Goal: Communication & Community: Answer question/provide support

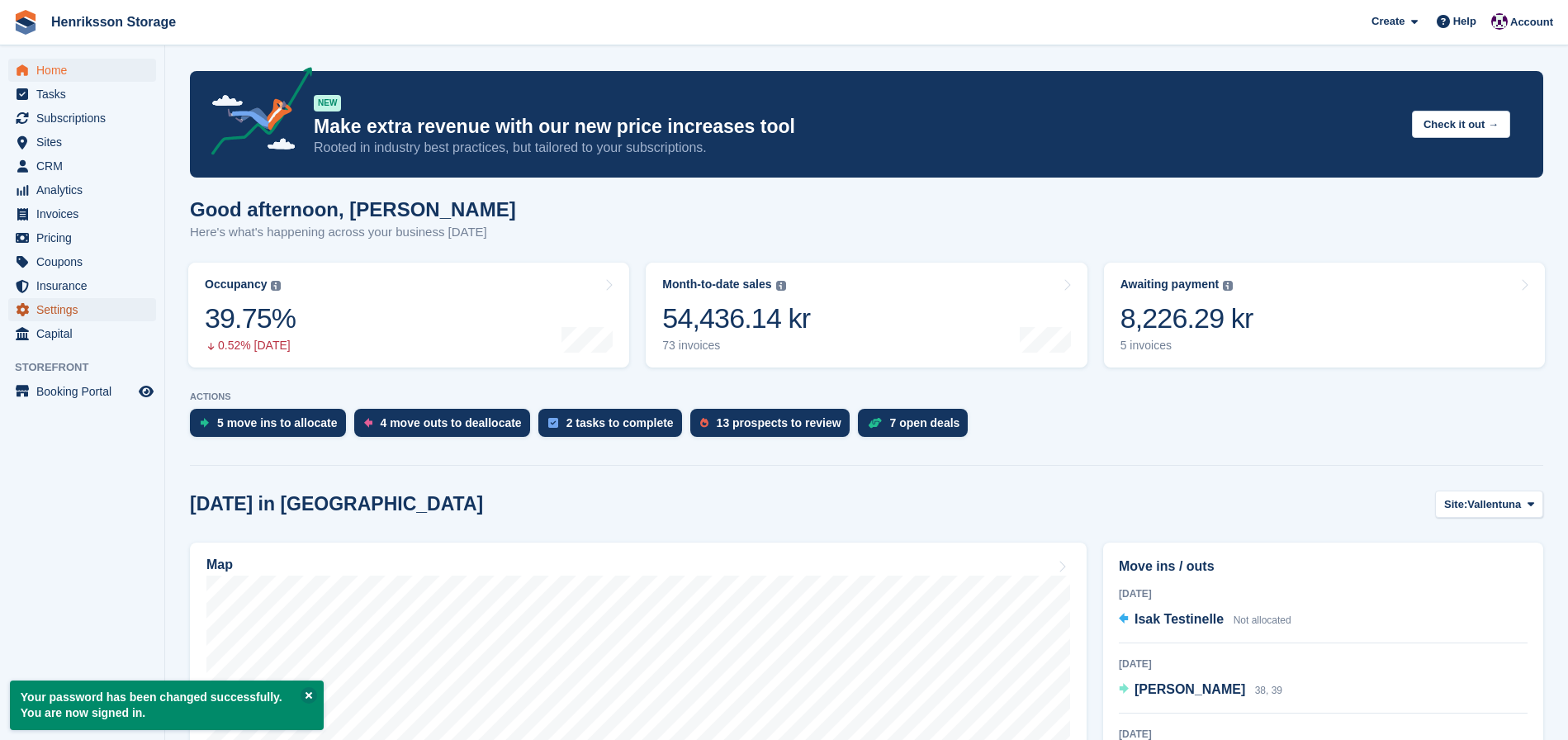
click at [68, 305] on span "Settings" at bounding box center [86, 309] width 99 height 23
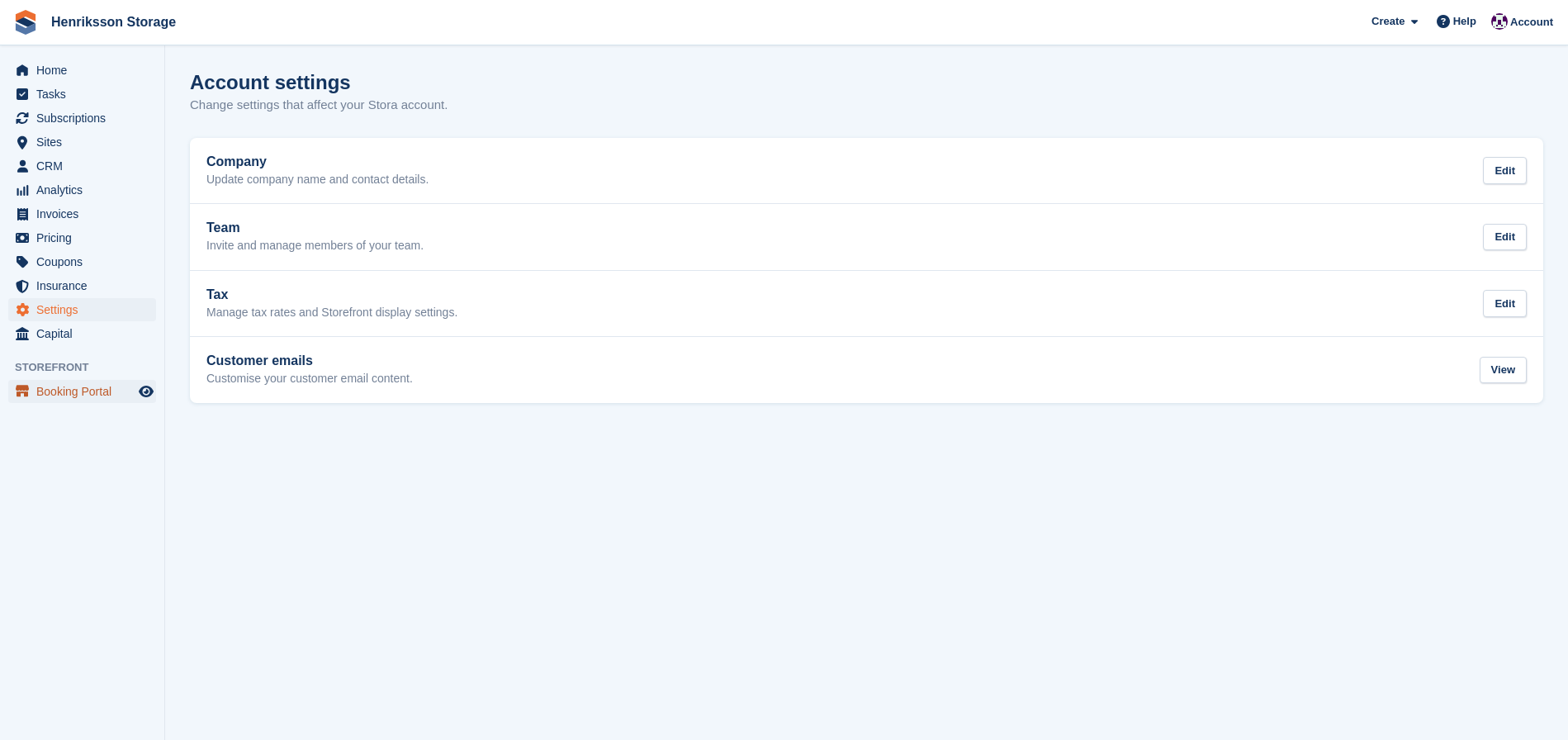
click at [102, 389] on span "Booking Portal" at bounding box center [86, 391] width 99 height 23
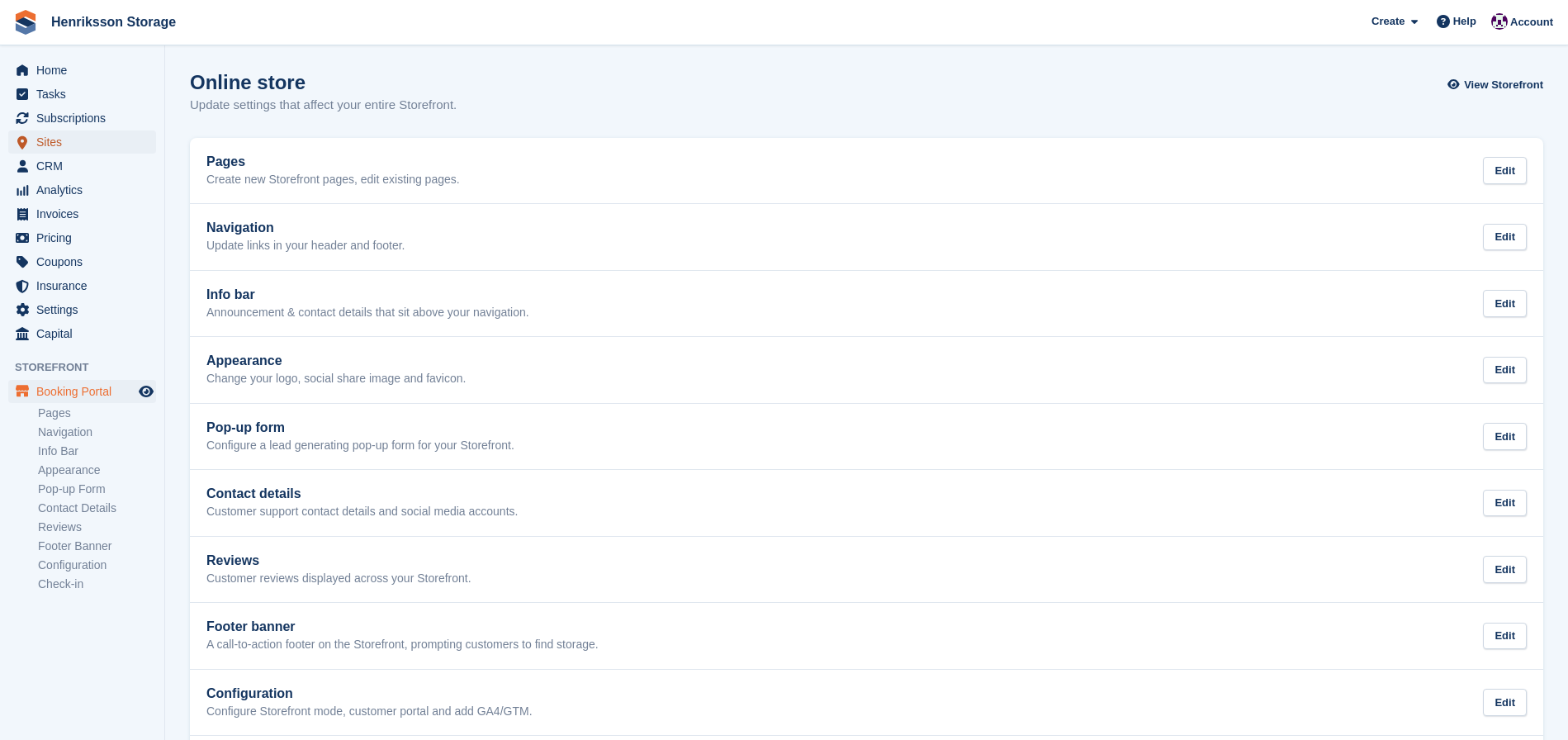
click at [55, 138] on span "Sites" at bounding box center [86, 142] width 99 height 23
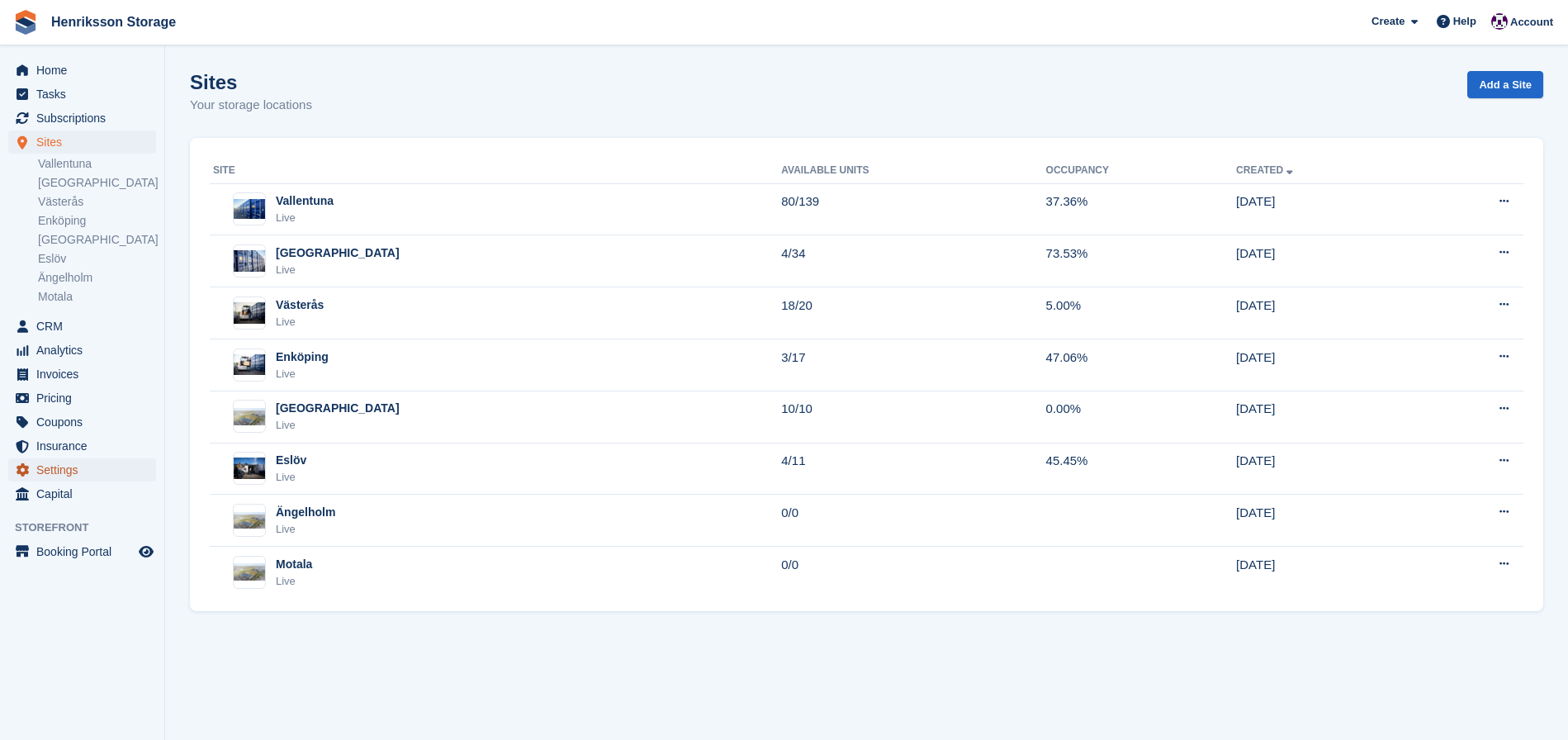
click at [78, 475] on span "Settings" at bounding box center [86, 469] width 99 height 23
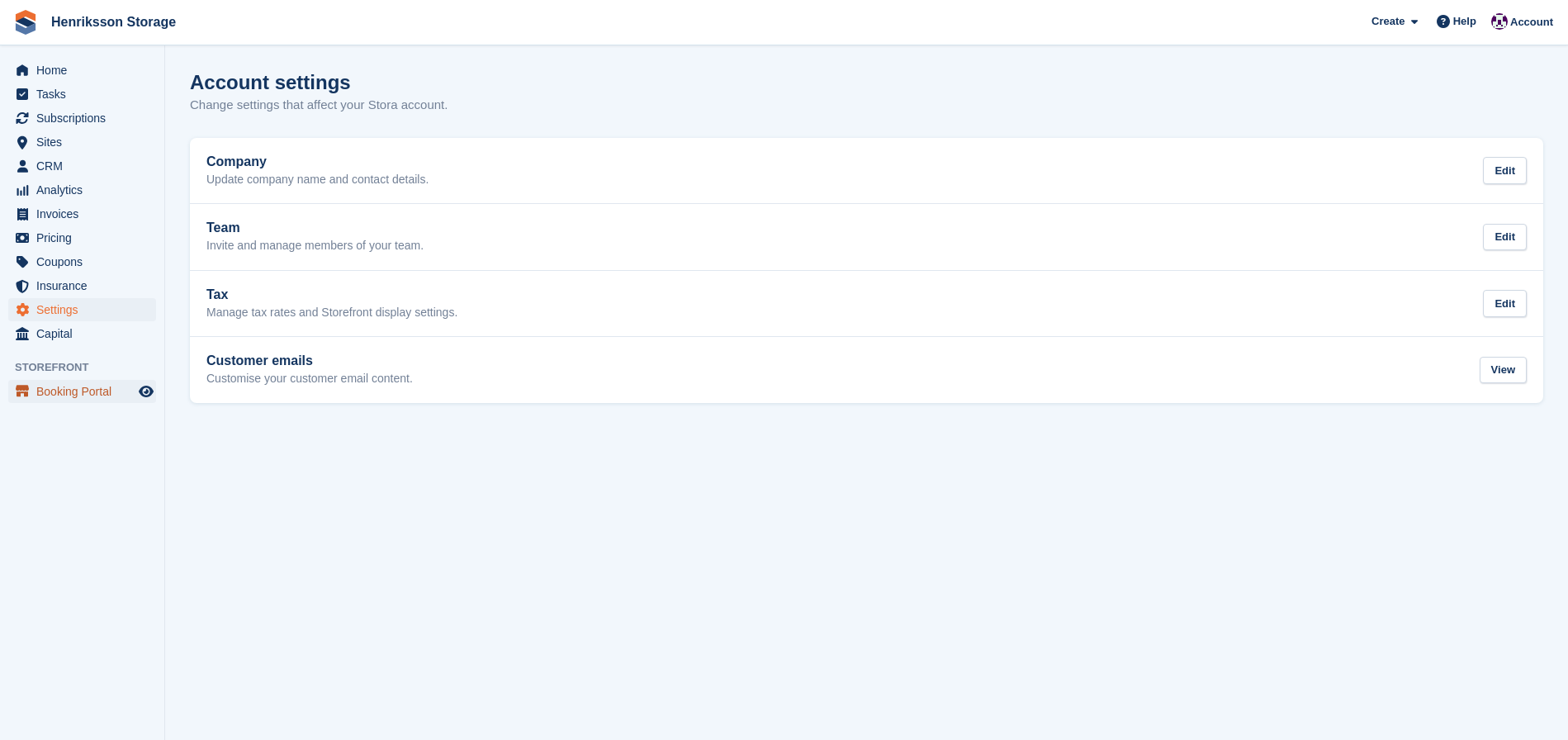
click at [73, 394] on span "Booking Portal" at bounding box center [86, 391] width 99 height 23
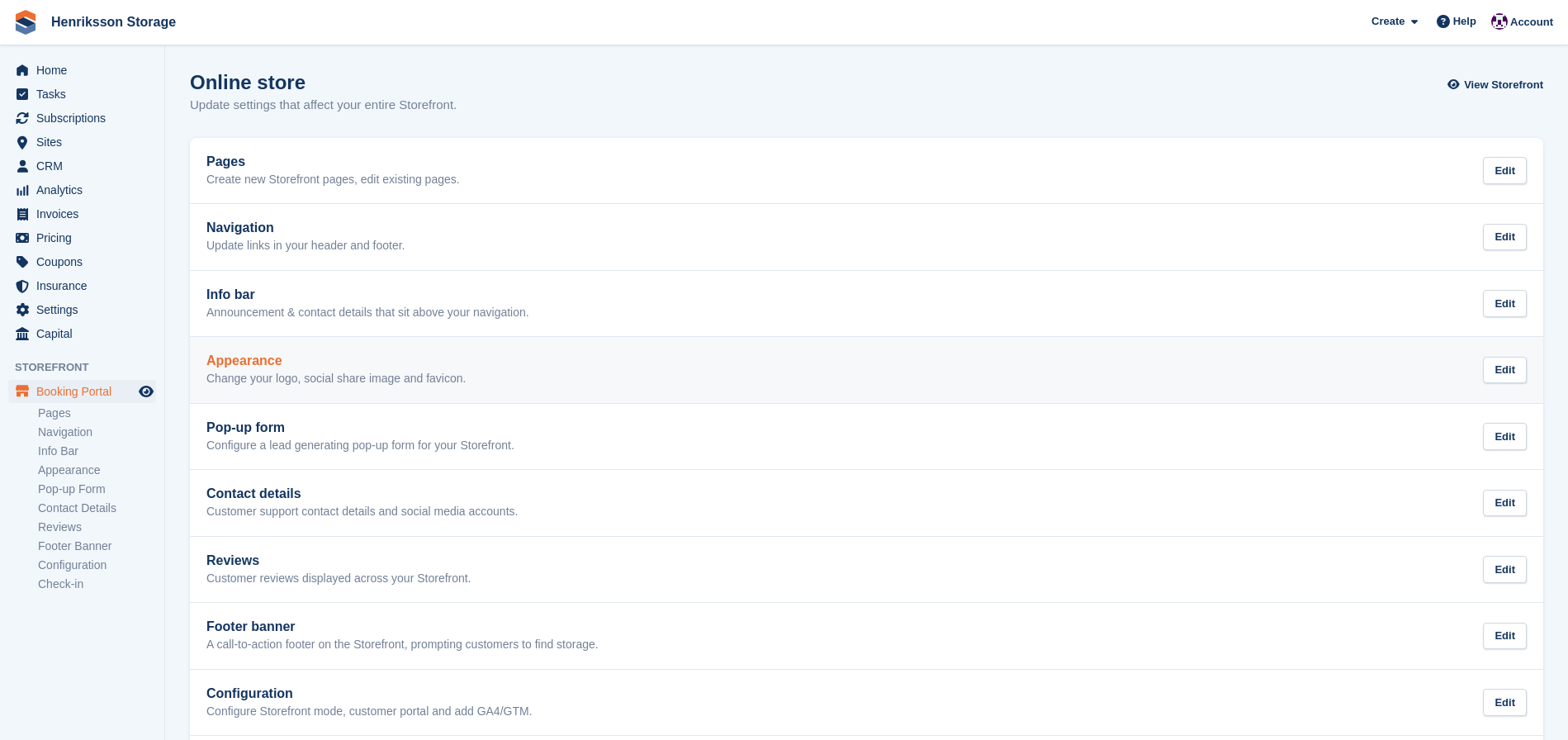
scroll to position [86, 0]
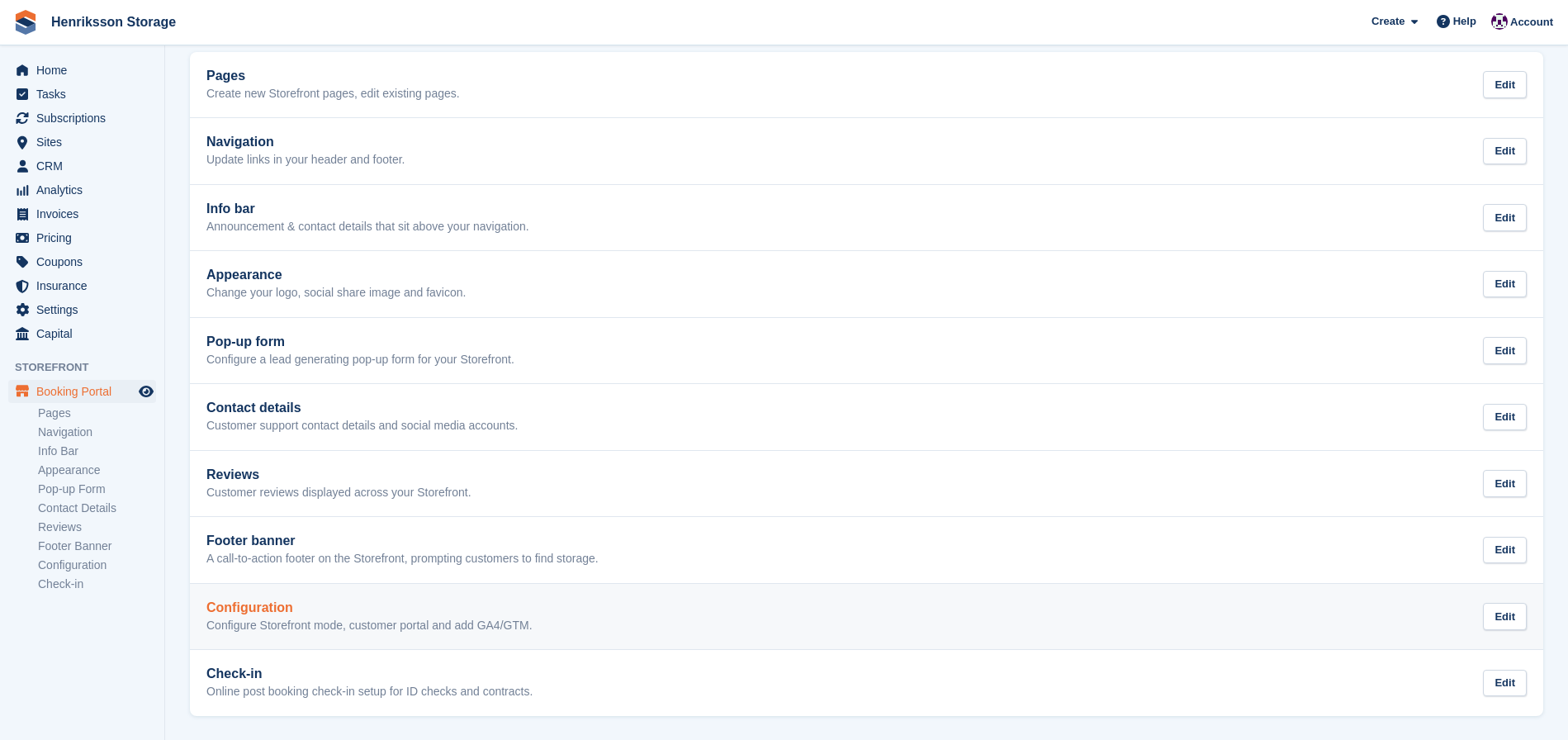
click at [361, 625] on p "Configure Storefront mode, customer portal and add GA4/GTM." at bounding box center [370, 625] width 326 height 15
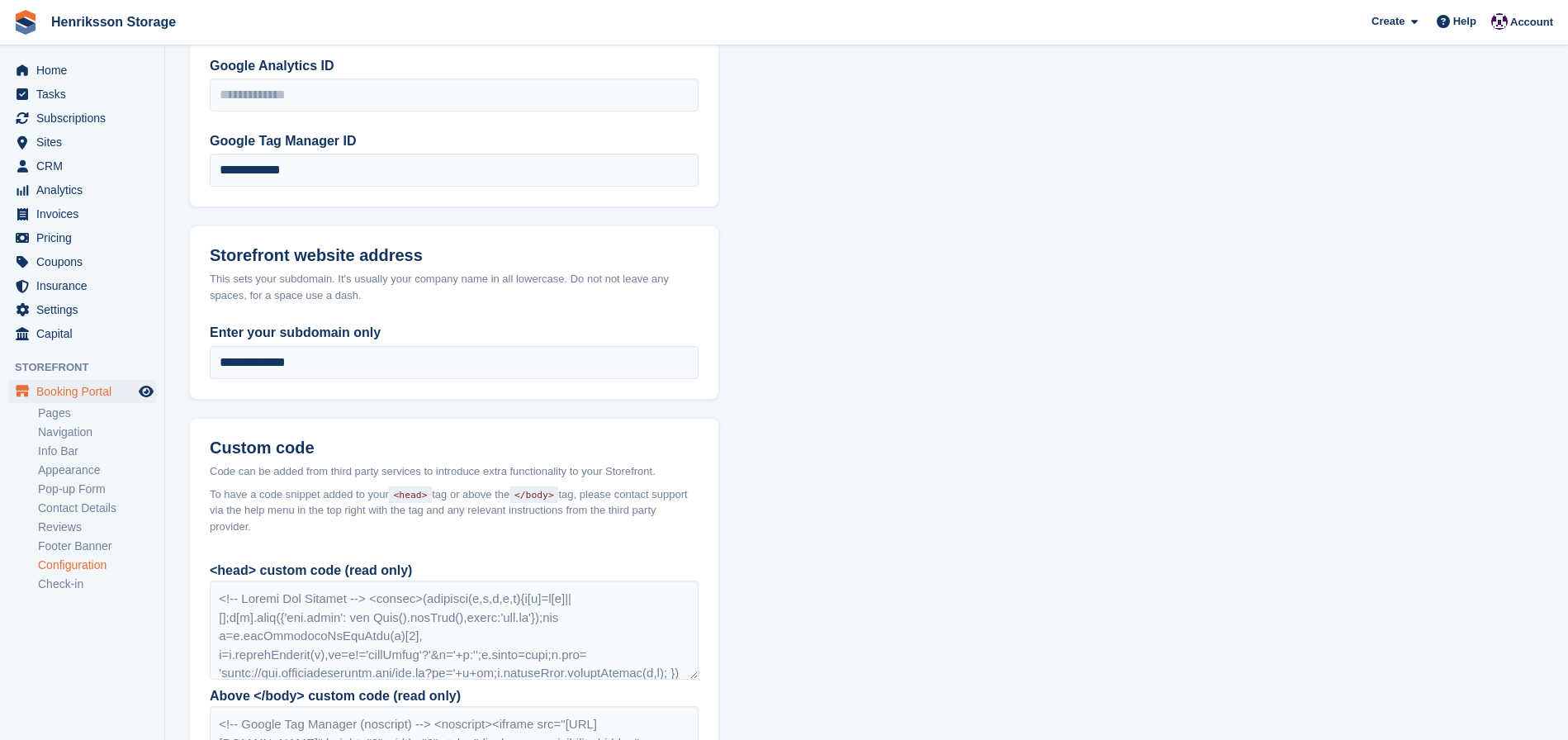
scroll to position [1144, 0]
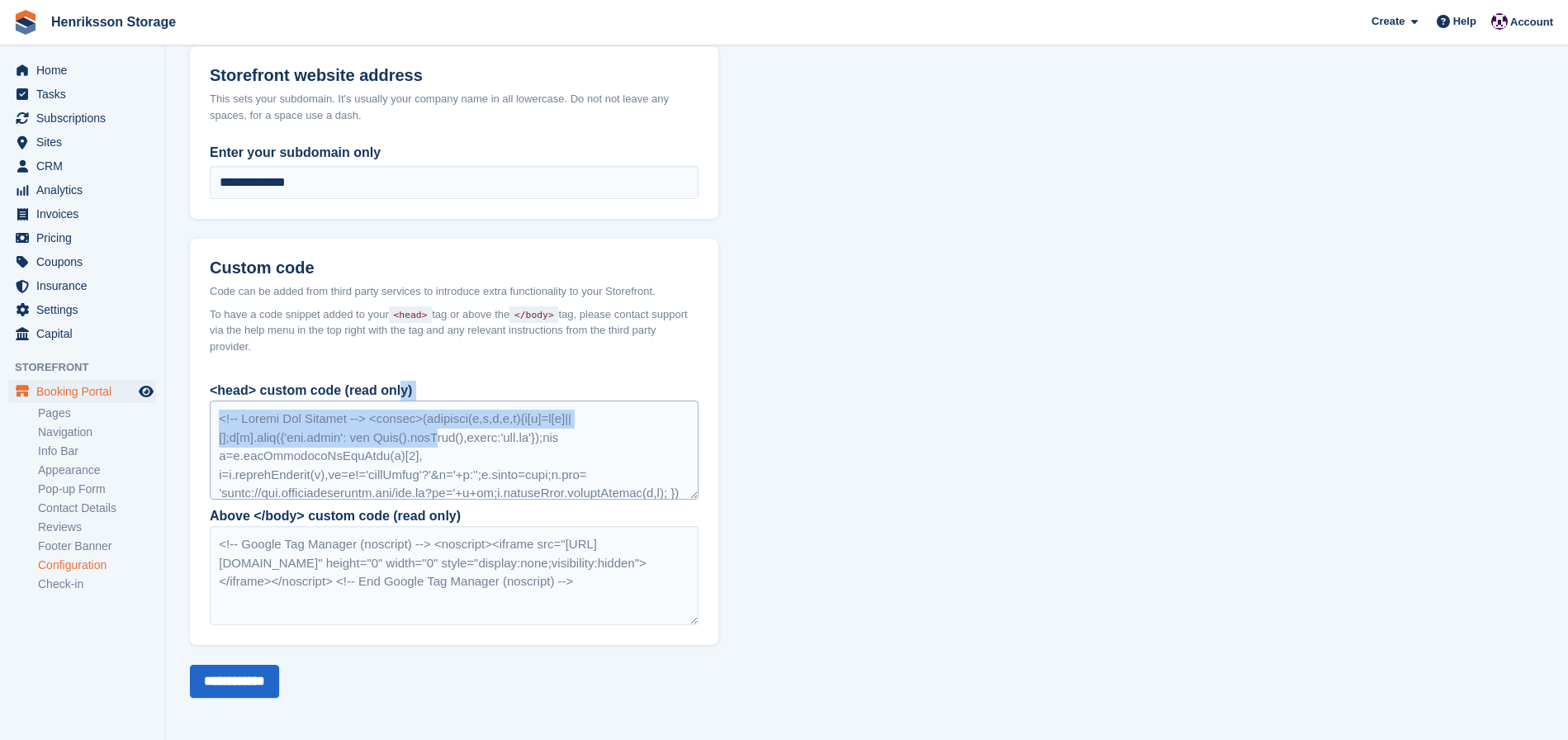
drag, startPoint x: 427, startPoint y: 427, endPoint x: 449, endPoint y: 435, distance: 23.4
click at [449, 435] on div "<head> custom code (read only)" at bounding box center [454, 440] width 489 height 119
click at [449, 437] on div at bounding box center [454, 450] width 489 height 99
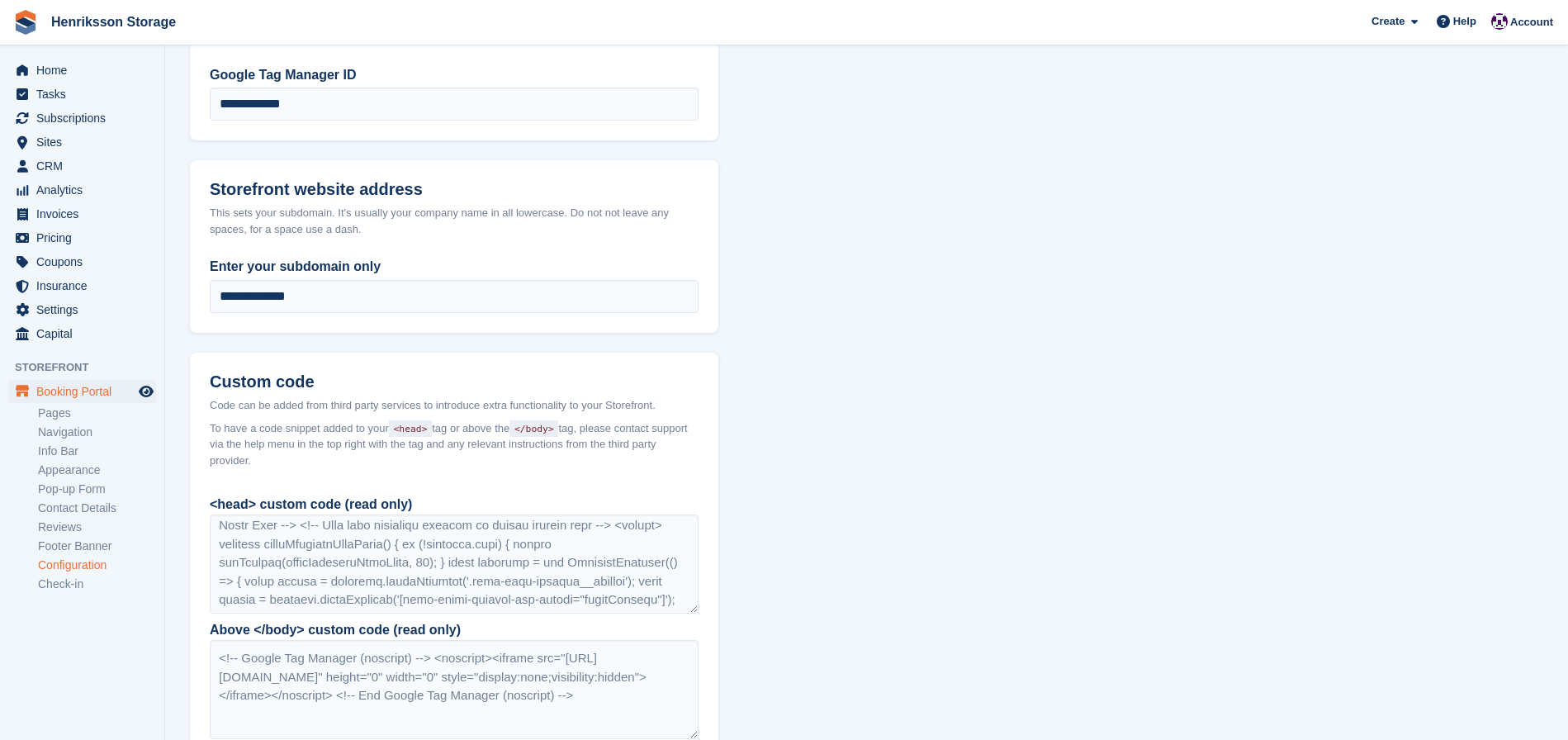
scroll to position [1025, 0]
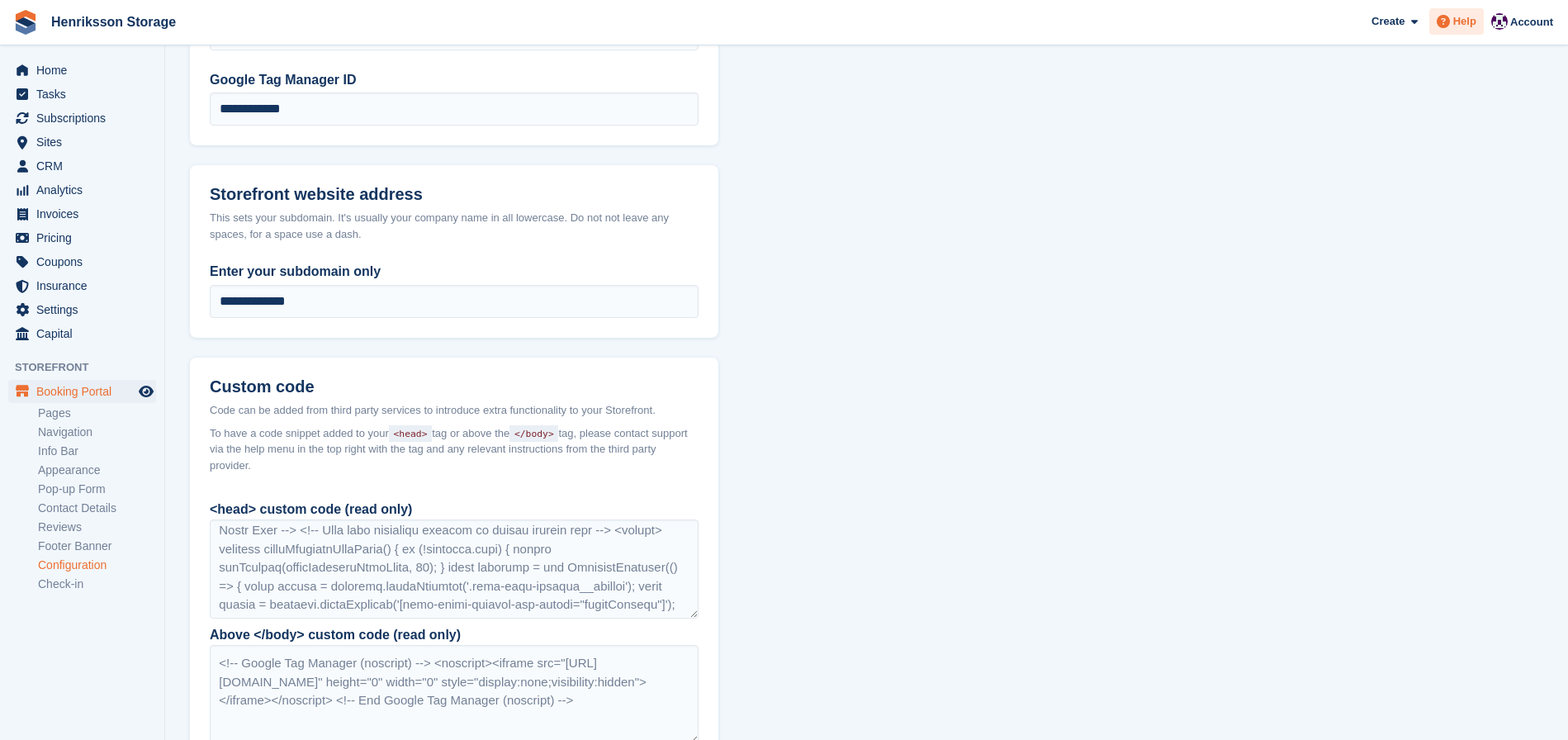
click at [1456, 17] on span "Help" at bounding box center [1465, 21] width 23 height 16
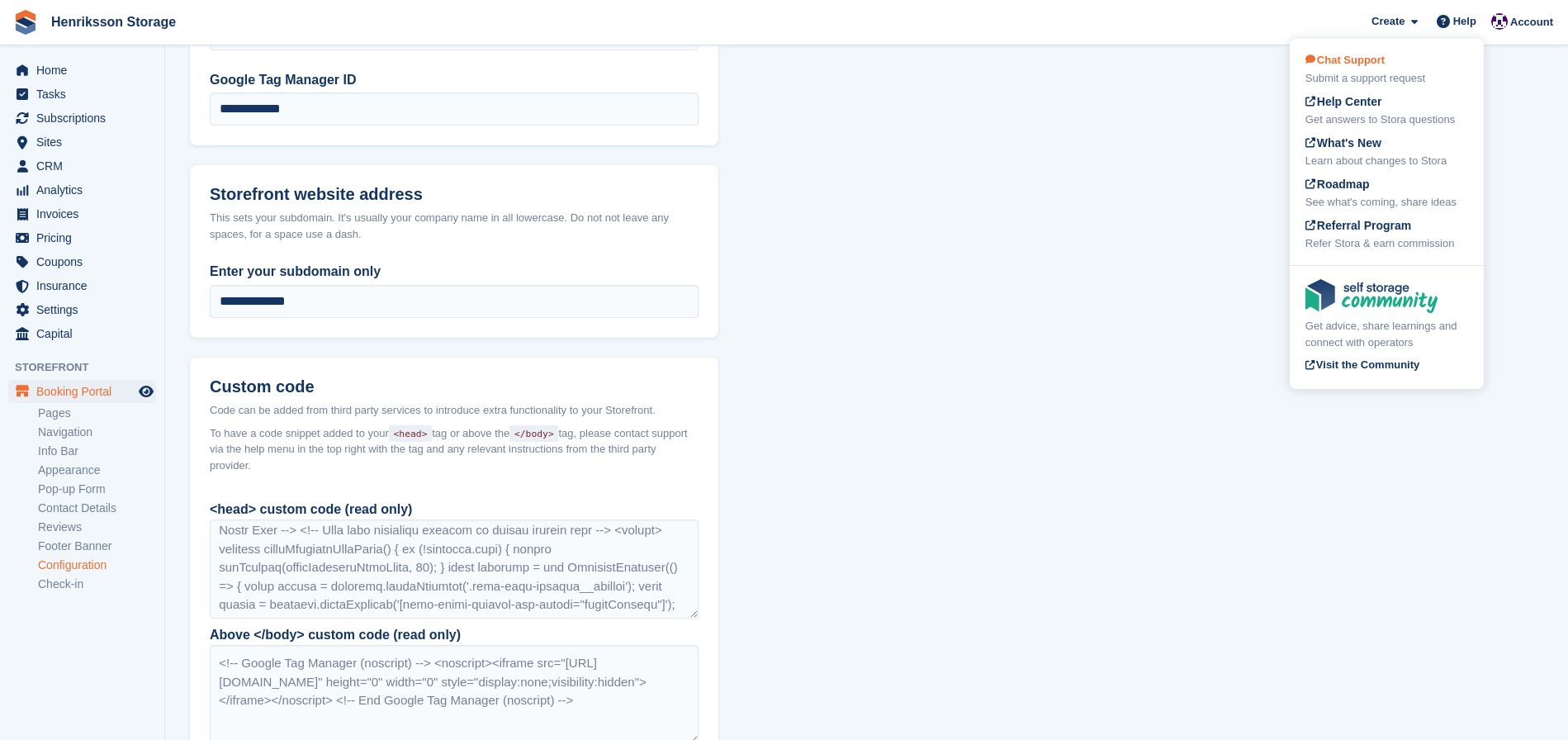
click at [1366, 62] on span "Chat Support" at bounding box center [1345, 60] width 79 height 12
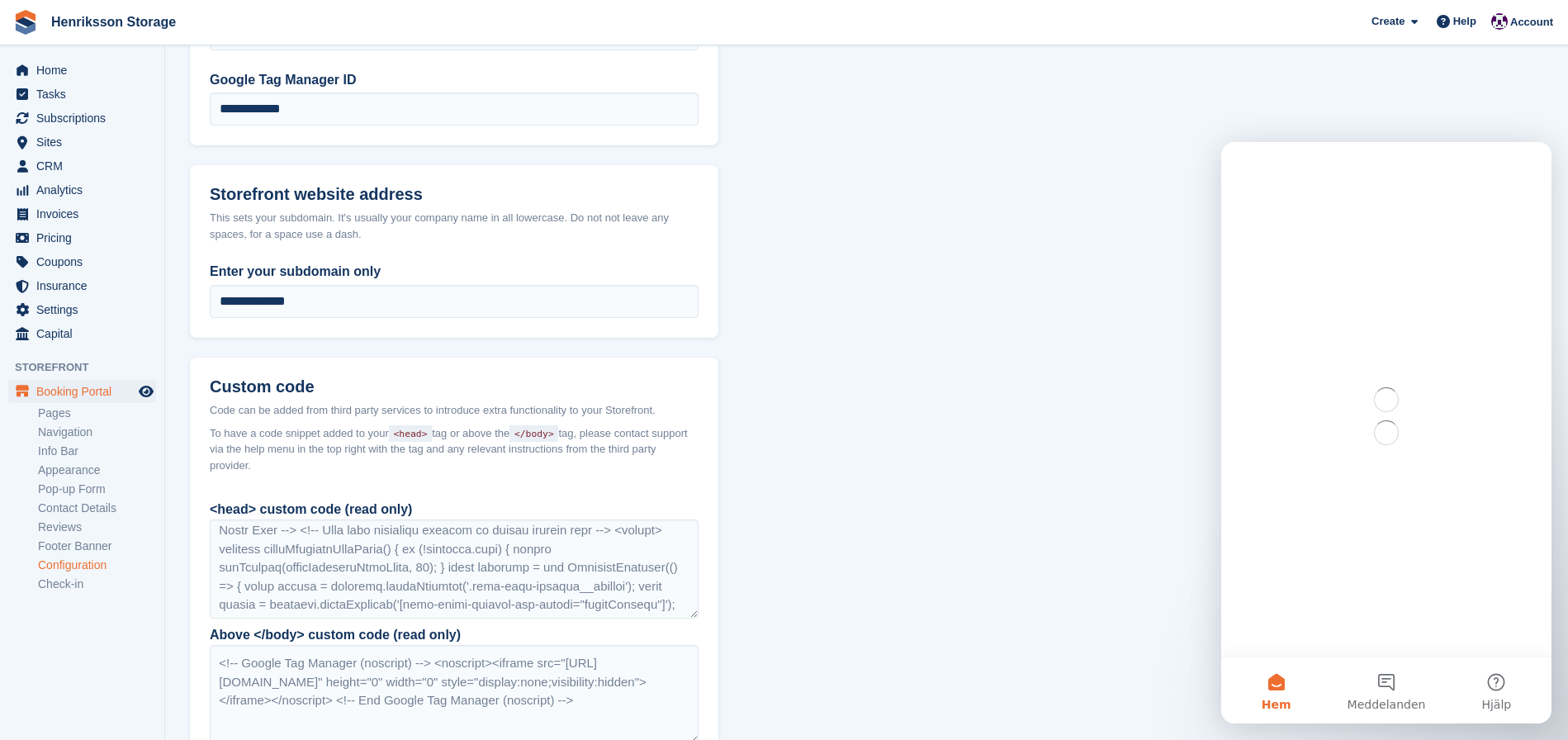
scroll to position [0, 0]
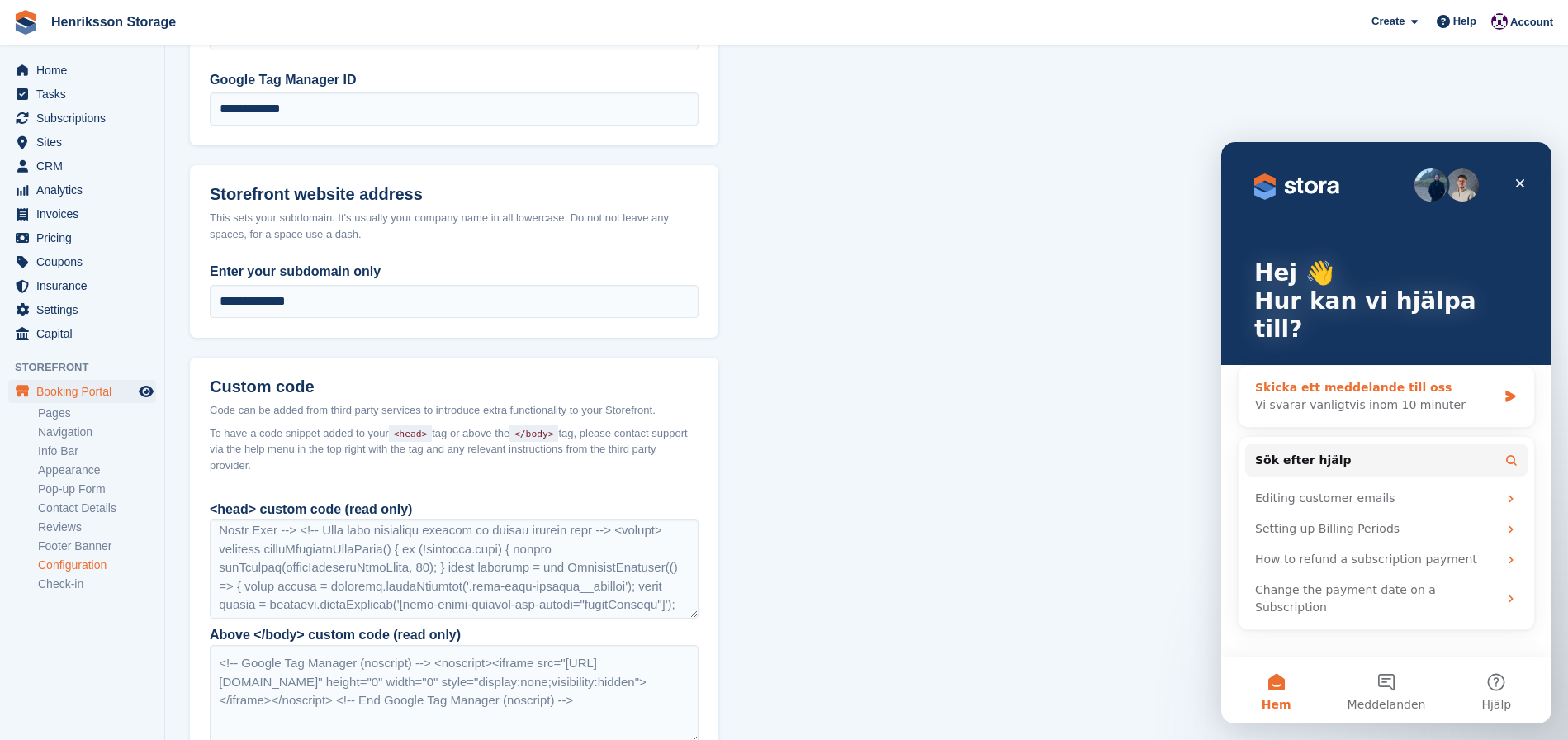
click at [1386, 379] on div "Skicka ett meddelande till oss" at bounding box center [1376, 388] width 242 height 17
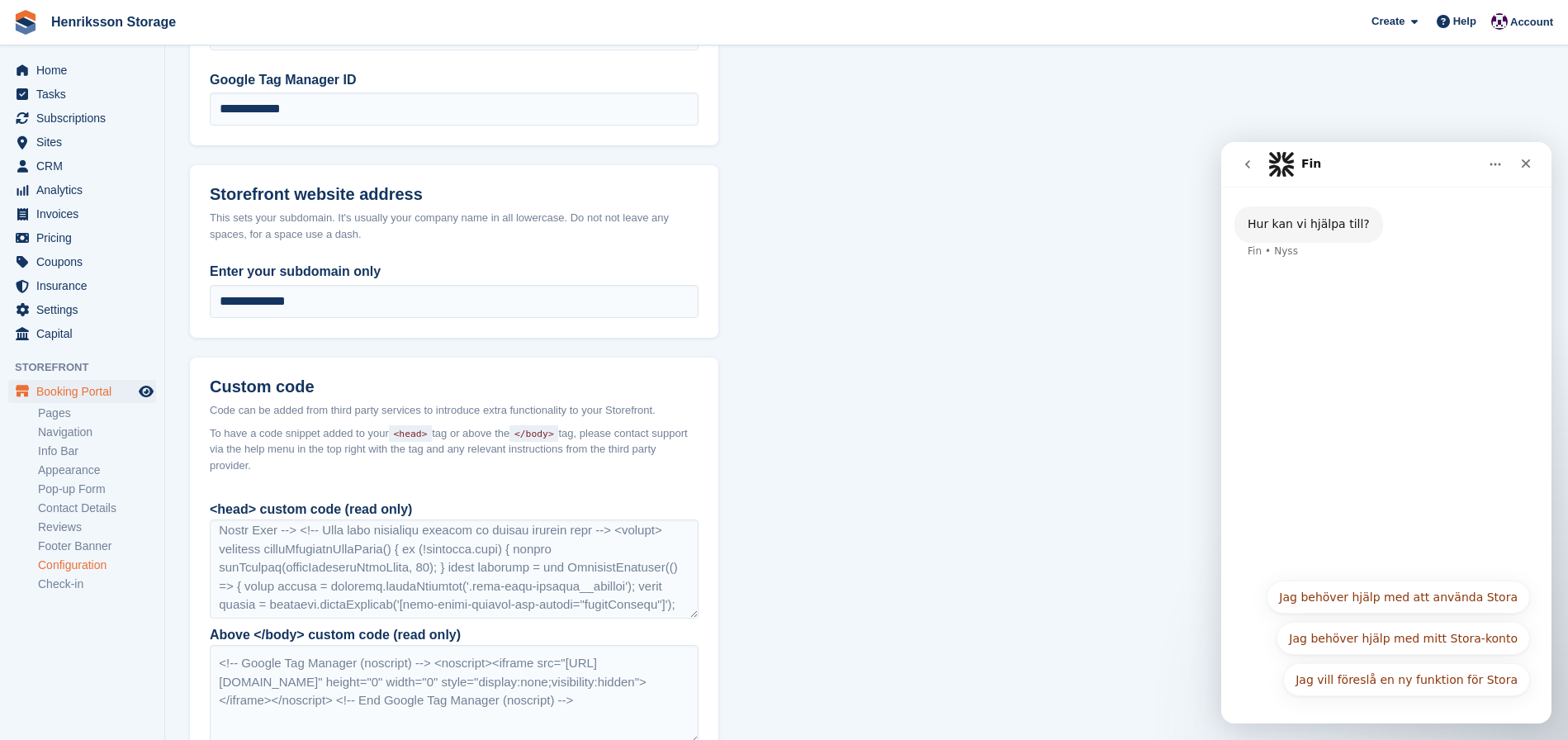
click at [1352, 602] on button "Jag behöver hjälp med att använda Stora" at bounding box center [1399, 596] width 263 height 33
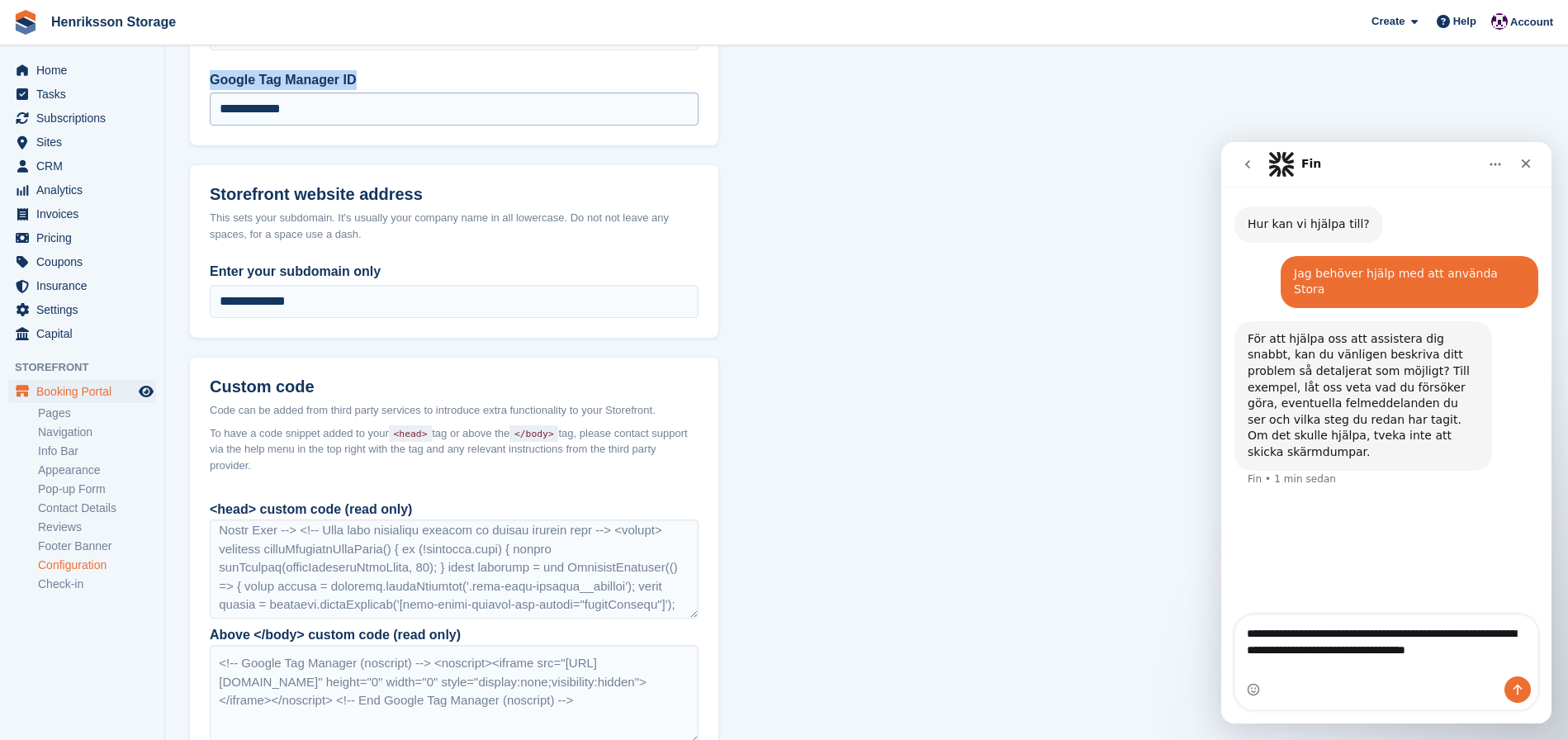
drag, startPoint x: 265, startPoint y: 73, endPoint x: 339, endPoint y: 118, distance: 86.6
click at [212, 76] on label "Google Tag Manager ID" at bounding box center [454, 79] width 489 height 20
copy label "Google Tag Manager ID"
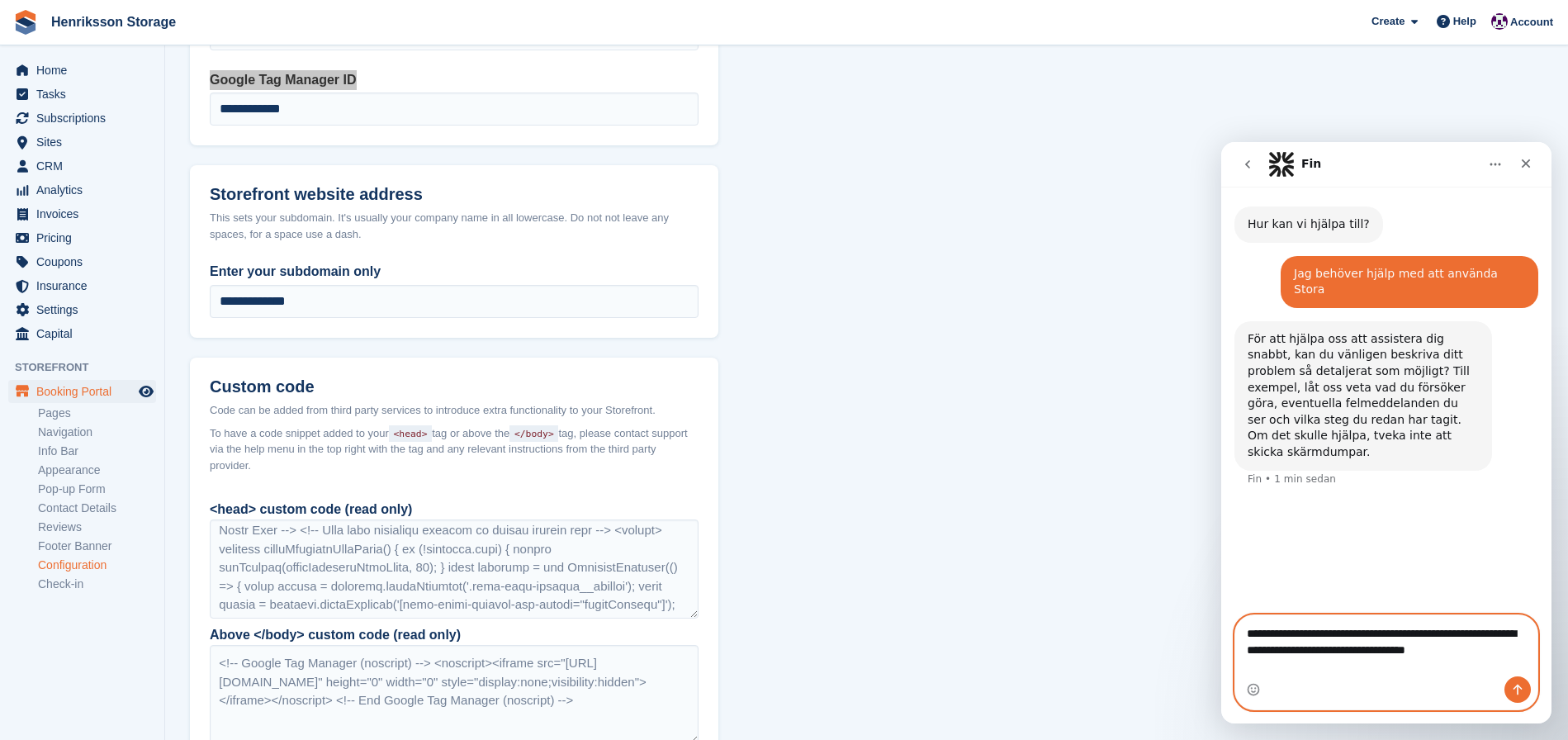
click at [1484, 656] on textarea "**********" at bounding box center [1387, 637] width 302 height 44
click at [1522, 660] on textarea "**********" at bounding box center [1387, 637] width 302 height 44
paste textarea "**********"
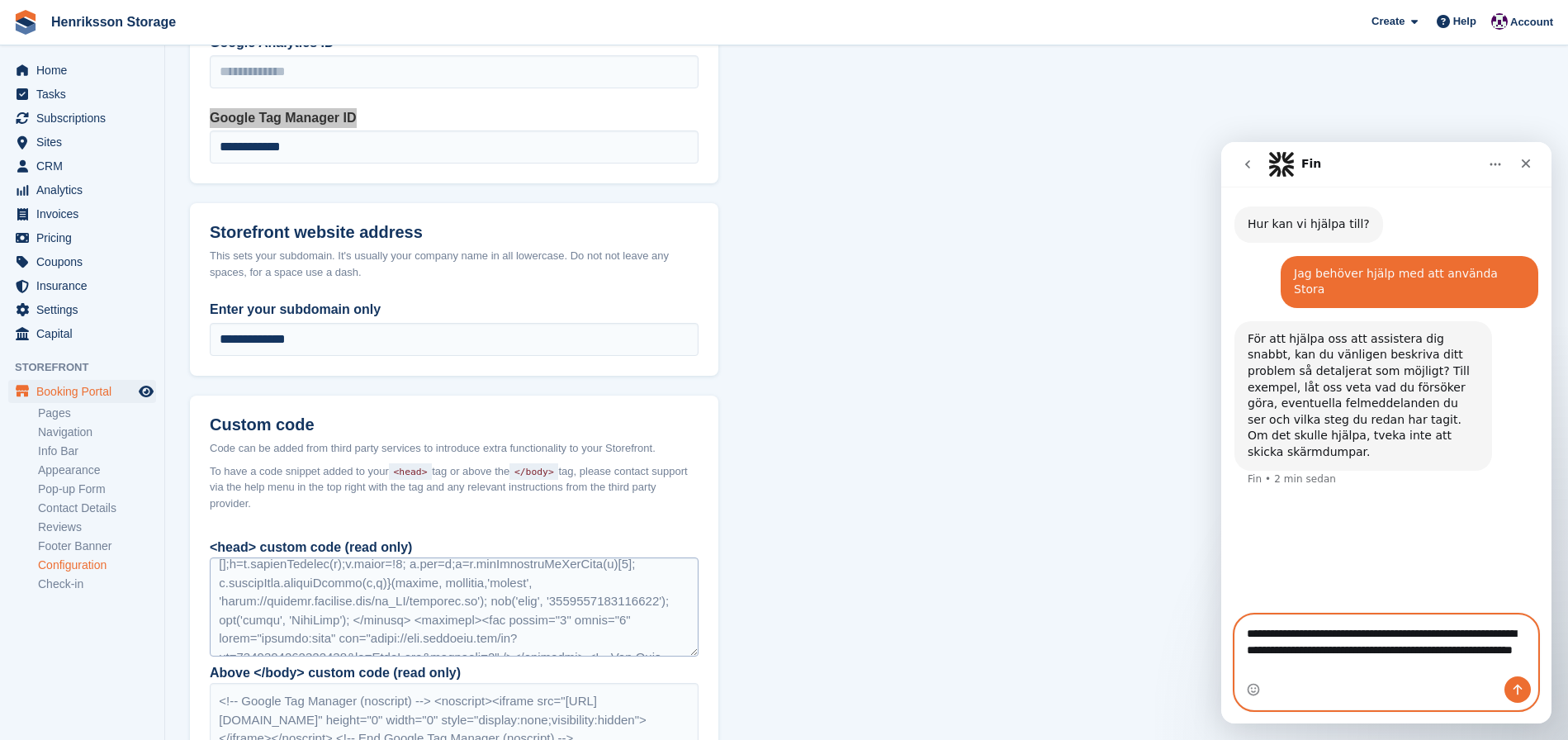
scroll to position [119, 0]
click at [1522, 636] on textarea "**********" at bounding box center [1387, 646] width 302 height 62
drag, startPoint x: 1479, startPoint y: 677, endPoint x: 1274, endPoint y: 655, distance: 206.2
click at [1274, 655] on textarea "**********" at bounding box center [1387, 646] width 302 height 62
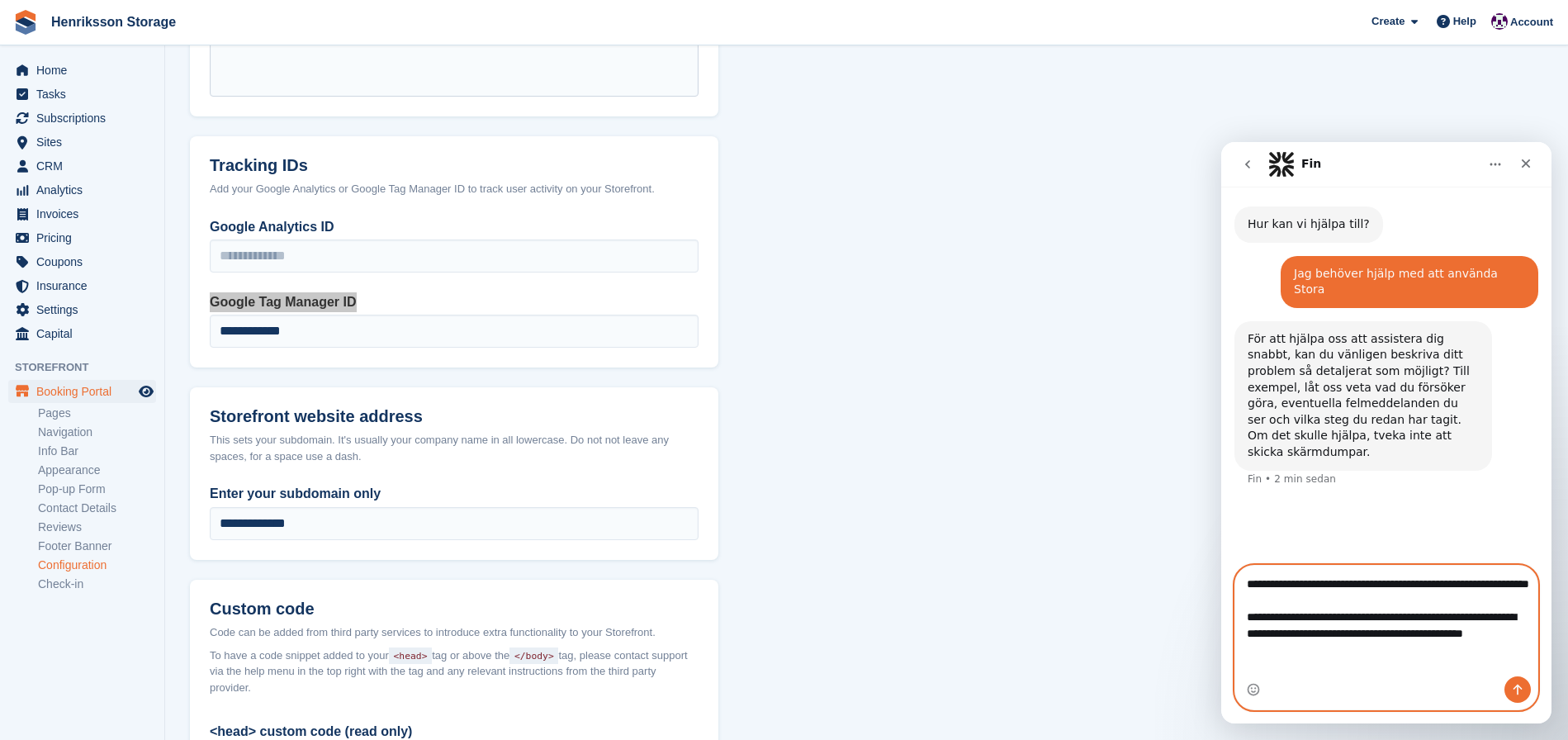
scroll to position [787, 0]
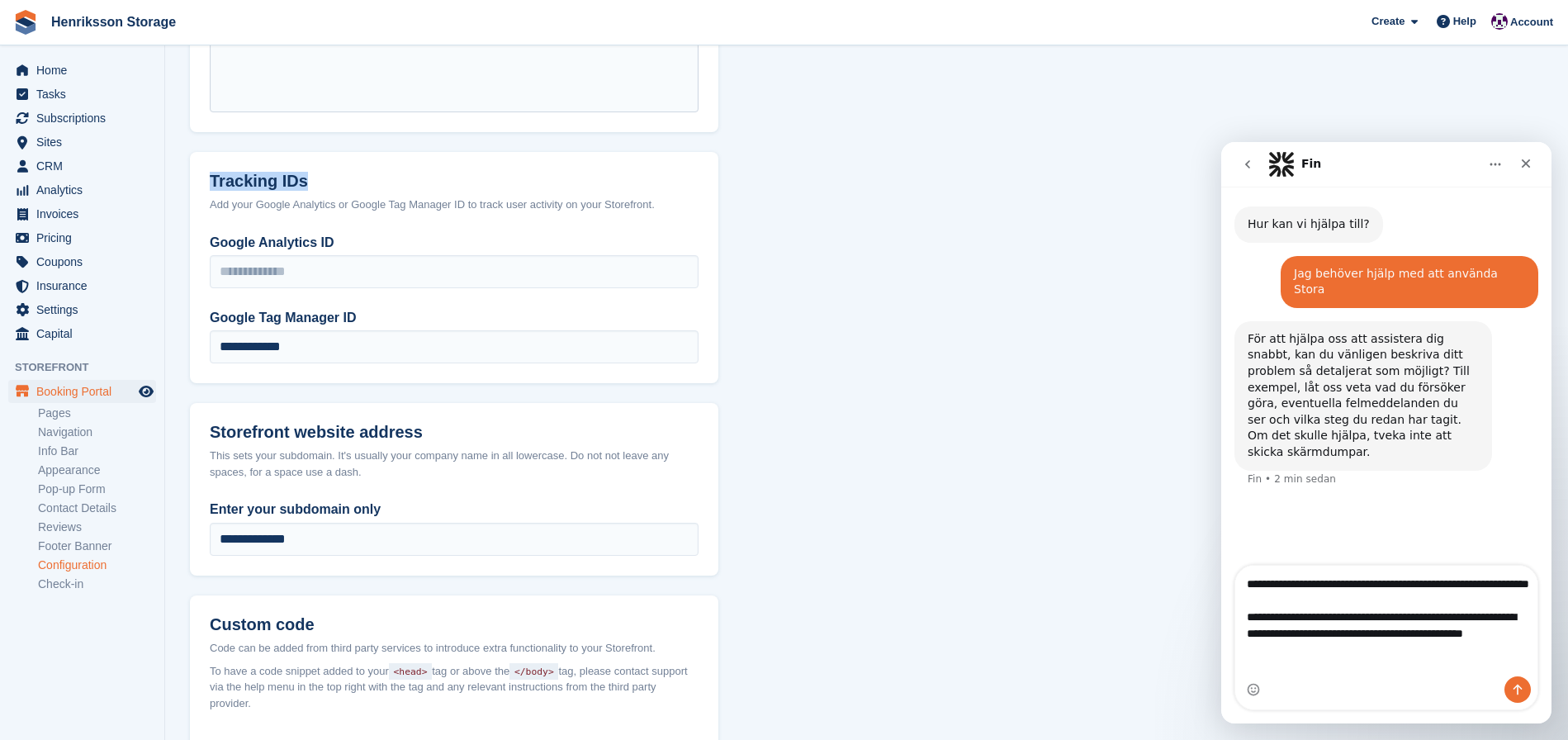
drag, startPoint x: 350, startPoint y: 181, endPoint x: 184, endPoint y: 175, distance: 166.1
click at [184, 175] on section "**********" at bounding box center [866, 156] width 1403 height 1886
copy h2 "Tracking IDs"
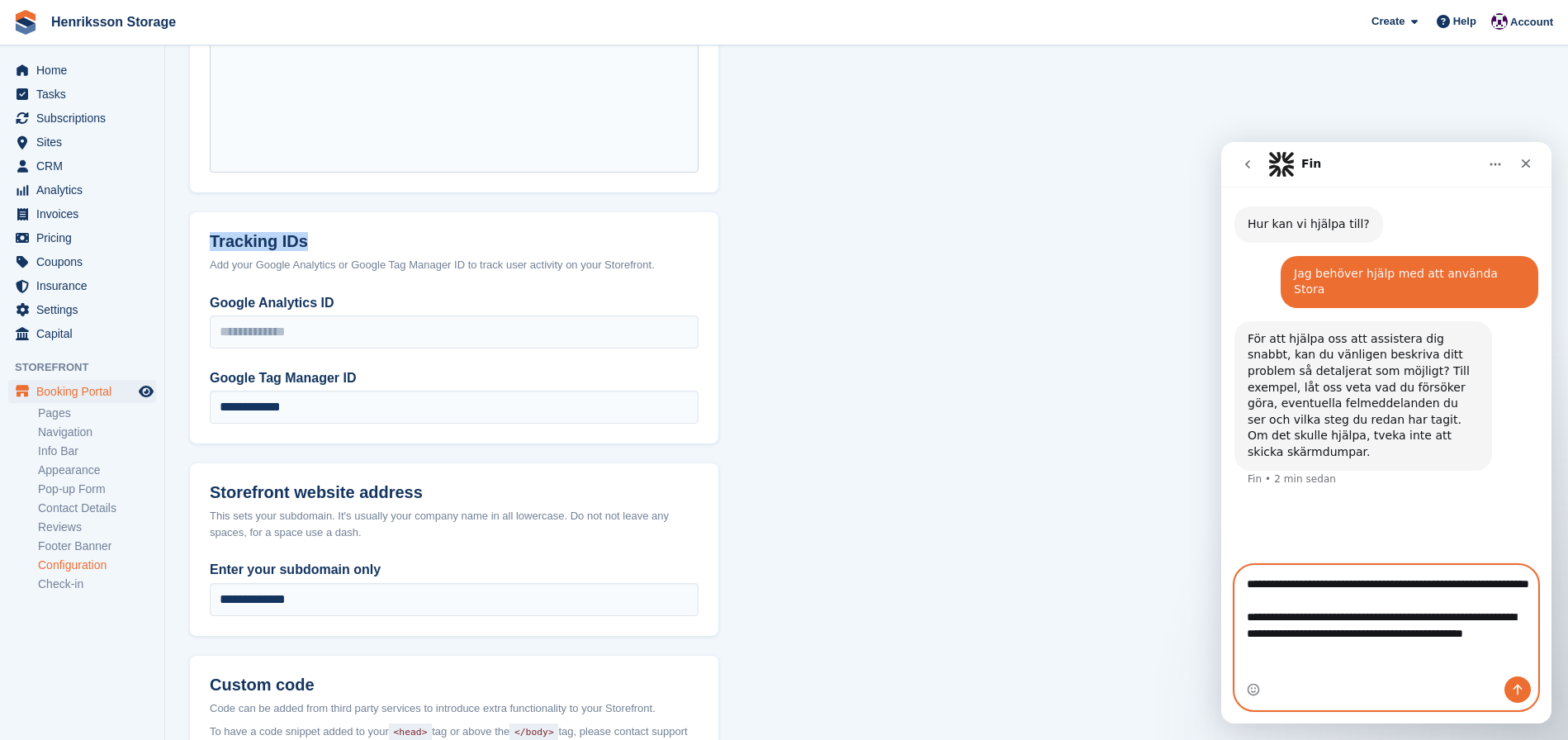
click at [1331, 656] on textarea "**********" at bounding box center [1387, 621] width 302 height 111
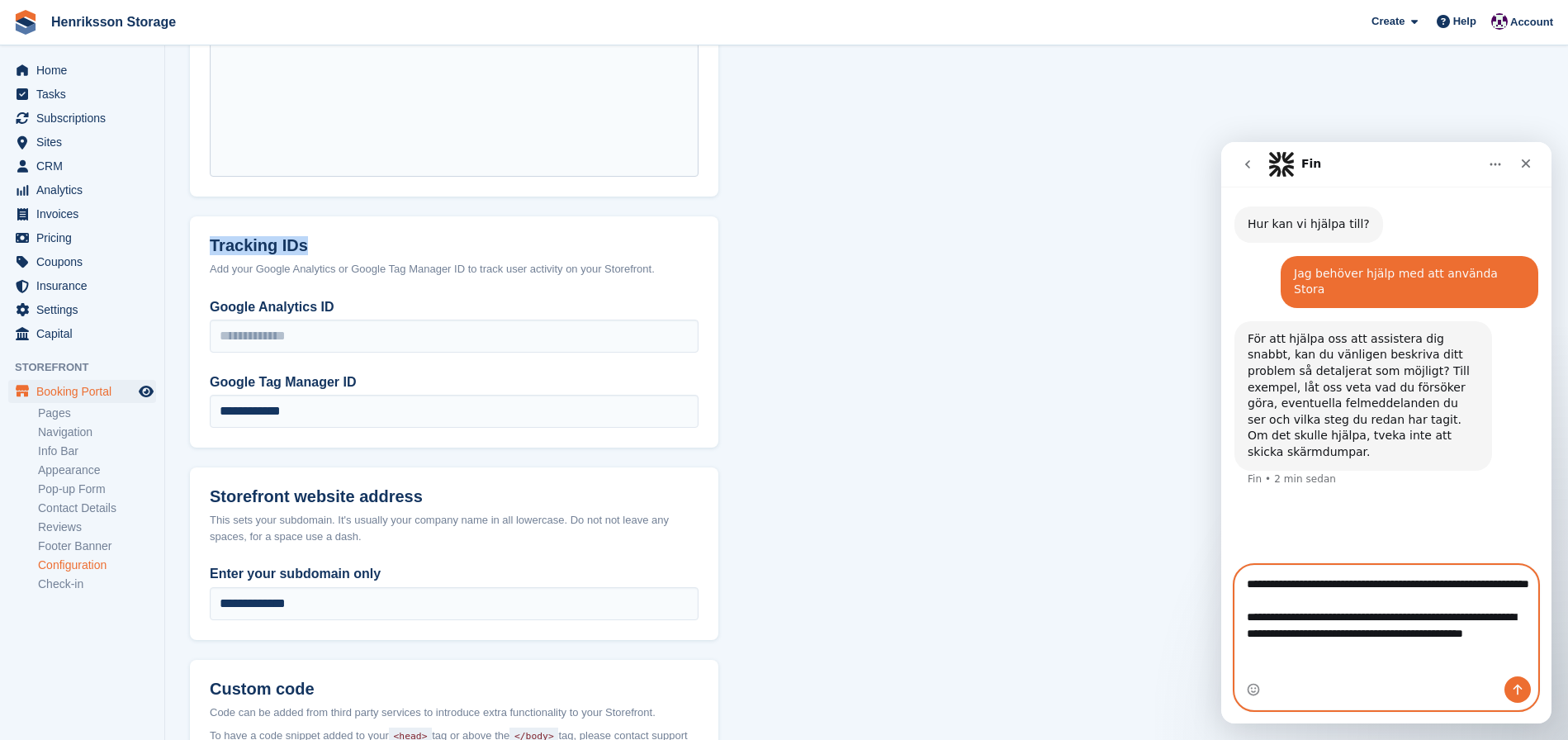
drag, startPoint x: 1344, startPoint y: 663, endPoint x: 1353, endPoint y: 668, distance: 10.3
click at [1343, 663] on textarea "**********" at bounding box center [1387, 621] width 302 height 111
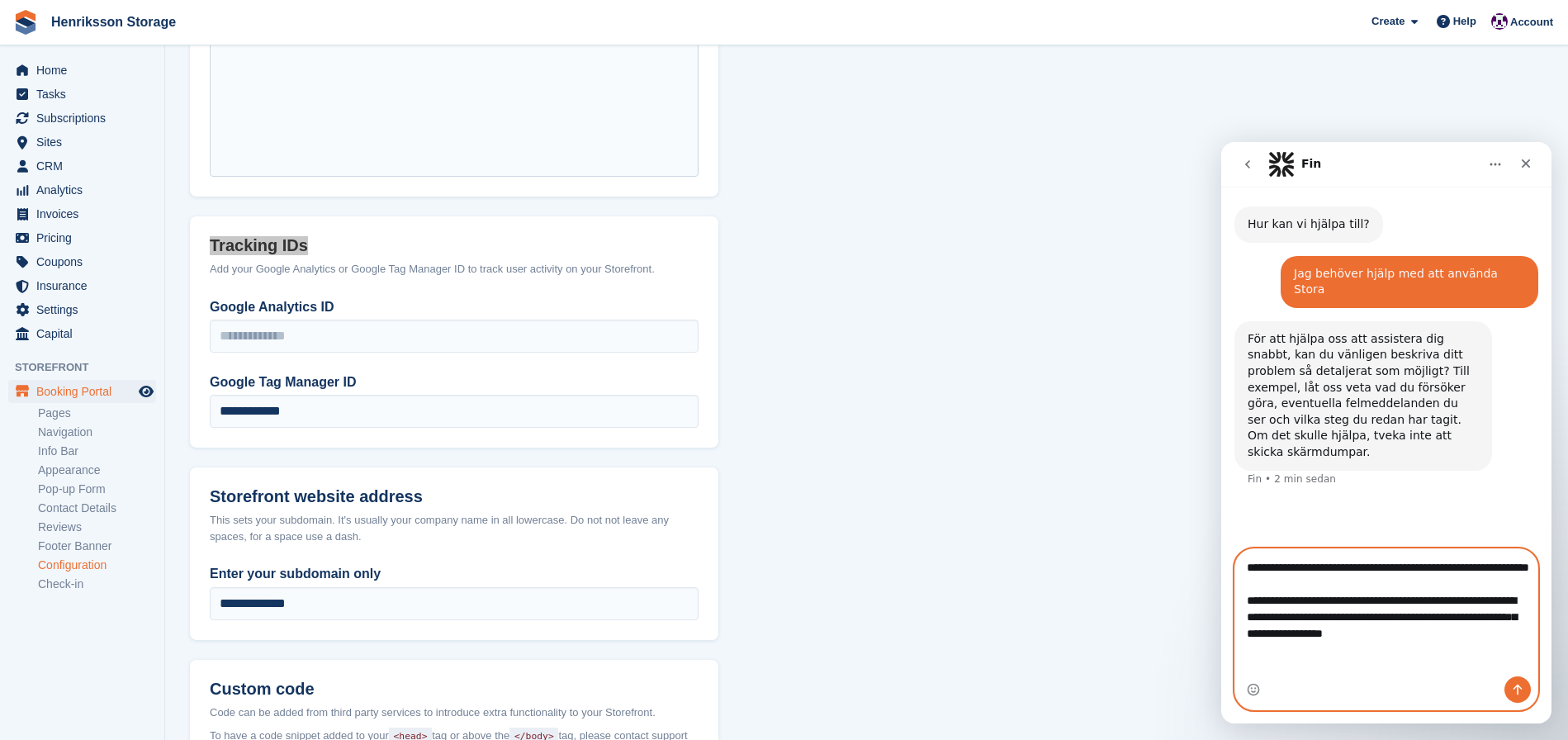
paste textarea "**********"
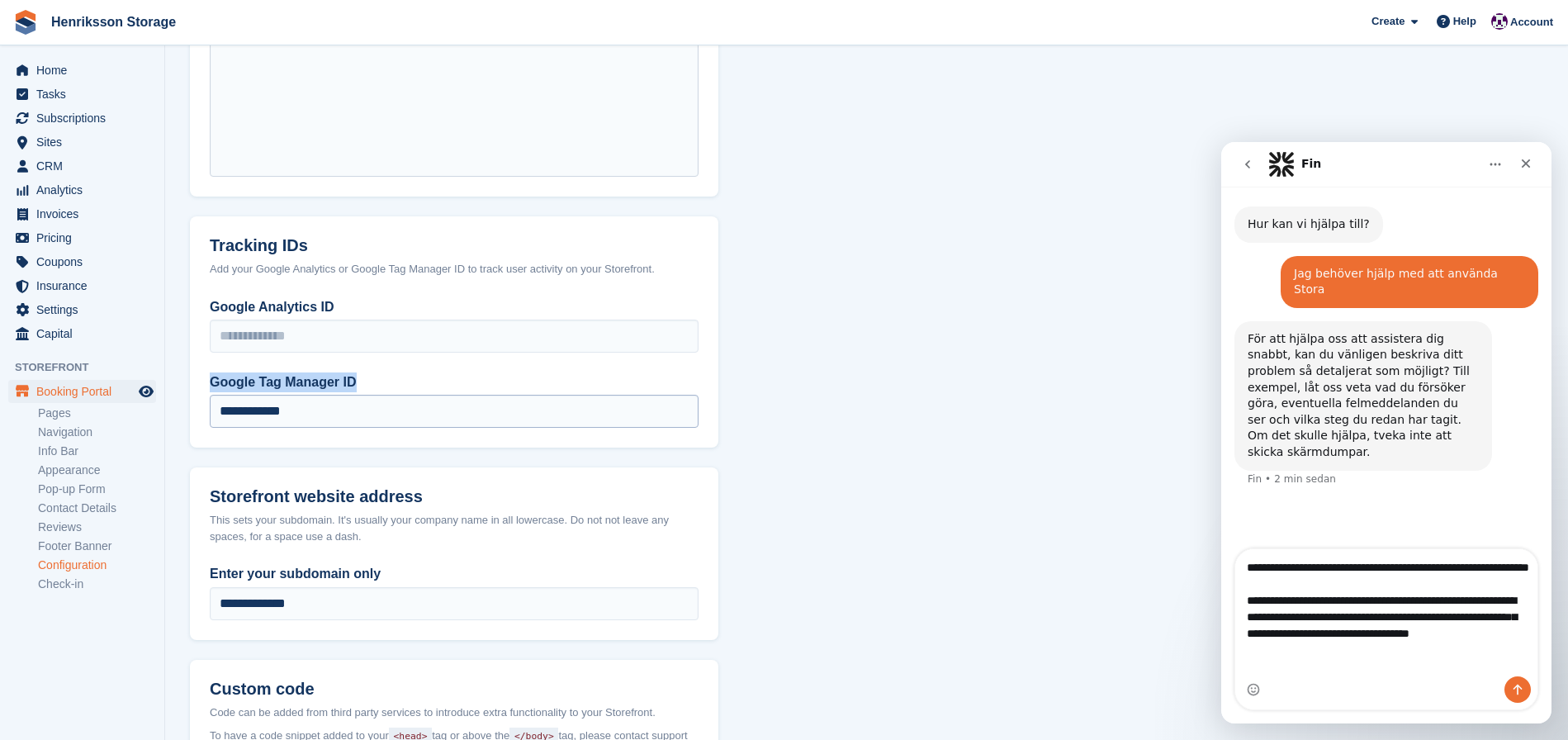
drag, startPoint x: 380, startPoint y: 382, endPoint x: 576, endPoint y: 414, distance: 198.6
click at [213, 375] on label "Google Tag Manager ID" at bounding box center [454, 382] width 489 height 20
copy label "Google Tag Manager ID"
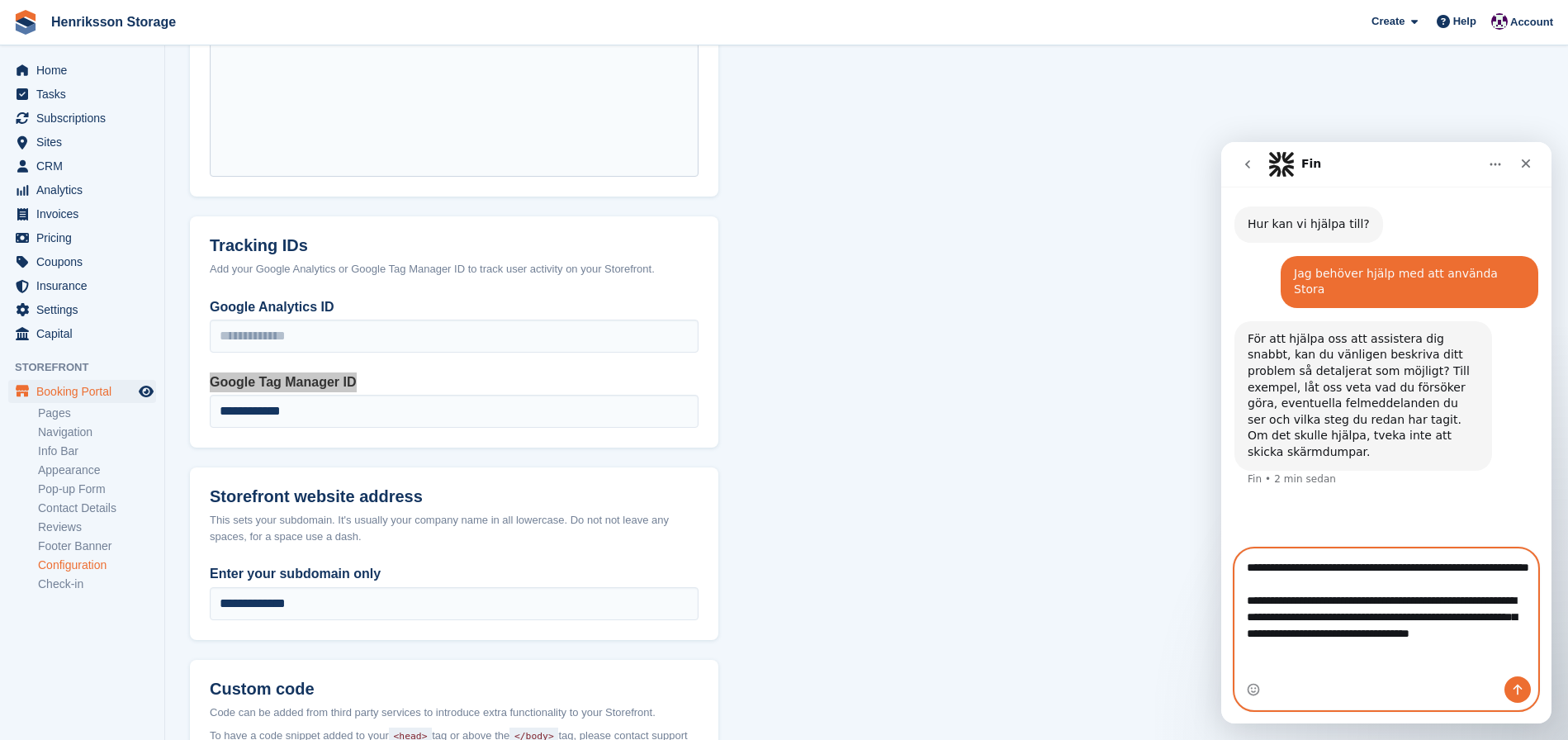
click at [1422, 673] on textarea "**********" at bounding box center [1387, 613] width 302 height 127
paste textarea "**********"
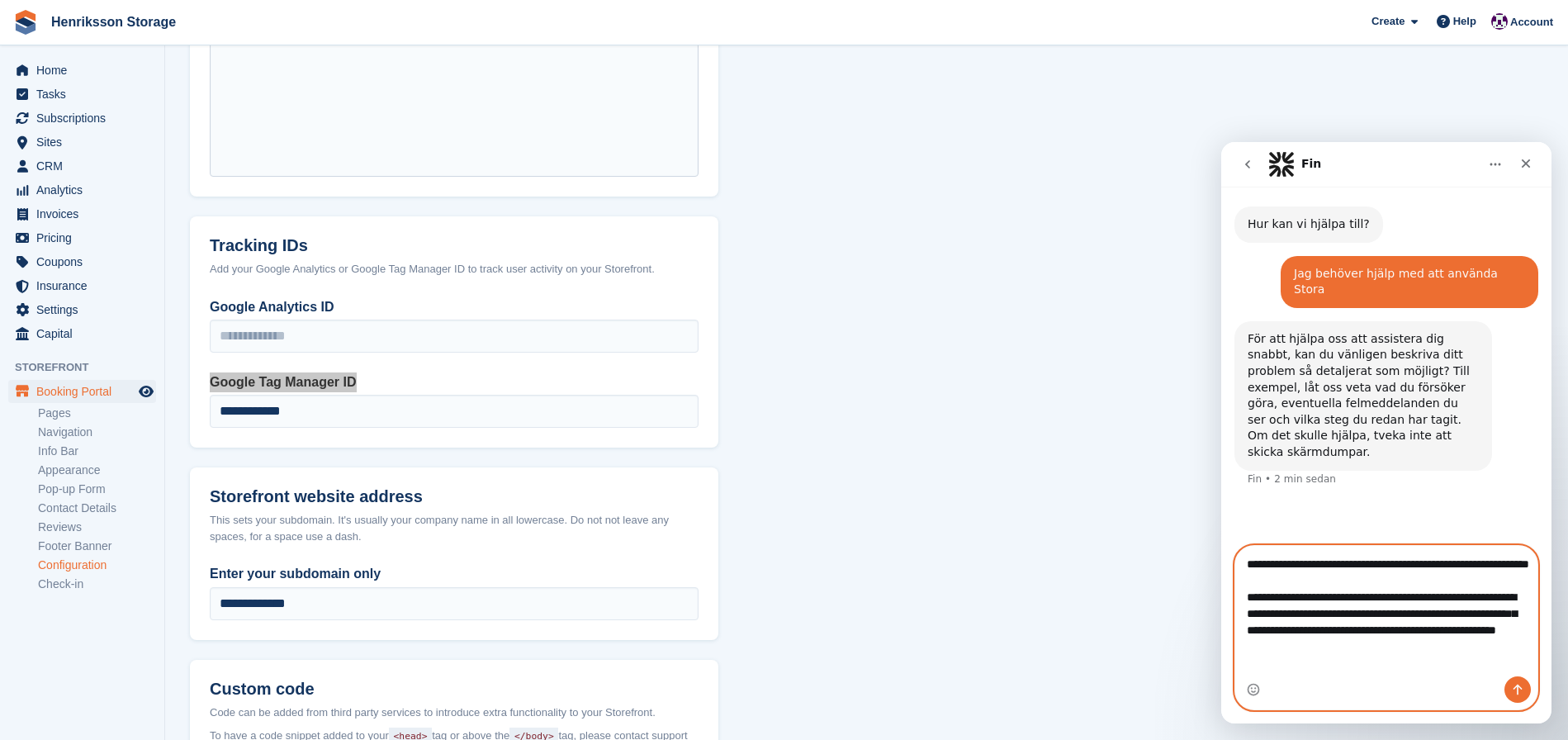
click at [1360, 669] on textarea "**********" at bounding box center [1387, 609] width 302 height 127
click at [1524, 666] on textarea "**********" at bounding box center [1387, 609] width 302 height 127
type textarea "**********"
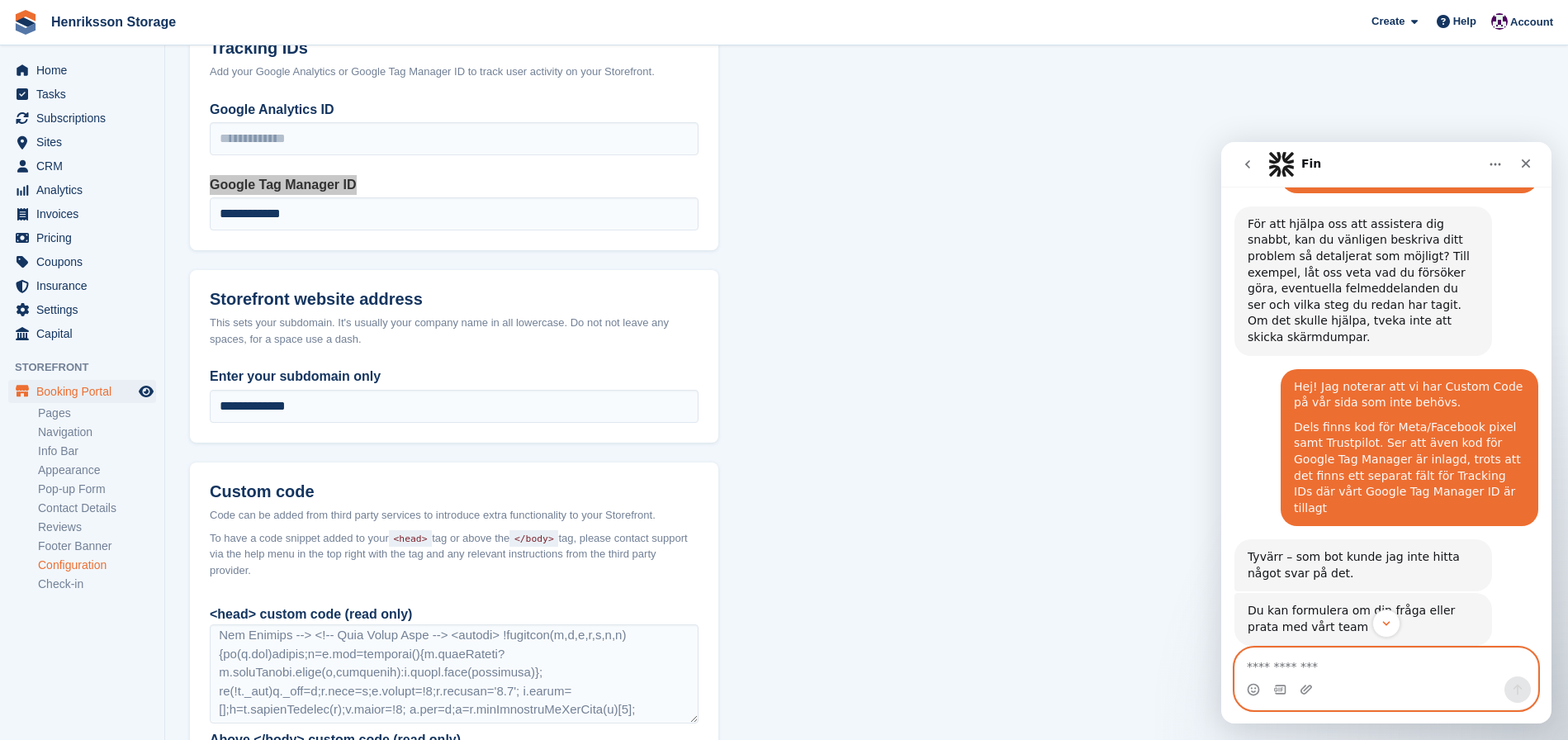
scroll to position [140, 0]
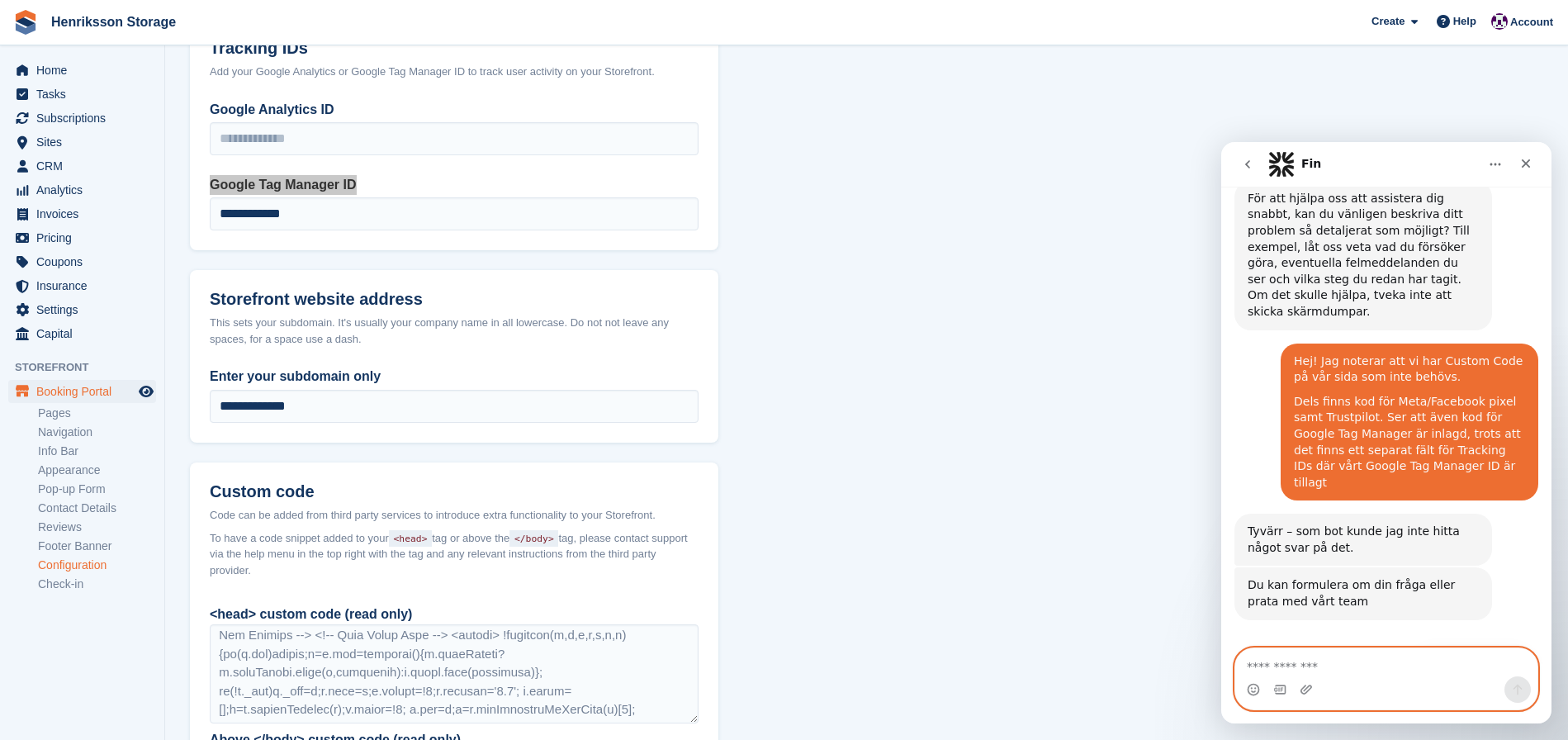
click at [1377, 664] on textarea "Meddelande..." at bounding box center [1387, 662] width 302 height 28
type textarea "**********"
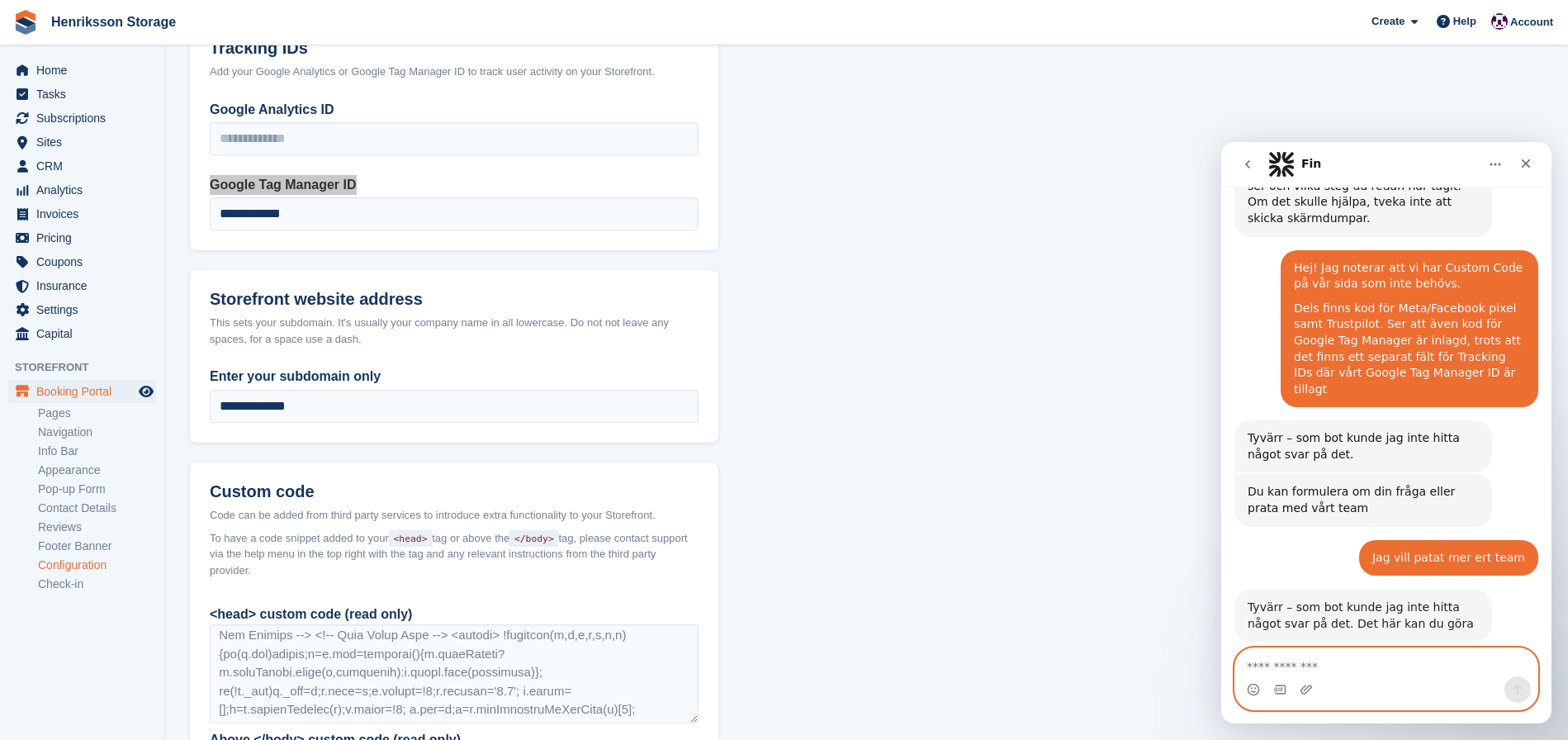
scroll to position [255, 0]
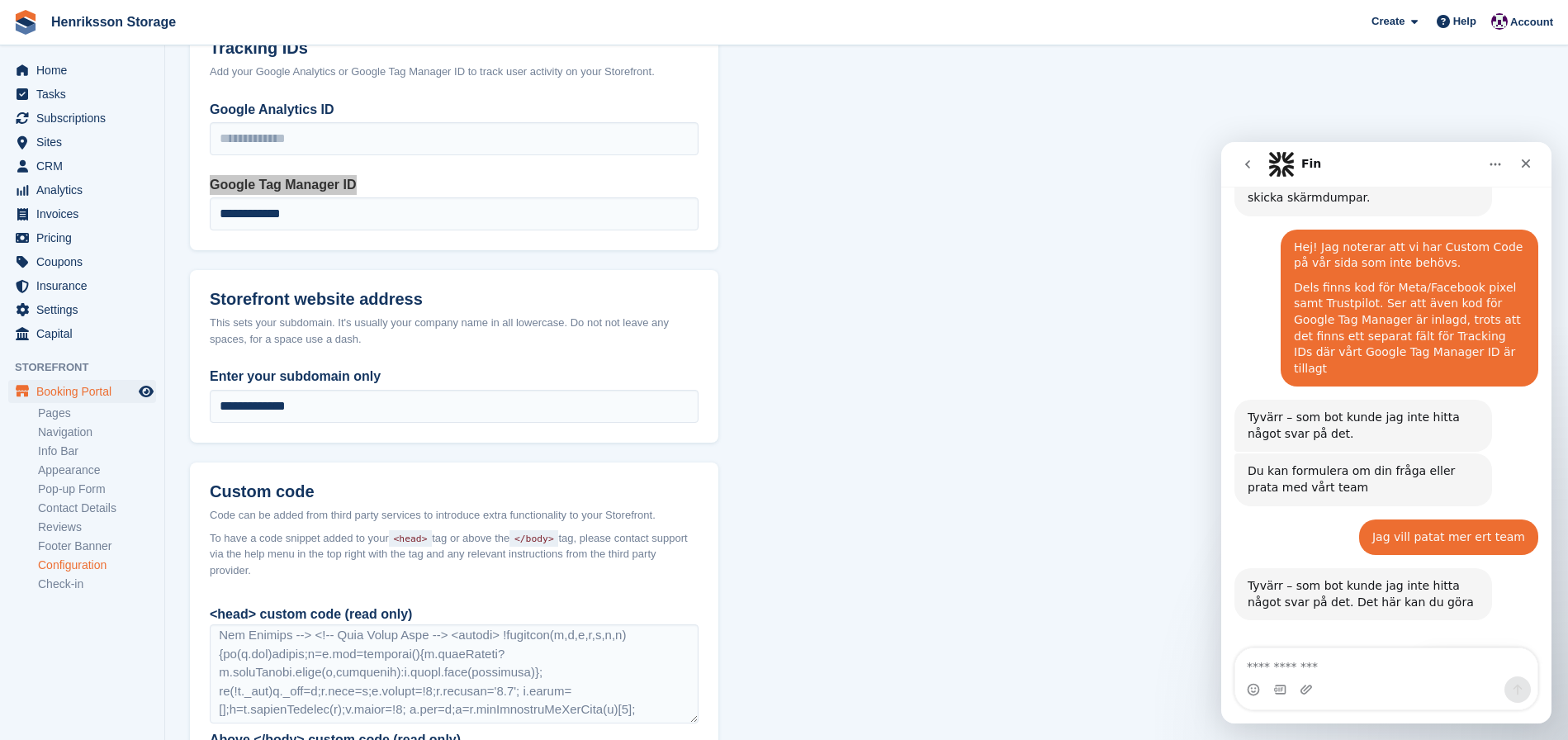
click at [1468, 651] on button "Få mer hjälp 👤" at bounding box center [1473, 667] width 114 height 33
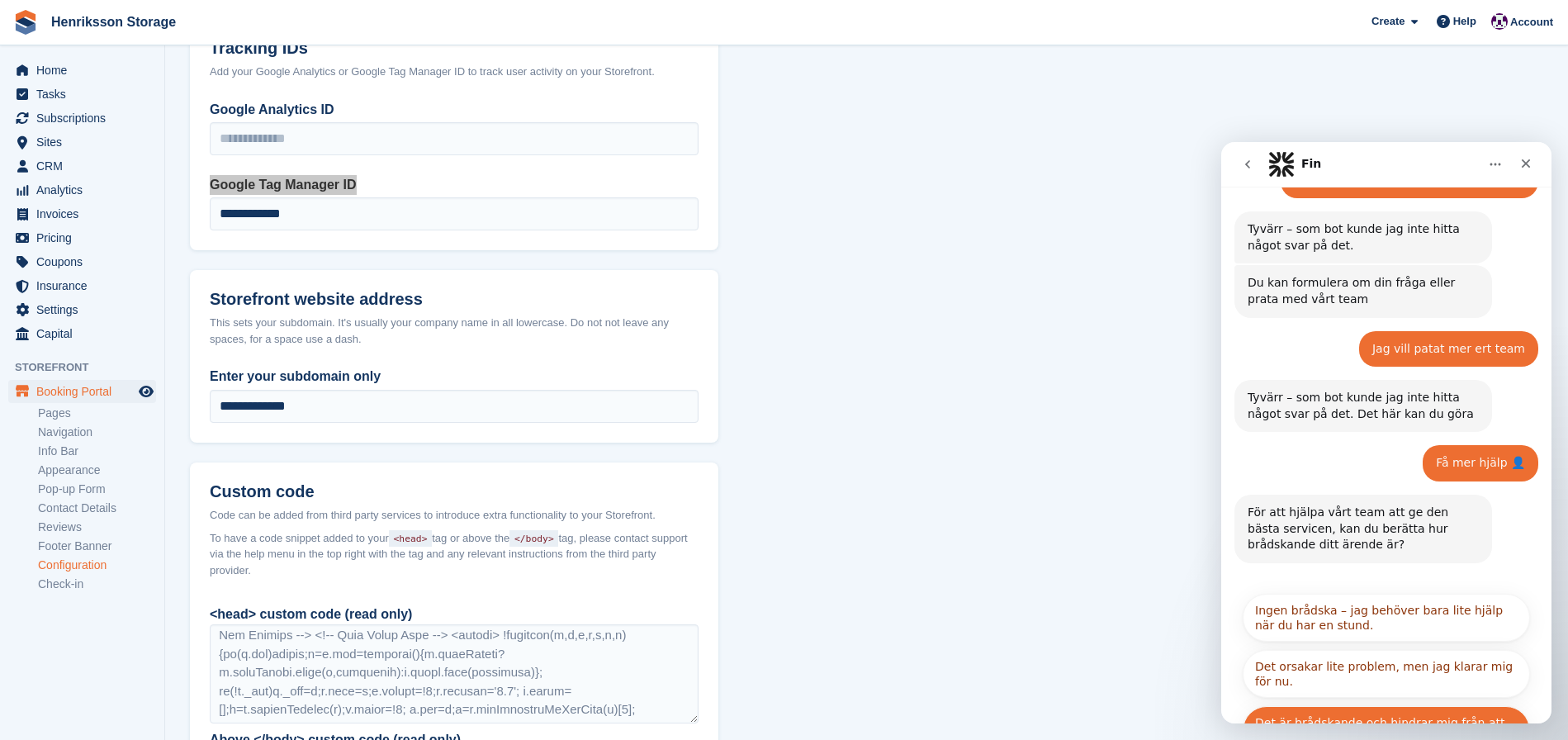
scroll to position [440, 0]
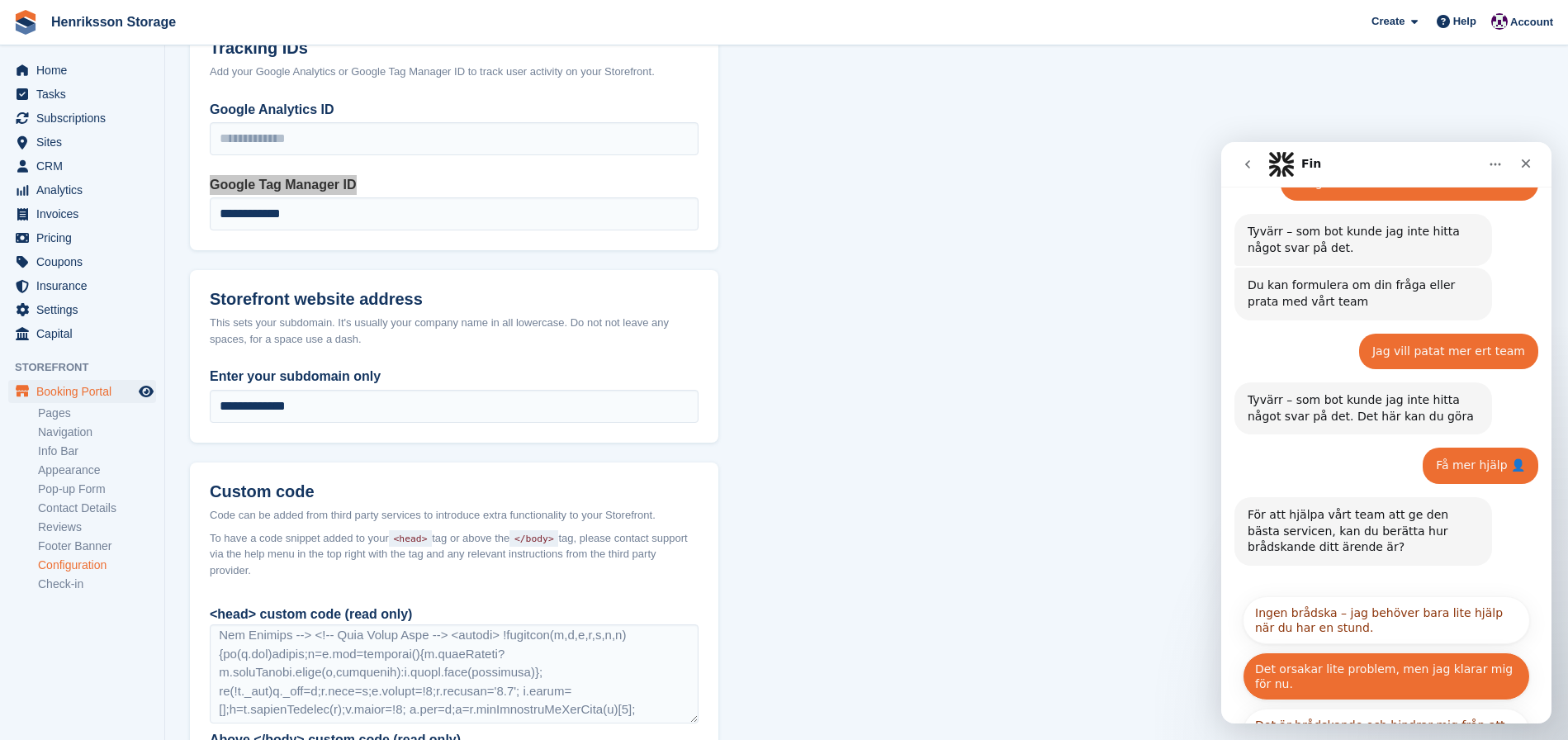
click at [1355, 653] on button "Det orsakar lite problem, men jag klarar mig för nu." at bounding box center [1387, 677] width 287 height 48
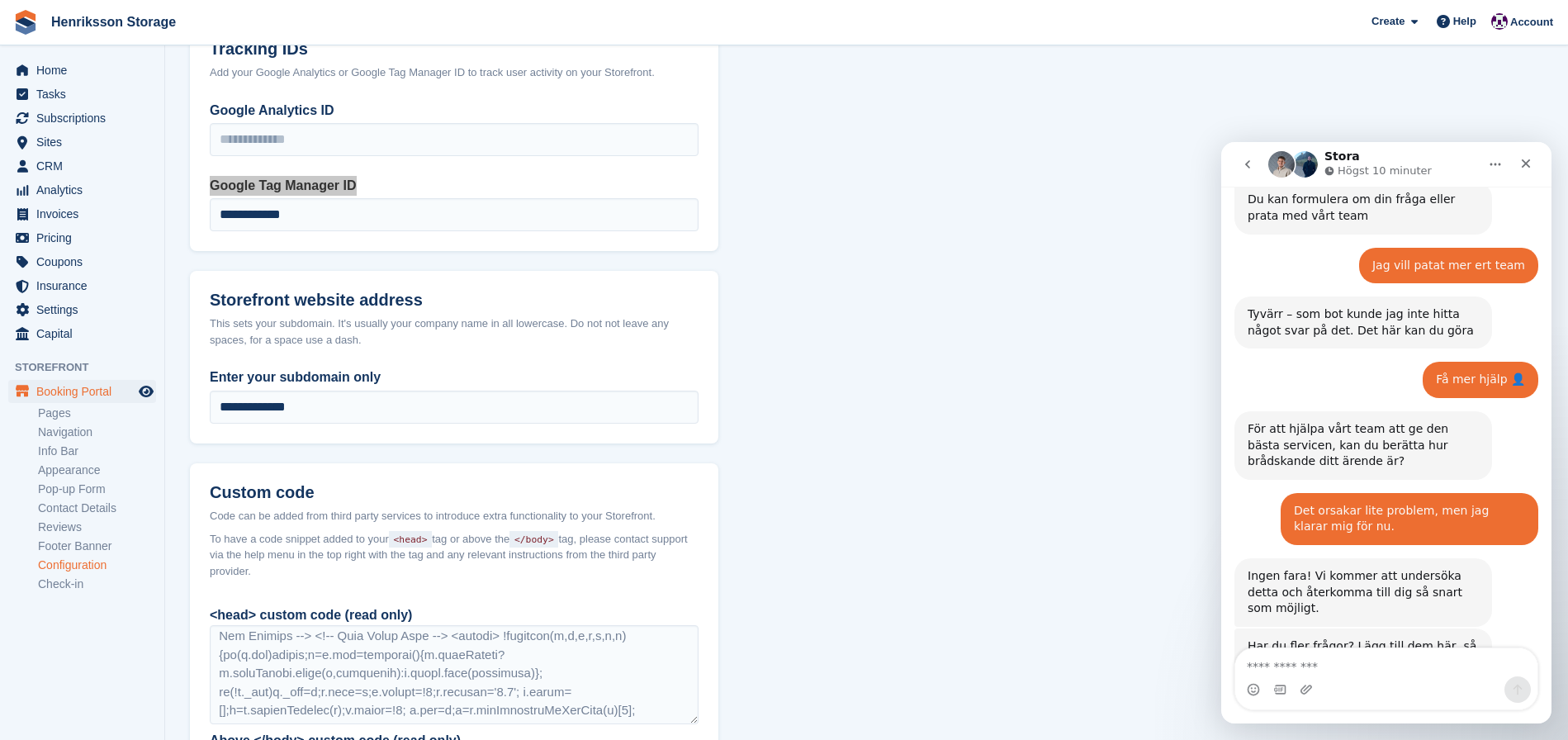
scroll to position [590, 0]
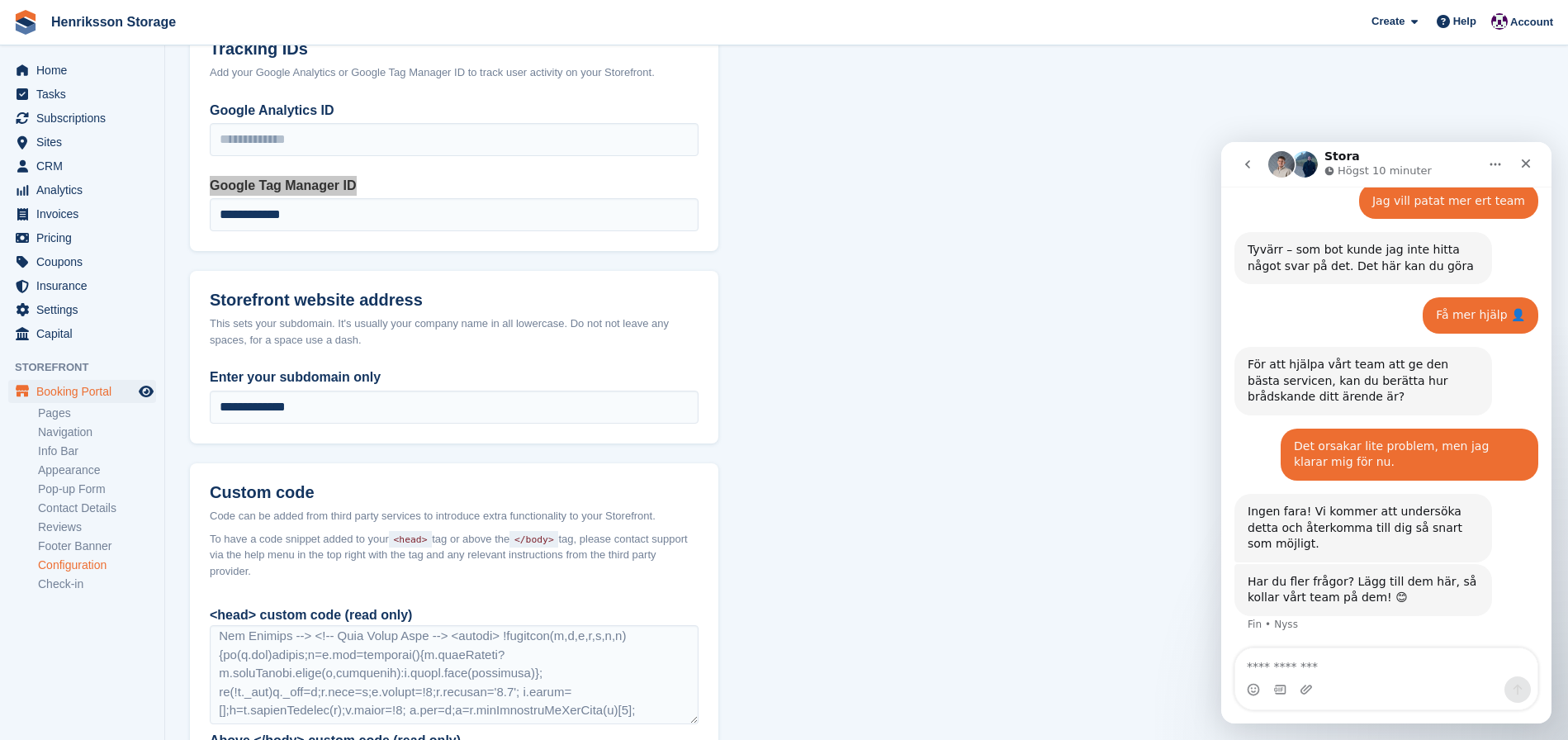
click at [1324, 668] on textarea "Meddelande..." at bounding box center [1387, 662] width 302 height 28
type textarea "*"
type textarea "**********"
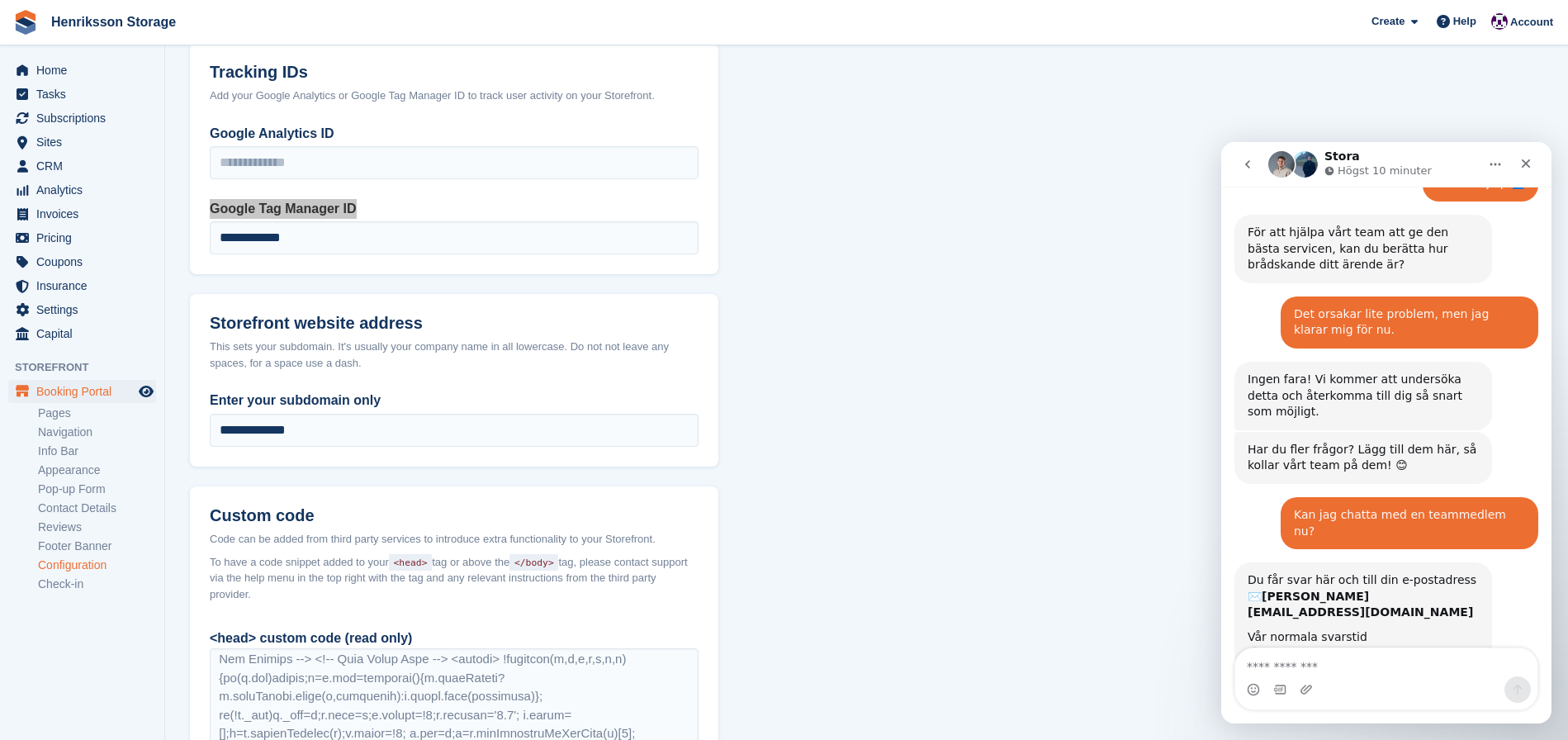
scroll to position [746, 0]
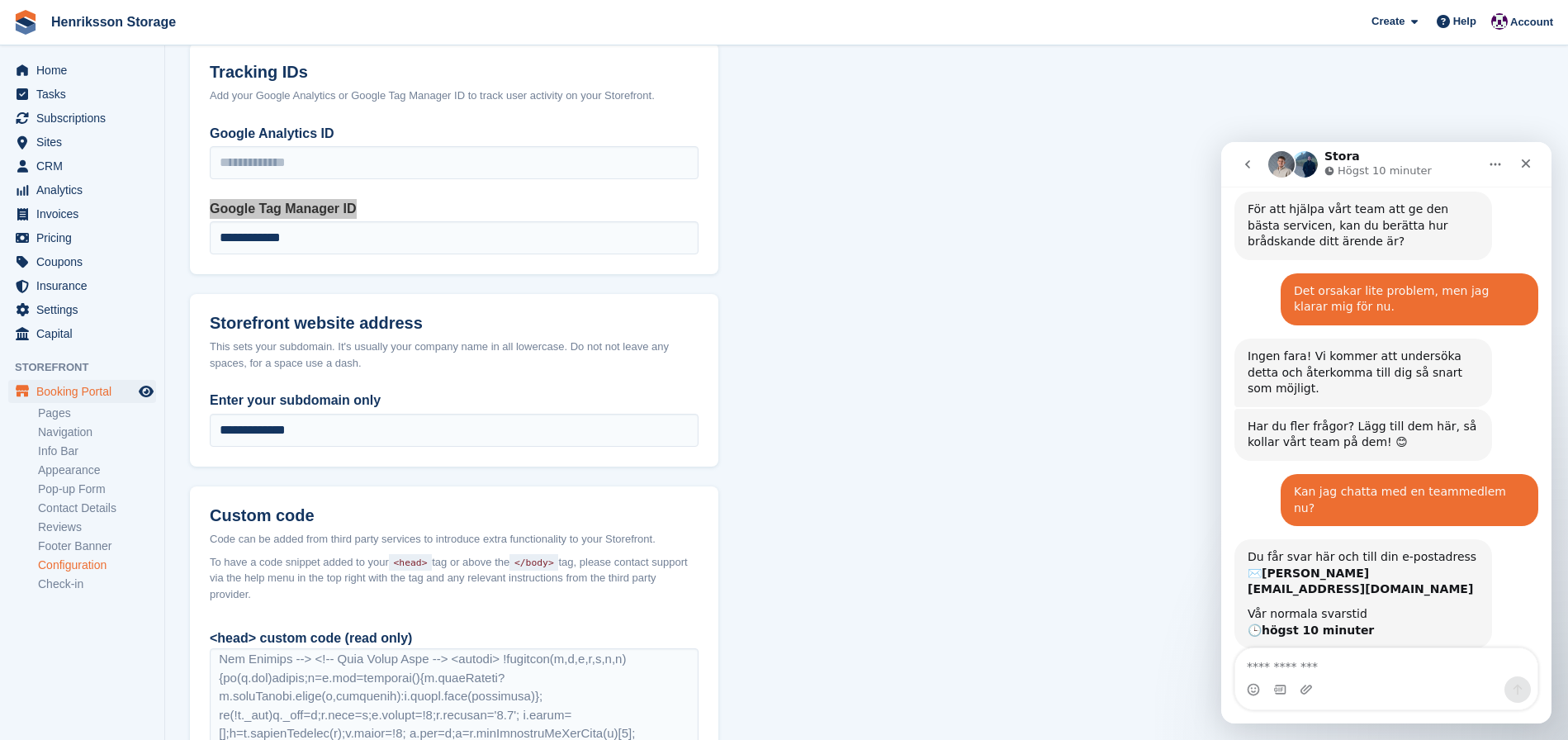
click at [1354, 669] on textarea "Meddelande..." at bounding box center [1387, 662] width 302 height 28
type textarea "*****"
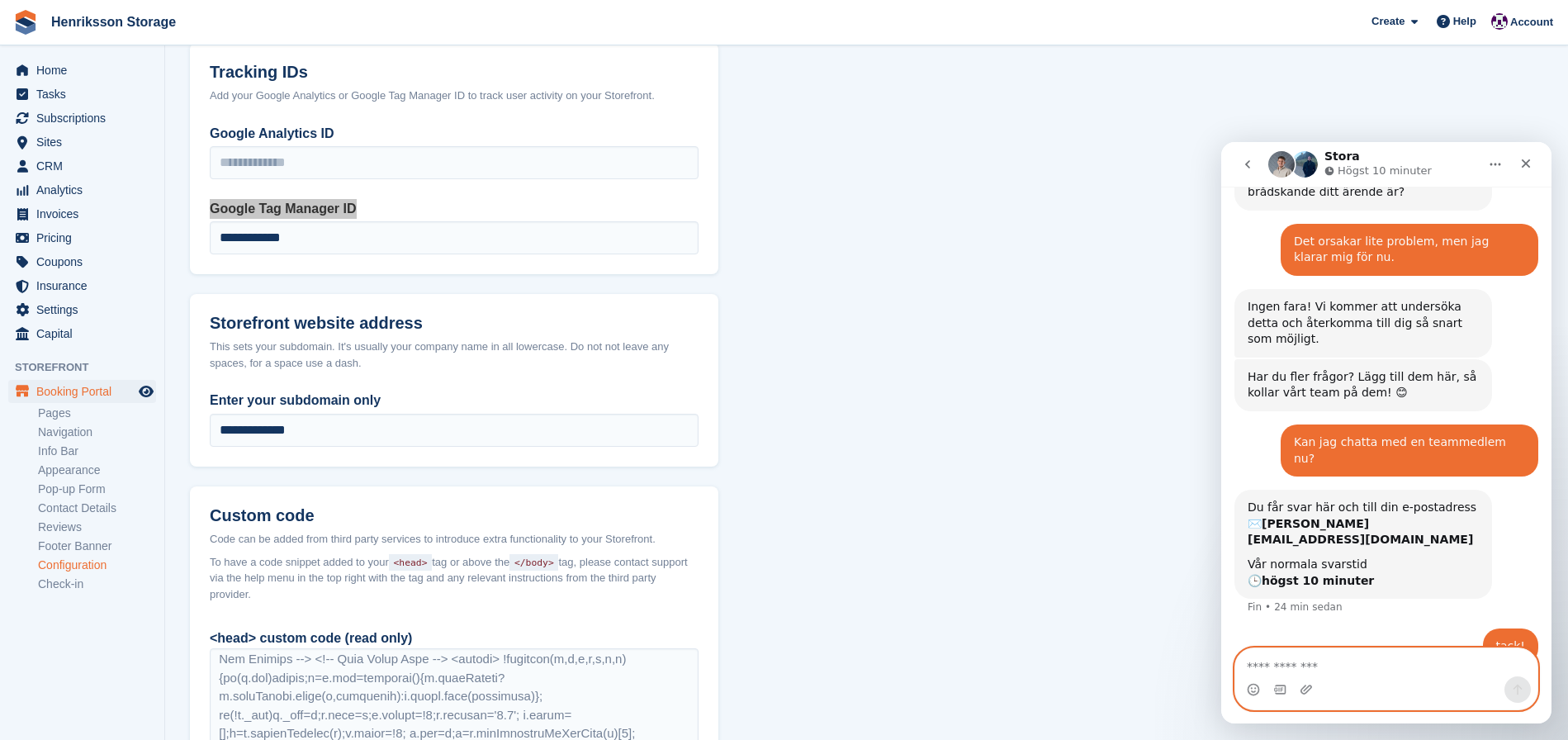
click at [1339, 663] on textarea "Meddelande..." at bounding box center [1387, 662] width 302 height 28
type textarea "****"
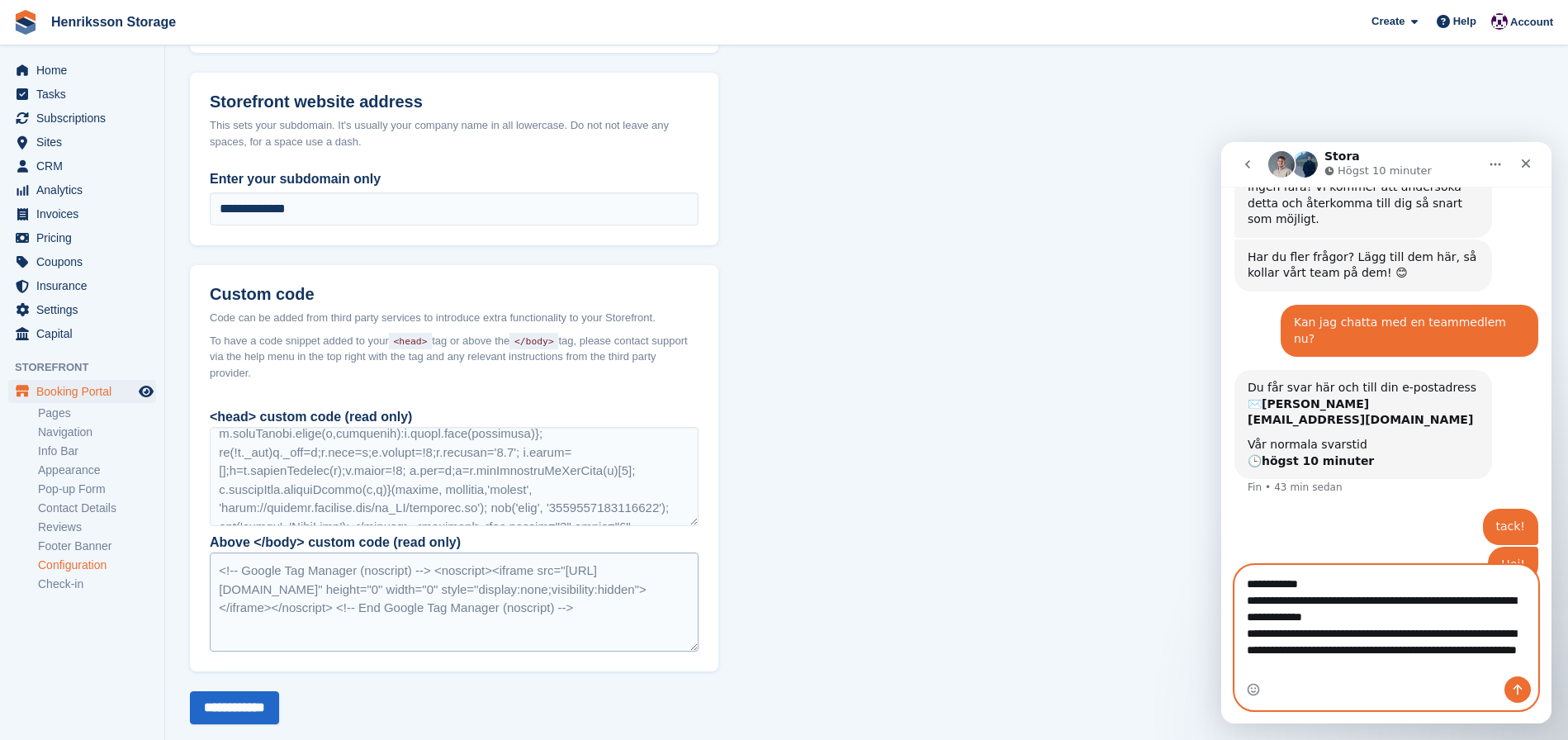
scroll to position [1111, 0]
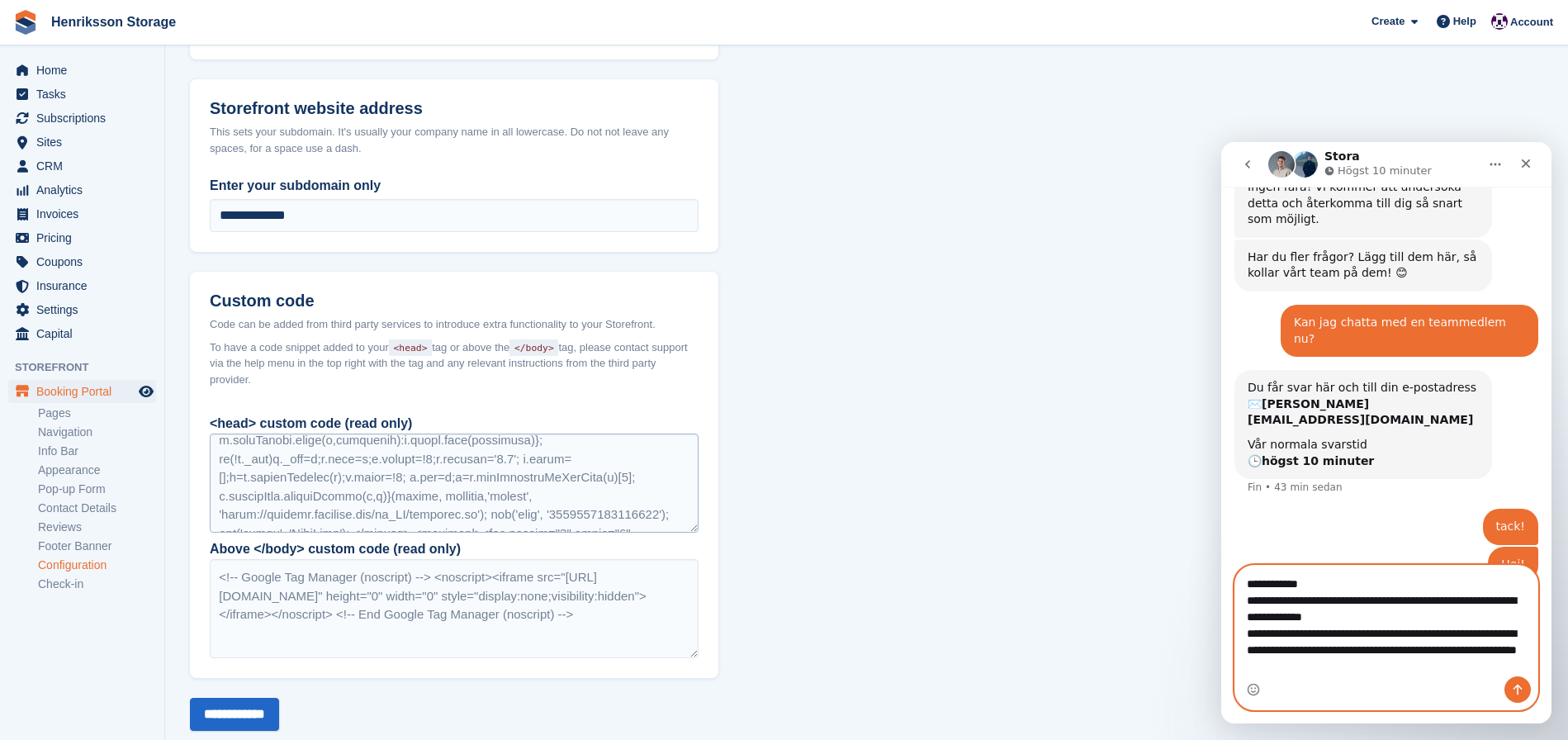
type textarea "**********"
click at [462, 498] on div at bounding box center [454, 483] width 489 height 99
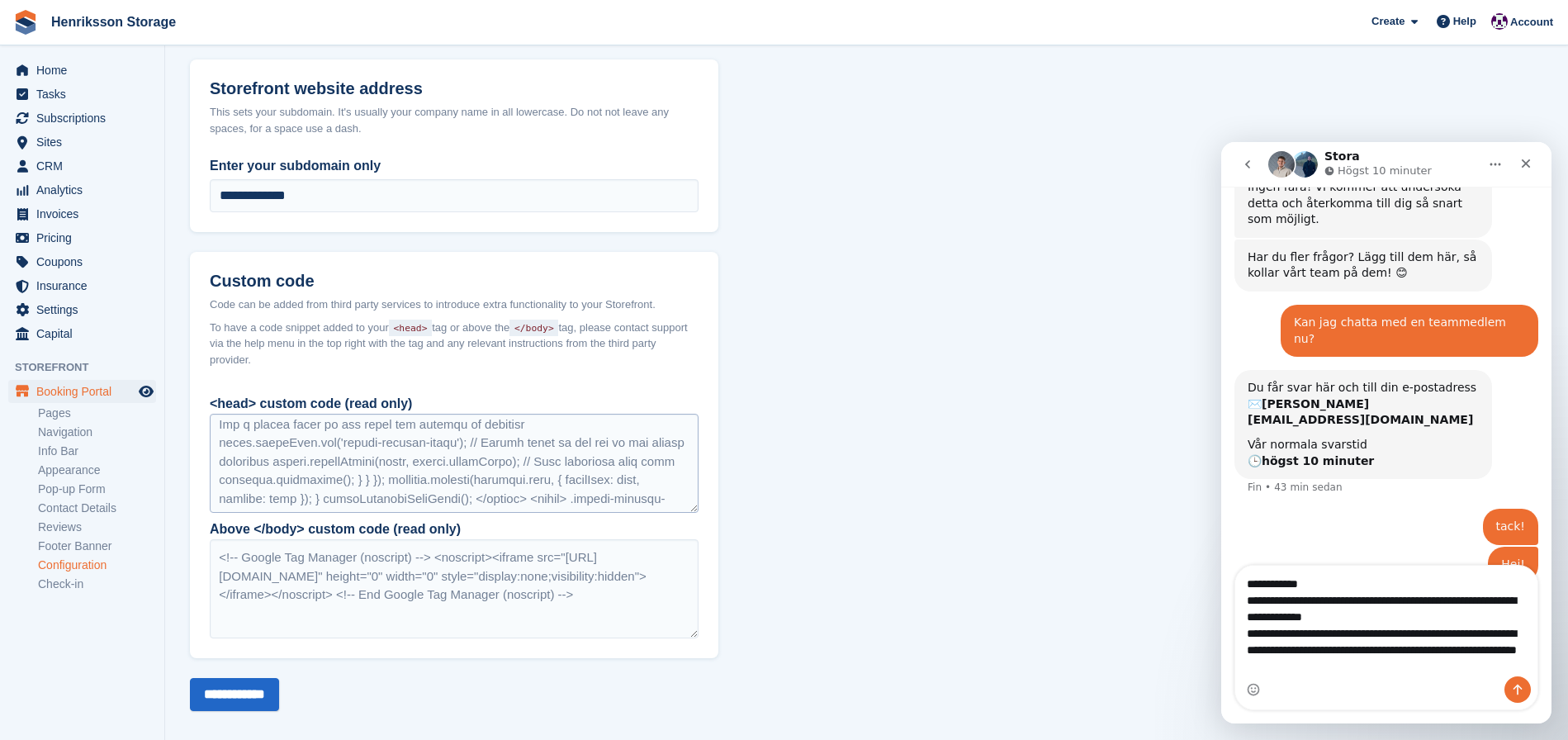
scroll to position [438, 0]
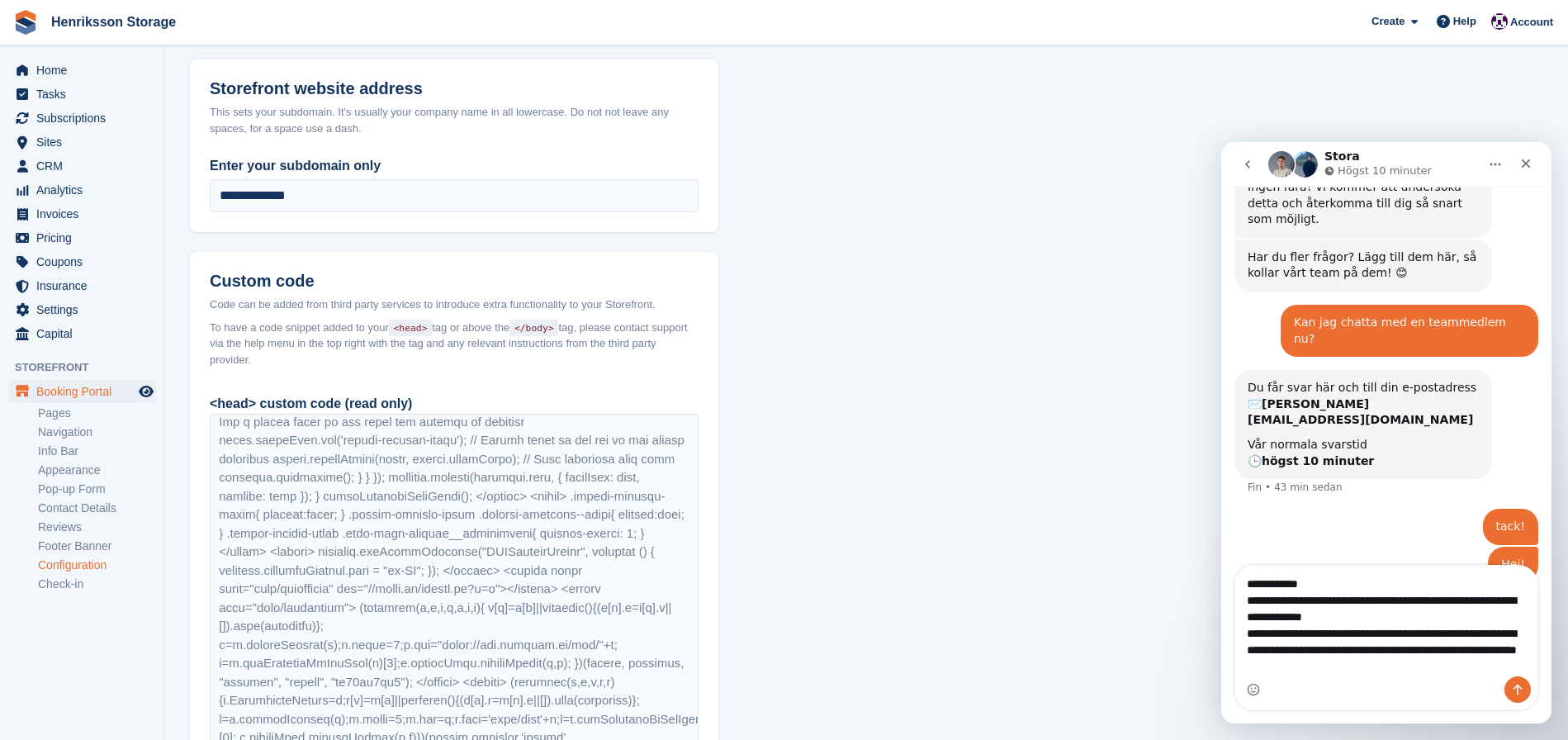
drag, startPoint x: 696, startPoint y: 505, endPoint x: 711, endPoint y: 762, distance: 257.4
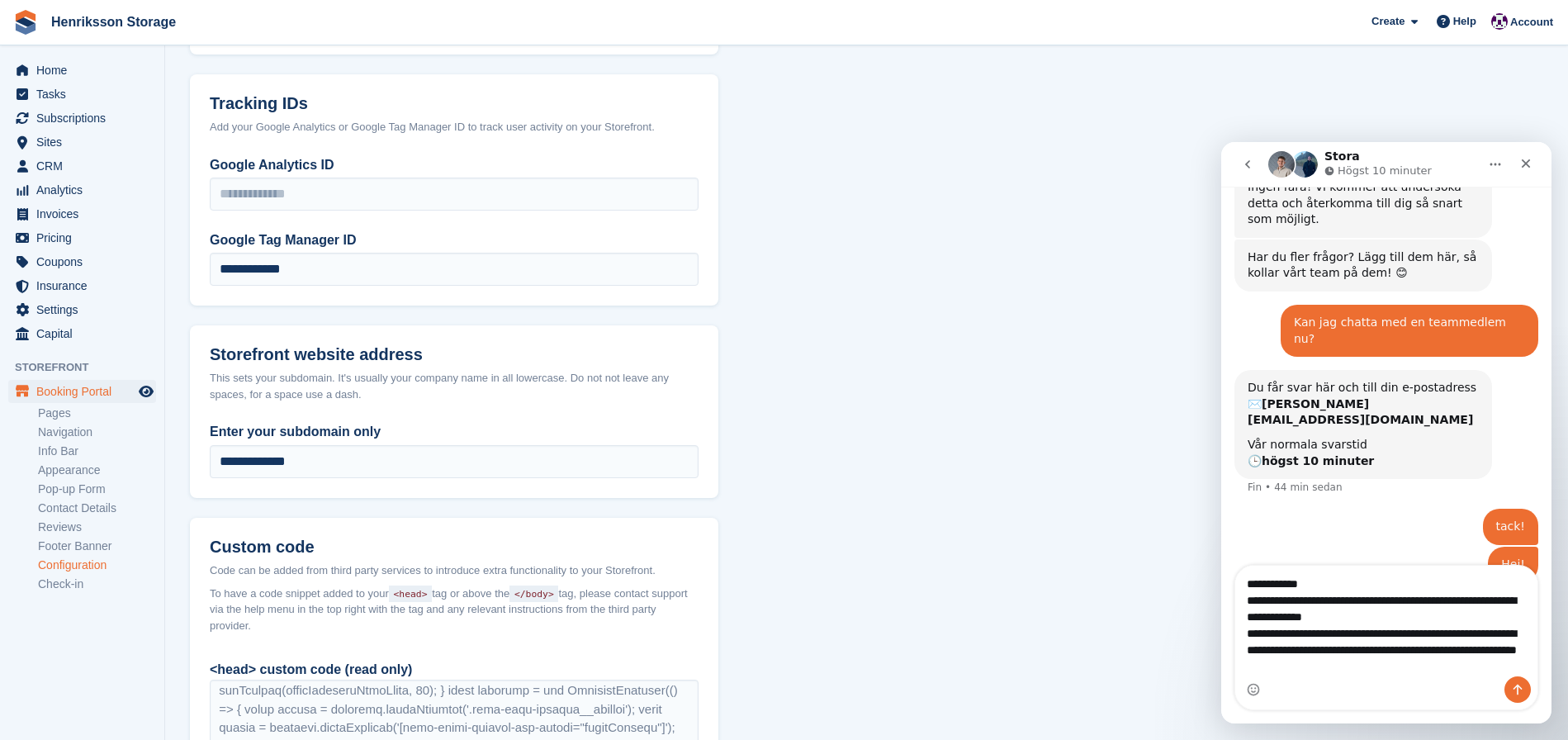
scroll to position [859, 0]
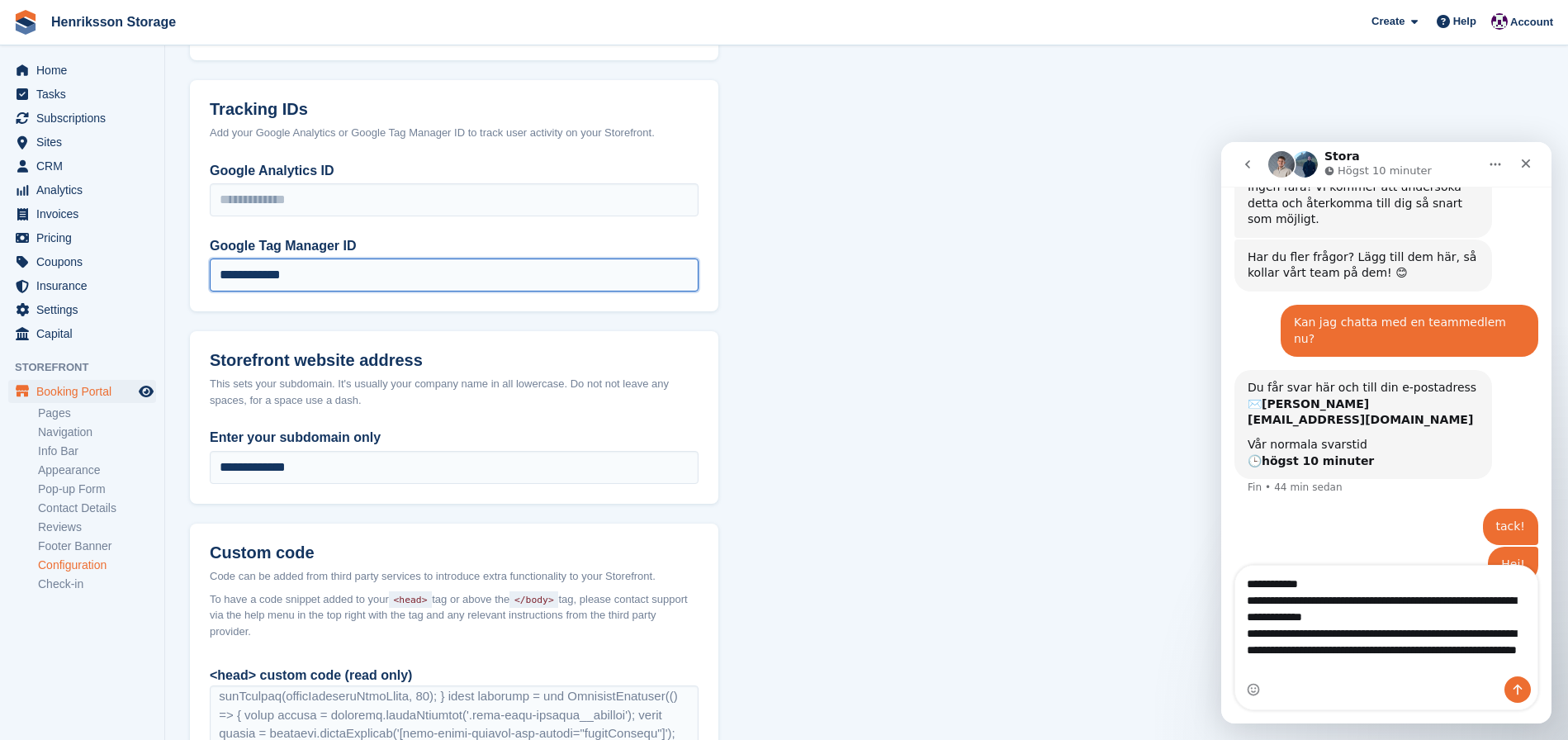
drag, startPoint x: 344, startPoint y: 270, endPoint x: 210, endPoint y: 268, distance: 134.0
click at [209, 267] on input "**********" at bounding box center [454, 275] width 489 height 33
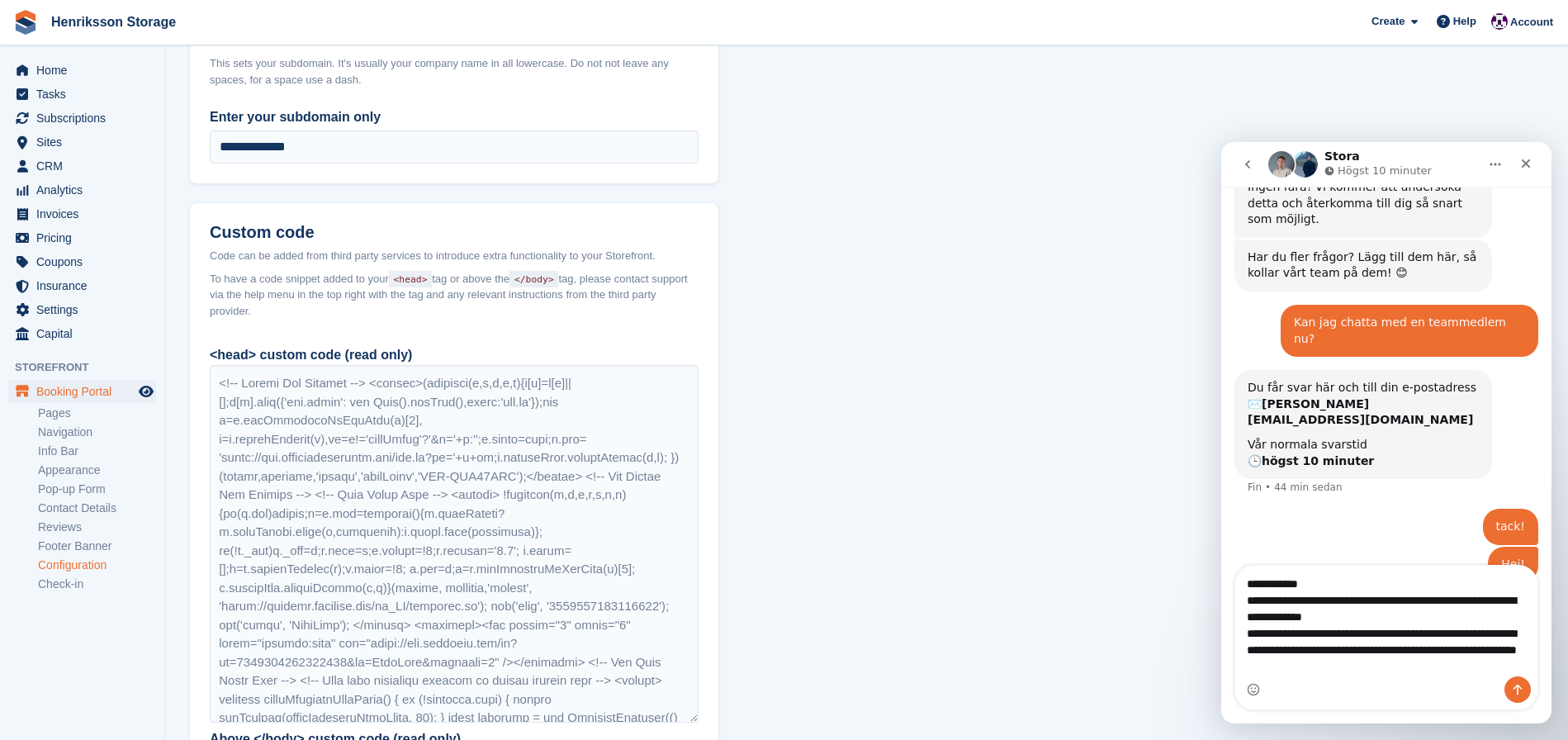
scroll to position [1277, 0]
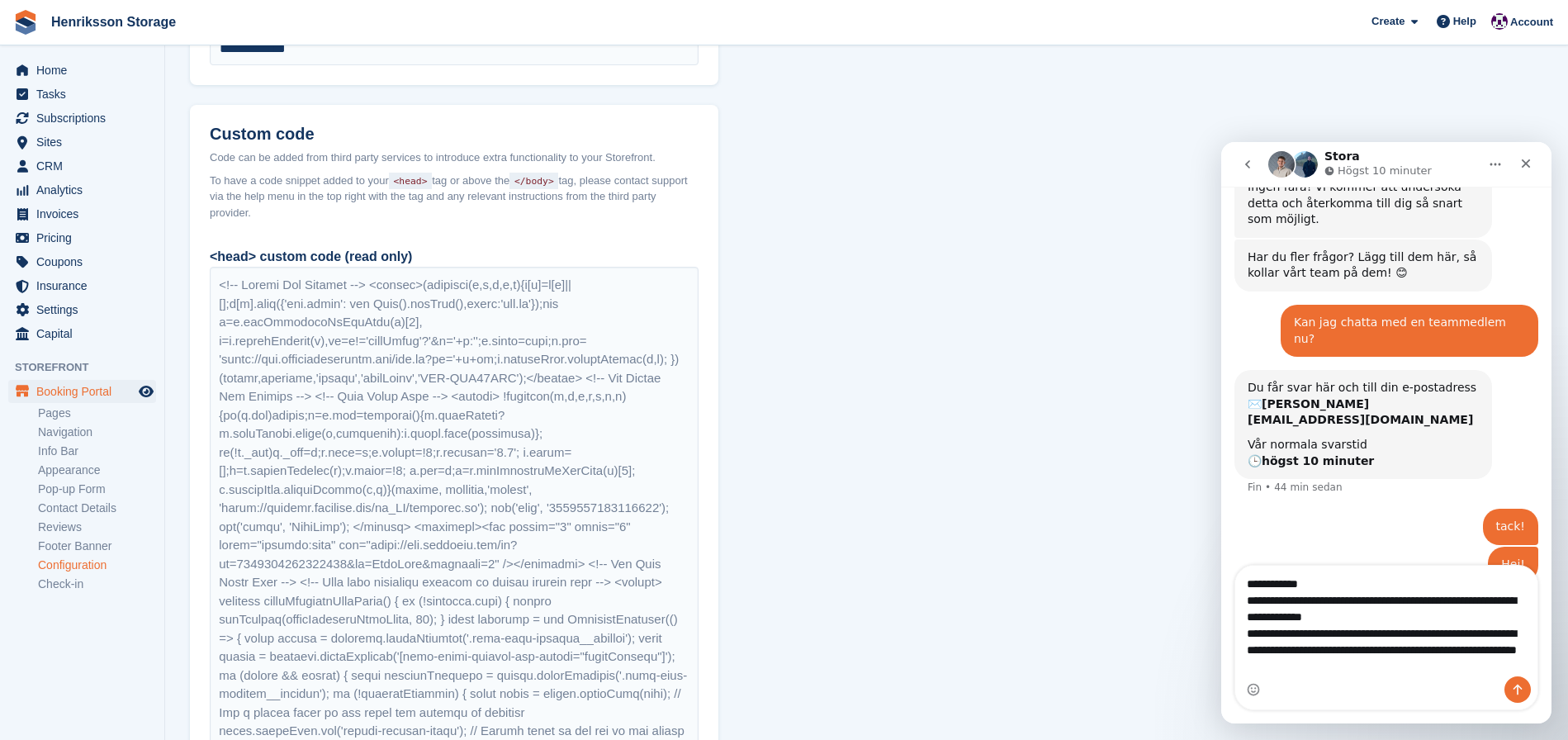
drag, startPoint x: 691, startPoint y: 619, endPoint x: 694, endPoint y: 754, distance: 135.0
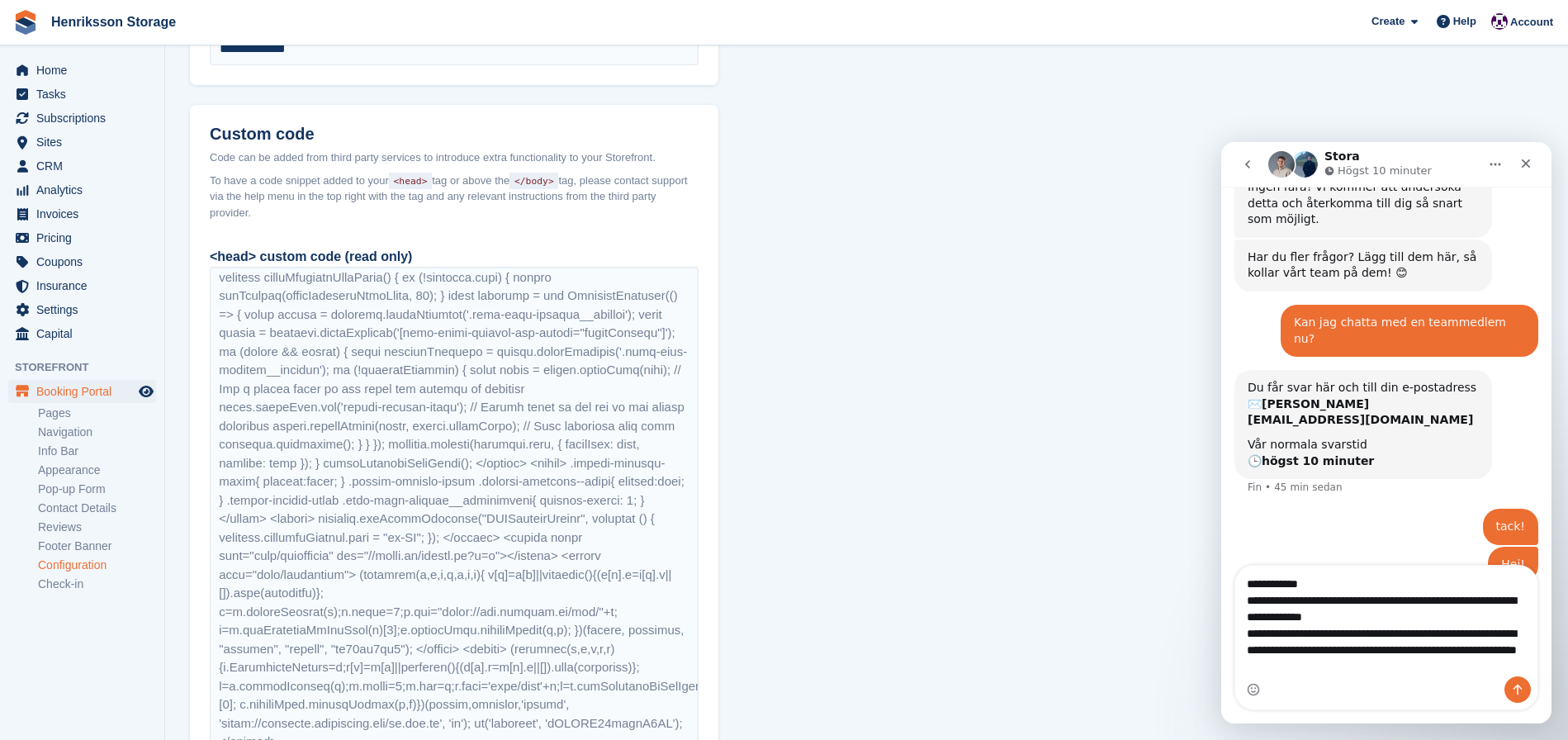
scroll to position [1539, 0]
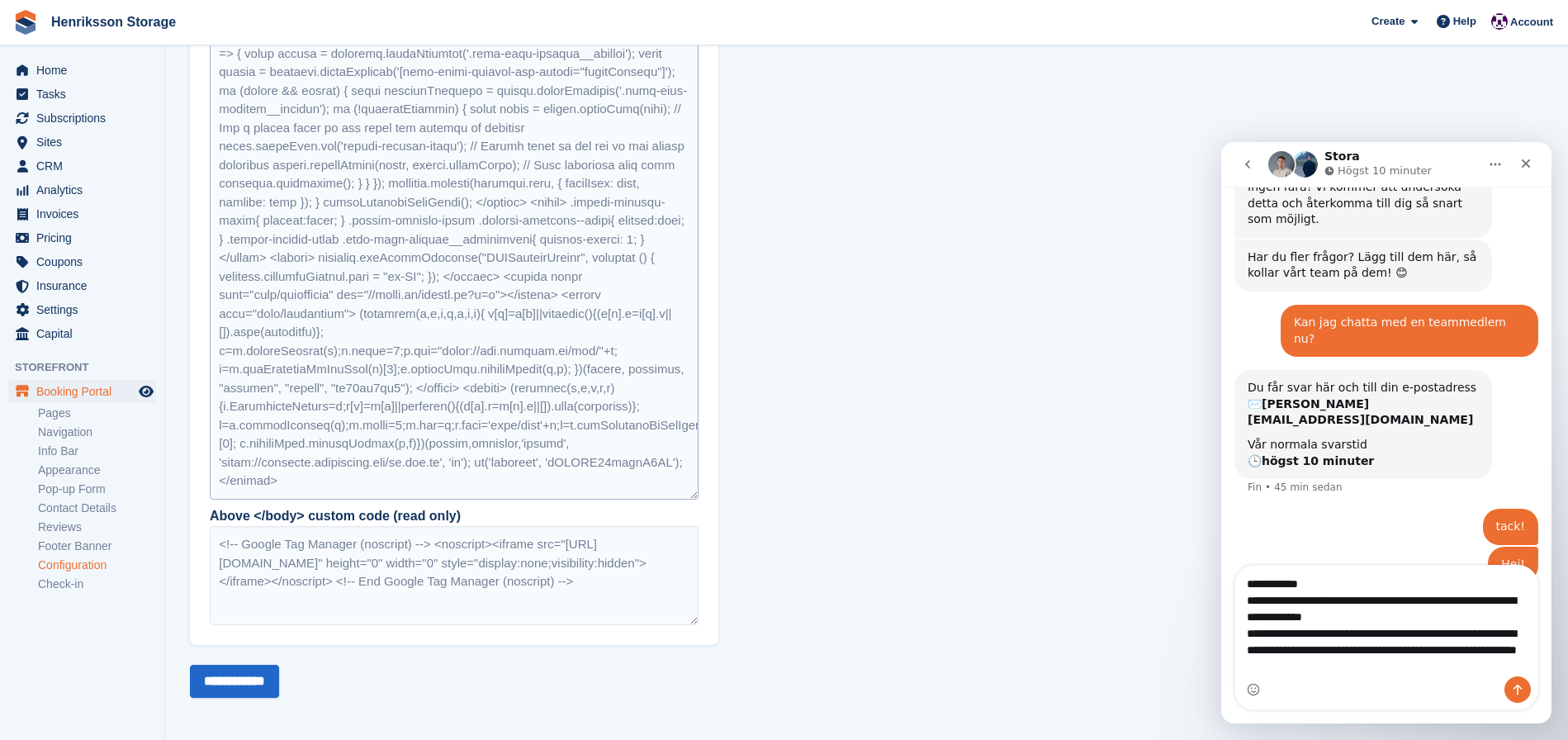
click at [397, 286] on div at bounding box center [454, 253] width 489 height 494
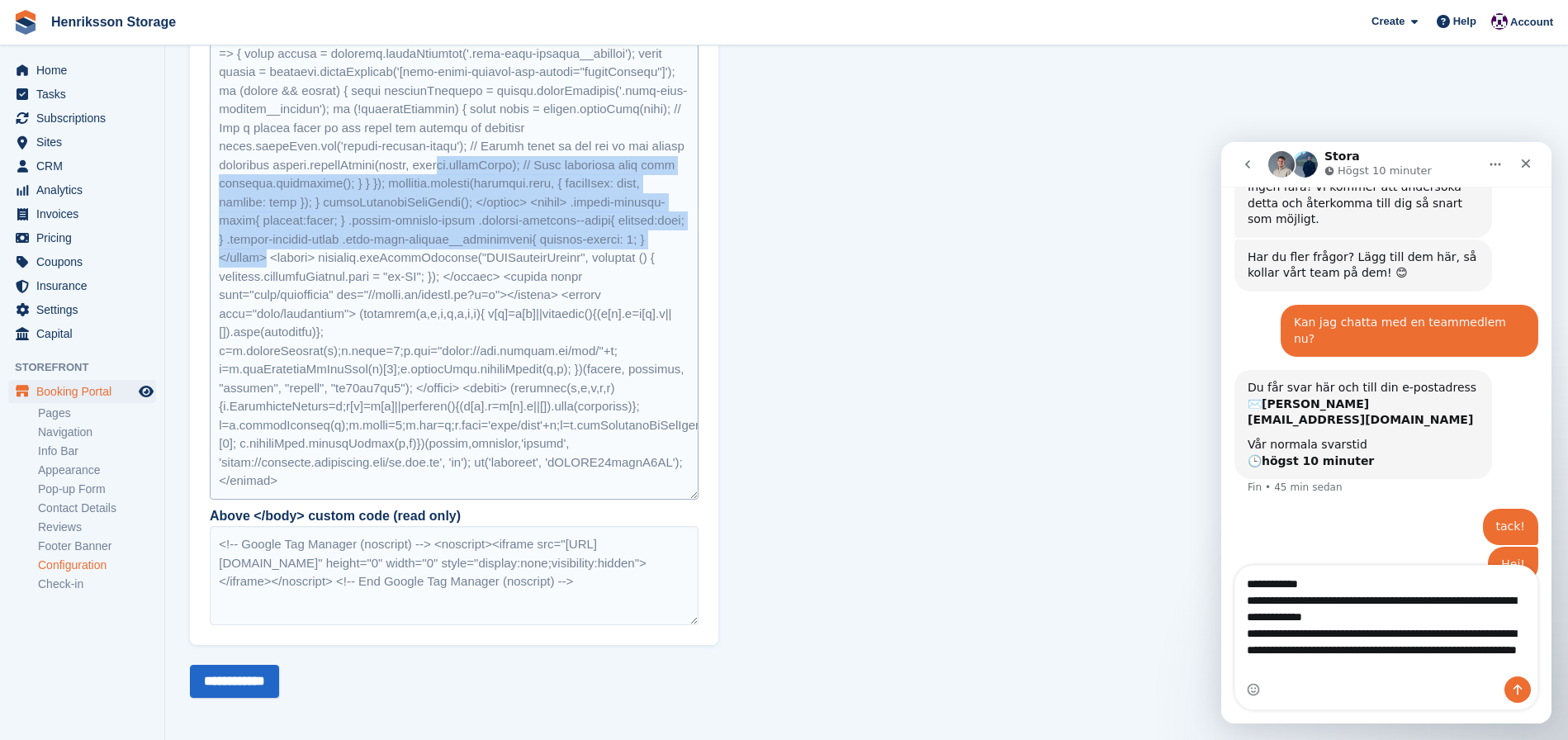
drag, startPoint x: 508, startPoint y: 152, endPoint x: 506, endPoint y: 256, distance: 104.0
click at [508, 254] on div at bounding box center [454, 253] width 489 height 494
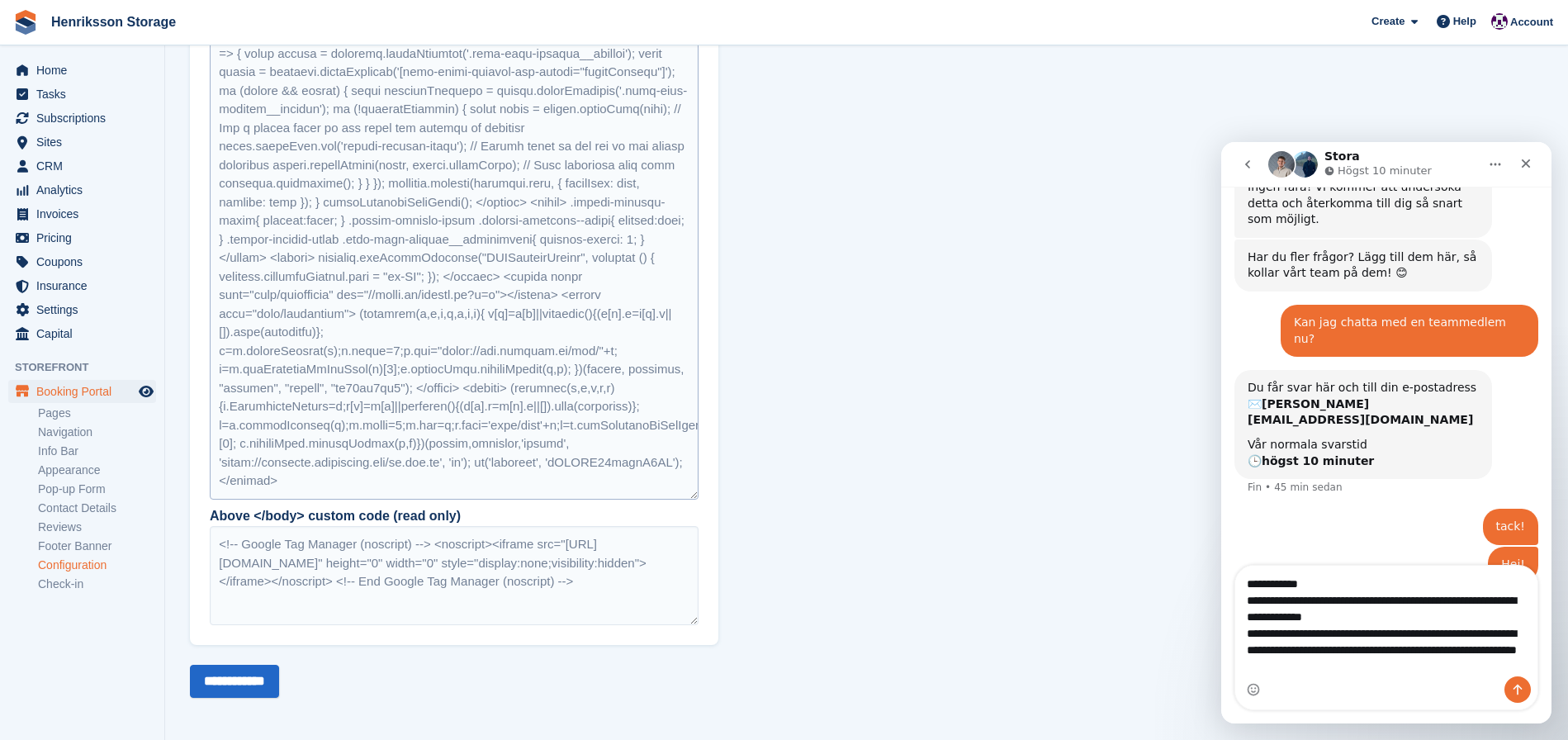
click at [478, 350] on div at bounding box center [454, 253] width 489 height 494
click at [1264, 633] on textarea "**********" at bounding box center [1387, 621] width 302 height 111
drag, startPoint x: 1286, startPoint y: 644, endPoint x: 1237, endPoint y: 626, distance: 52.2
click at [1237, 626] on div "**********" at bounding box center [1387, 637] width 302 height 144
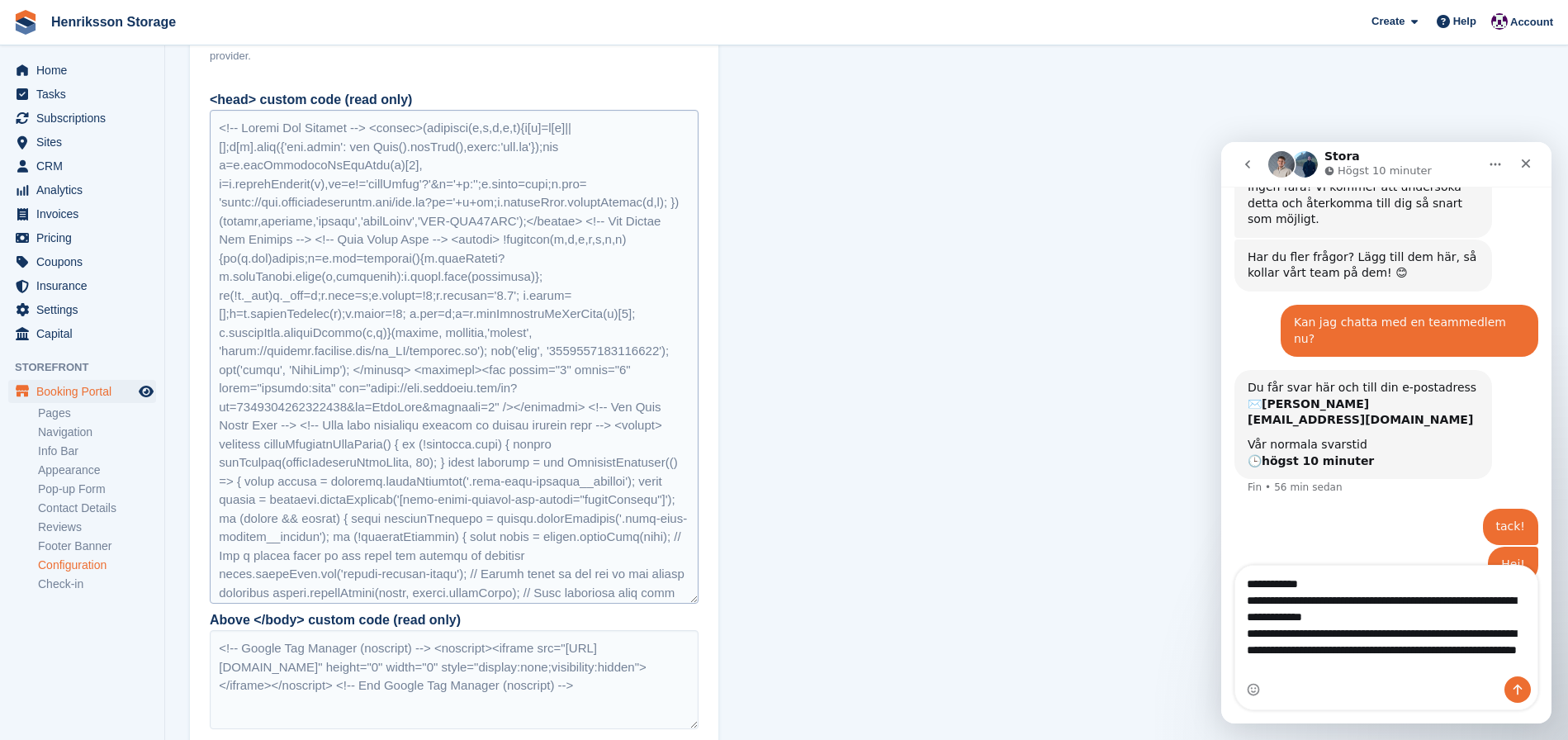
scroll to position [1434, 0]
drag, startPoint x: 555, startPoint y: 443, endPoint x: 567, endPoint y: 447, distance: 12.6
click at [560, 444] on div at bounding box center [454, 358] width 489 height 494
click at [566, 450] on div at bounding box center [454, 358] width 489 height 494
click at [1418, 639] on textarea "**********" at bounding box center [1387, 621] width 302 height 111
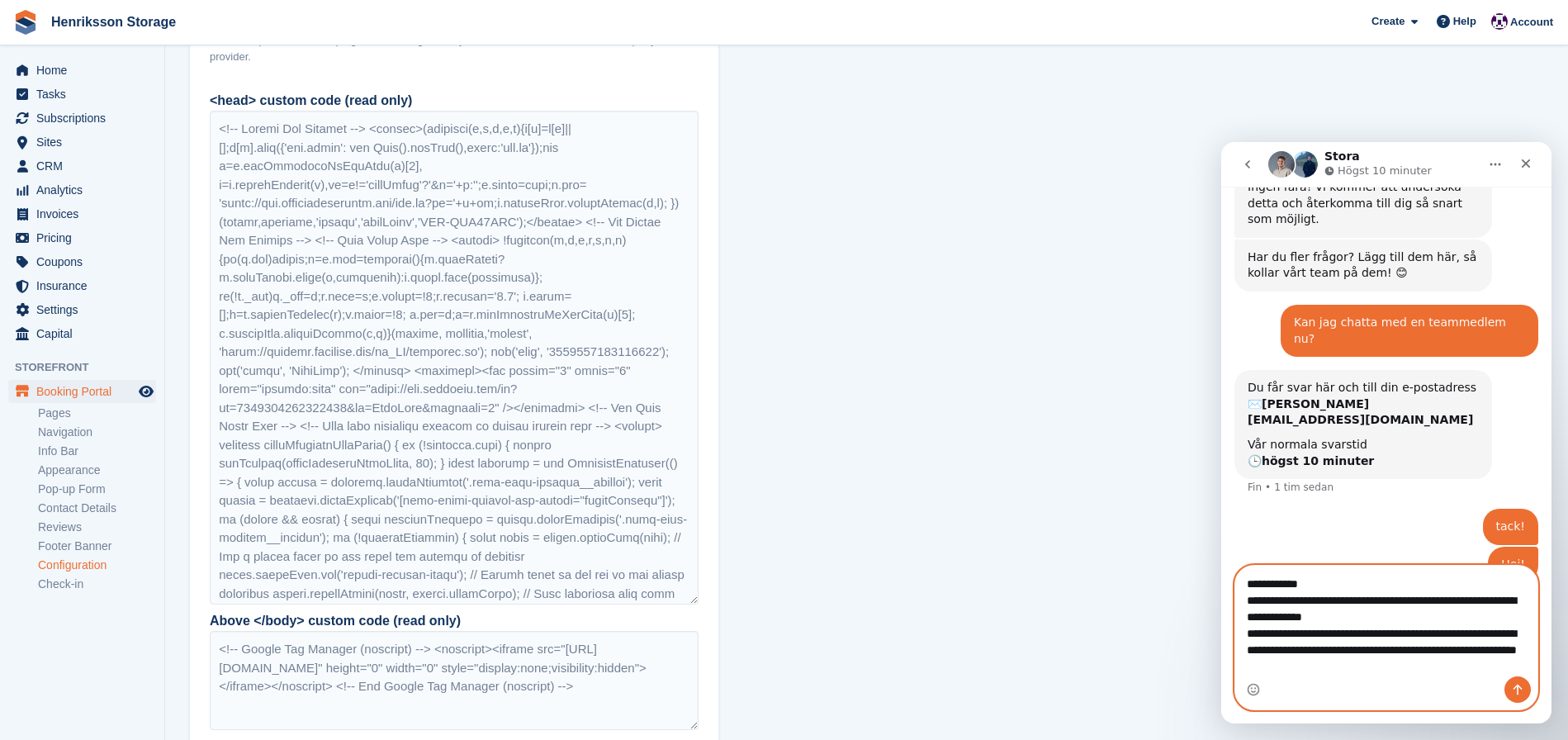
click at [1418, 638] on textarea "**********" at bounding box center [1387, 621] width 302 height 111
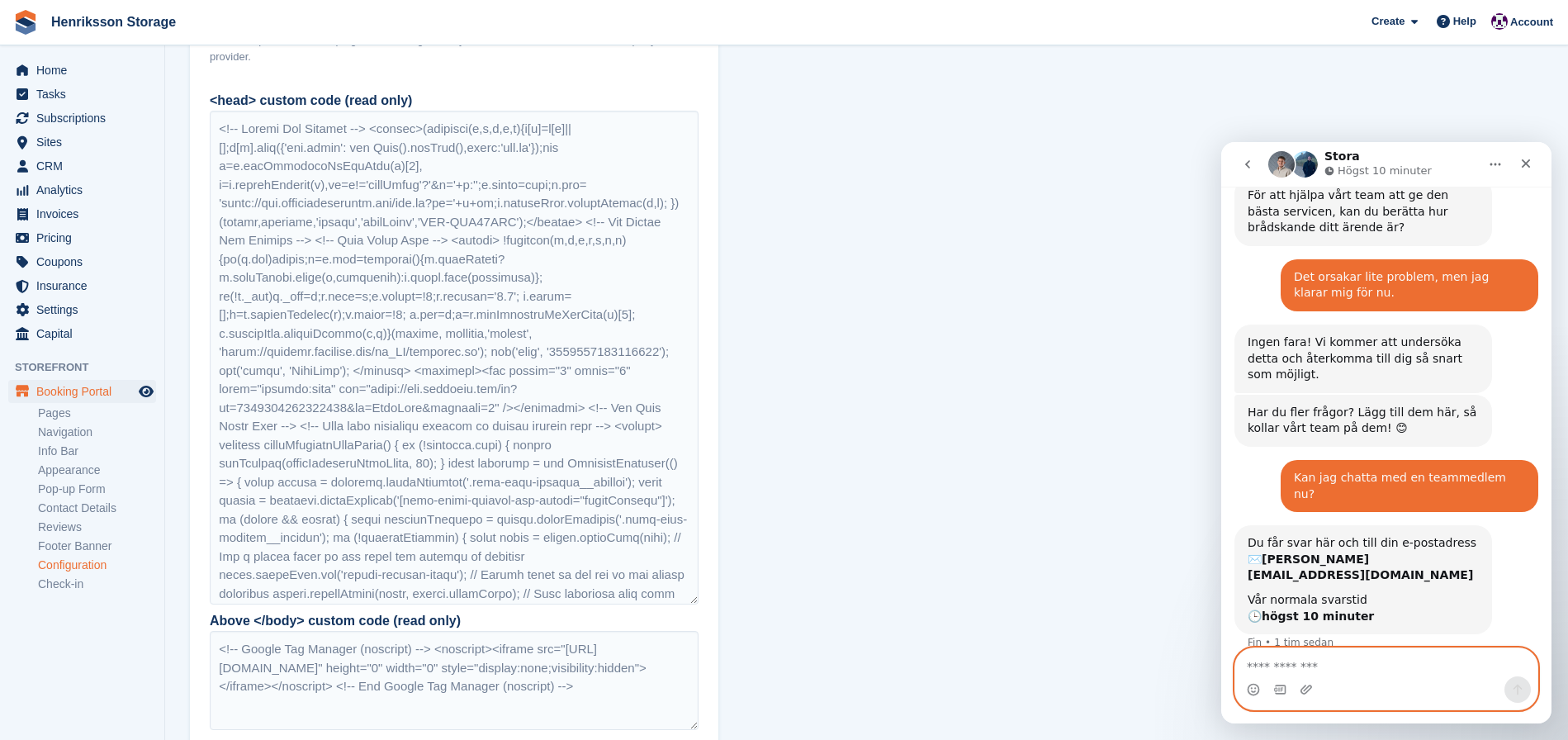
scroll to position [832, 0]
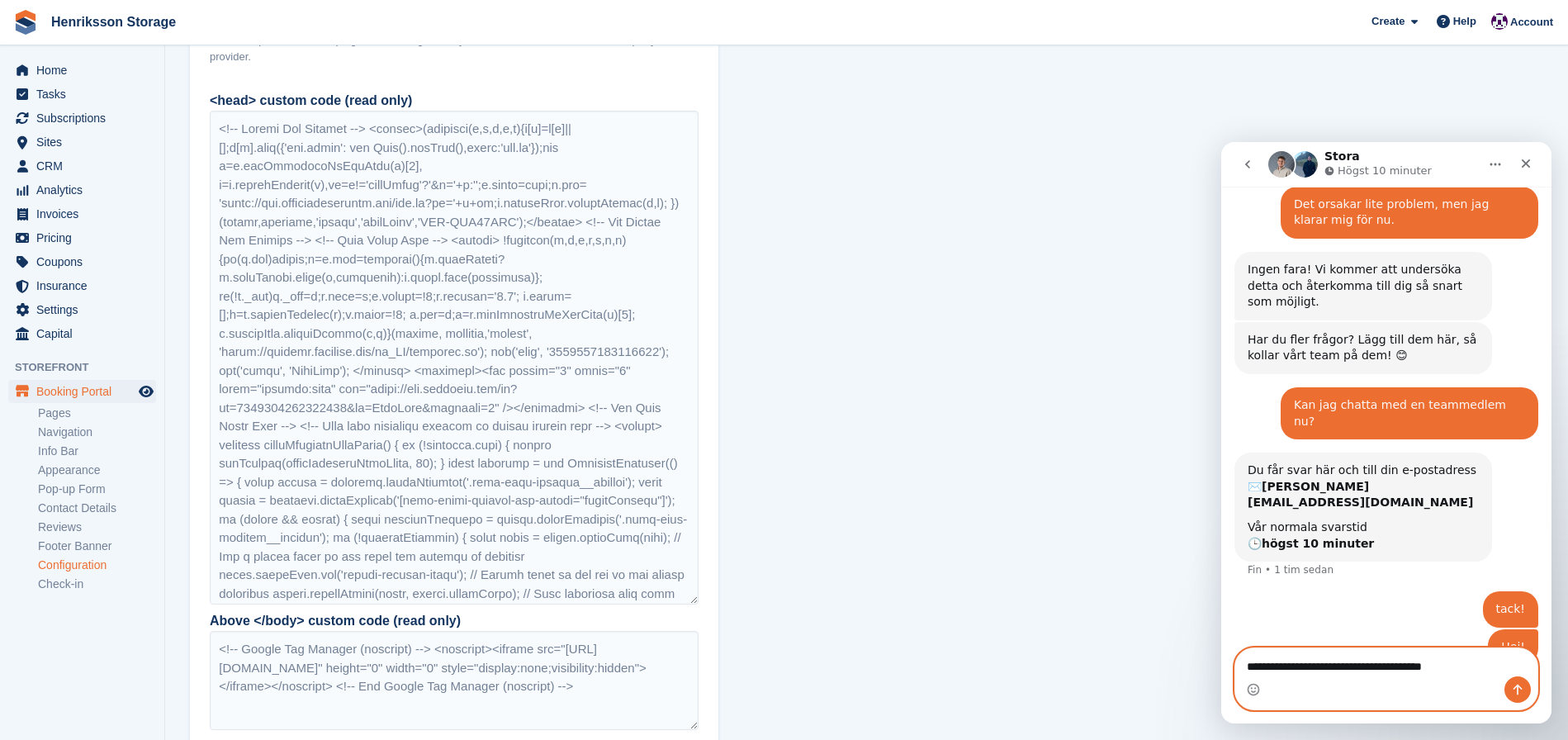
type textarea "**********"
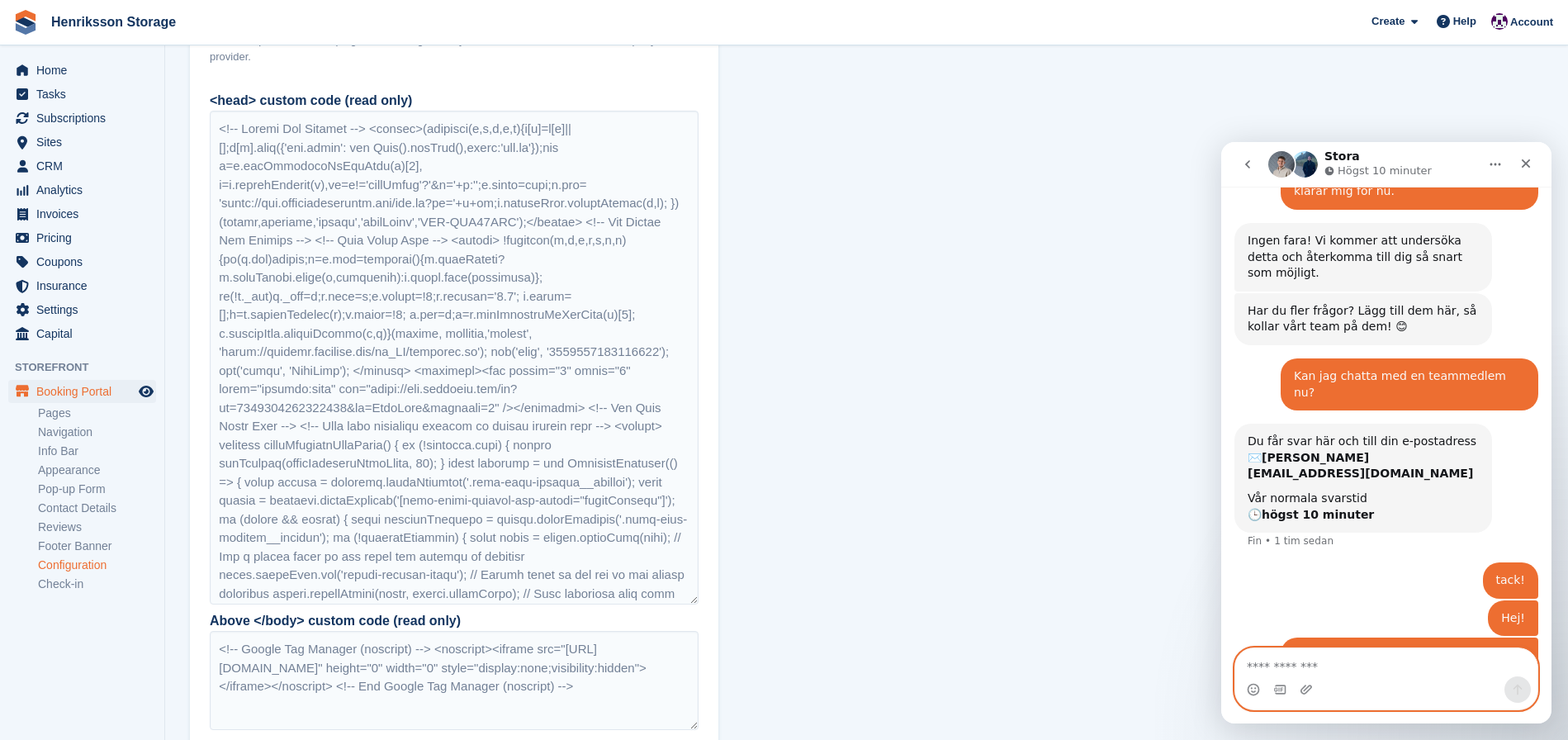
scroll to position [886, 0]
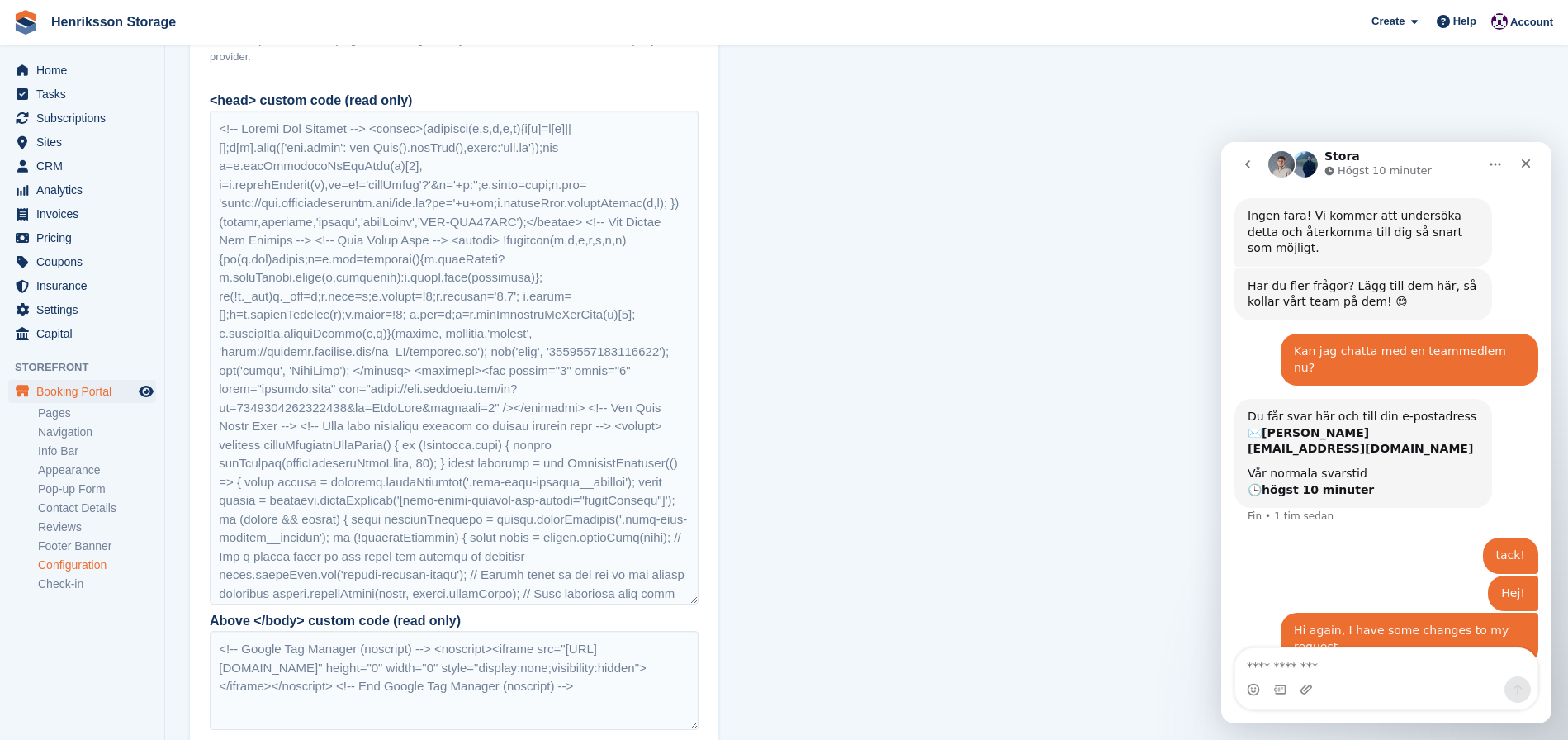
click at [1248, 163] on icon "go back" at bounding box center [1248, 164] width 13 height 13
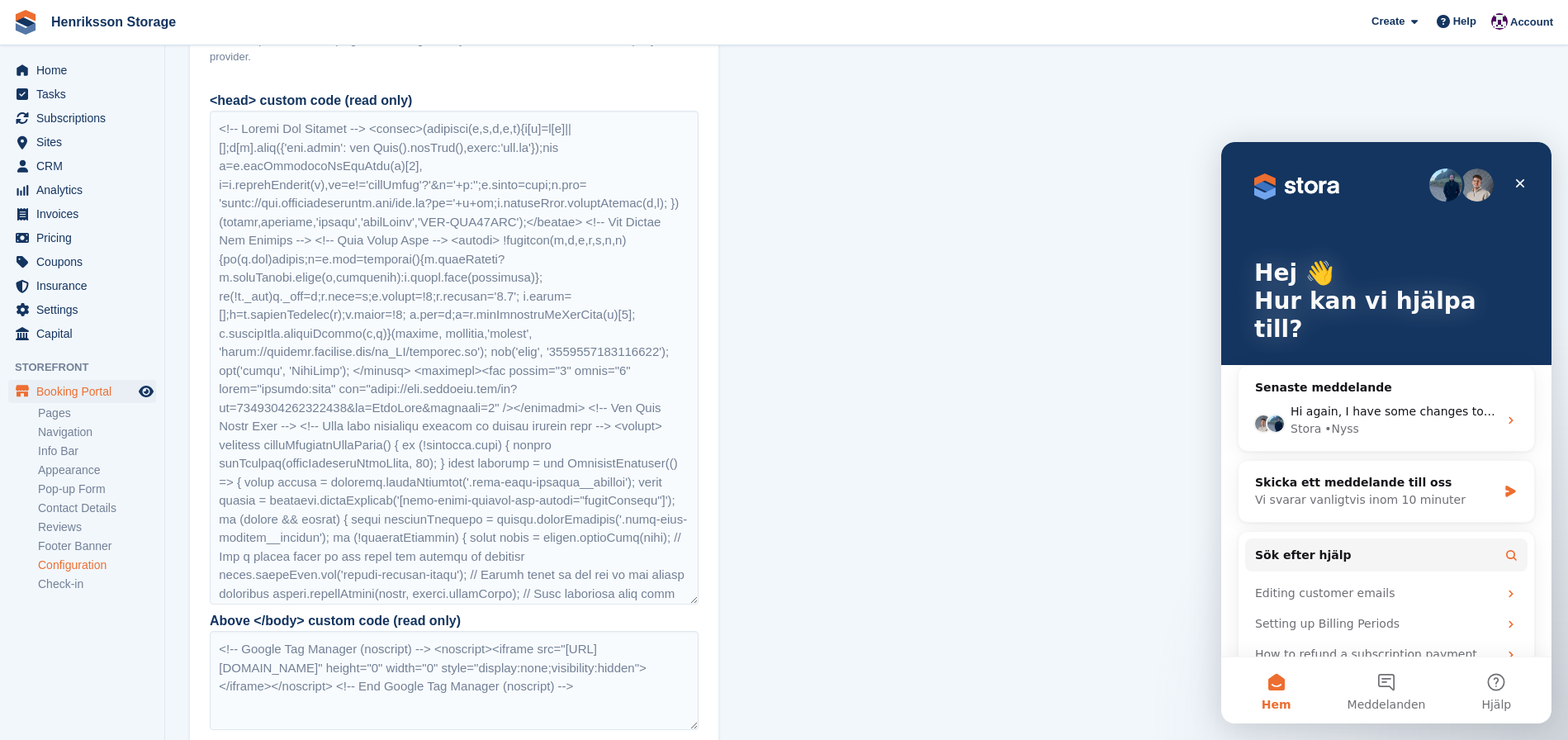
scroll to position [0, 0]
click at [1414, 420] on div "Stora • Nyss" at bounding box center [1395, 429] width 208 height 17
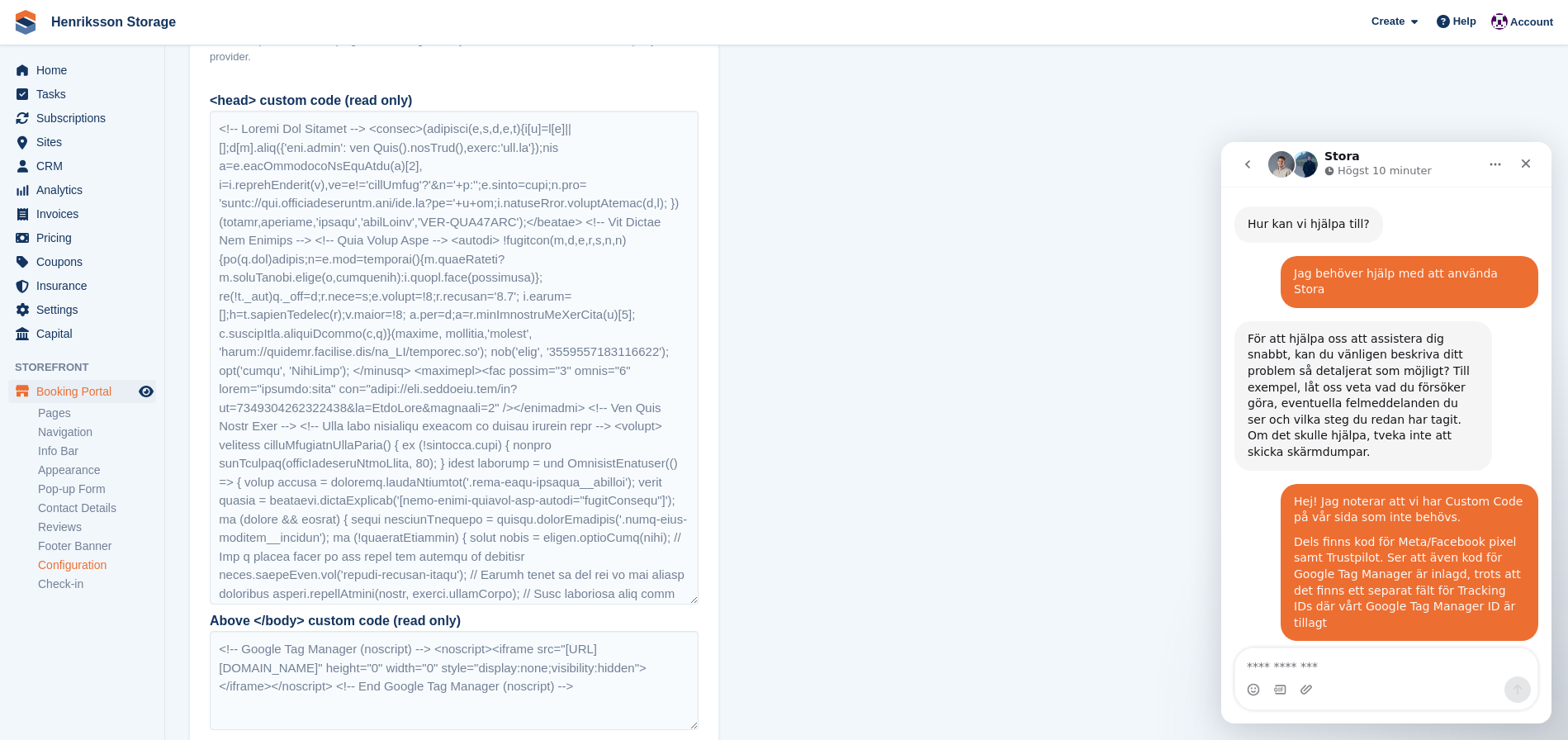
scroll to position [886, 0]
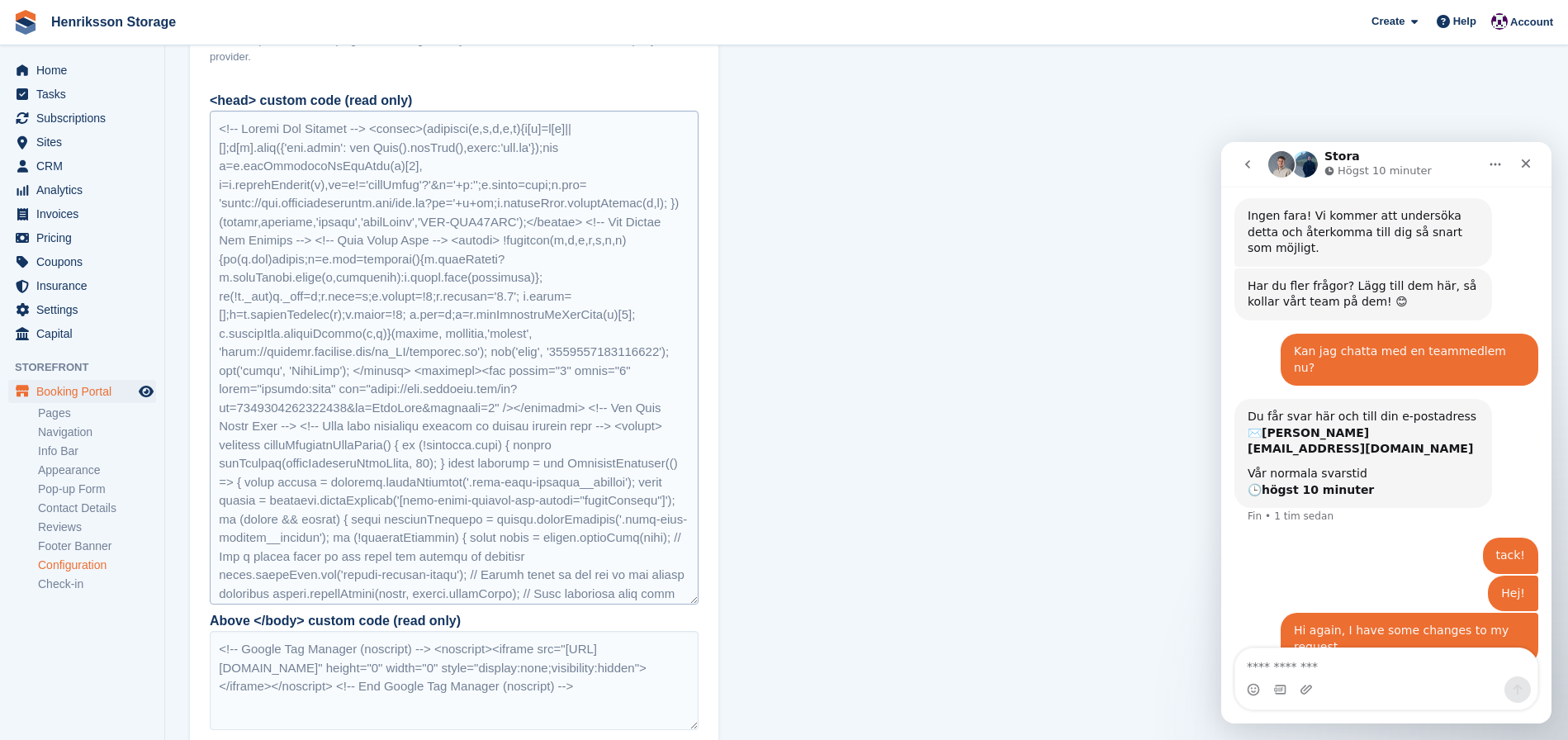
click at [433, 378] on div at bounding box center [454, 358] width 489 height 494
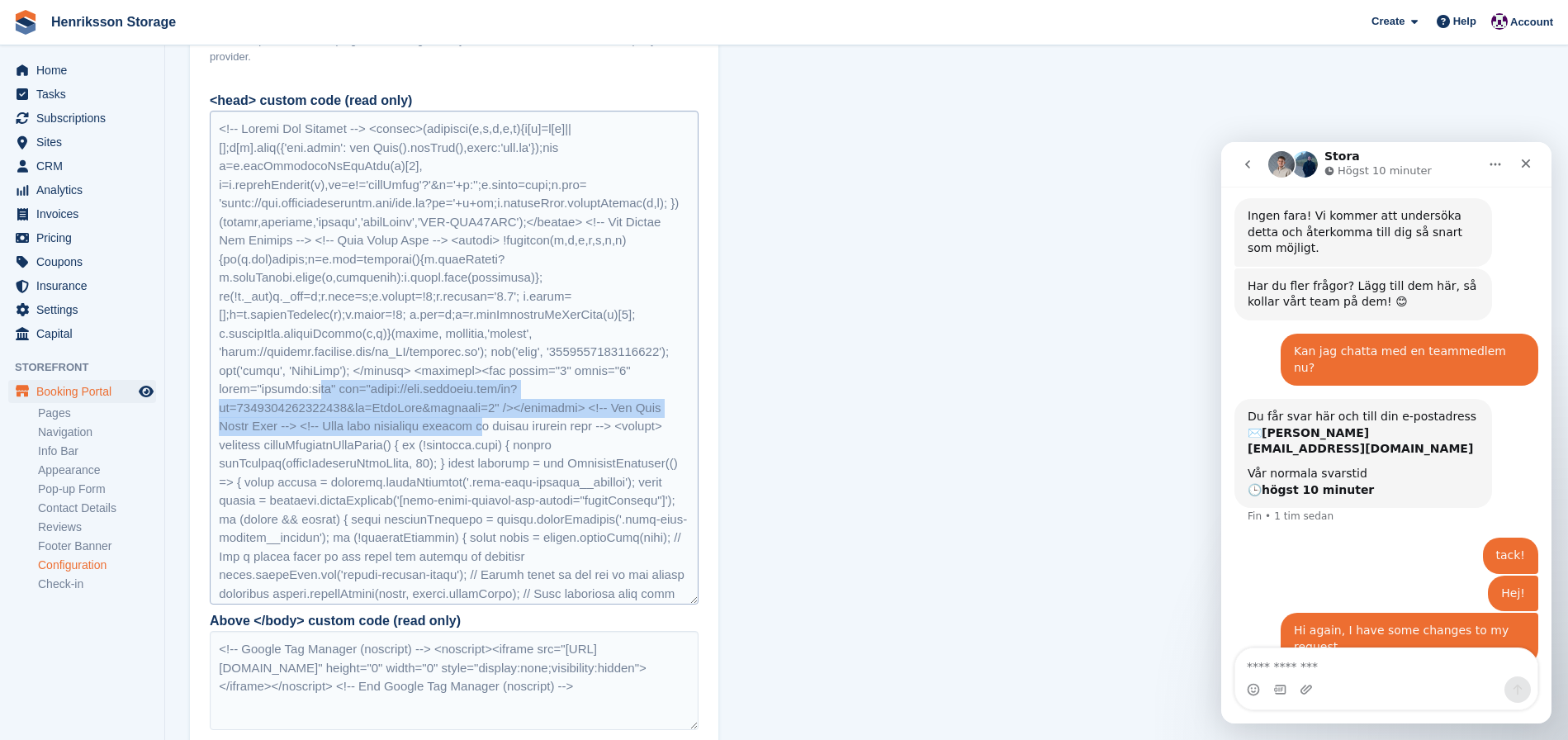
drag, startPoint x: 438, startPoint y: 401, endPoint x: 490, endPoint y: 445, distance: 68.1
click at [490, 445] on div at bounding box center [454, 358] width 489 height 494
click at [490, 445] on div at bounding box center [454, 358] width 489 height 494
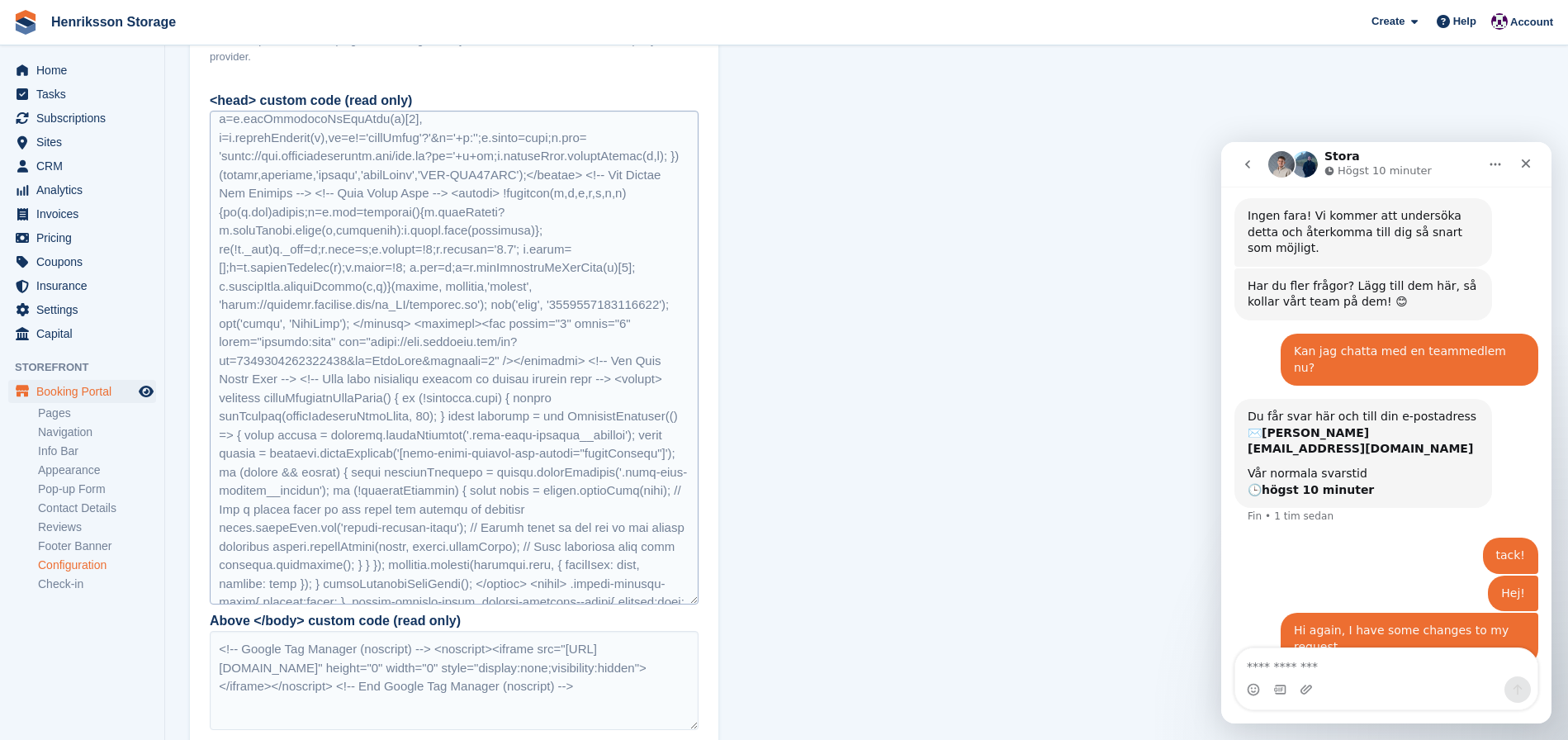
scroll to position [0, 0]
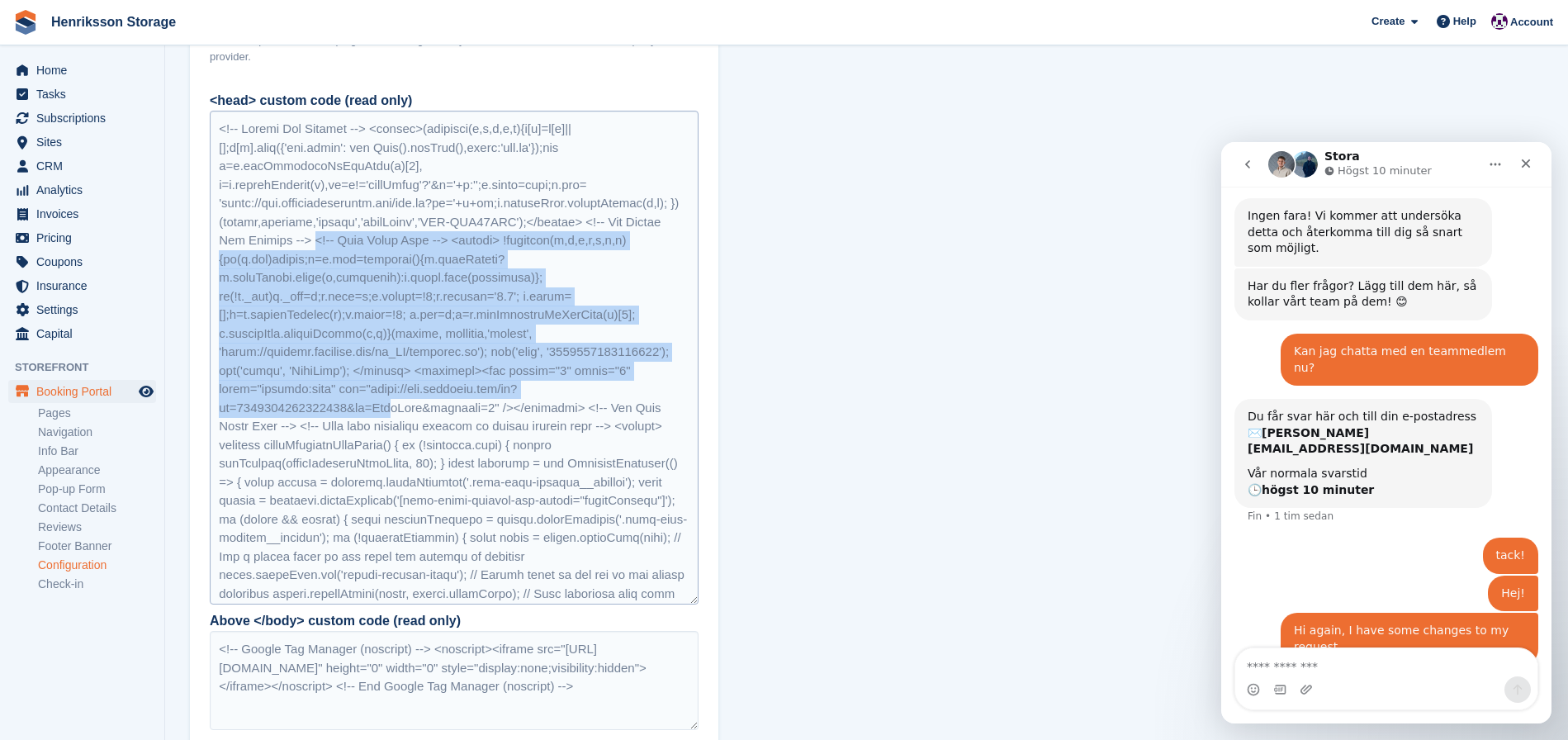
drag, startPoint x: 320, startPoint y: 258, endPoint x: 400, endPoint y: 426, distance: 186.1
click at [401, 426] on div at bounding box center [454, 358] width 489 height 494
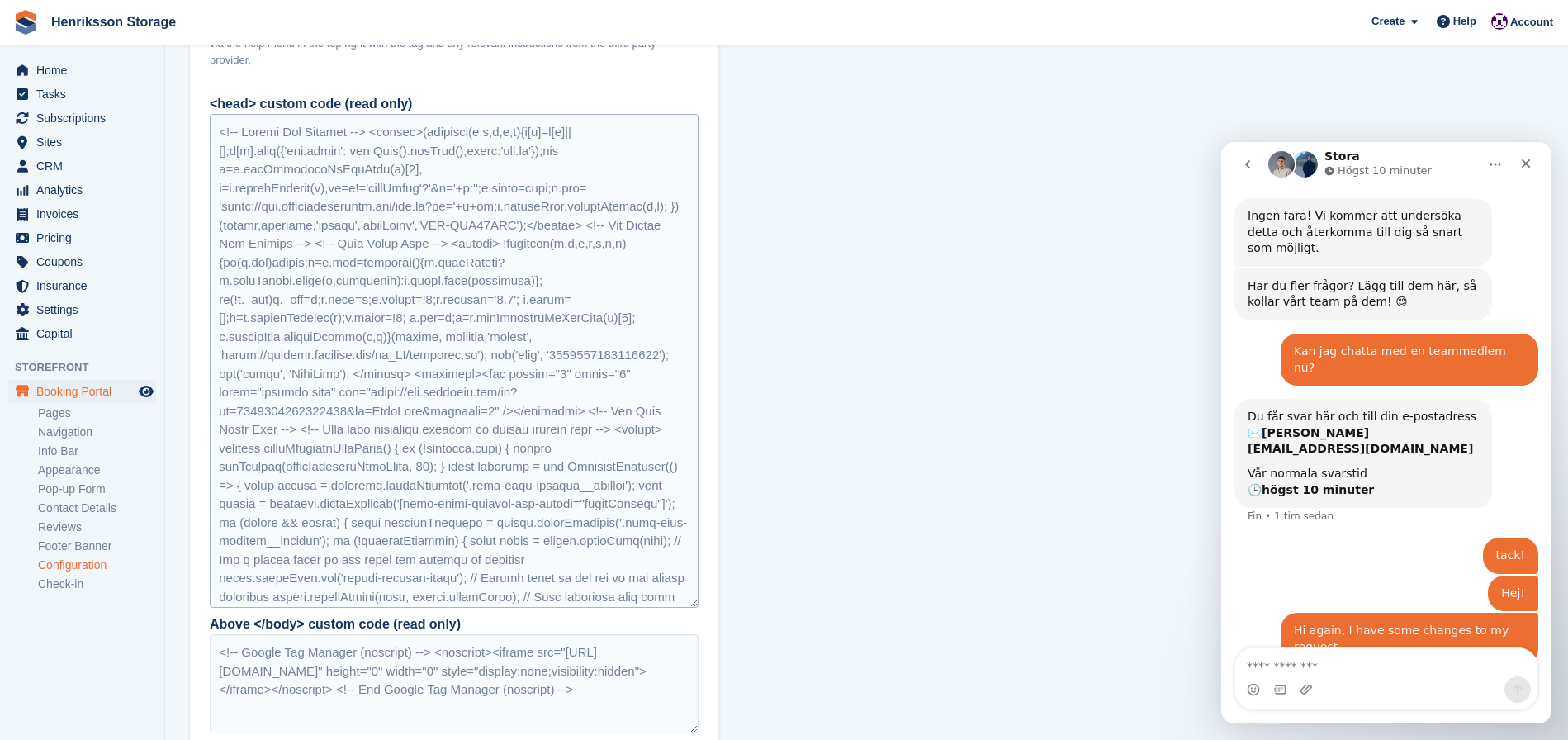
drag, startPoint x: 400, startPoint y: 426, endPoint x: 385, endPoint y: 433, distance: 16.6
click at [399, 426] on div at bounding box center [454, 361] width 489 height 494
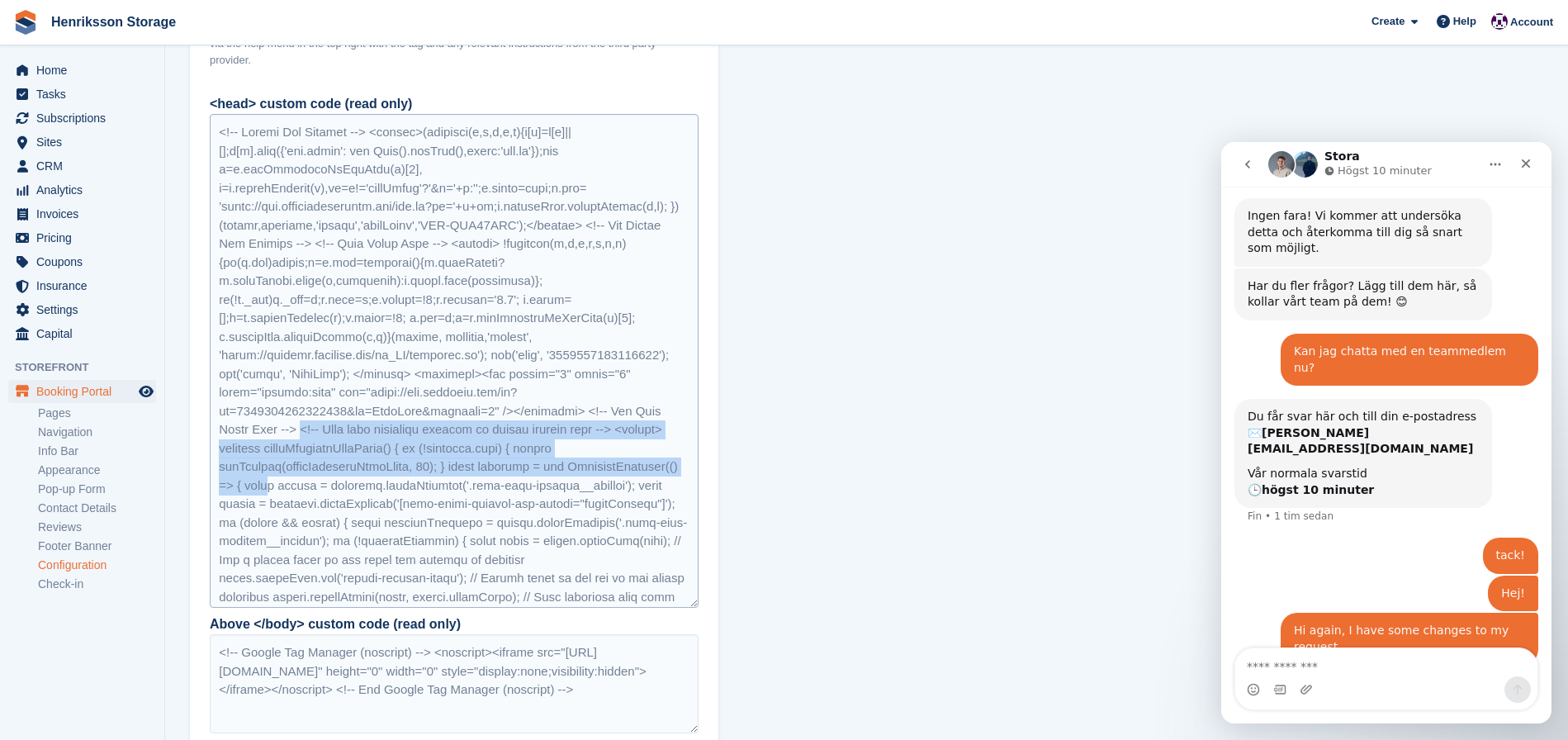
drag, startPoint x: 308, startPoint y: 448, endPoint x: 393, endPoint y: 505, distance: 102.3
click at [393, 506] on div at bounding box center [454, 361] width 489 height 494
click at [391, 465] on div at bounding box center [454, 361] width 489 height 494
drag, startPoint x: 367, startPoint y: 450, endPoint x: 436, endPoint y: 493, distance: 81.3
click at [436, 493] on div at bounding box center [454, 361] width 489 height 494
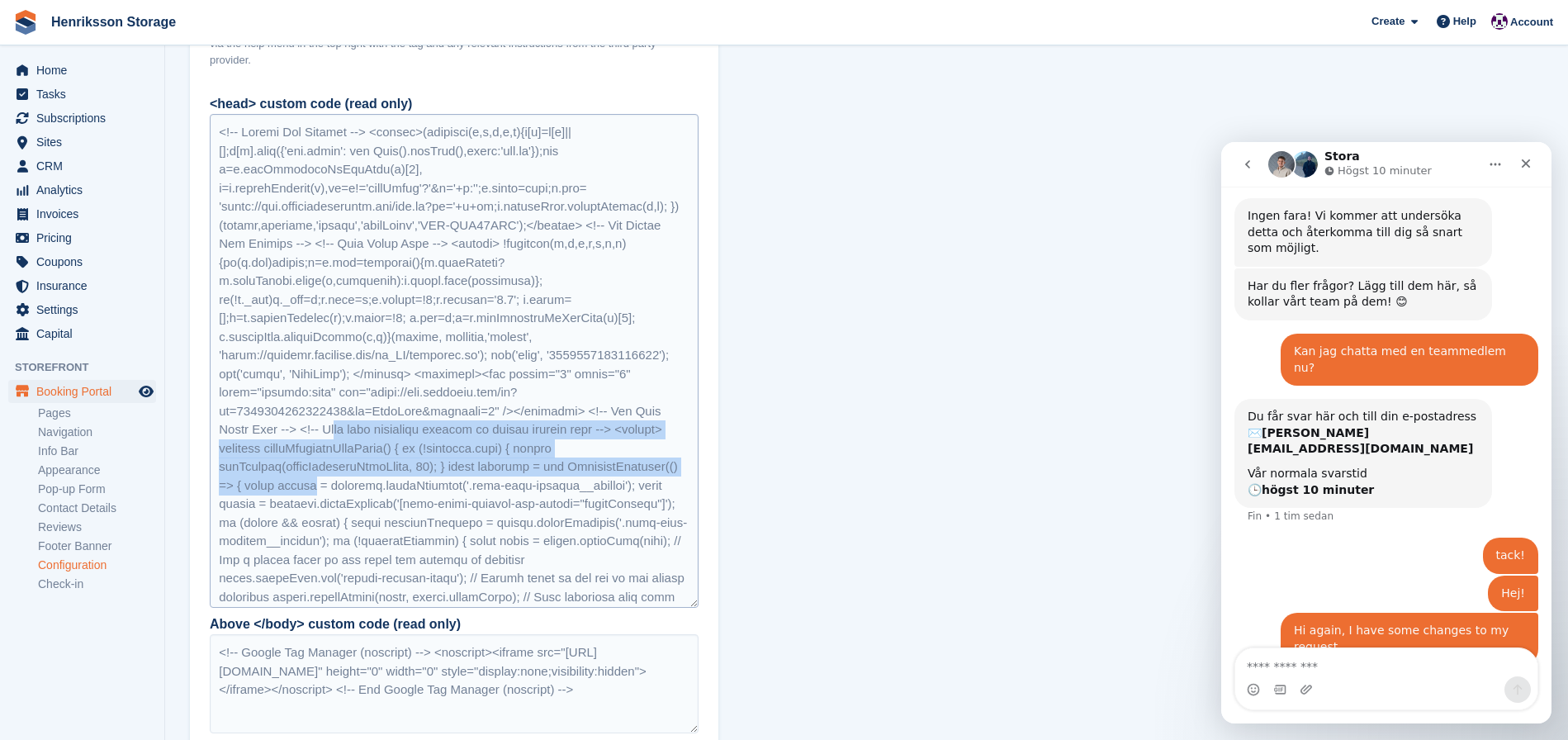
click at [436, 493] on div at bounding box center [454, 361] width 489 height 494
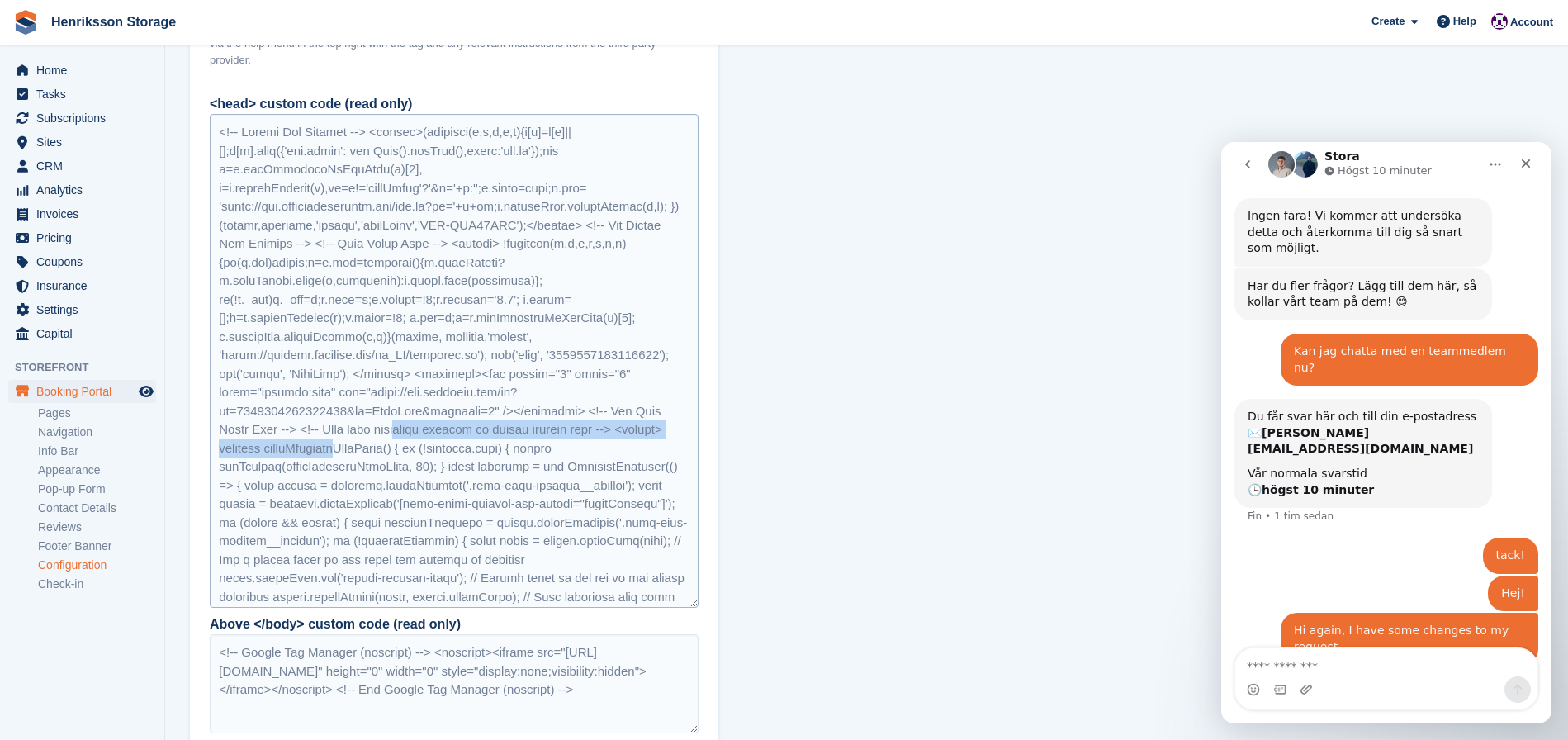
drag, startPoint x: 407, startPoint y: 452, endPoint x: 402, endPoint y: 467, distance: 15.8
click at [402, 467] on div at bounding box center [454, 361] width 489 height 494
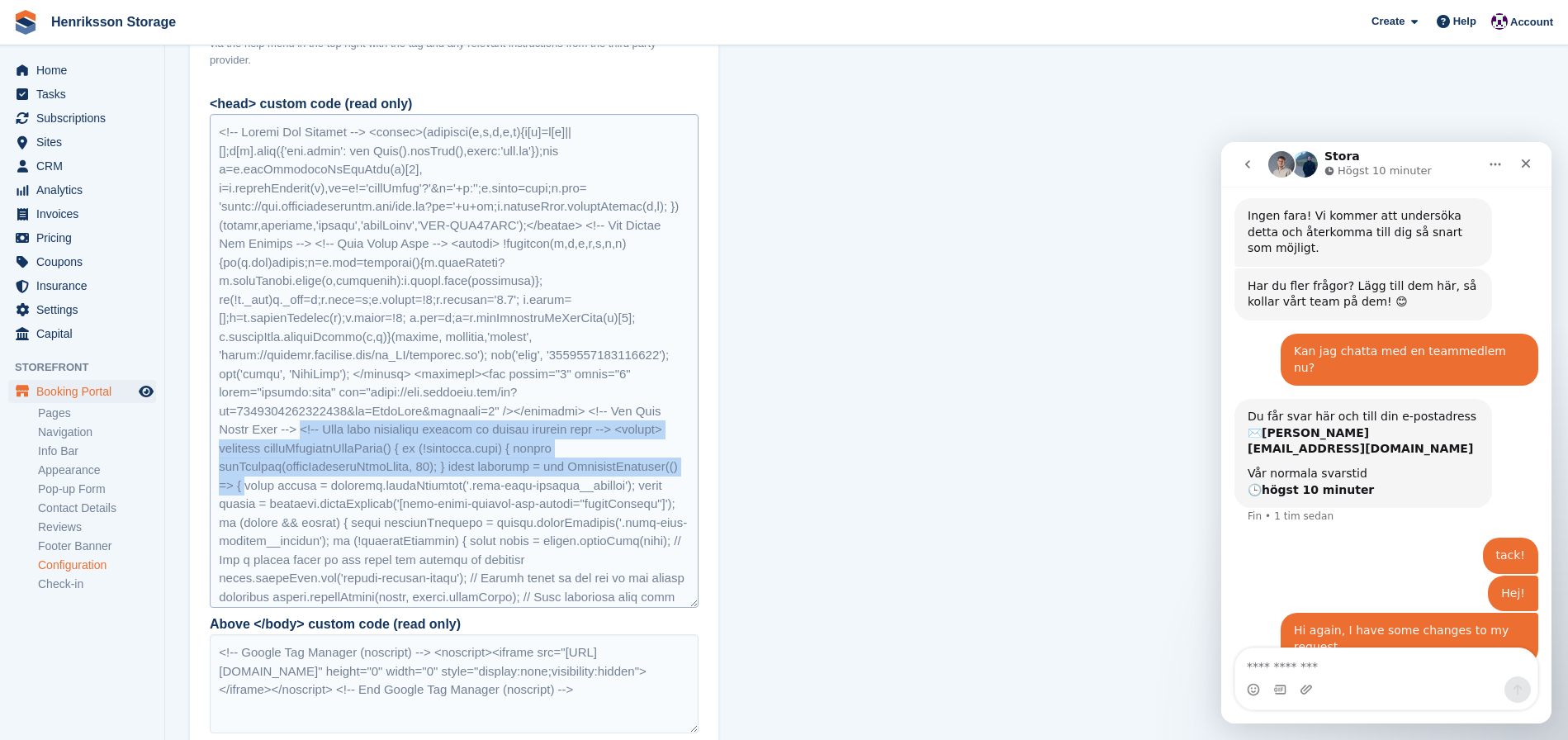
drag, startPoint x: 304, startPoint y: 448, endPoint x: 367, endPoint y: 498, distance: 80.4
click at [367, 498] on div at bounding box center [454, 361] width 489 height 494
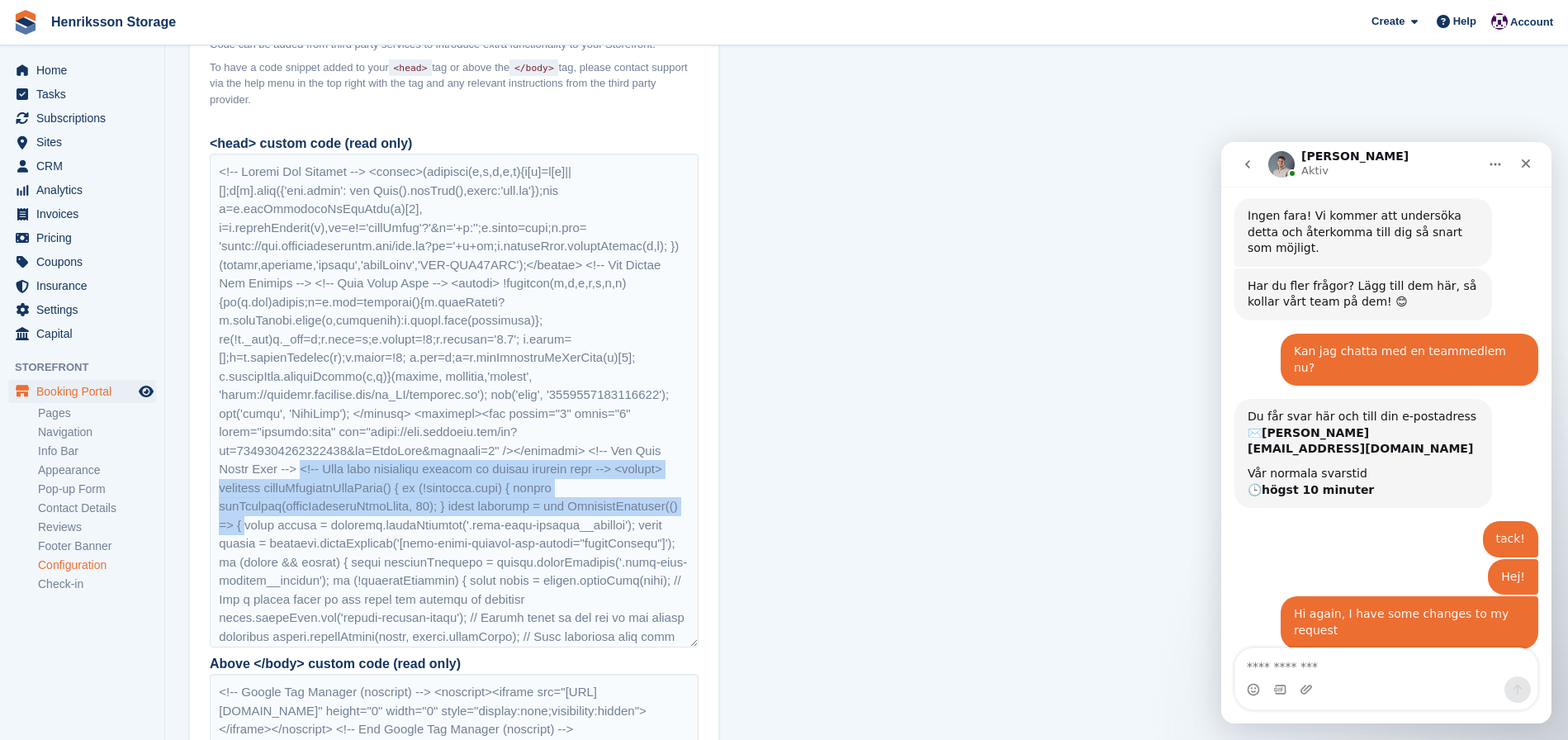
scroll to position [968, 0]
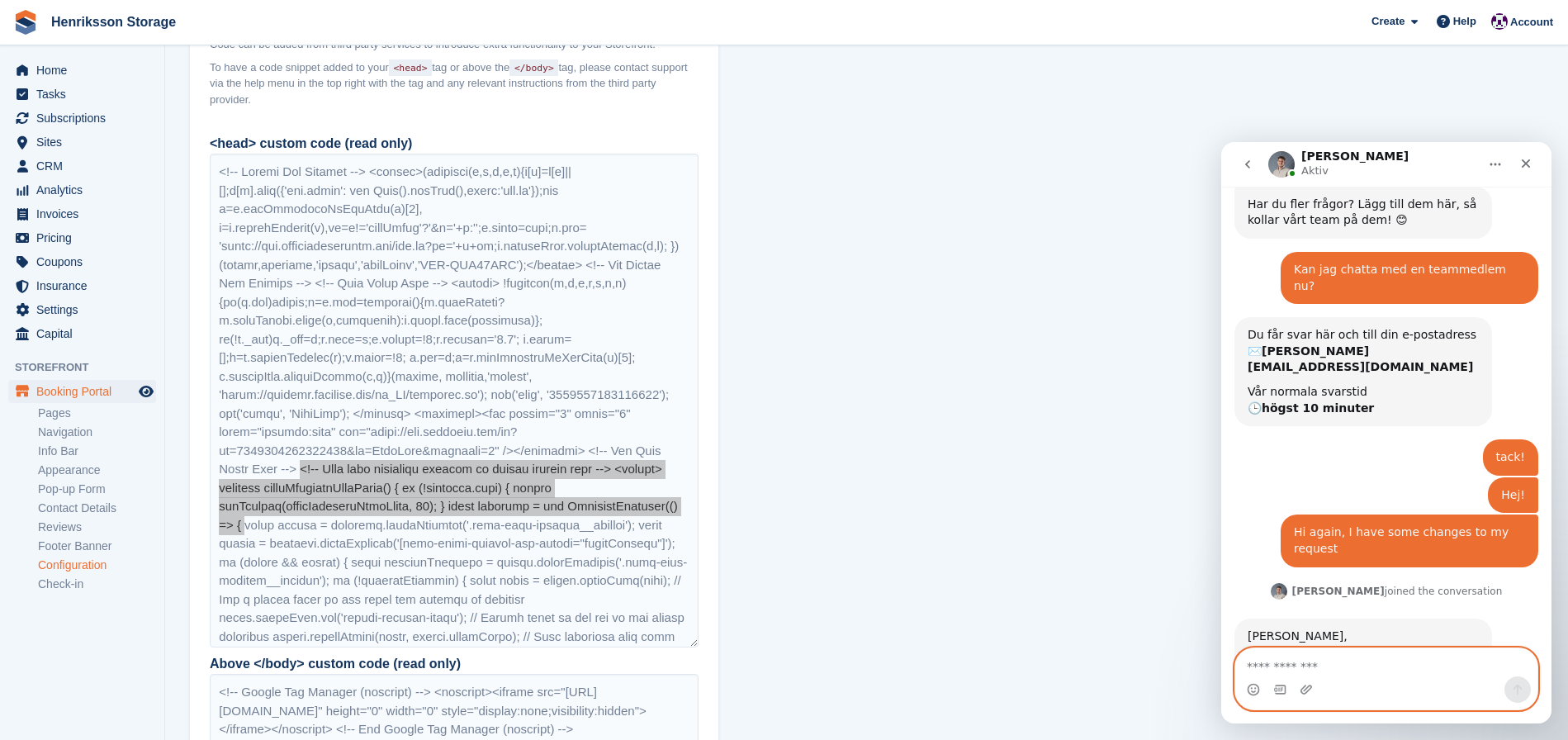
click at [1296, 673] on textarea "Meddelande..." at bounding box center [1387, 662] width 302 height 28
type textarea "**********"
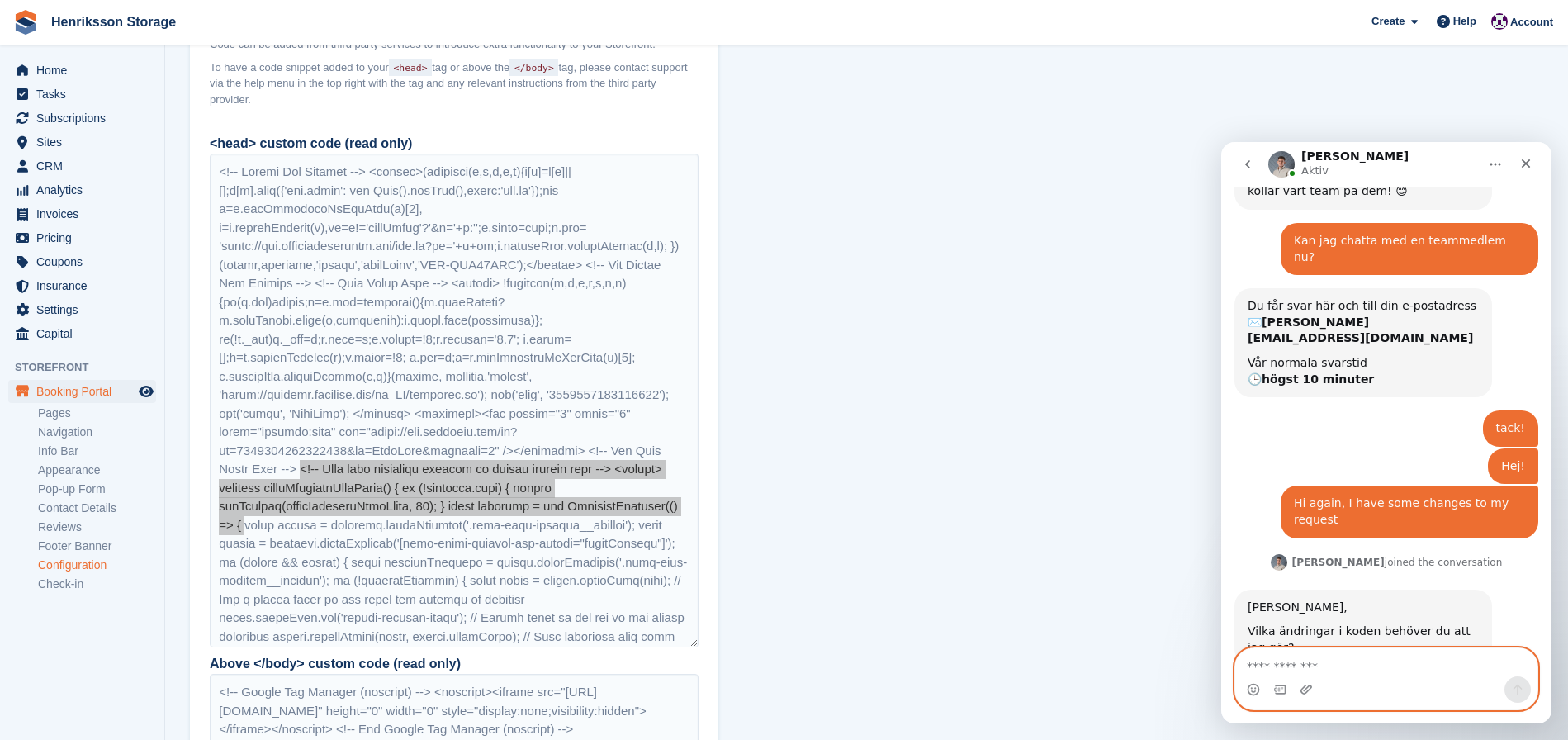
scroll to position [1018, 0]
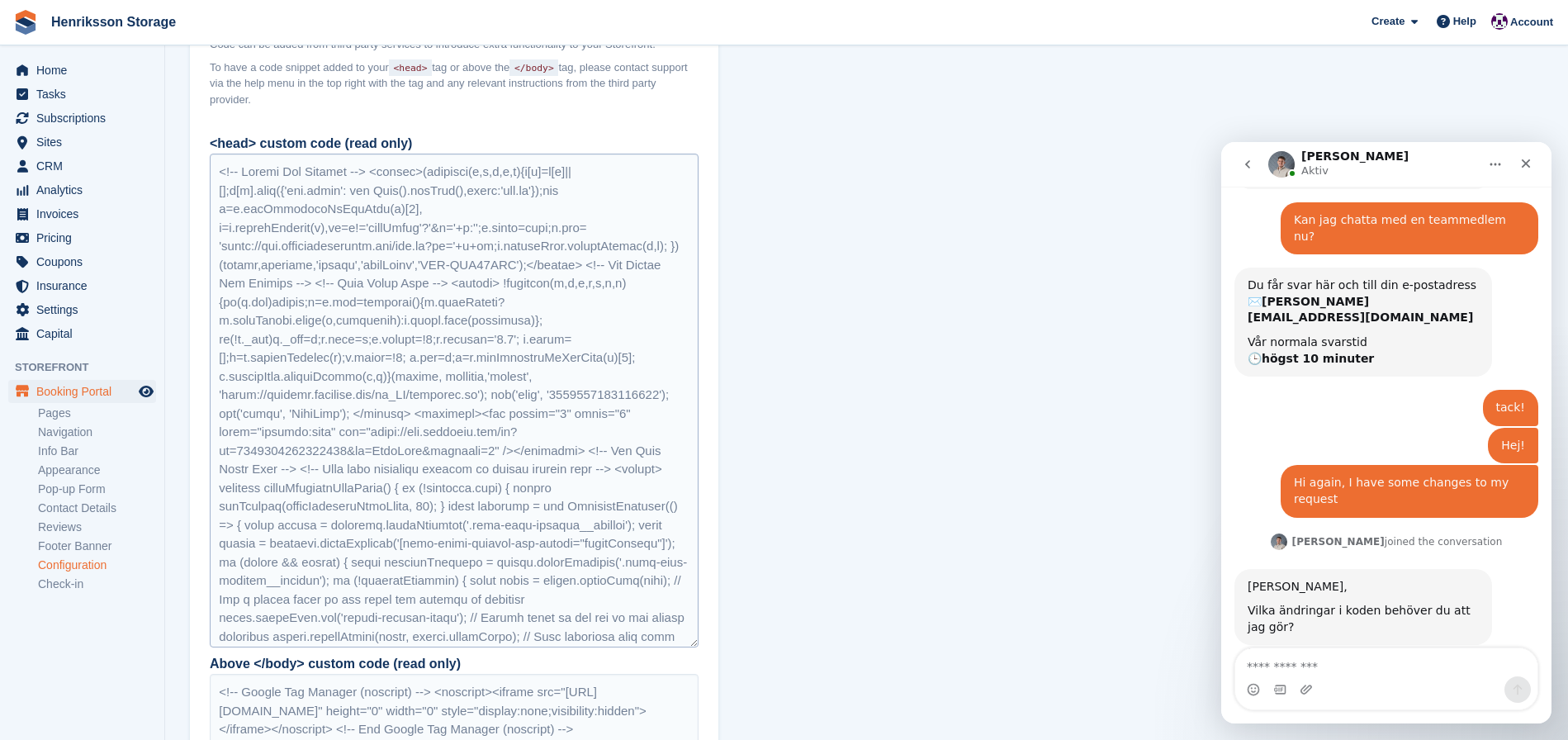
click at [514, 340] on div at bounding box center [454, 401] width 489 height 494
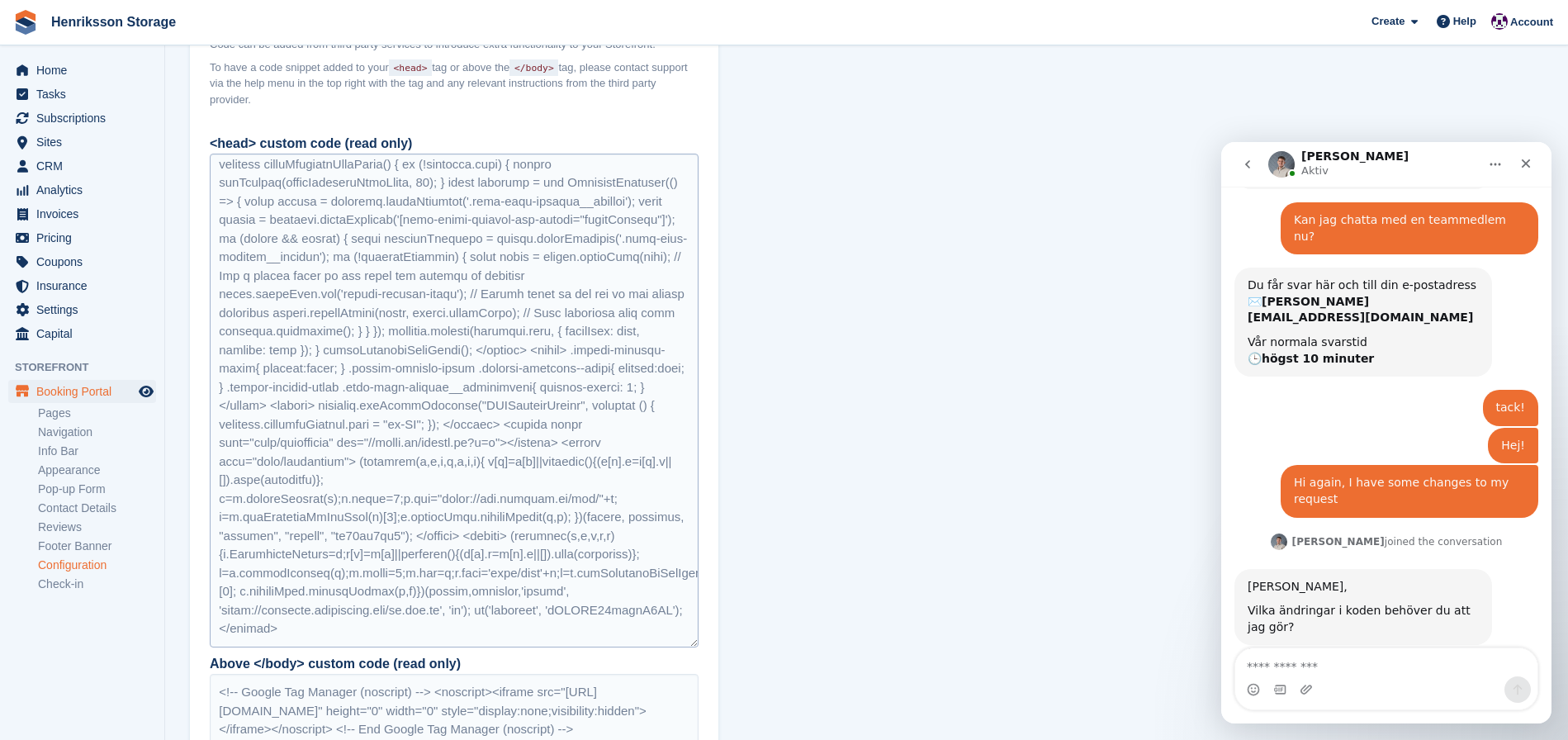
scroll to position [361, 0]
click at [527, 404] on div at bounding box center [454, 401] width 489 height 494
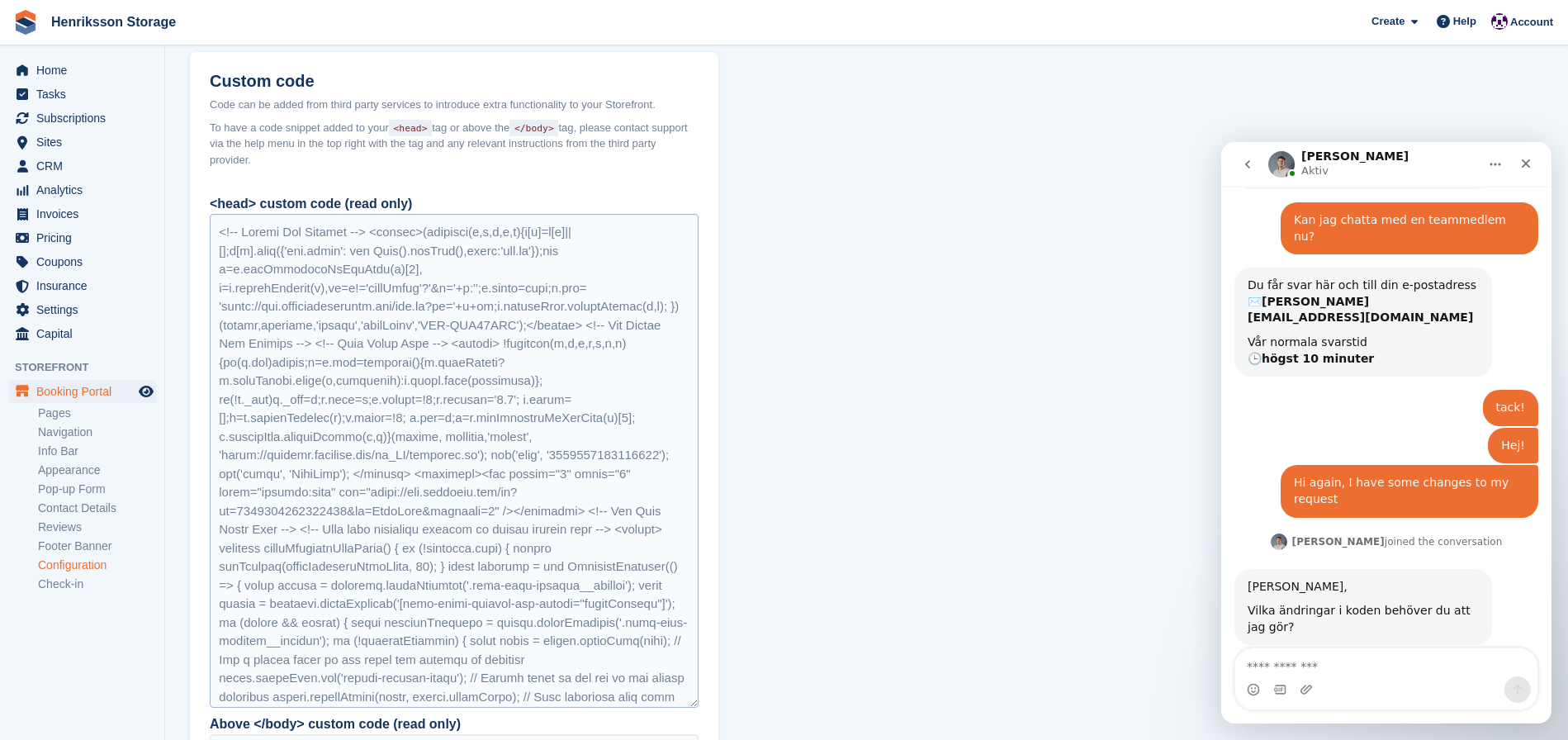
scroll to position [1329, 0]
click at [1317, 661] on textarea "Meddelande..." at bounding box center [1387, 662] width 302 height 28
type textarea "*"
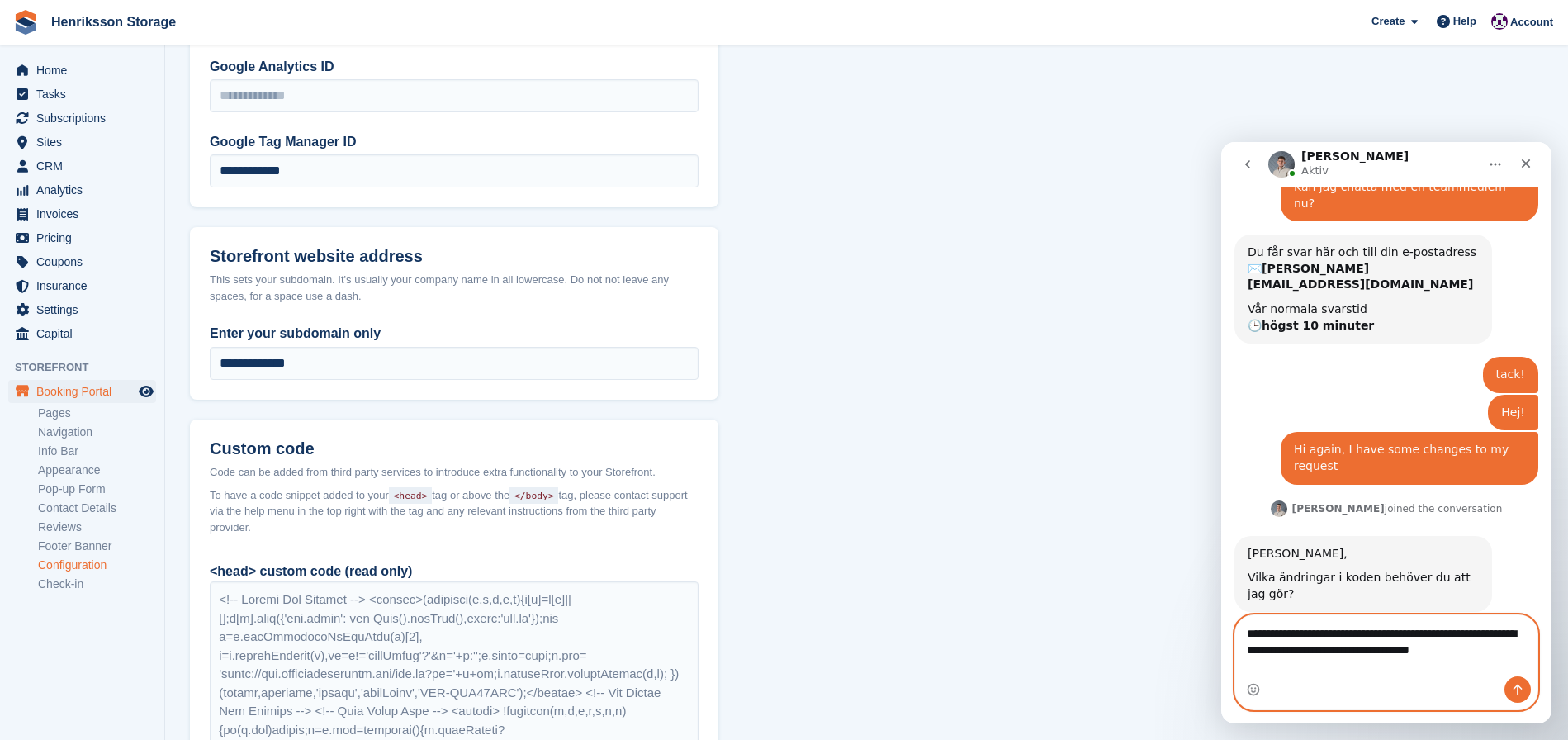
scroll to position [859, 0]
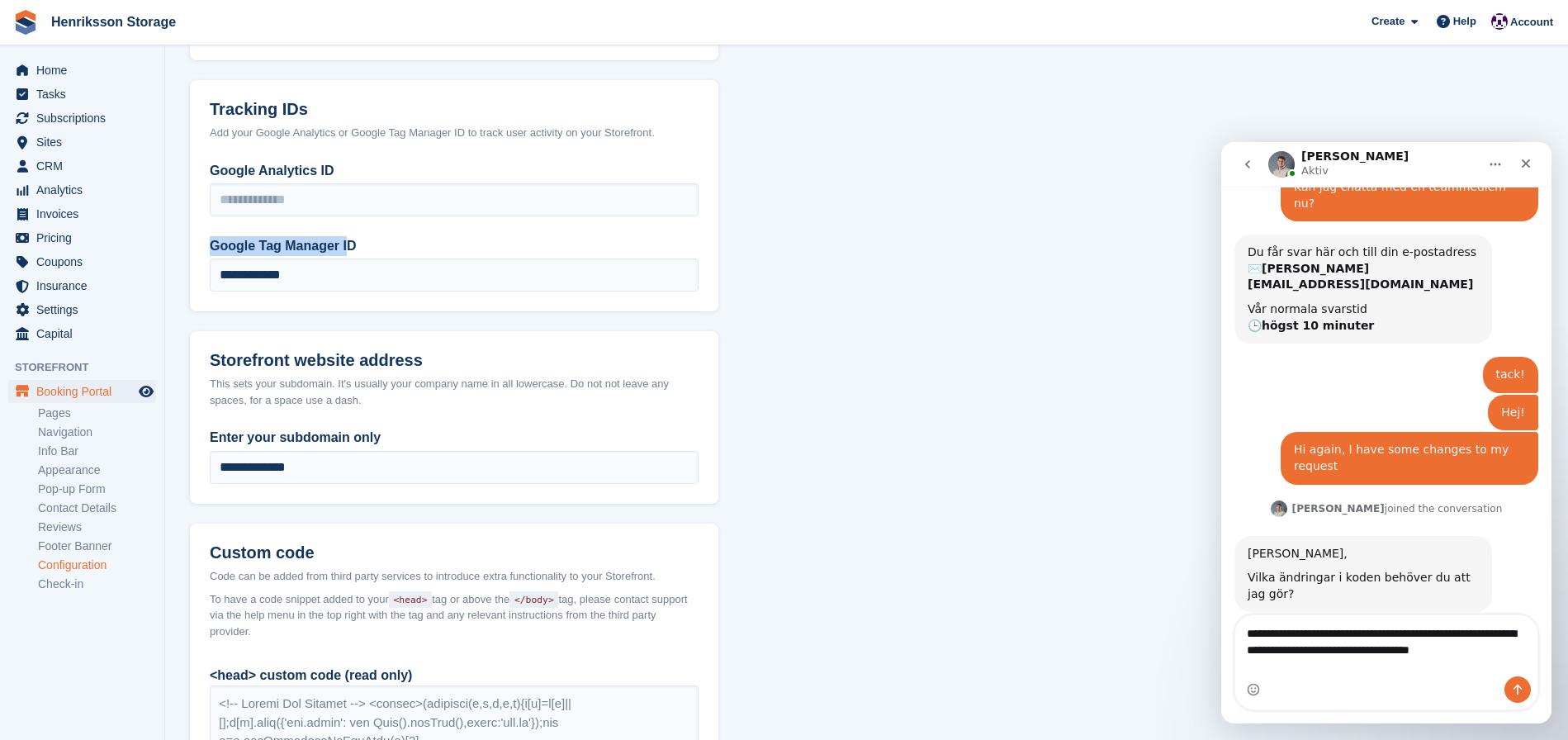
drag, startPoint x: 219, startPoint y: 244, endPoint x: 172, endPoint y: 243, distance: 47.0
click at [172, 243] on section "**********" at bounding box center [866, 281] width 1403 height 2281
copy label "Google Tag Manager I"
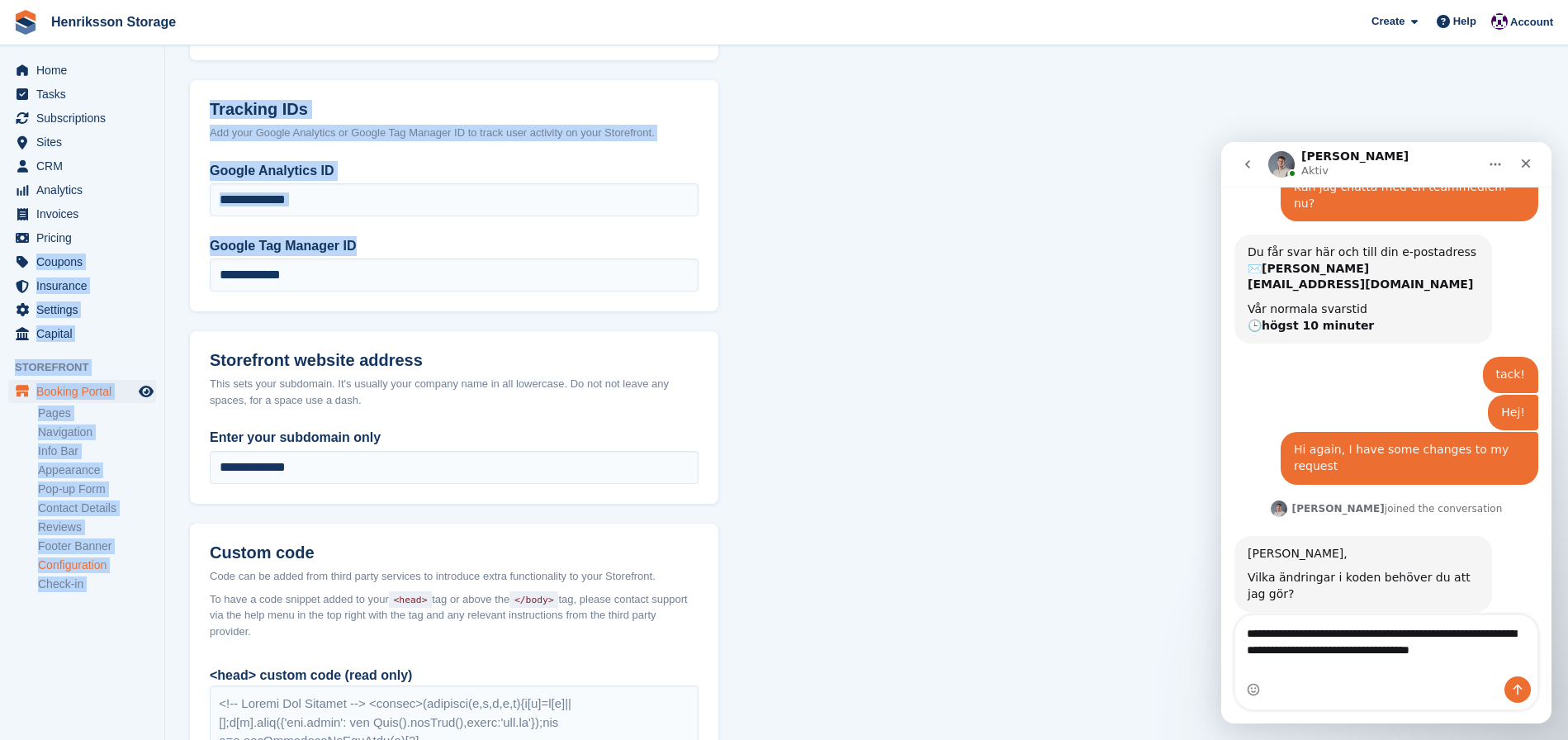
drag, startPoint x: 351, startPoint y: 252, endPoint x: 167, endPoint y: 248, distance: 184.0
click at [163, 248] on div "Home Tasks Subscriptions Subscriptions Subscriptions Price increases NEW Price …" at bounding box center [784, 281] width 1568 height 2281
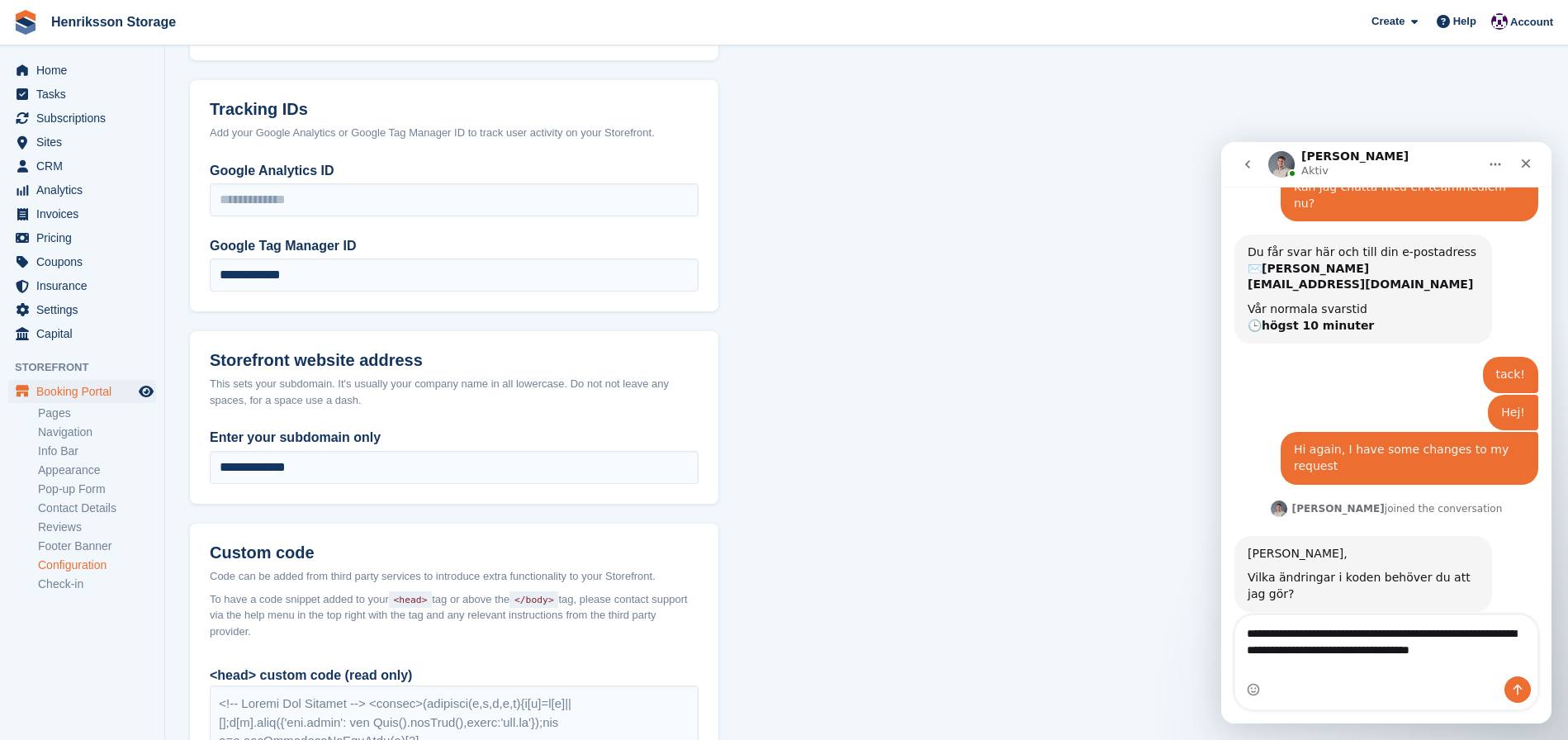
click at [388, 241] on label "Google Tag Manager ID" at bounding box center [454, 245] width 489 height 20
click at [388, 259] on input "**********" at bounding box center [454, 275] width 489 height 33
drag, startPoint x: 369, startPoint y: 240, endPoint x: 212, endPoint y: 244, distance: 157.1
click at [212, 244] on label "Google Tag Manager ID" at bounding box center [454, 245] width 489 height 20
copy label "Google Tag Manager ID"
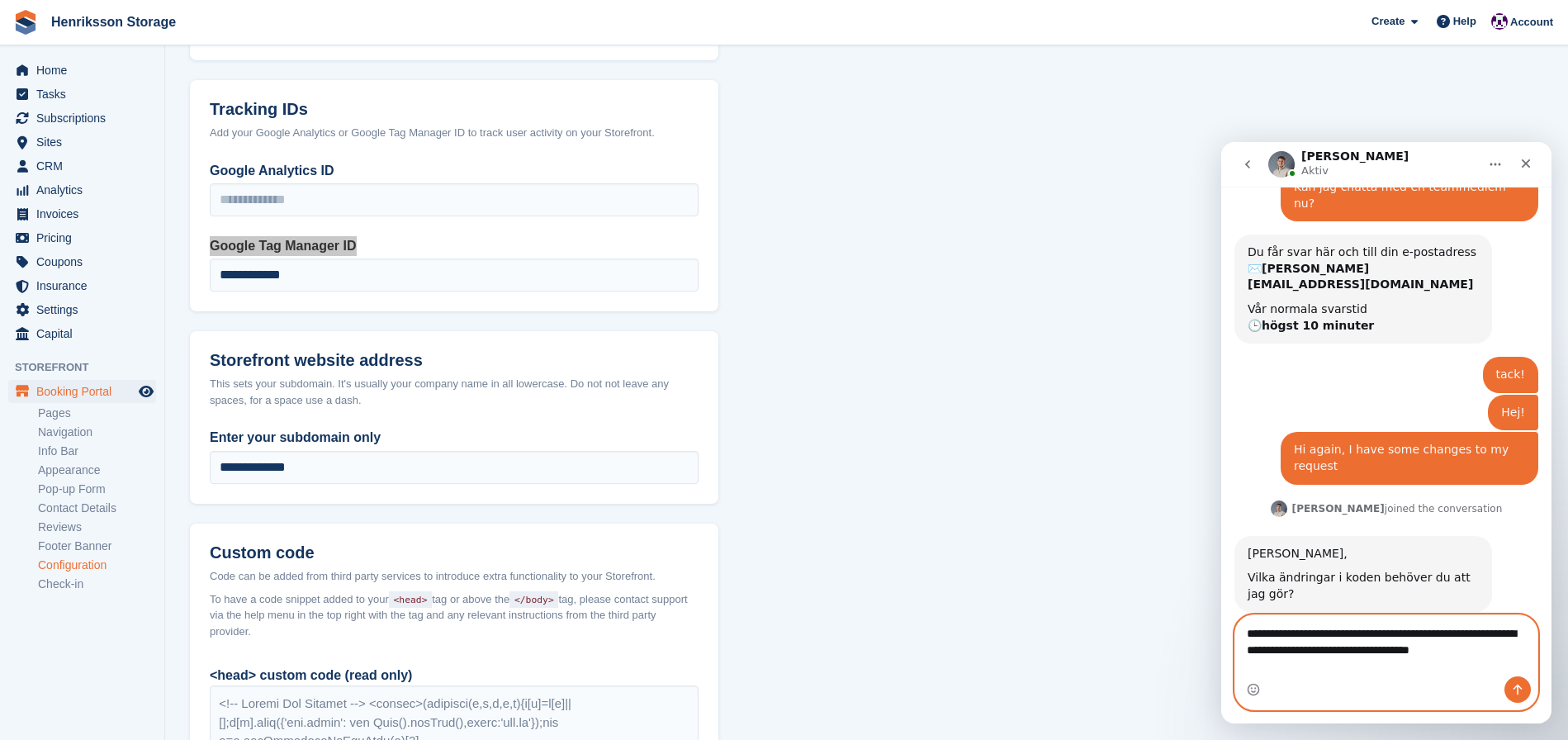
click at [1371, 660] on textarea "**********" at bounding box center [1387, 646] width 302 height 62
paste textarea "**********"
type textarea "**********"
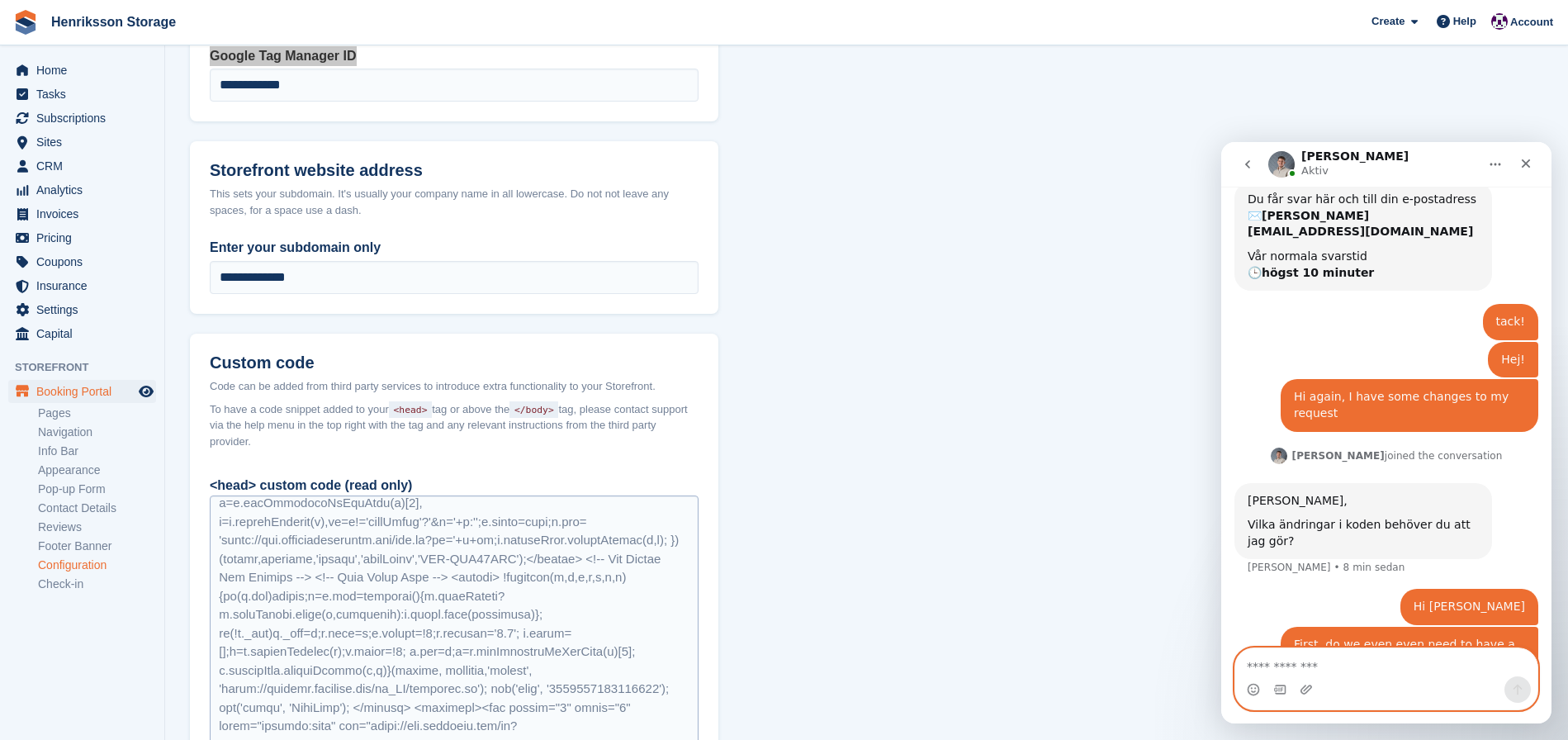
scroll to position [1050, 0]
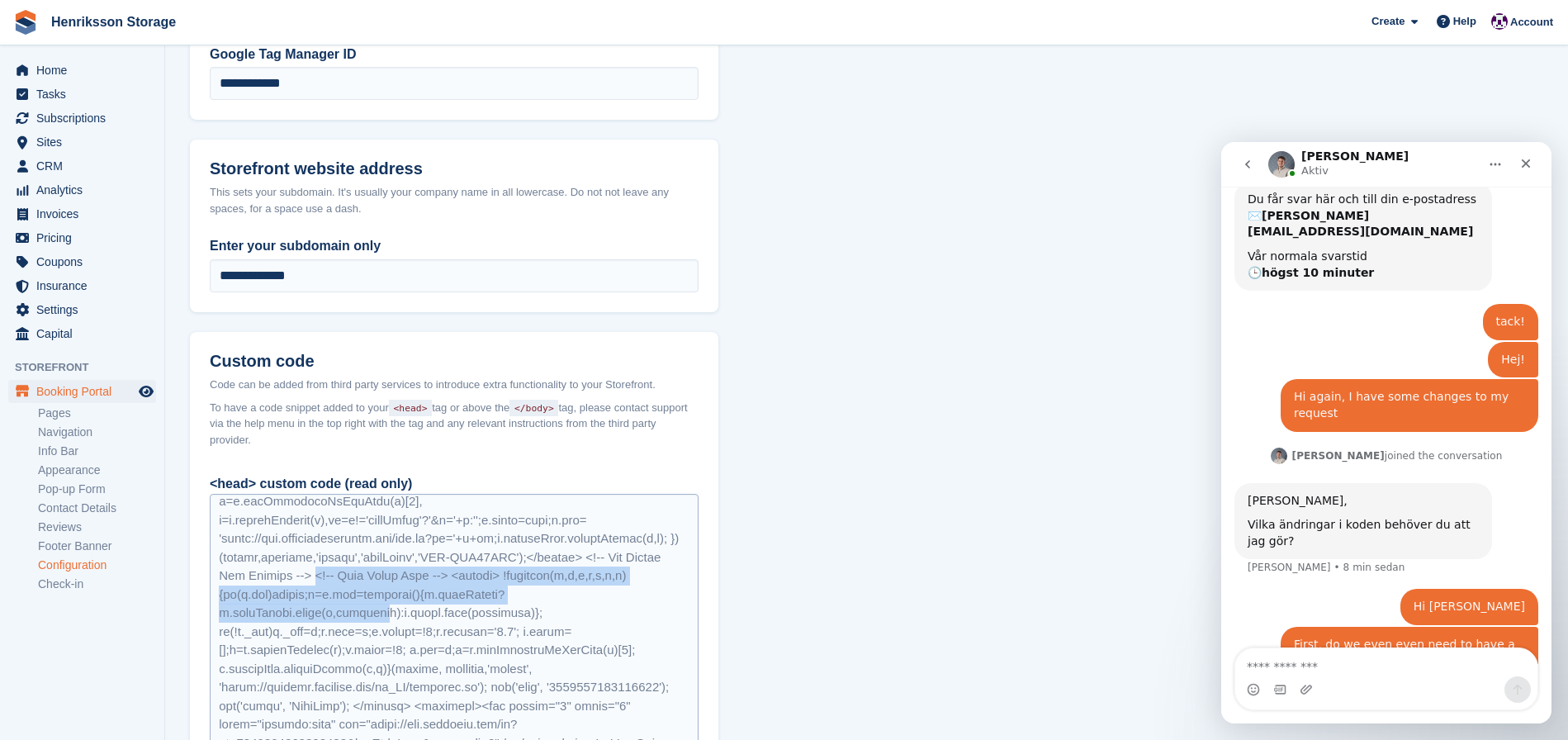
drag, startPoint x: 320, startPoint y: 594, endPoint x: 402, endPoint y: 623, distance: 87.0
click at [399, 624] on div at bounding box center [454, 741] width 489 height 494
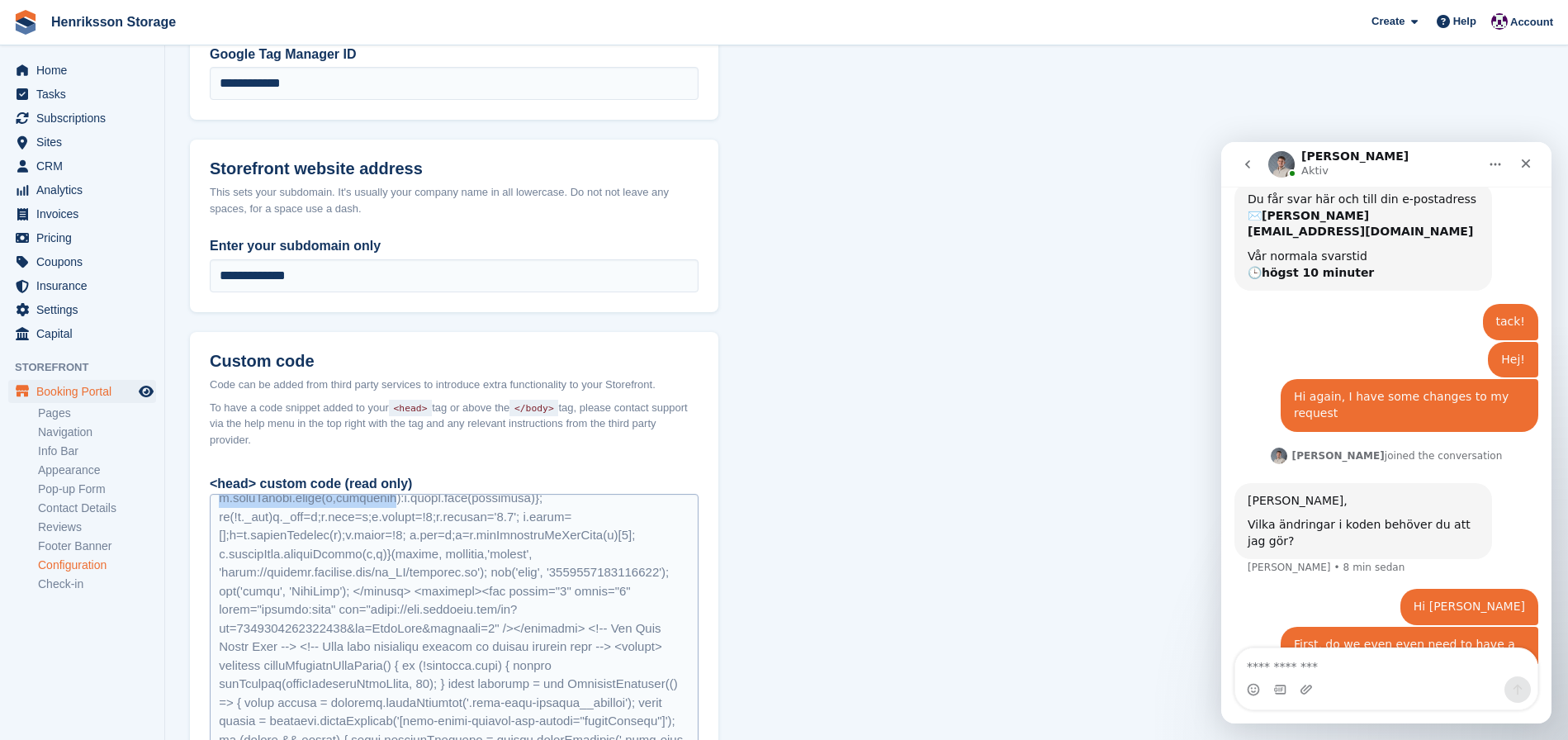
scroll to position [179, 0]
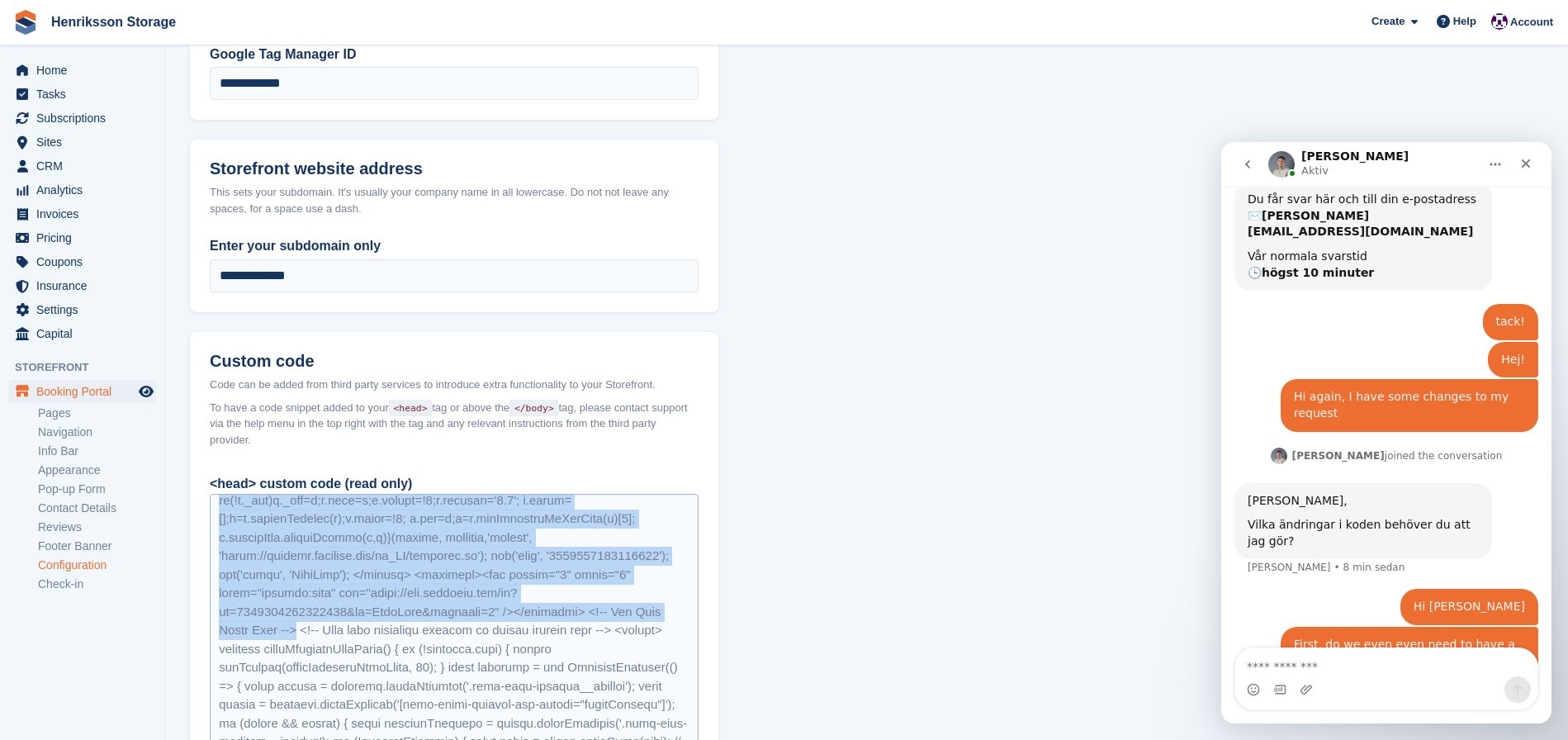
click at [301, 650] on div at bounding box center [454, 741] width 489 height 494
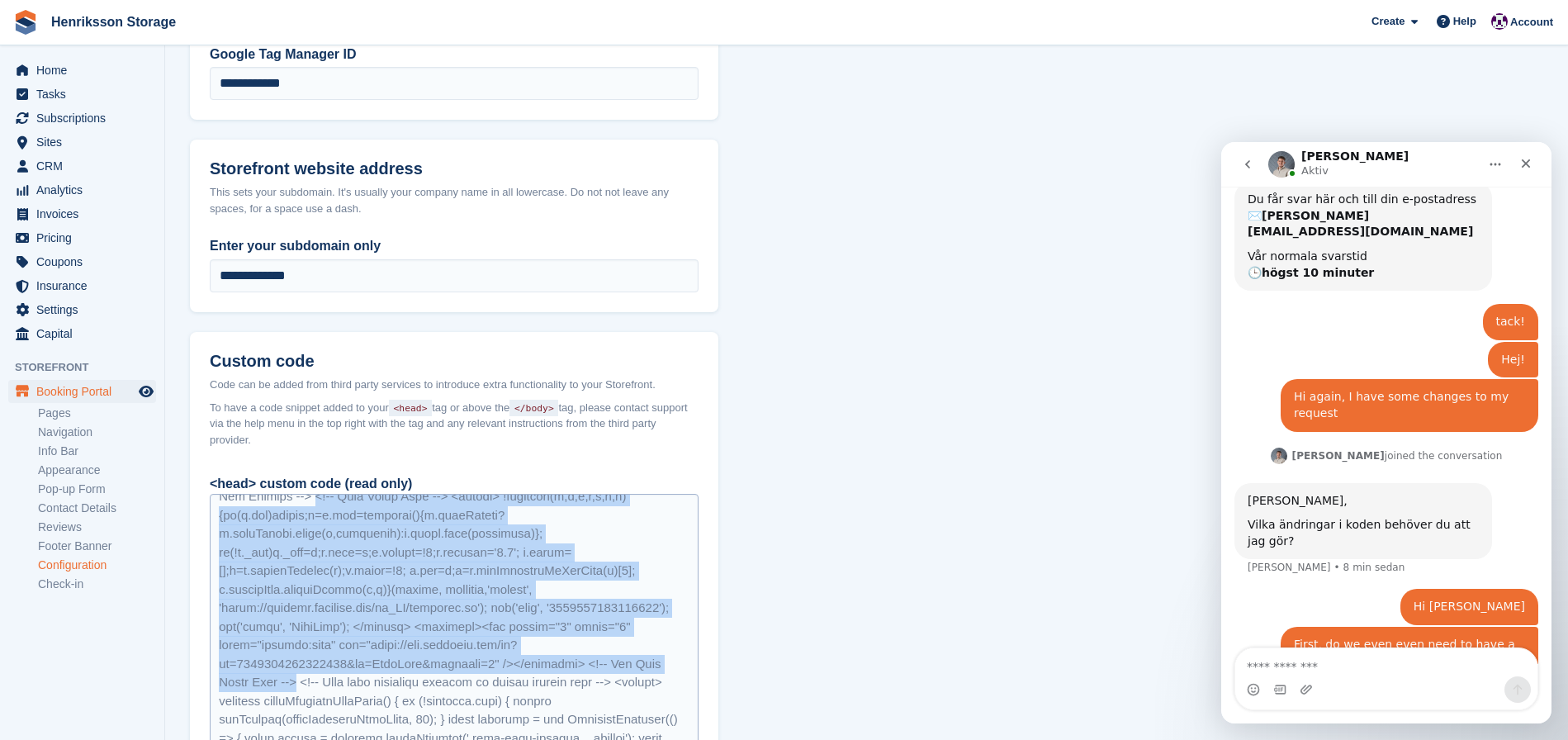
scroll to position [126, 0]
copy div "<!-- Meta Pixel Code --> <script> !function(f,b,e,v,n,t,s) {if(f.fbq)return;n=f…"
click at [337, 639] on div at bounding box center [454, 741] width 489 height 494
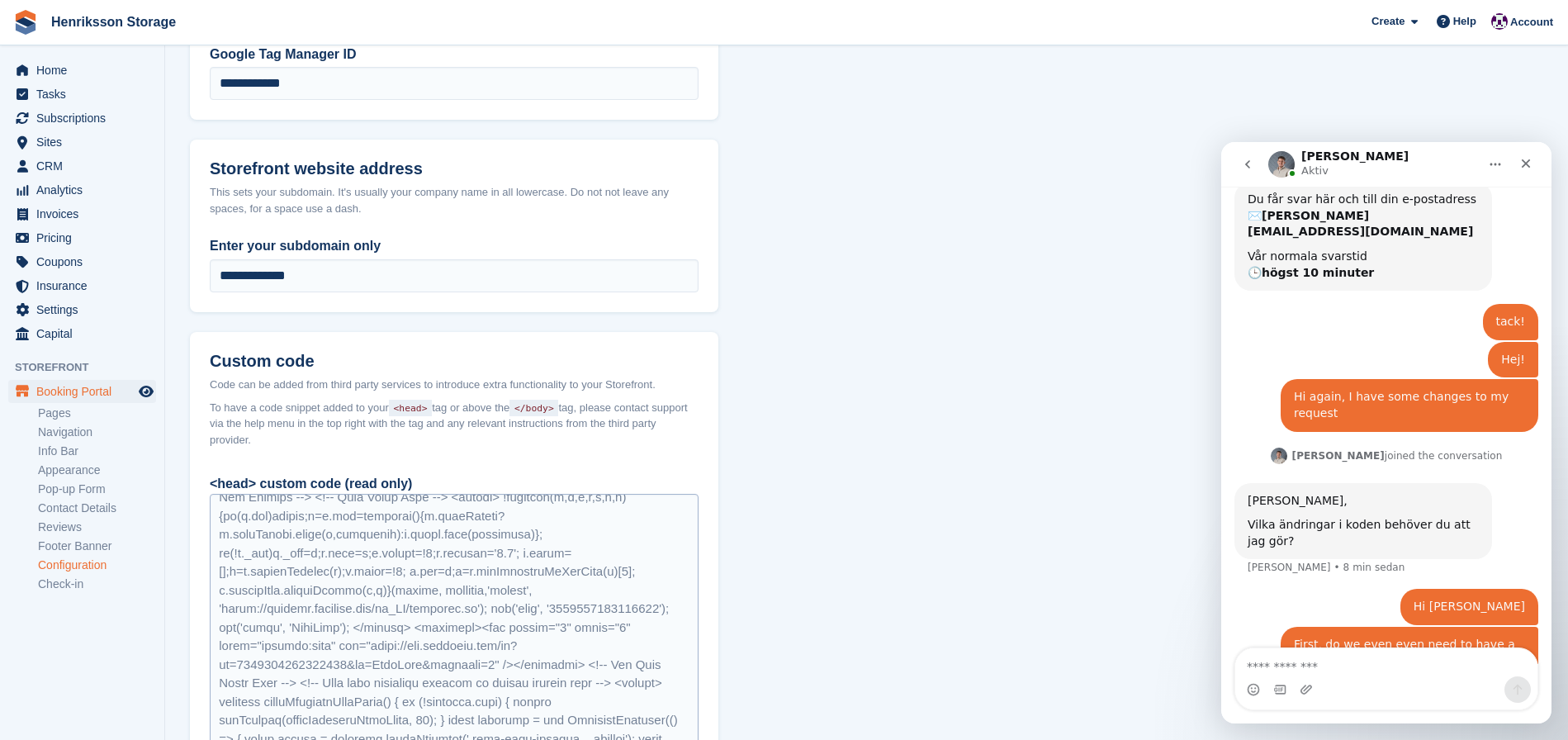
click at [437, 612] on div at bounding box center [454, 741] width 489 height 494
drag, startPoint x: 432, startPoint y: 611, endPoint x: 421, endPoint y: 600, distance: 15.6
click at [432, 608] on div at bounding box center [454, 741] width 489 height 494
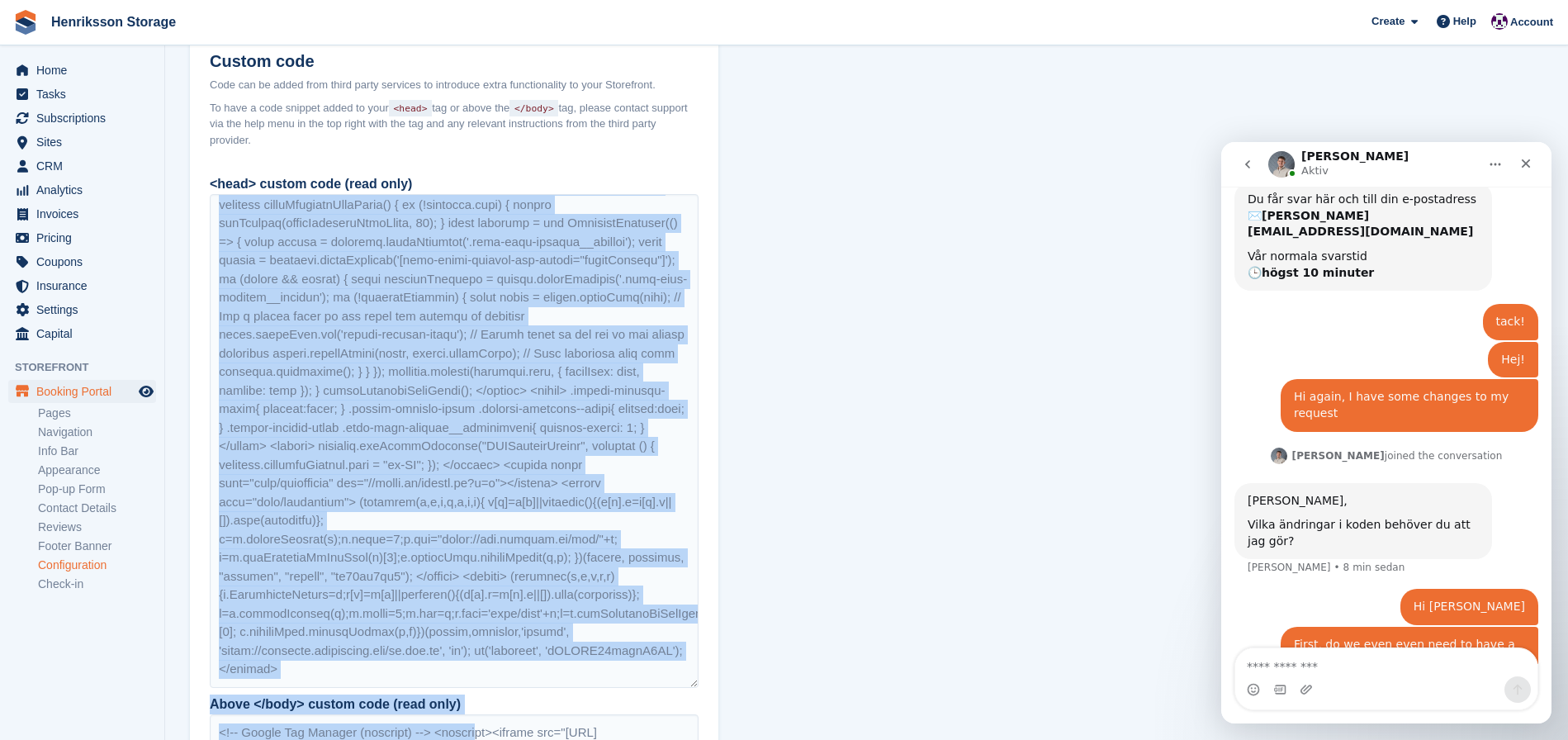
scroll to position [1353, 0]
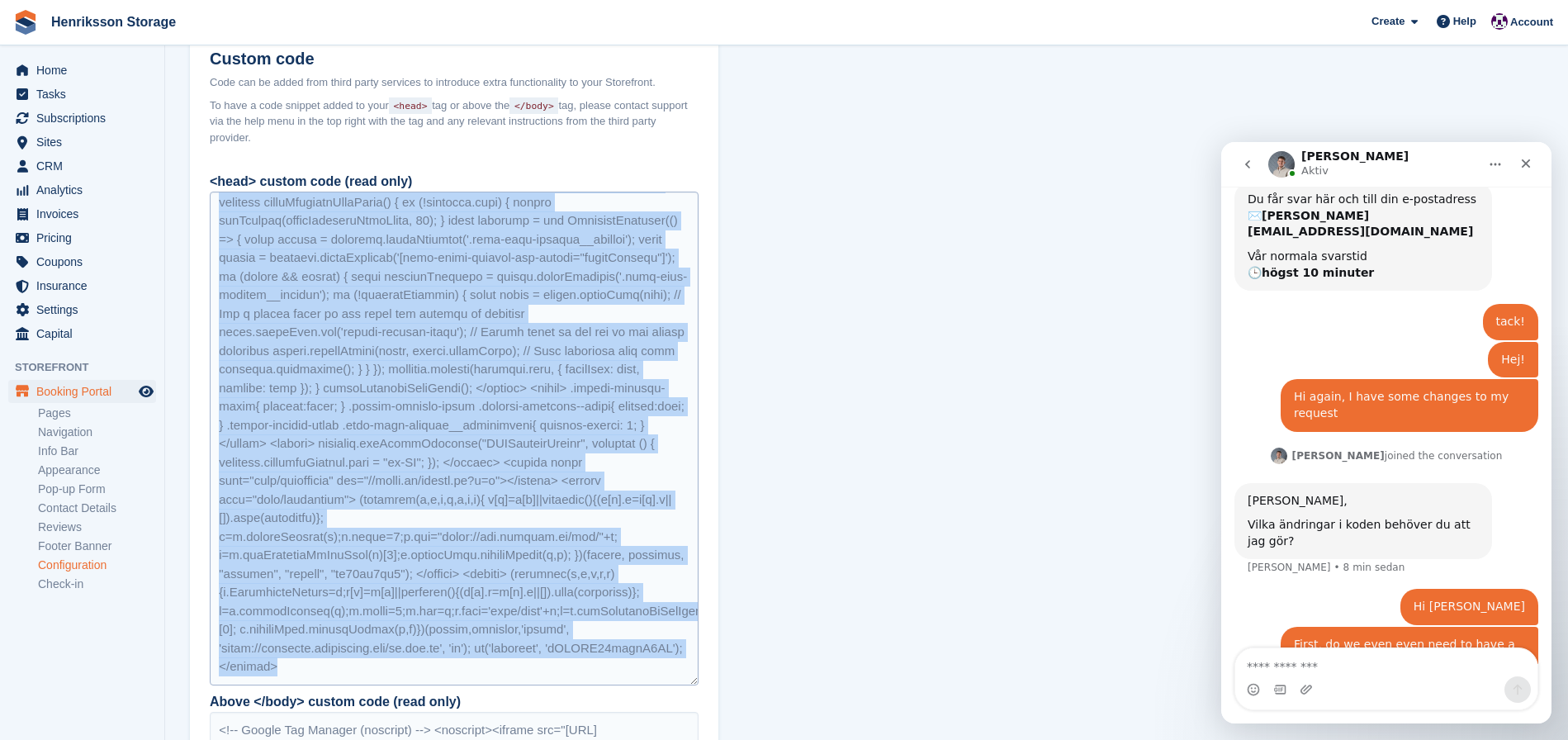
drag, startPoint x: 223, startPoint y: 514, endPoint x: 540, endPoint y: 665, distance: 351.1
click at [539, 663] on div at bounding box center [454, 438] width 489 height 494
copy div "<!-- Google Tag Manager --> <script>(function(w,d,s,l,i){w[l]=w[l]||[];w[l].pus…"
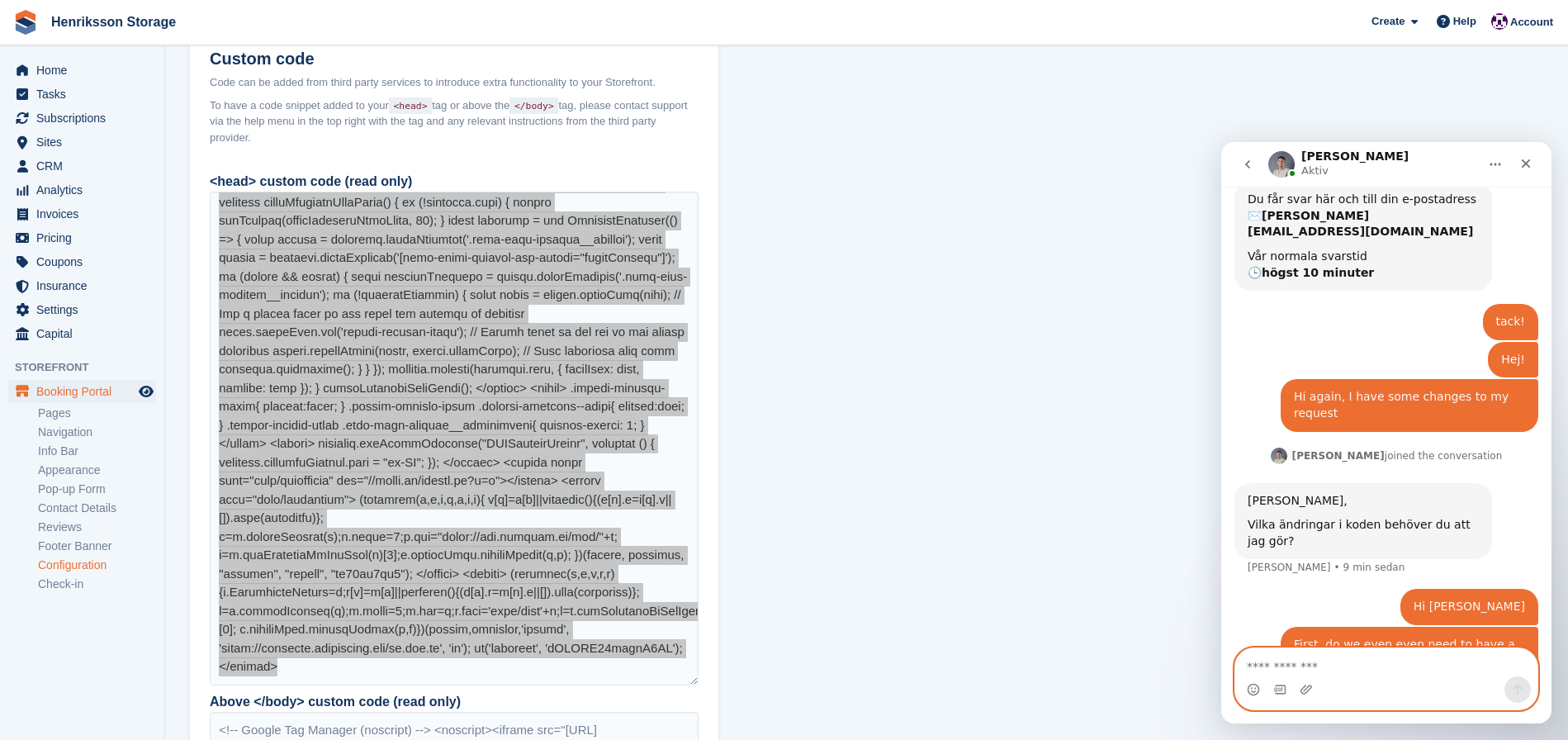
click at [1303, 665] on textarea "Meddelande..." at bounding box center [1387, 662] width 302 height 28
click at [1335, 664] on textarea "Meddelande..." at bounding box center [1387, 662] width 302 height 28
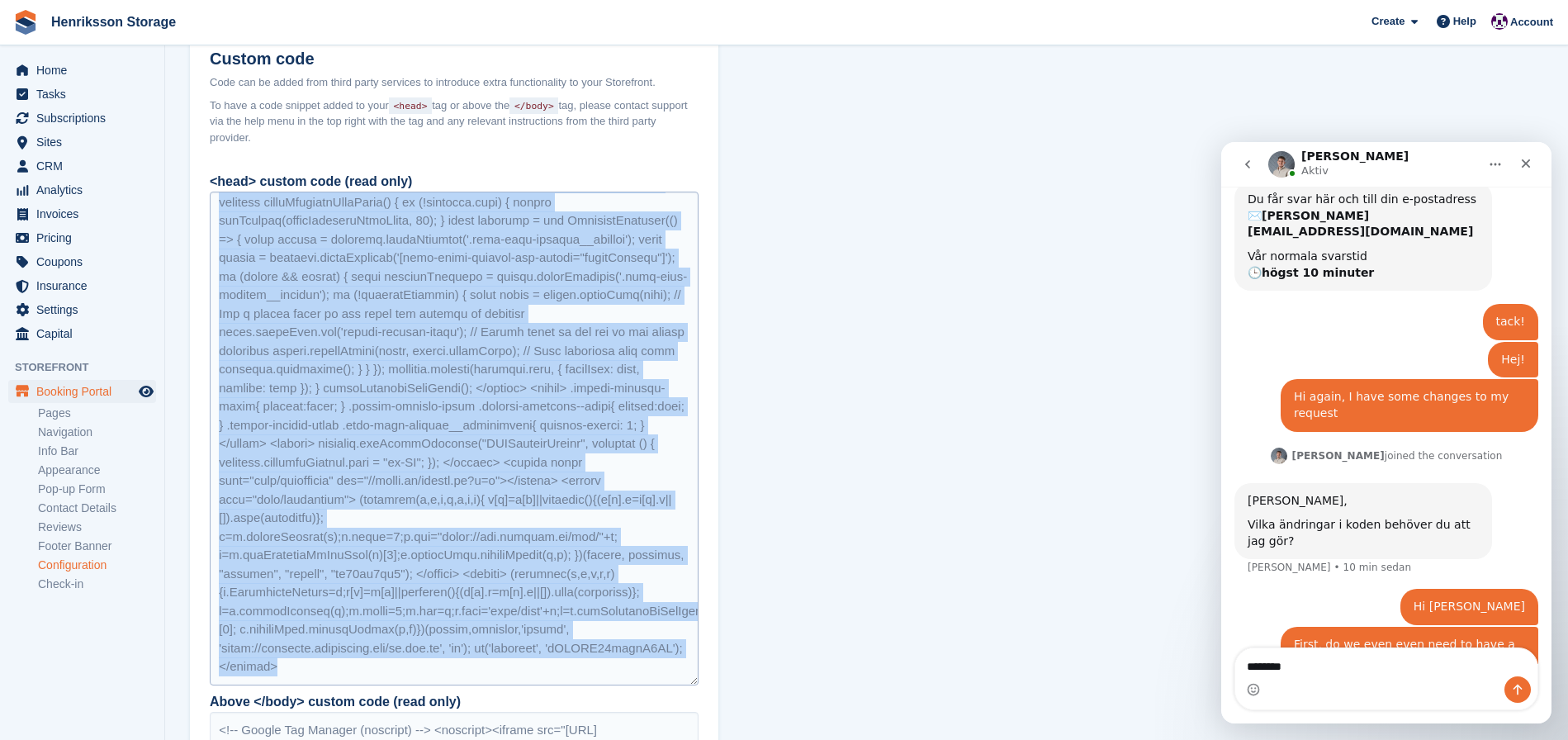
drag, startPoint x: 430, startPoint y: 452, endPoint x: 421, endPoint y: 439, distance: 15.8
click at [430, 452] on div at bounding box center [454, 438] width 489 height 494
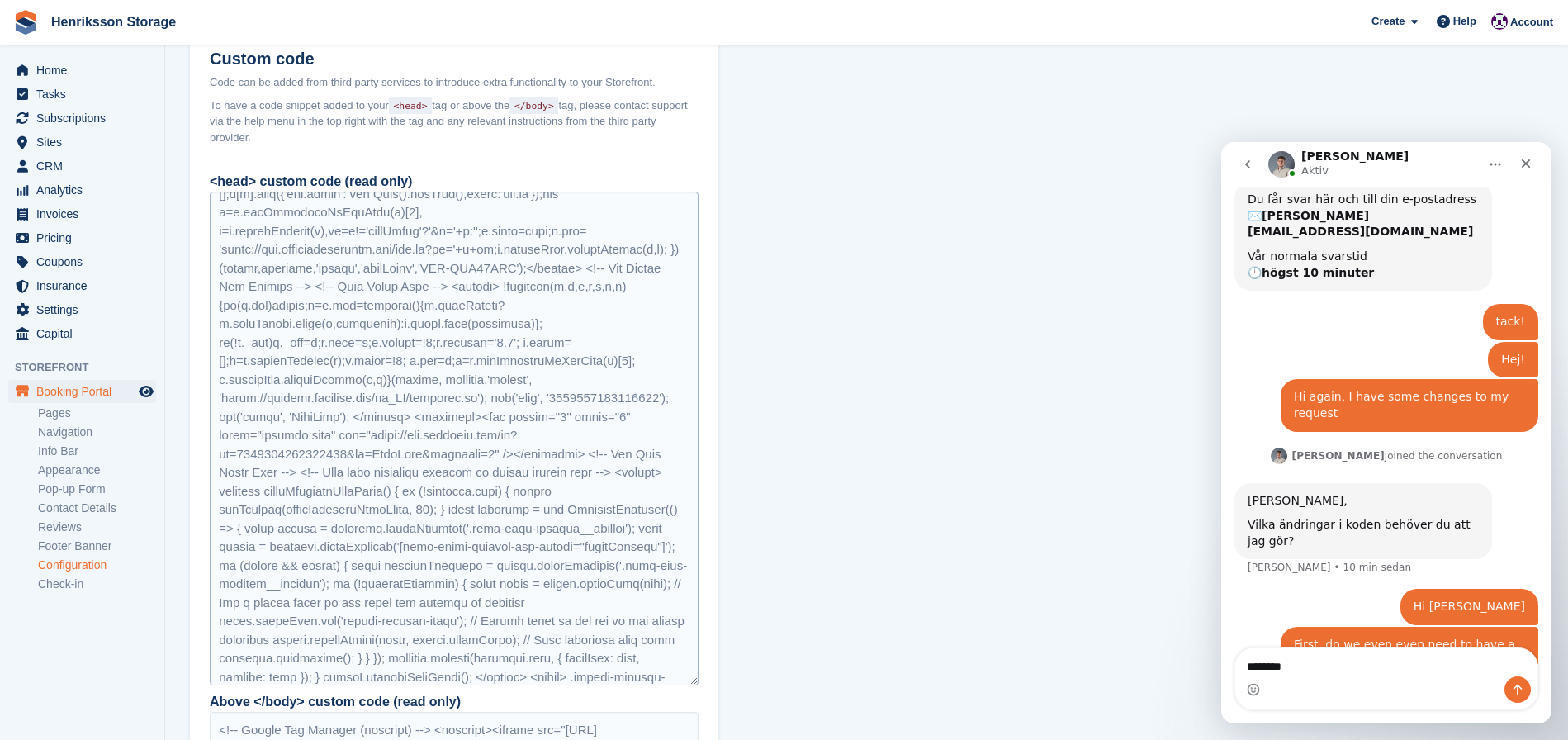
scroll to position [0, 0]
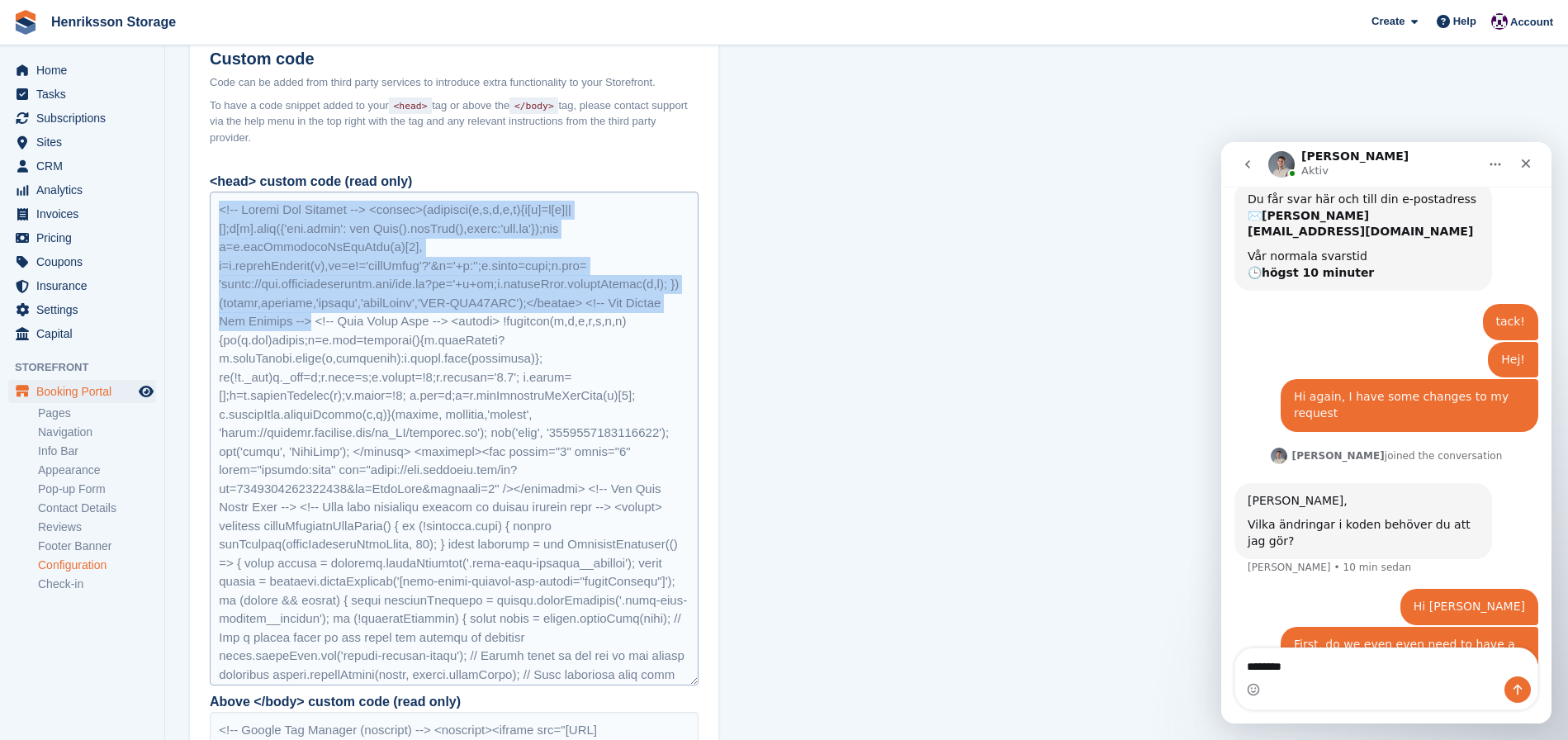
drag, startPoint x: 221, startPoint y: 204, endPoint x: 312, endPoint y: 336, distance: 160.3
click at [312, 336] on div at bounding box center [454, 438] width 489 height 494
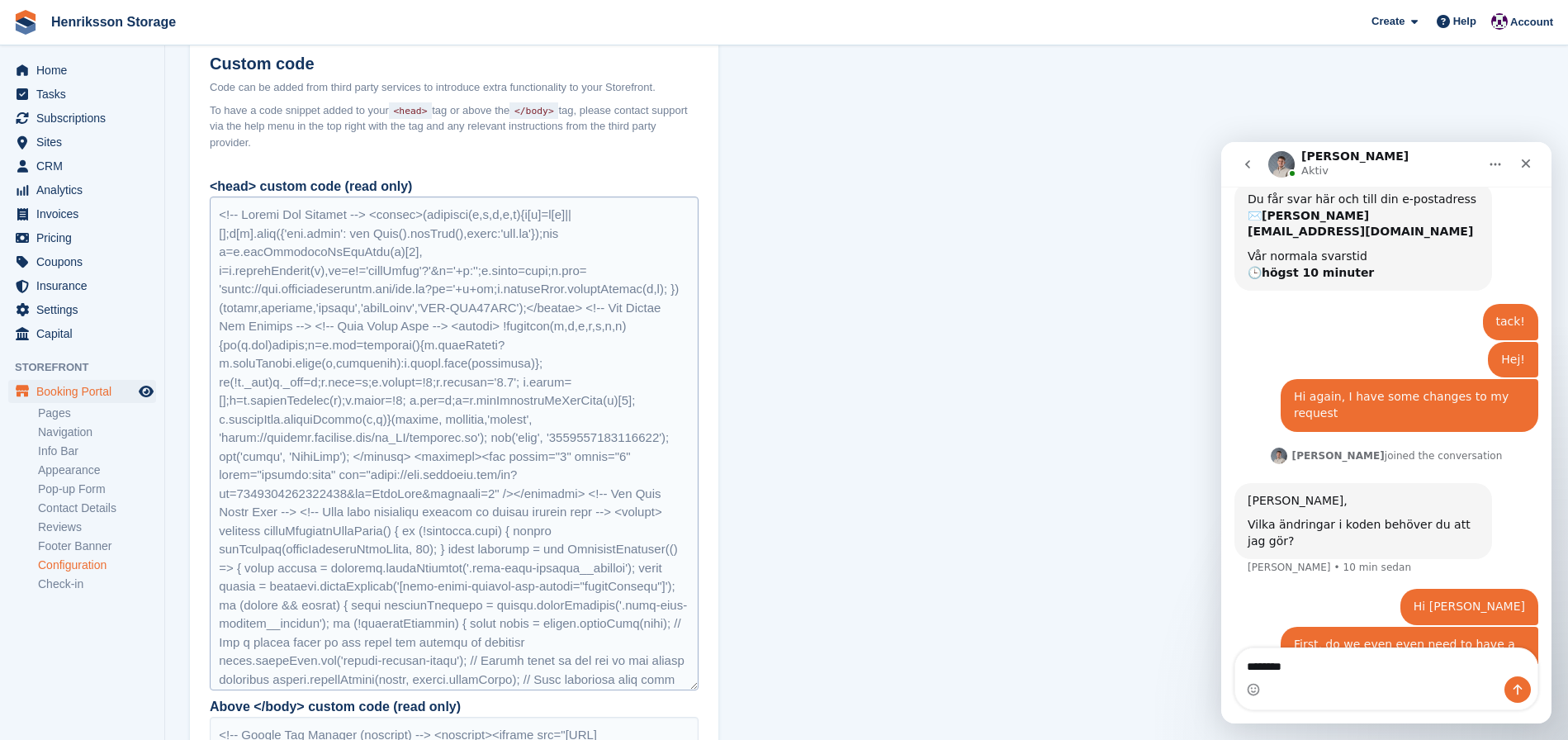
click at [313, 337] on div at bounding box center [454, 443] width 489 height 494
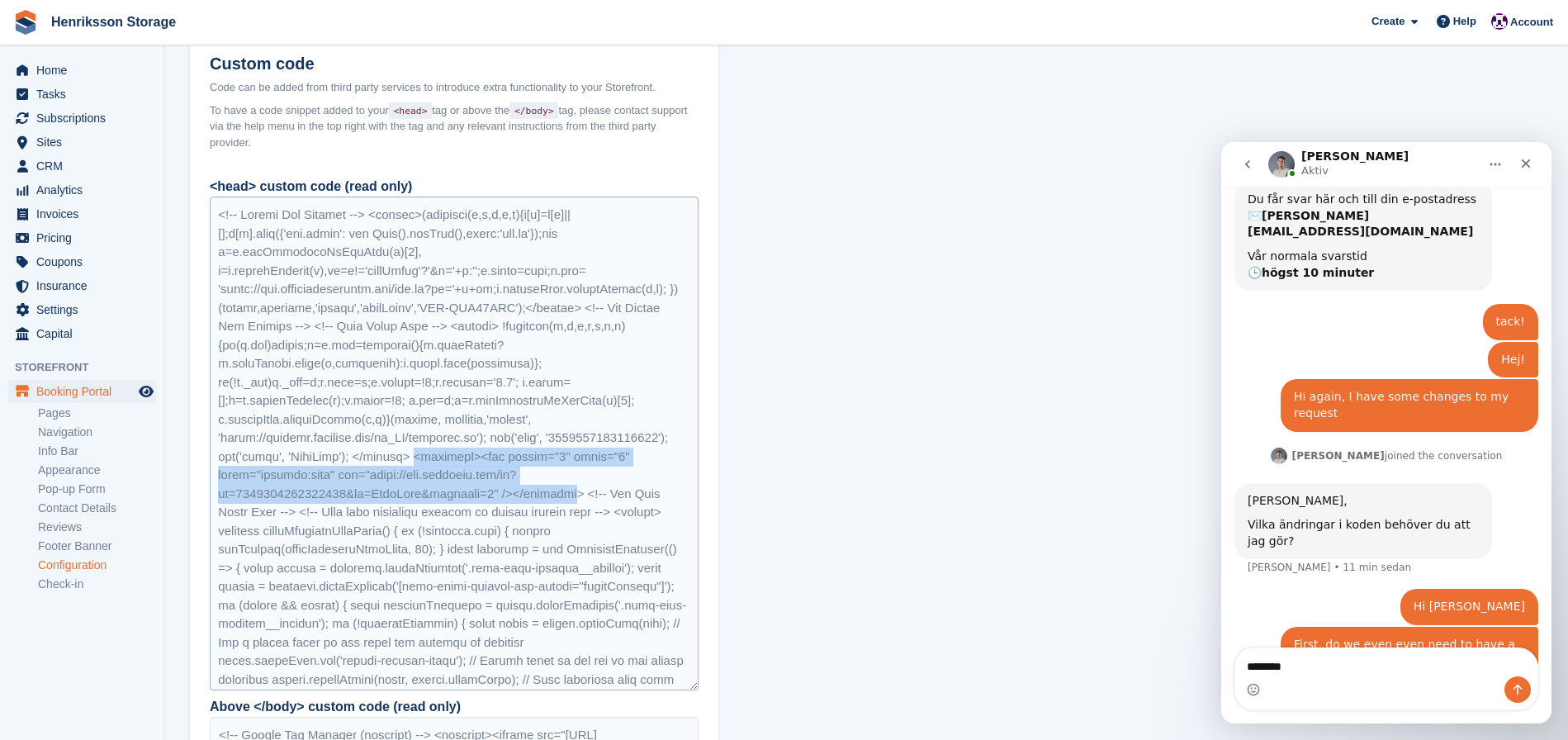
drag, startPoint x: 547, startPoint y: 473, endPoint x: 568, endPoint y: 512, distance: 44.3
click at [569, 512] on div at bounding box center [454, 443] width 489 height 494
click at [568, 512] on div at bounding box center [454, 443] width 489 height 494
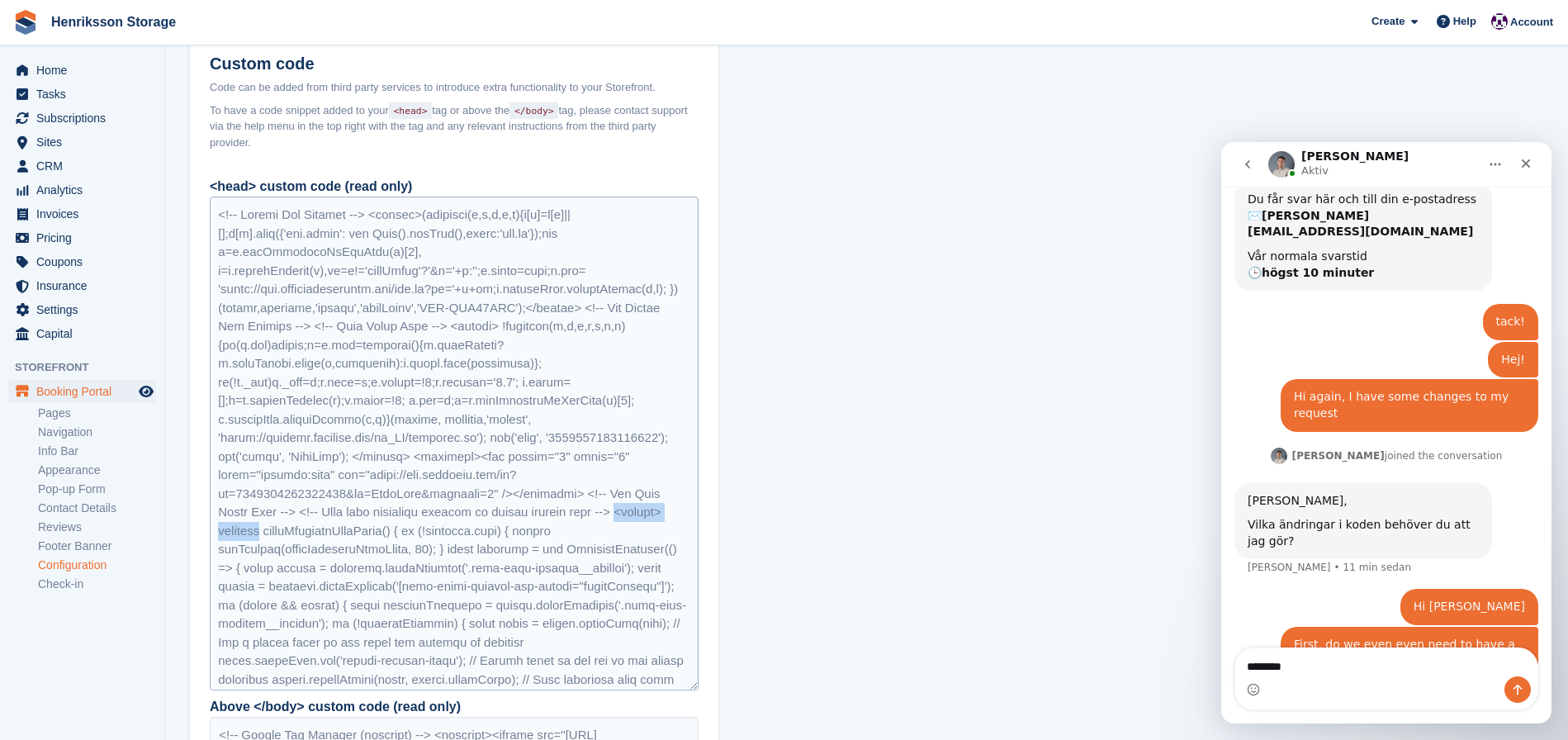
drag, startPoint x: 217, startPoint y: 549, endPoint x: 316, endPoint y: 555, distance: 99.2
click at [316, 555] on div at bounding box center [454, 443] width 489 height 494
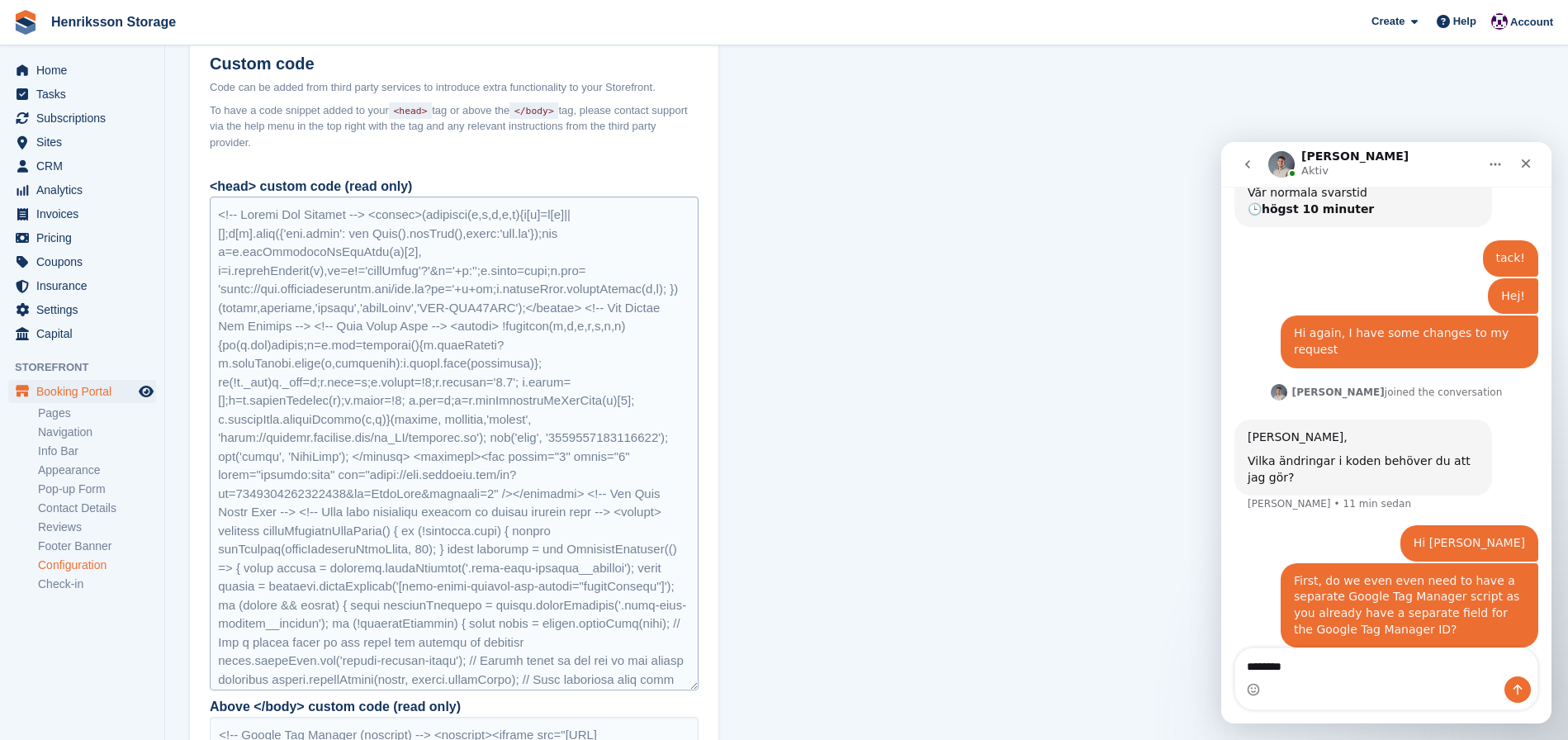
click at [328, 540] on div at bounding box center [454, 443] width 489 height 494
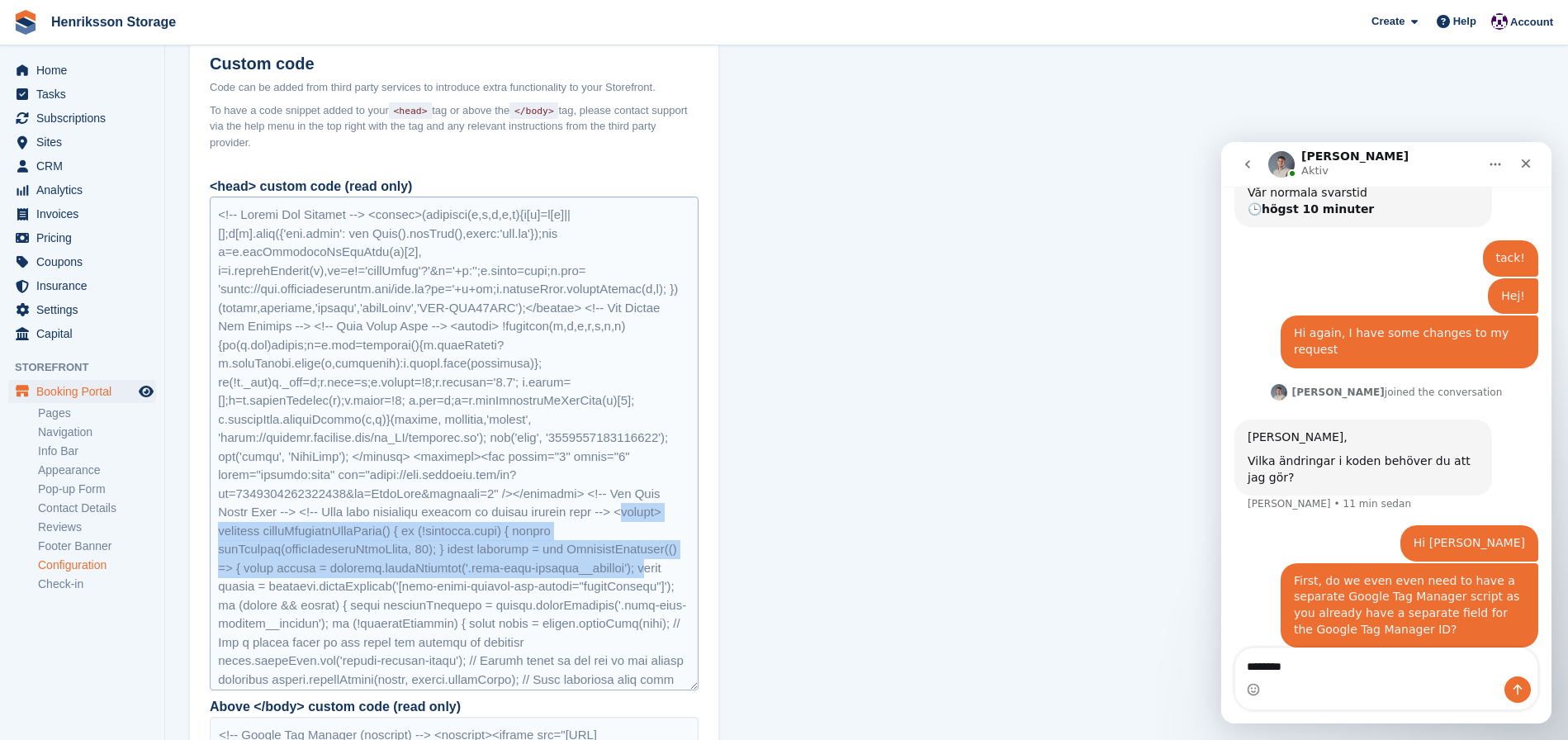
drag, startPoint x: 229, startPoint y: 549, endPoint x: 334, endPoint y: 596, distance: 115.0
click at [334, 596] on div at bounding box center [454, 443] width 489 height 494
click at [334, 596] on div at bounding box center [454, 443] width 489 height 494
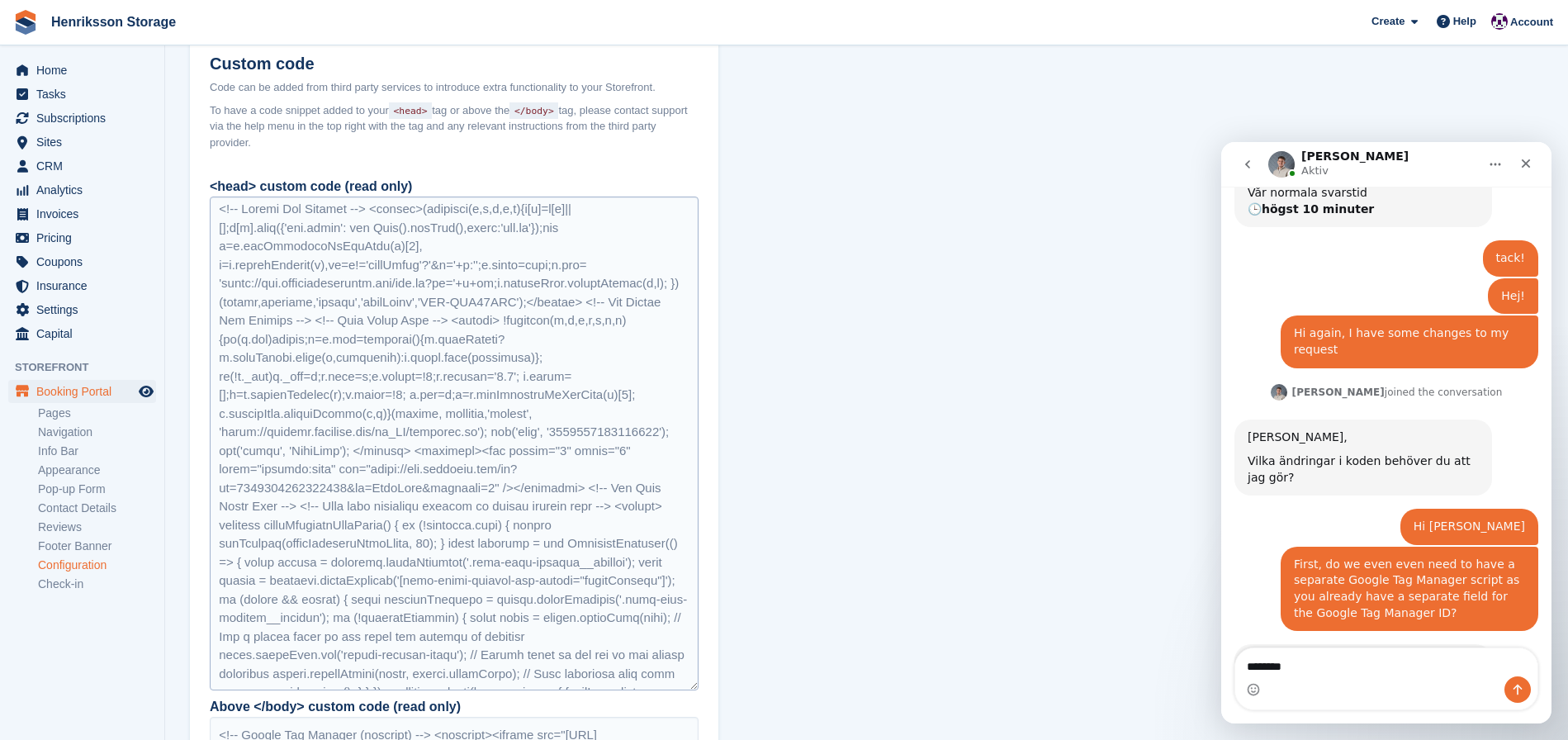
scroll to position [1232, 0]
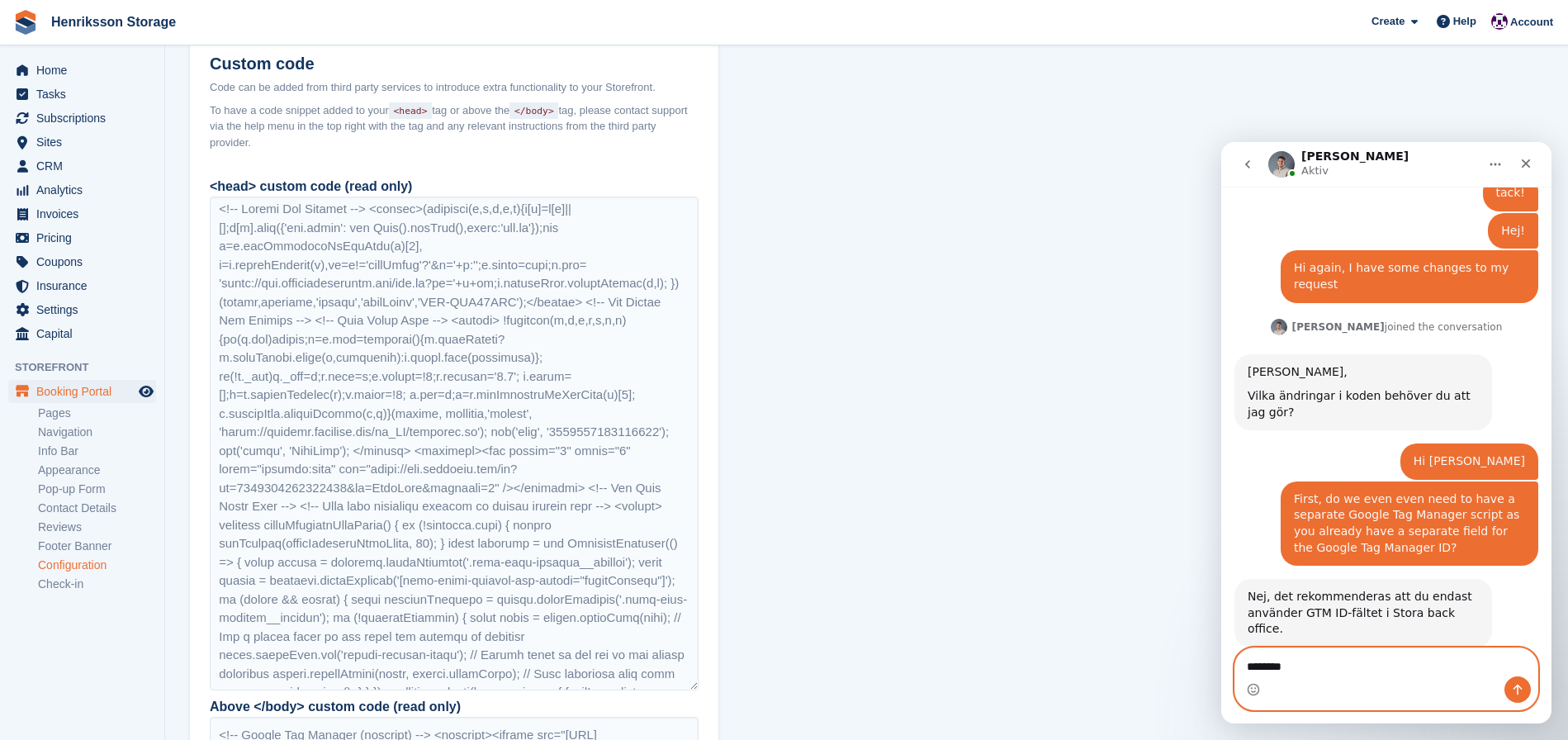
click at [1281, 671] on textarea "*******" at bounding box center [1387, 662] width 302 height 28
click at [1279, 671] on textarea "*******" at bounding box center [1387, 662] width 302 height 28
type textarea "********"
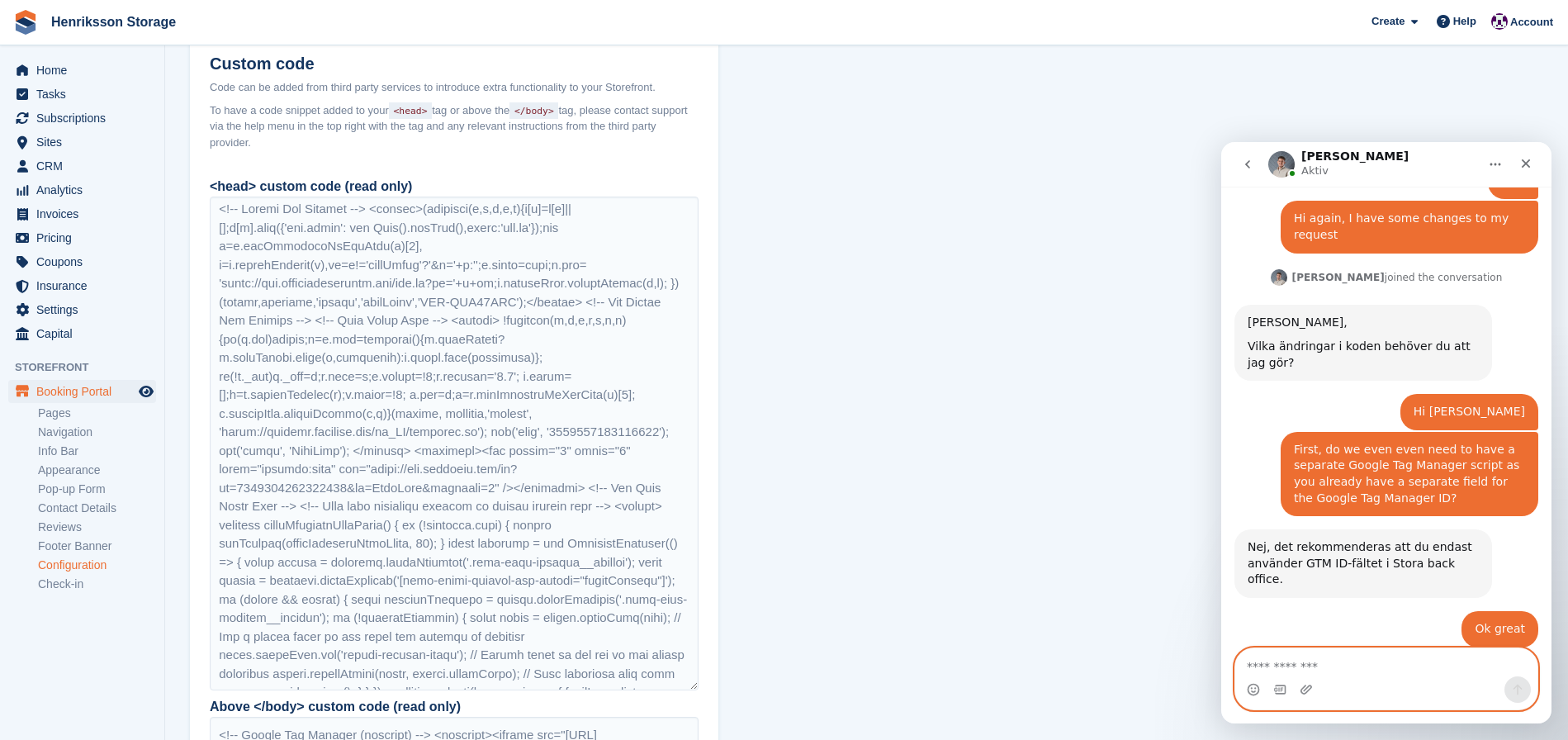
scroll to position [1283, 0]
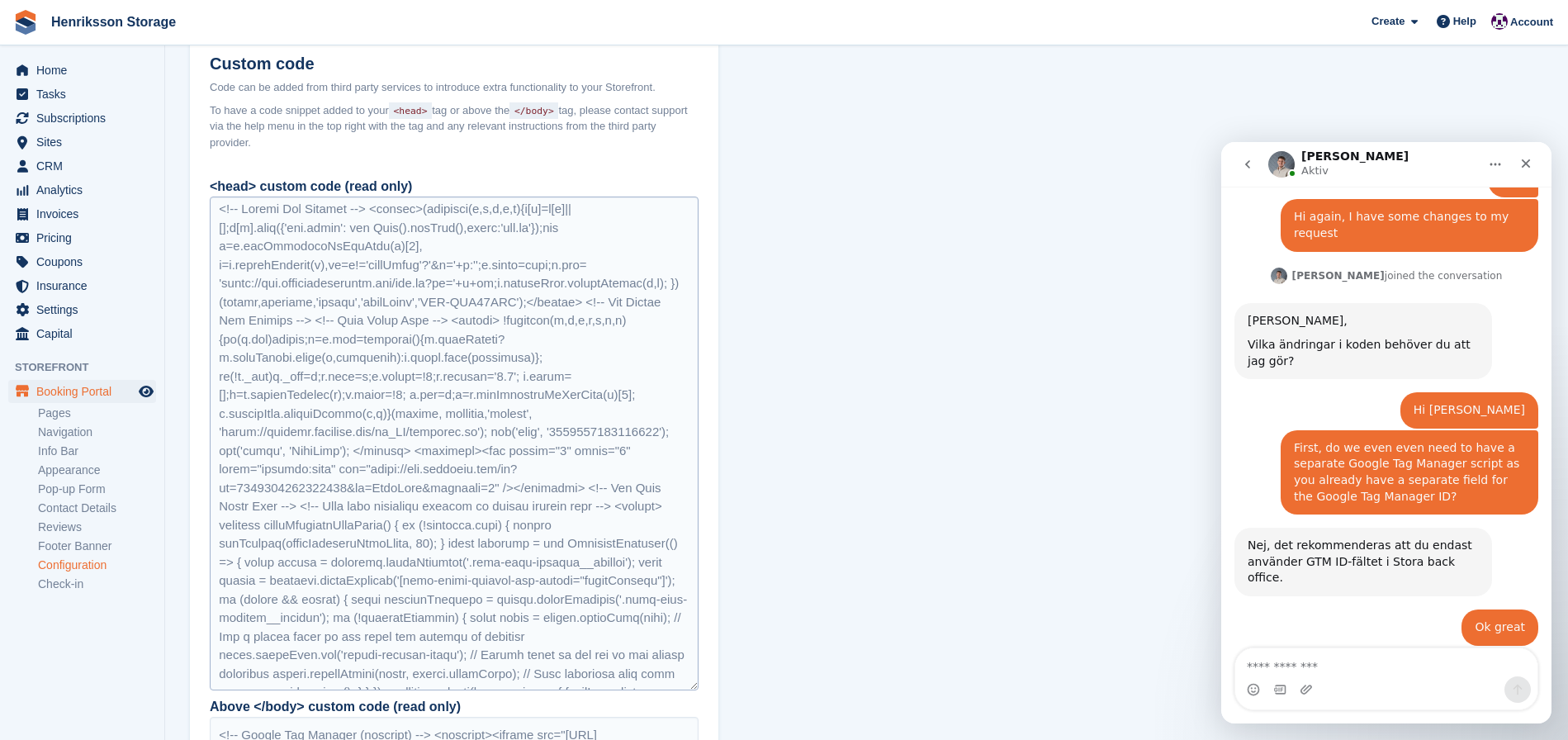
drag, startPoint x: 432, startPoint y: 353, endPoint x: 326, endPoint y: 283, distance: 127.0
click at [432, 353] on div at bounding box center [454, 443] width 489 height 494
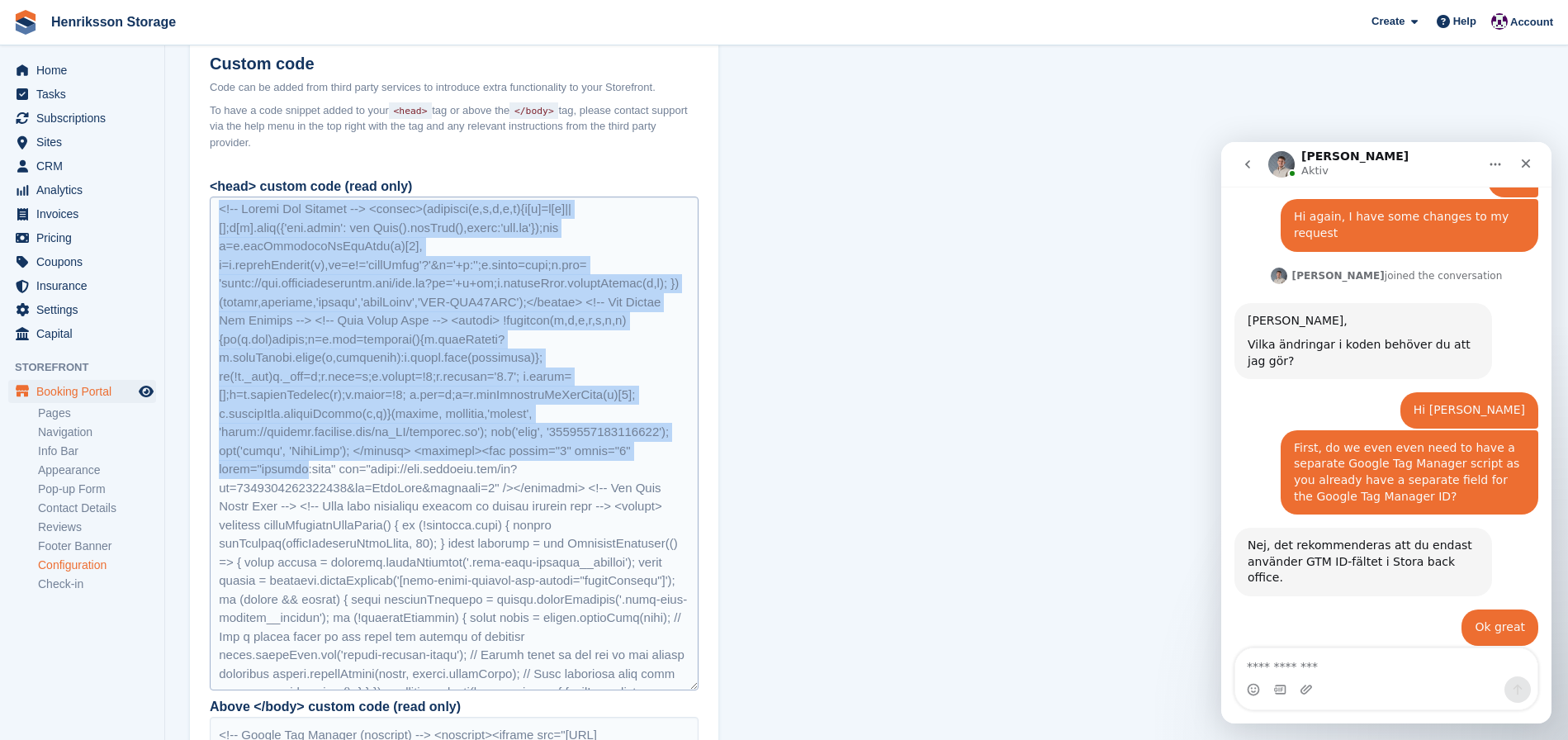
drag, startPoint x: 226, startPoint y: 214, endPoint x: 420, endPoint y: 486, distance: 334.1
click at [420, 490] on div at bounding box center [454, 443] width 489 height 494
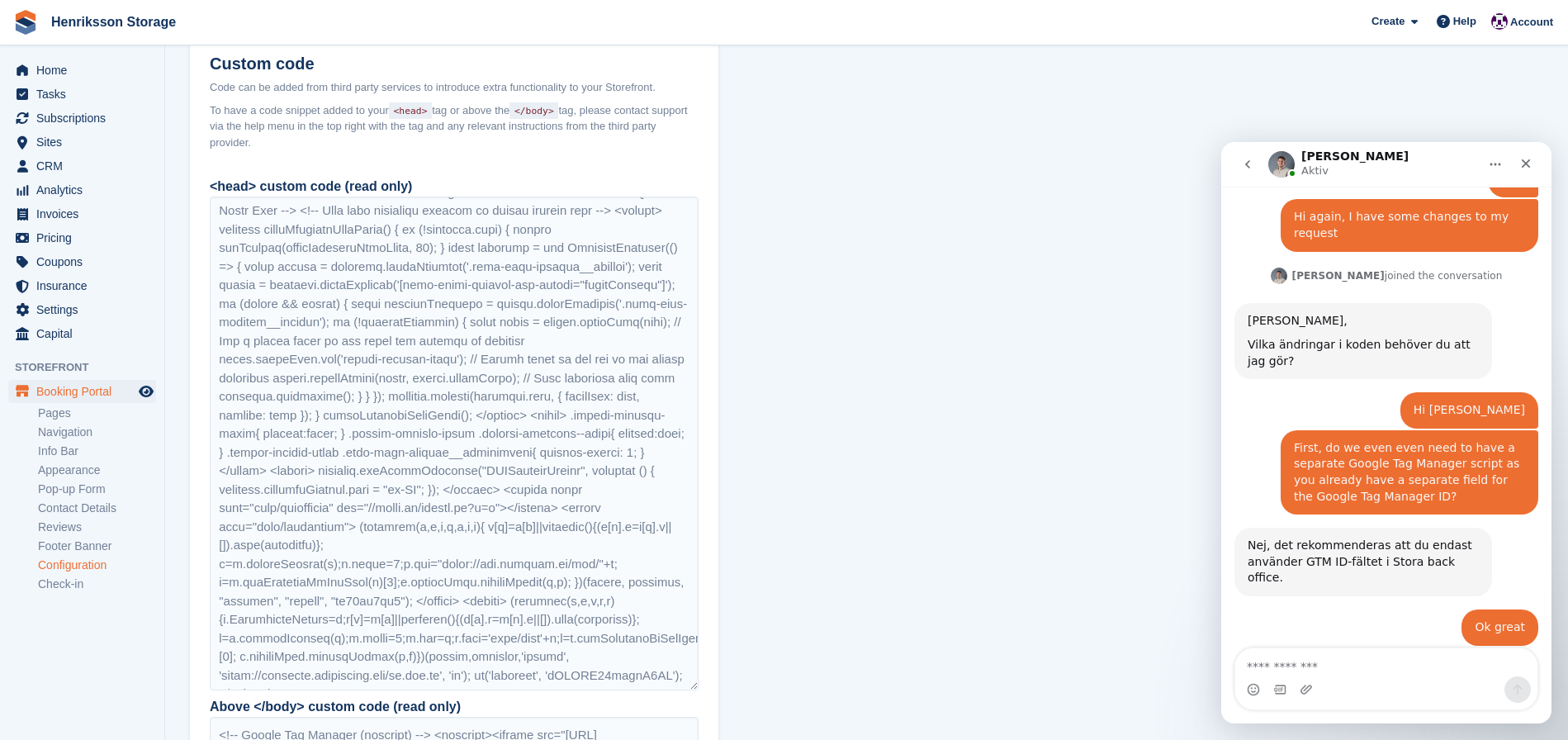
scroll to position [1539, 0]
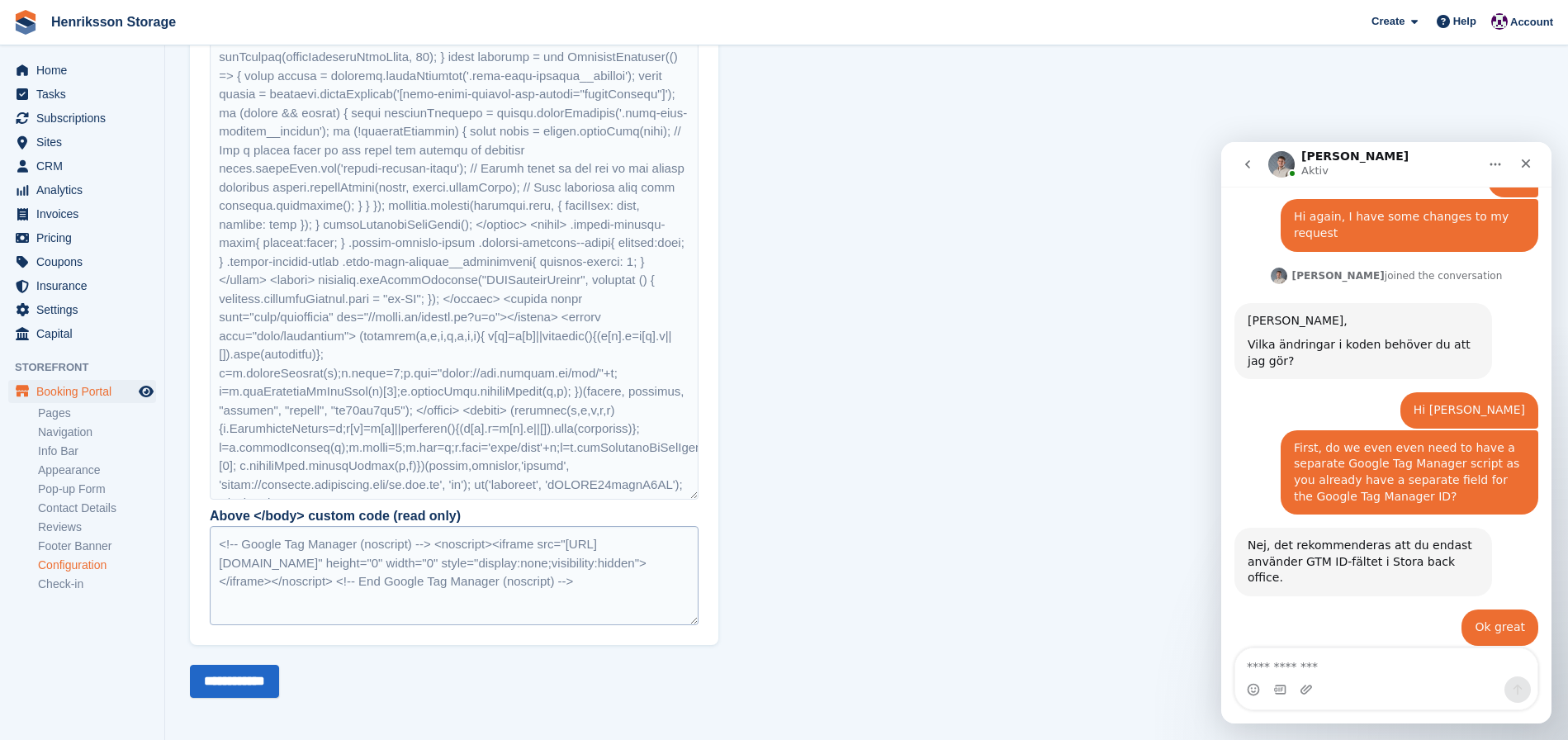
click at [514, 544] on div "<!-- Google Tag Manager (noscript) --> <noscript><iframe src="https://www.googl…" at bounding box center [454, 576] width 489 height 99
drag, startPoint x: 1336, startPoint y: 666, endPoint x: 1326, endPoint y: 661, distance: 11.2
click at [1329, 663] on textarea "Meddelande..." at bounding box center [1387, 662] width 302 height 28
click at [1342, 667] on textarea "**********" at bounding box center [1387, 662] width 302 height 28
drag, startPoint x: 339, startPoint y: 505, endPoint x: 220, endPoint y: 512, distance: 119.2
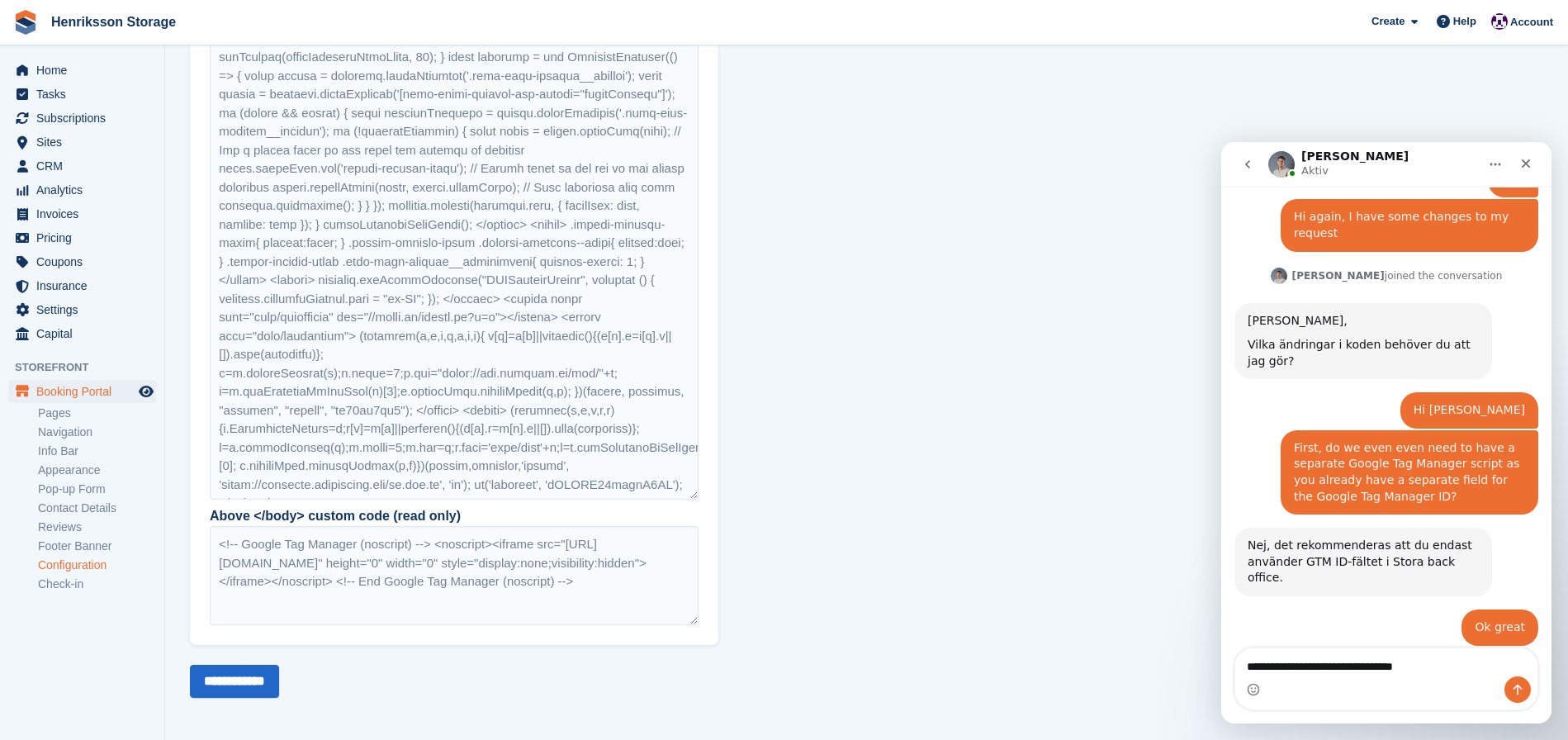
click at [213, 510] on div "Above </body> custom code (read only)" at bounding box center [454, 515] width 489 height 20
copy div "Above </body> custom code (read only)"
drag, startPoint x: 1343, startPoint y: 666, endPoint x: 1519, endPoint y: 678, distance: 176.4
click at [1517, 677] on div "**********" at bounding box center [1387, 679] width 302 height 62
paste textarea "**********"
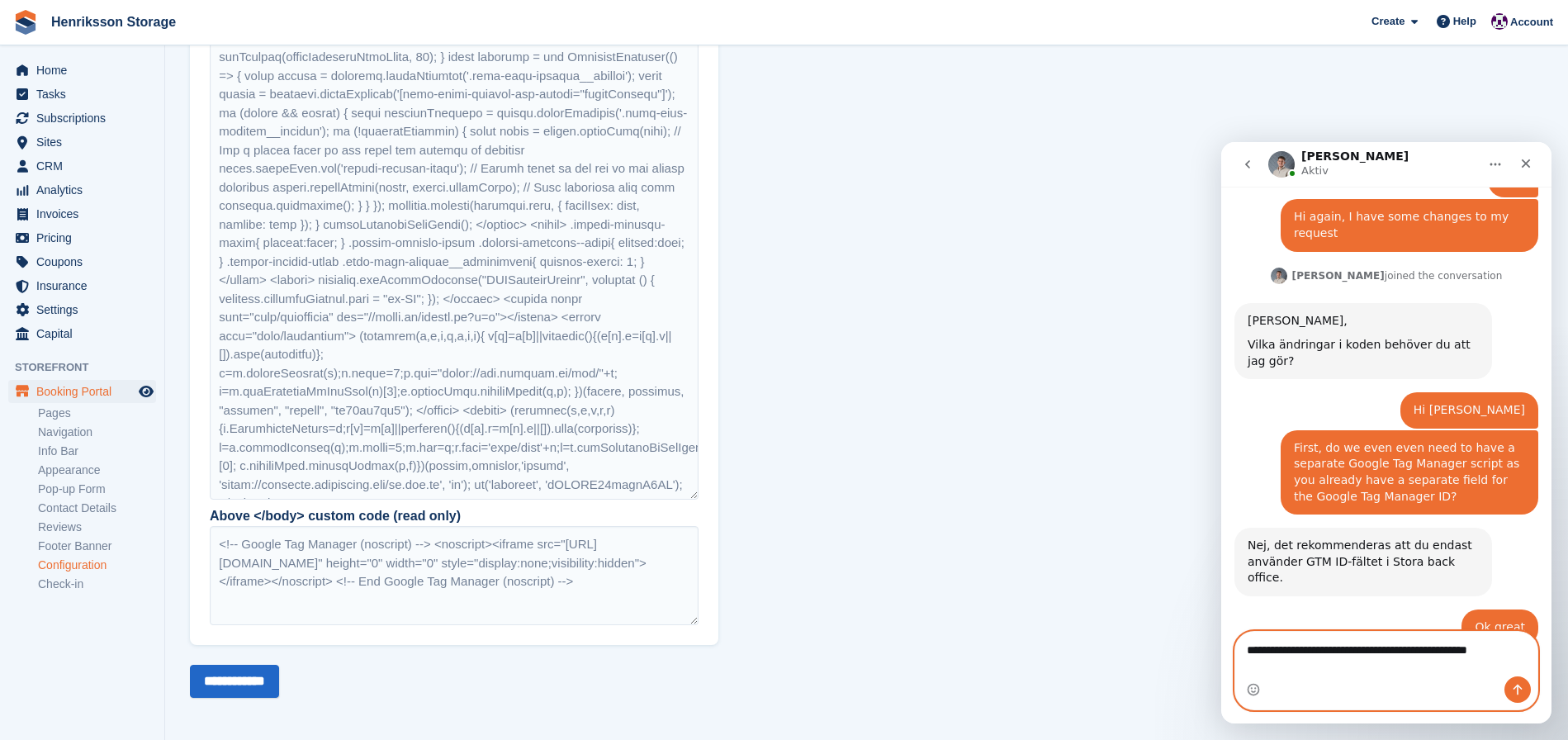
scroll to position [1300, 0]
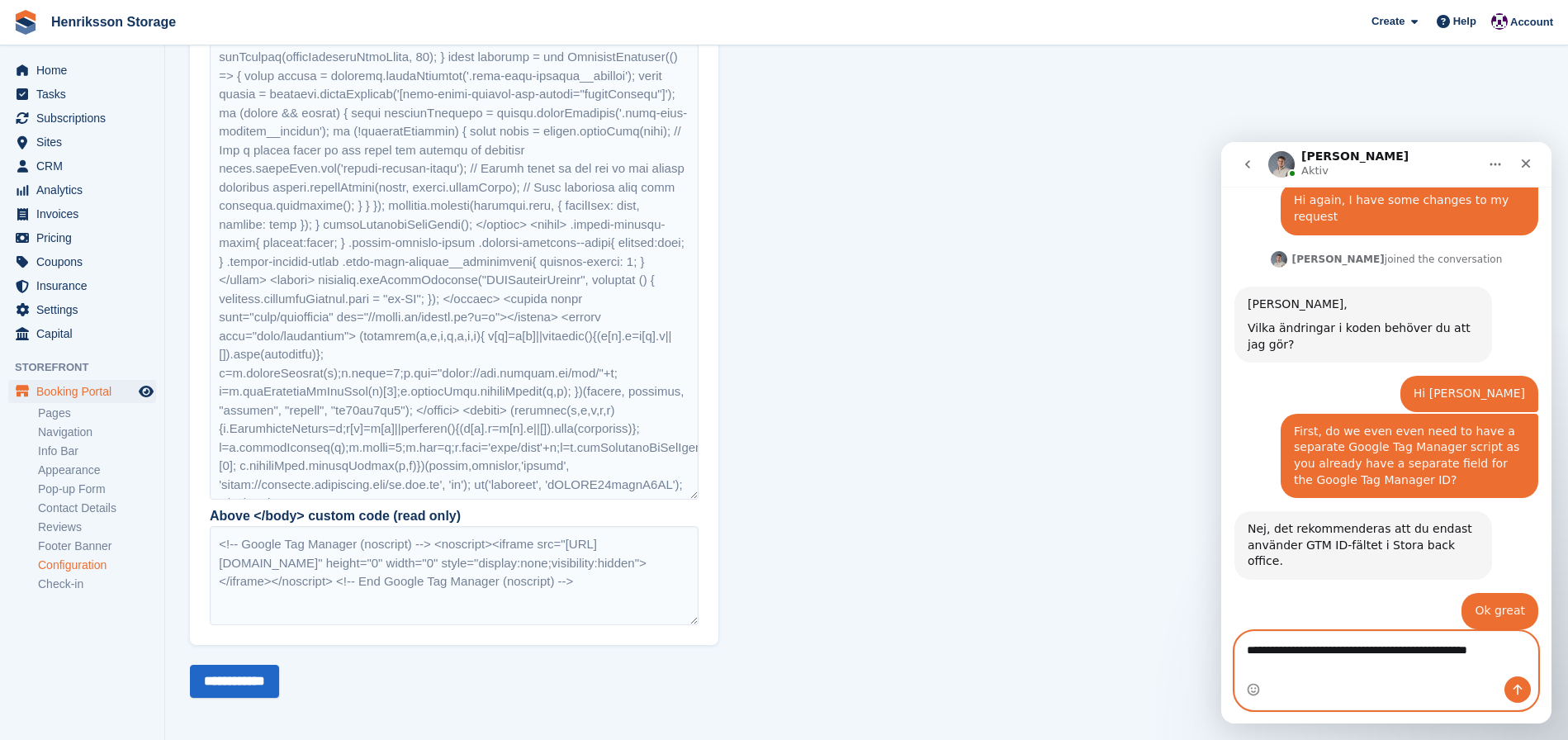
drag, startPoint x: 1341, startPoint y: 651, endPoint x: 1333, endPoint y: 655, distance: 8.9
click at [1341, 651] on textarea "**********" at bounding box center [1387, 654] width 302 height 44
click at [1320, 667] on textarea "**********" at bounding box center [1387, 654] width 302 height 44
click at [1339, 649] on textarea "**********" at bounding box center [1387, 654] width 302 height 44
click at [1445, 670] on textarea "**********" at bounding box center [1387, 654] width 302 height 44
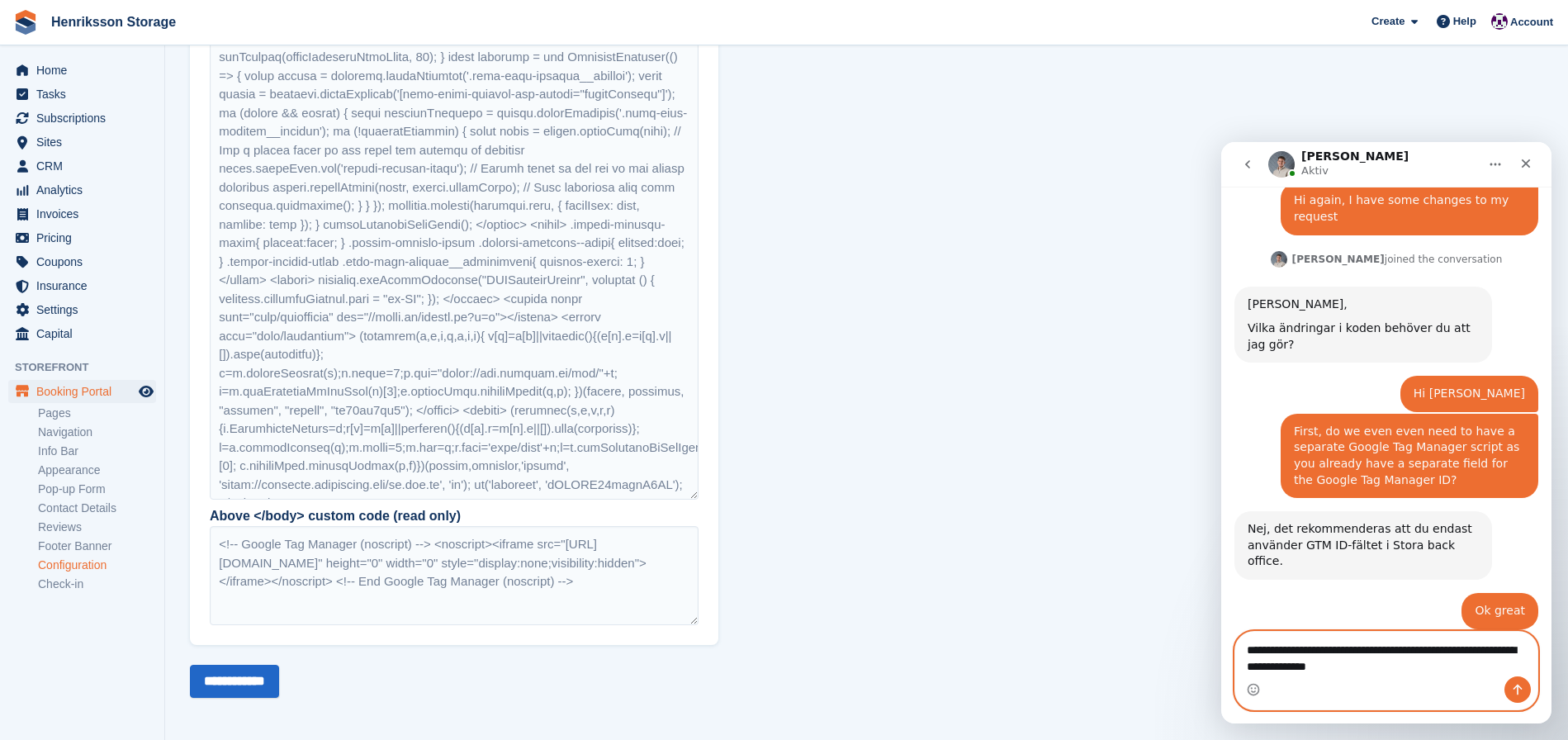
type textarea "**********"
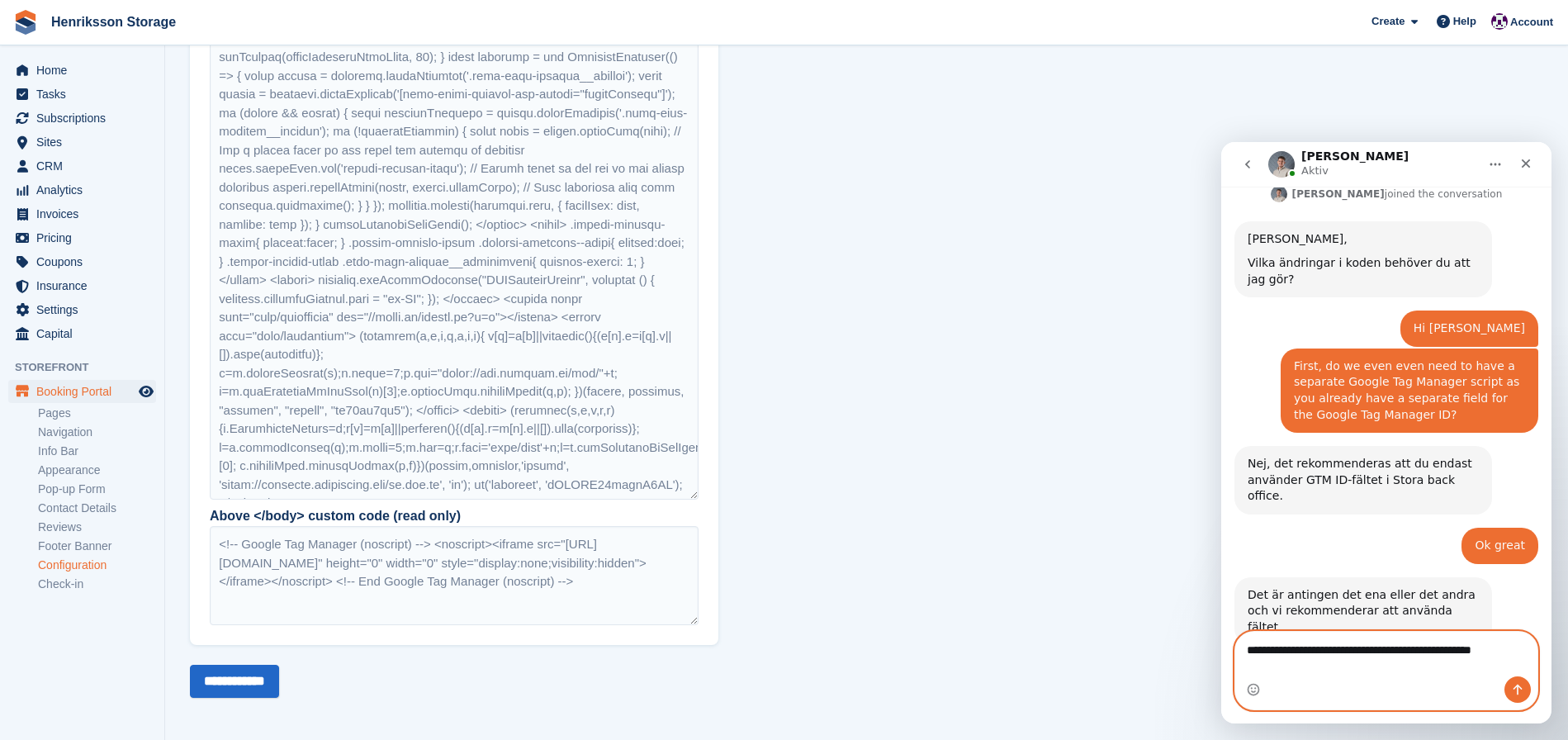
scroll to position [1382, 0]
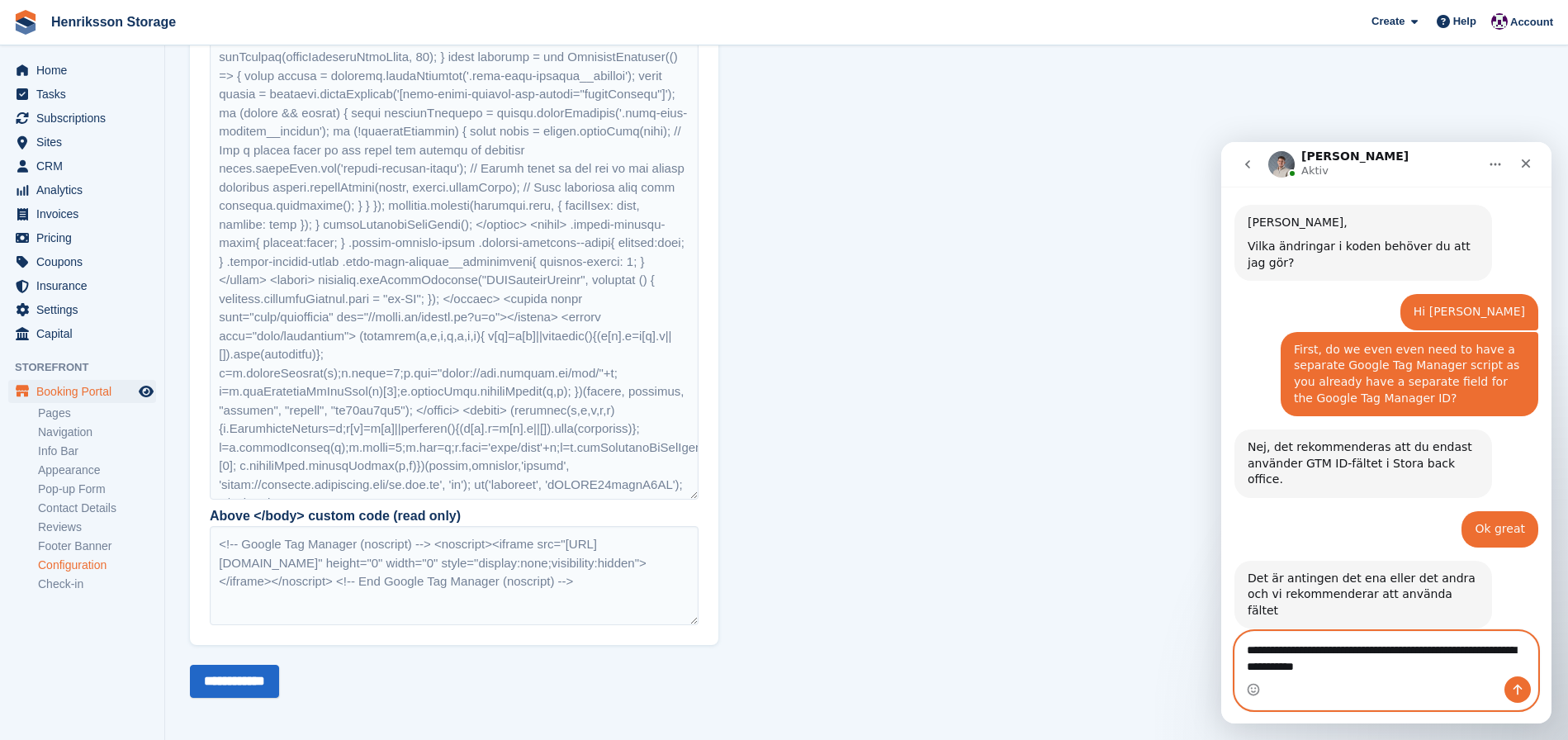
type textarea "**********"
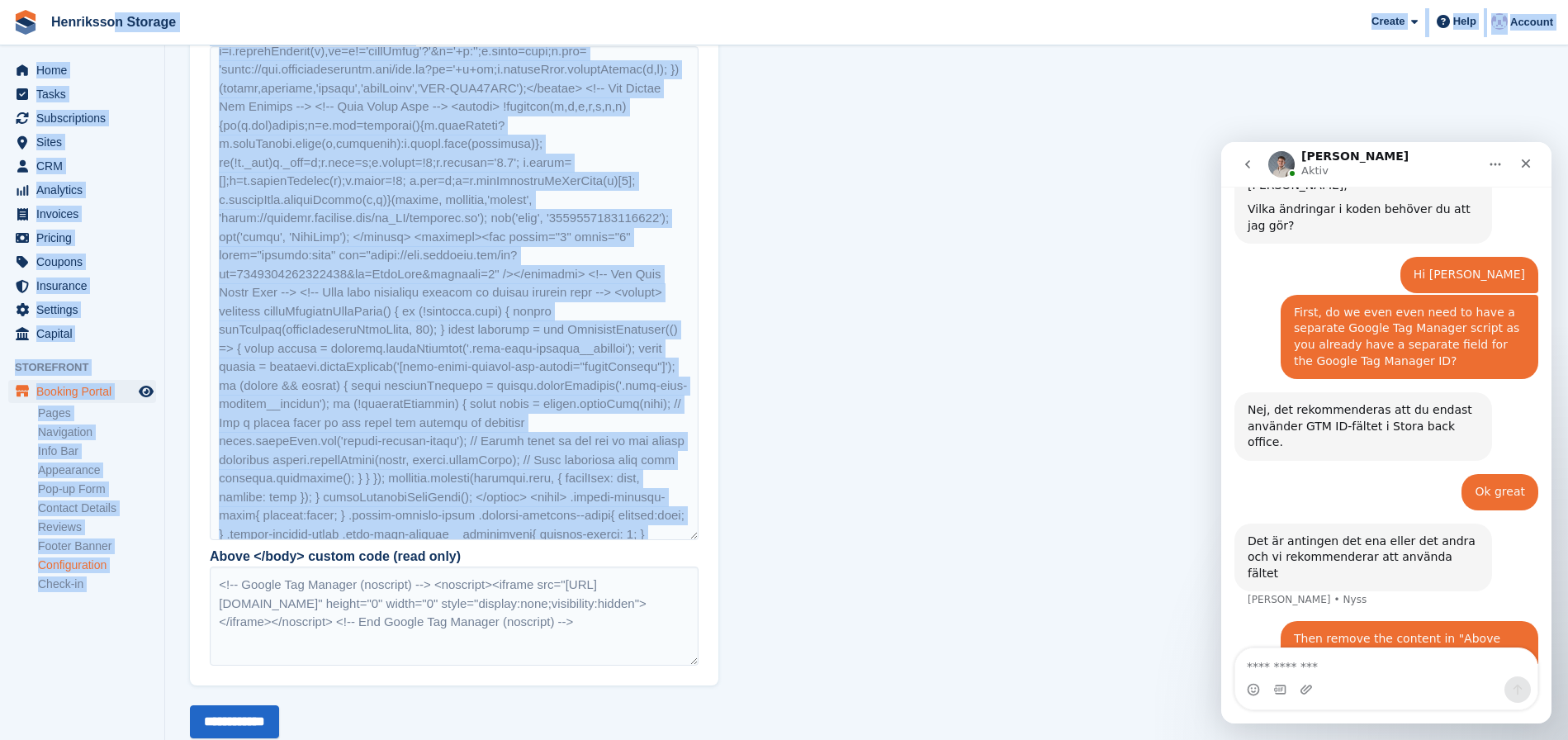
scroll to position [1390, 0]
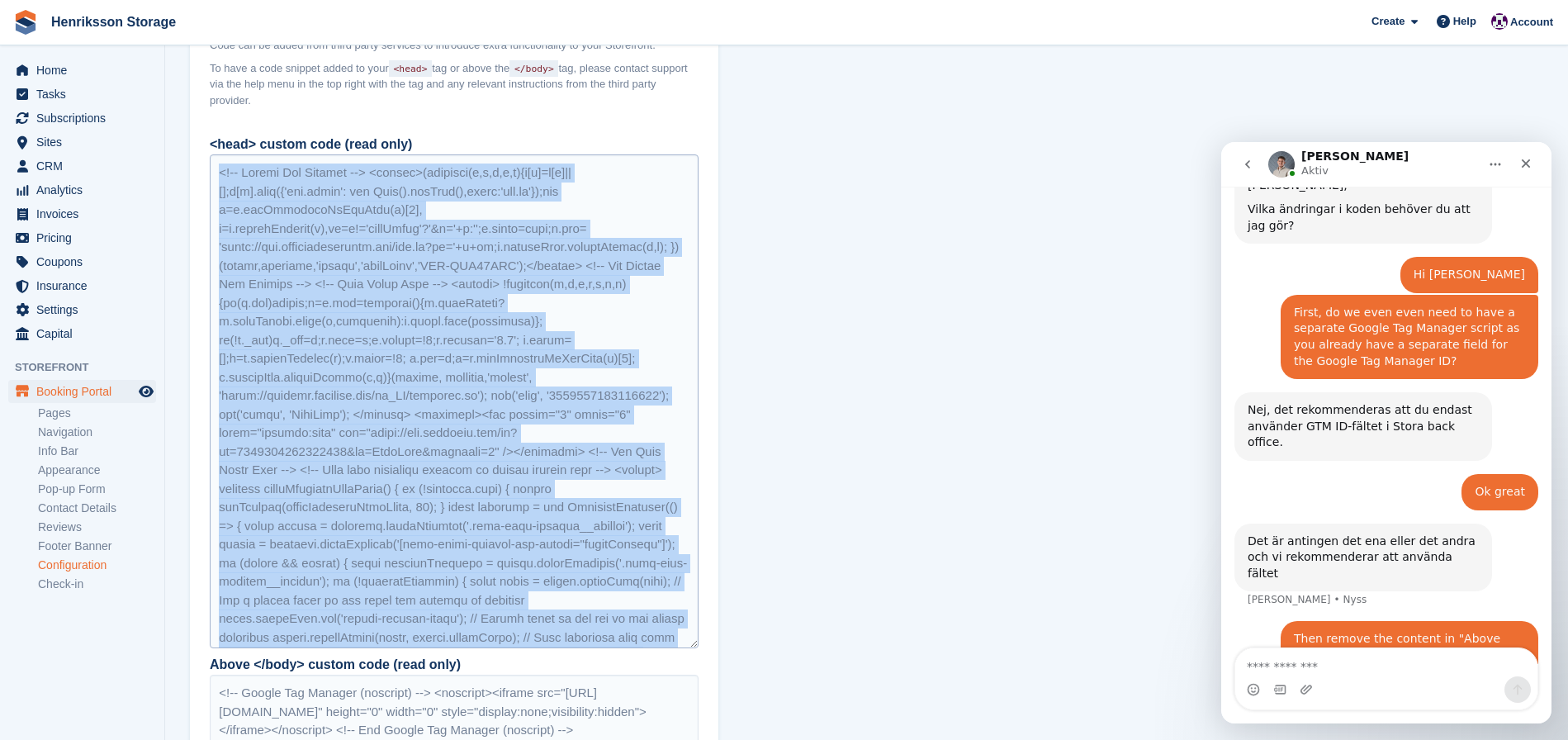
drag, startPoint x: 346, startPoint y: 466, endPoint x: 213, endPoint y: 166, distance: 328.2
click at [212, 166] on div at bounding box center [454, 402] width 489 height 494
copy div "<!-- Google Tag Manager --> <script>(function(w,d,s,l,i){w[l]=w[l]||[];w[l].pus…"
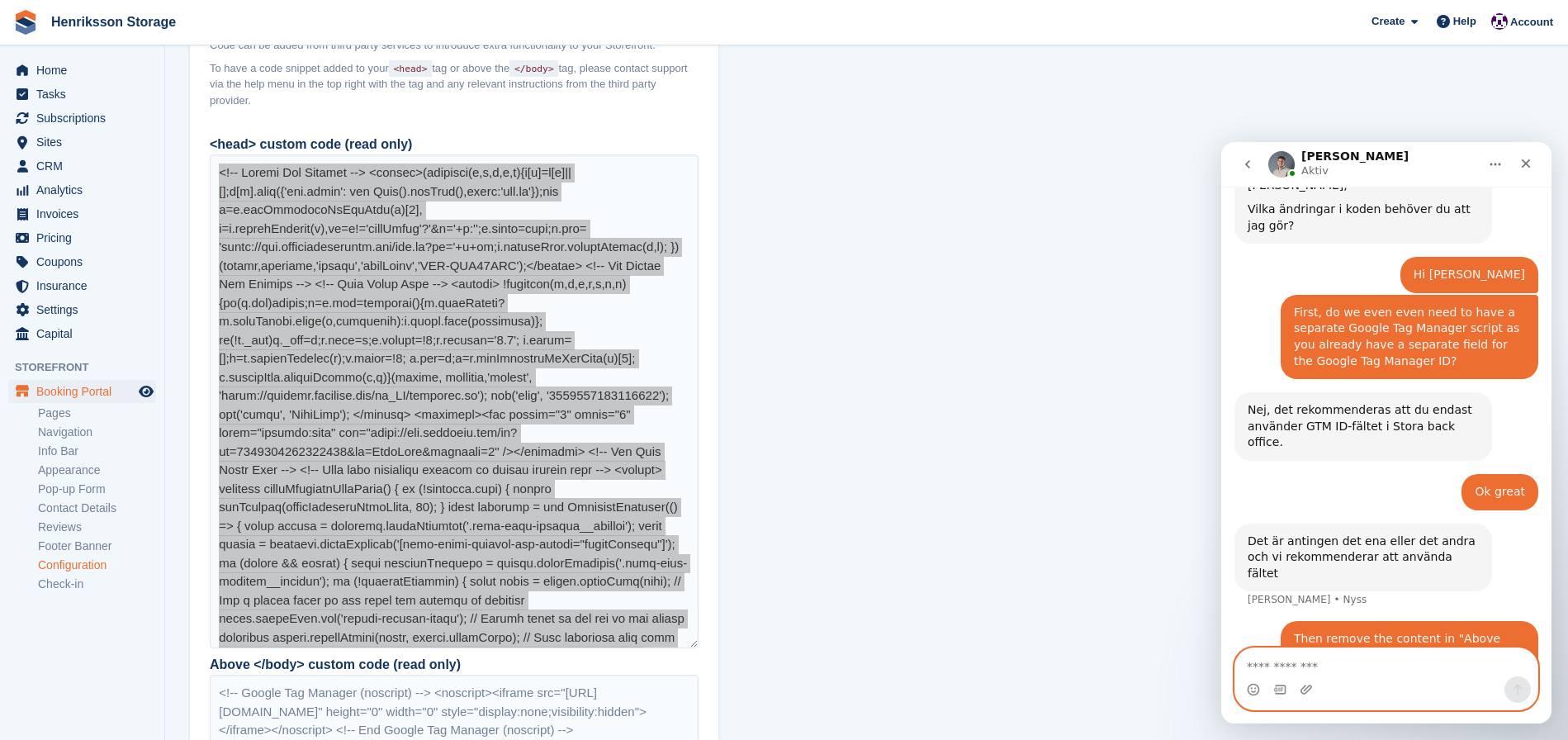
click at [1323, 668] on textarea "Meddelande..." at bounding box center [1387, 662] width 302 height 28
paste textarea "**********"
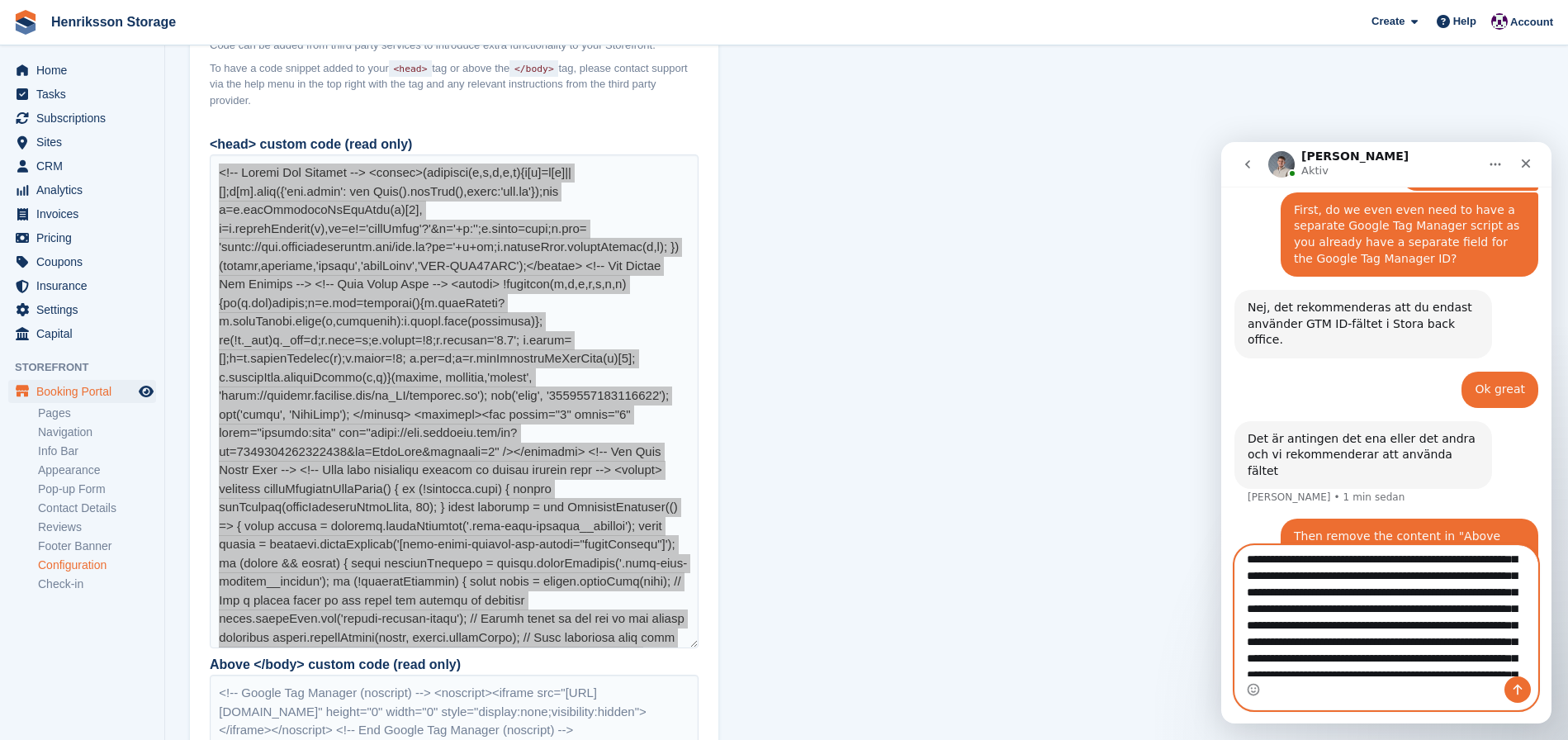
scroll to position [0, 0]
drag, startPoint x: 1266, startPoint y: 660, endPoint x: 1205, endPoint y: 511, distance: 161.0
click html "Bradley Aktiv Hur kan vi hjälpa till? Fin • 1 tim sedan Jag behöver hjälp med a…"
drag, startPoint x: 1477, startPoint y: 571, endPoint x: 2257, endPoint y: 625, distance: 781.9
click html "Bradley Aktiv Hur kan vi hjälpa till? Fin • 1 tim sedan Jag behöver hjälp med a…"
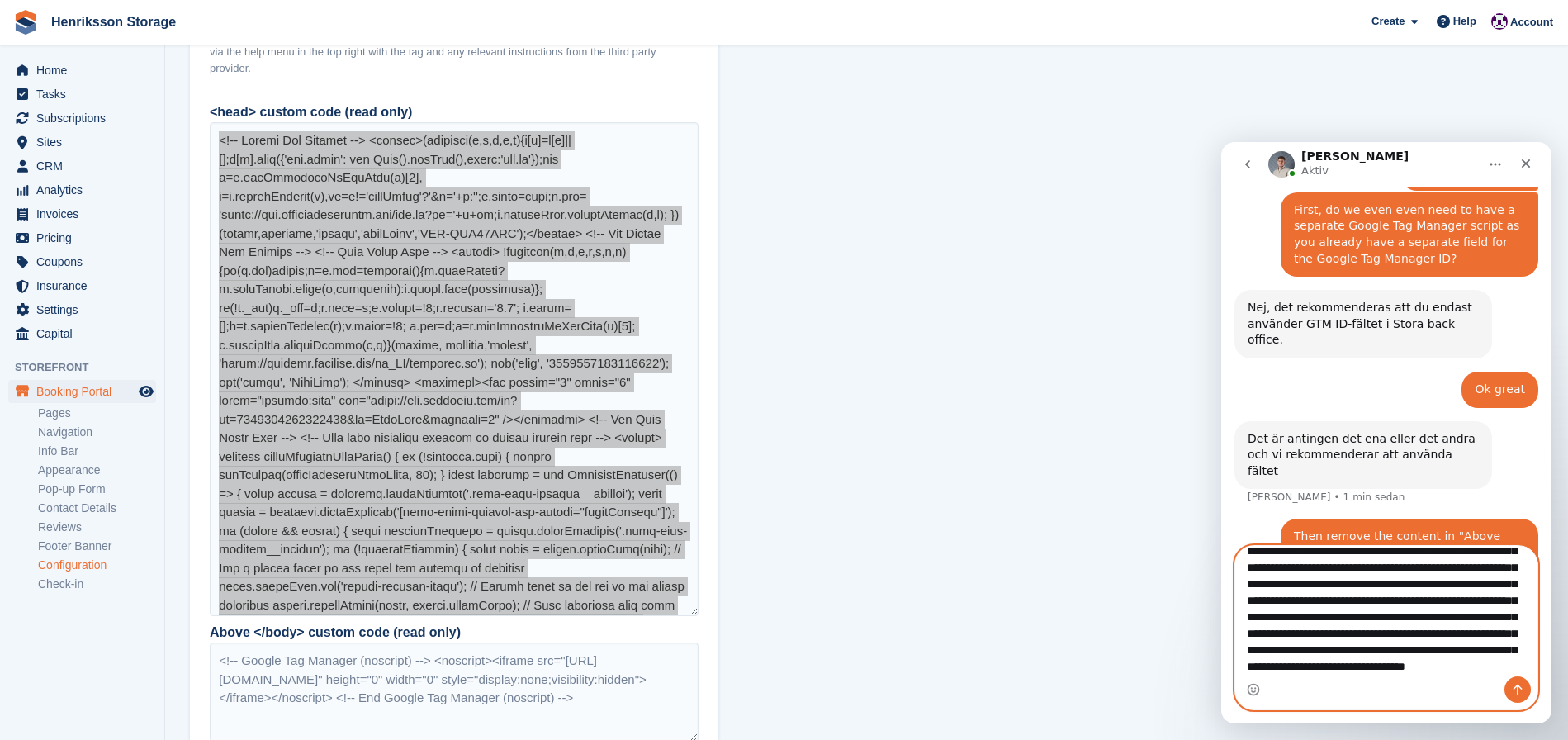
scroll to position [515, 0]
drag, startPoint x: 1302, startPoint y: 628, endPoint x: 1325, endPoint y: 638, distance: 25.1
click at [1325, 638] on textarea "Meddelande..." at bounding box center [1387, 611] width 302 height 131
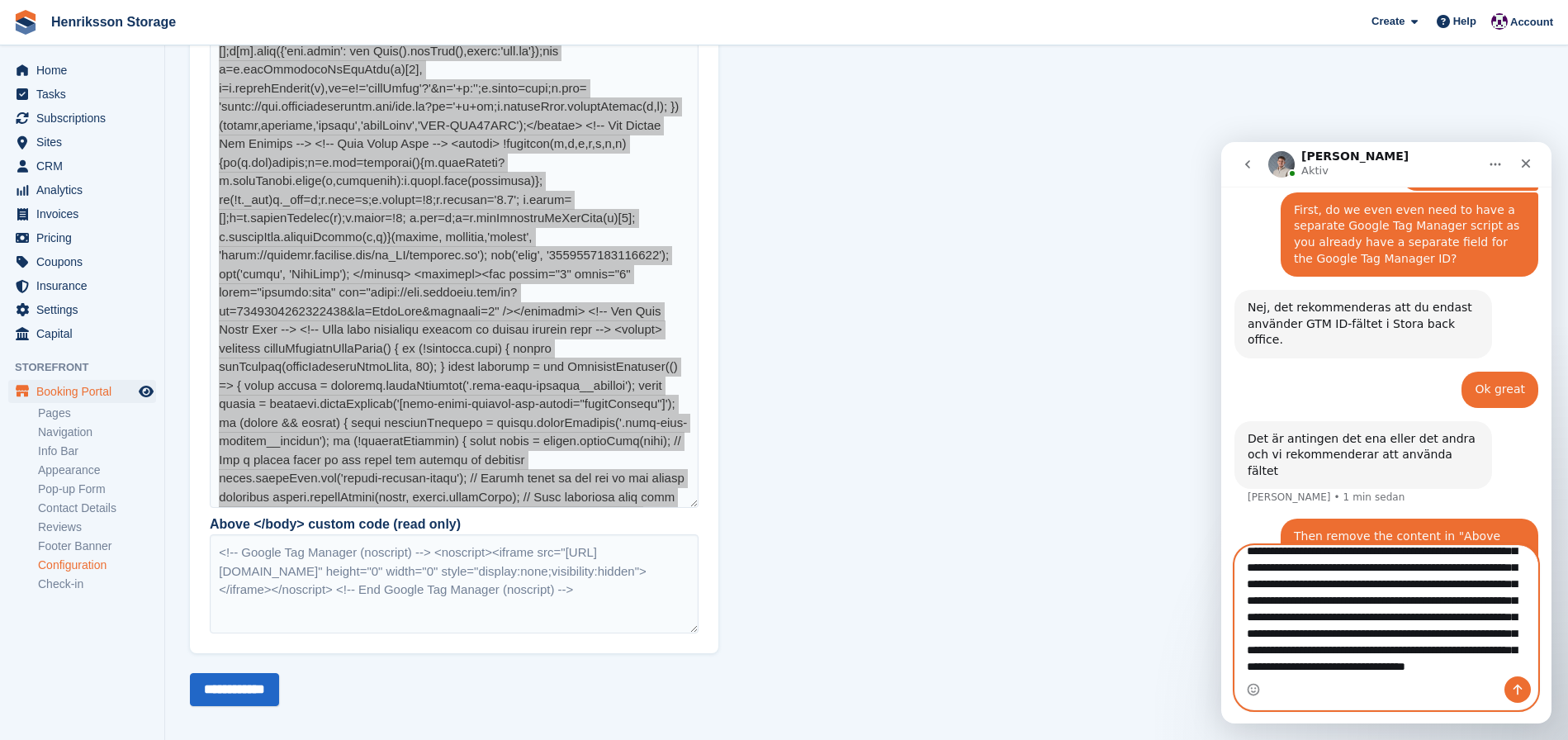
scroll to position [1533, 0]
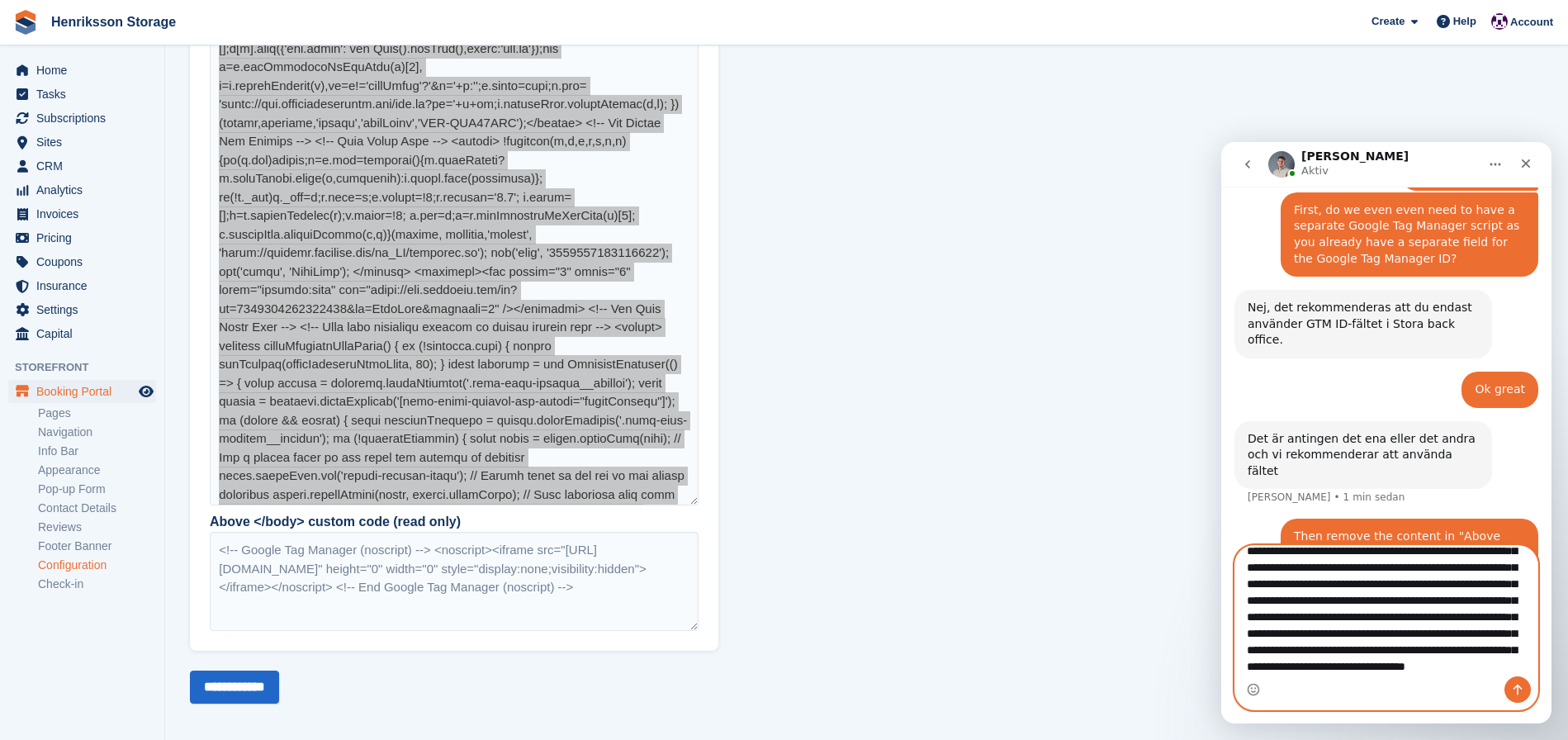
click at [1500, 665] on textarea "Meddelande..." at bounding box center [1387, 611] width 302 height 131
drag, startPoint x: 1459, startPoint y: 579, endPoint x: 1437, endPoint y: 672, distance: 95.6
click at [1437, 672] on textarea "Meddelande..." at bounding box center [1387, 611] width 302 height 131
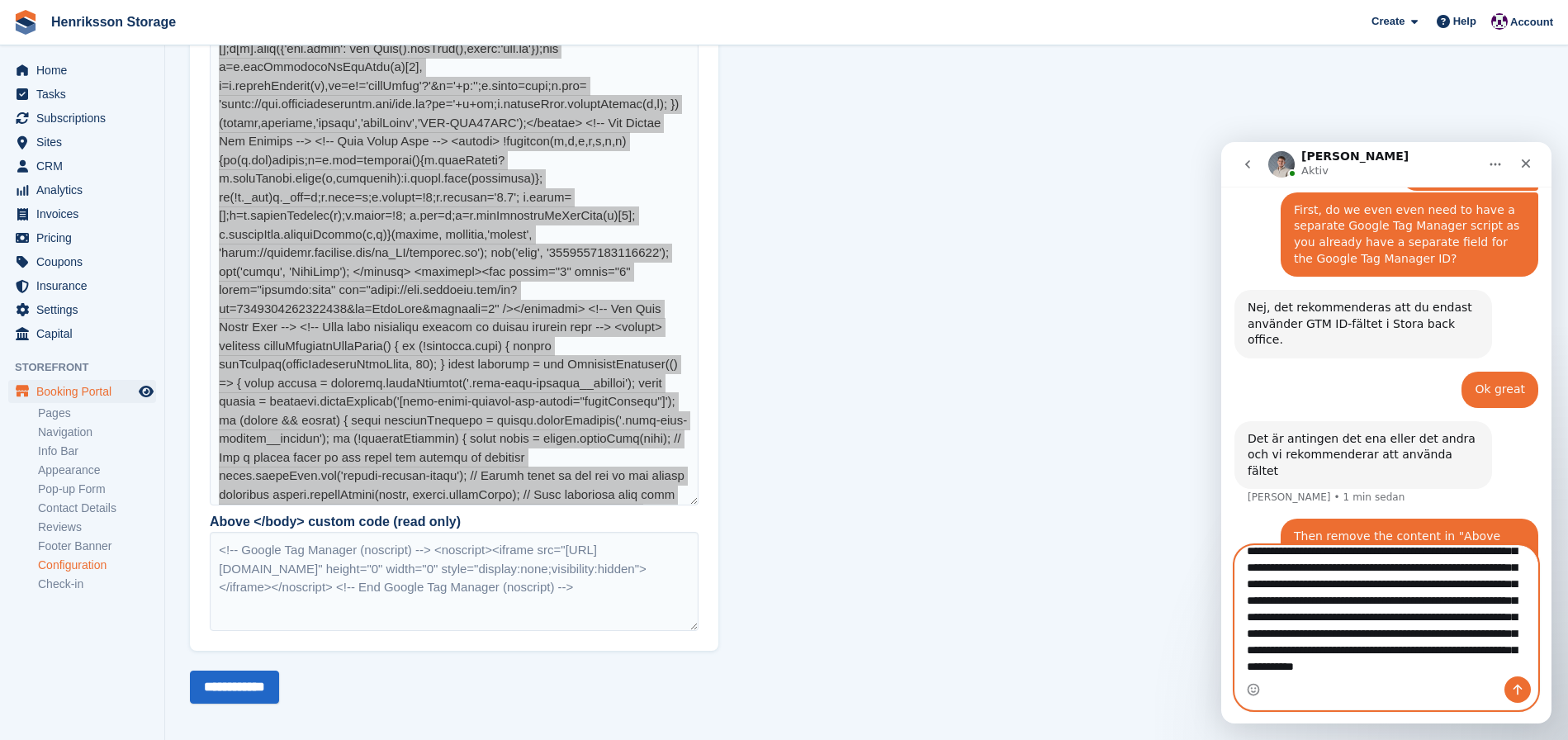
click at [1478, 668] on textarea "Meddelande..." at bounding box center [1387, 611] width 302 height 131
click at [1467, 665] on textarea "Meddelande..." at bounding box center [1387, 611] width 302 height 131
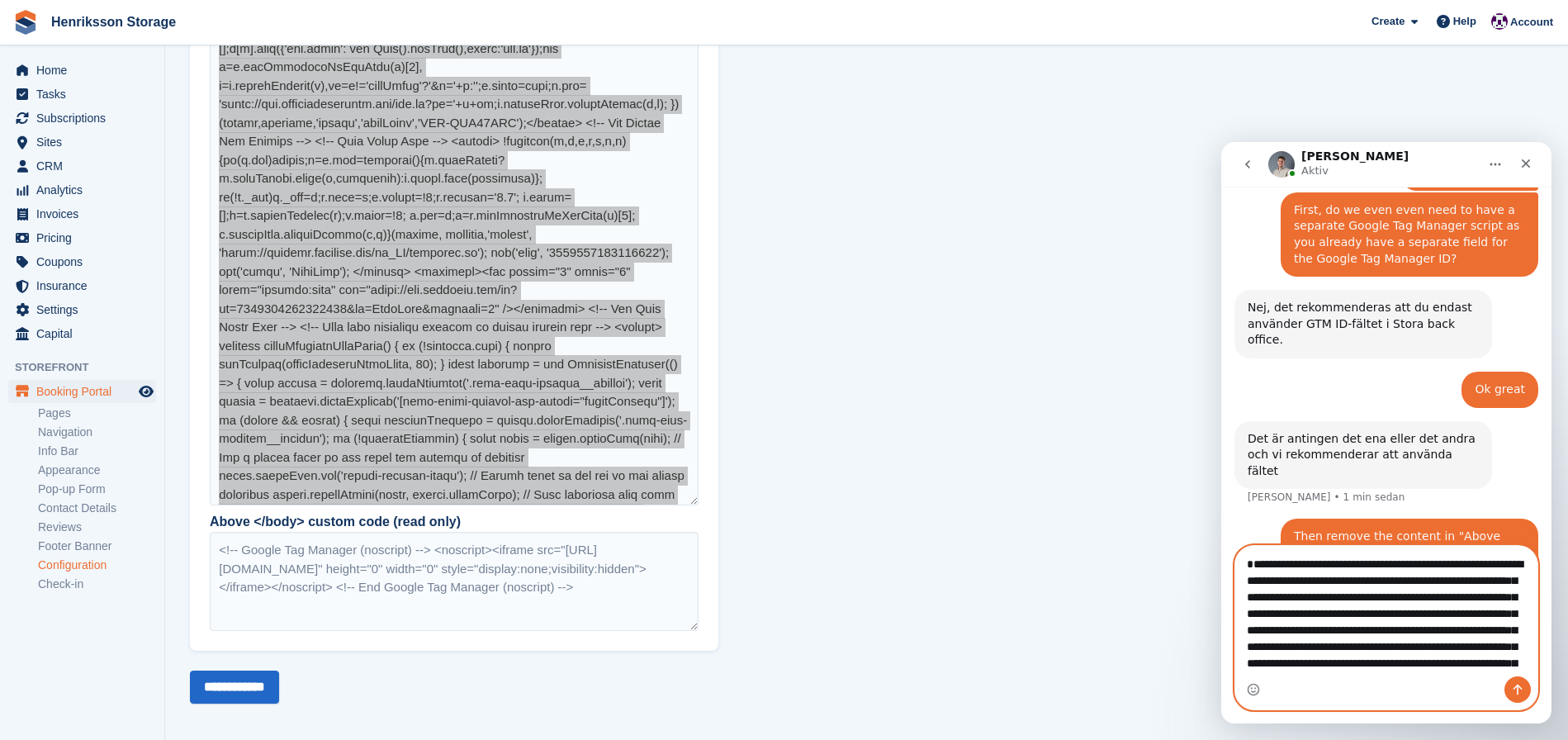
drag, startPoint x: 1470, startPoint y: 667, endPoint x: 1189, endPoint y: 508, distance: 322.9
click html "Bradley Aktiv Hur kan vi hjälpa till? Fin • 1 tim sedan Jag behöver hjälp med a…"
type textarea "**********"
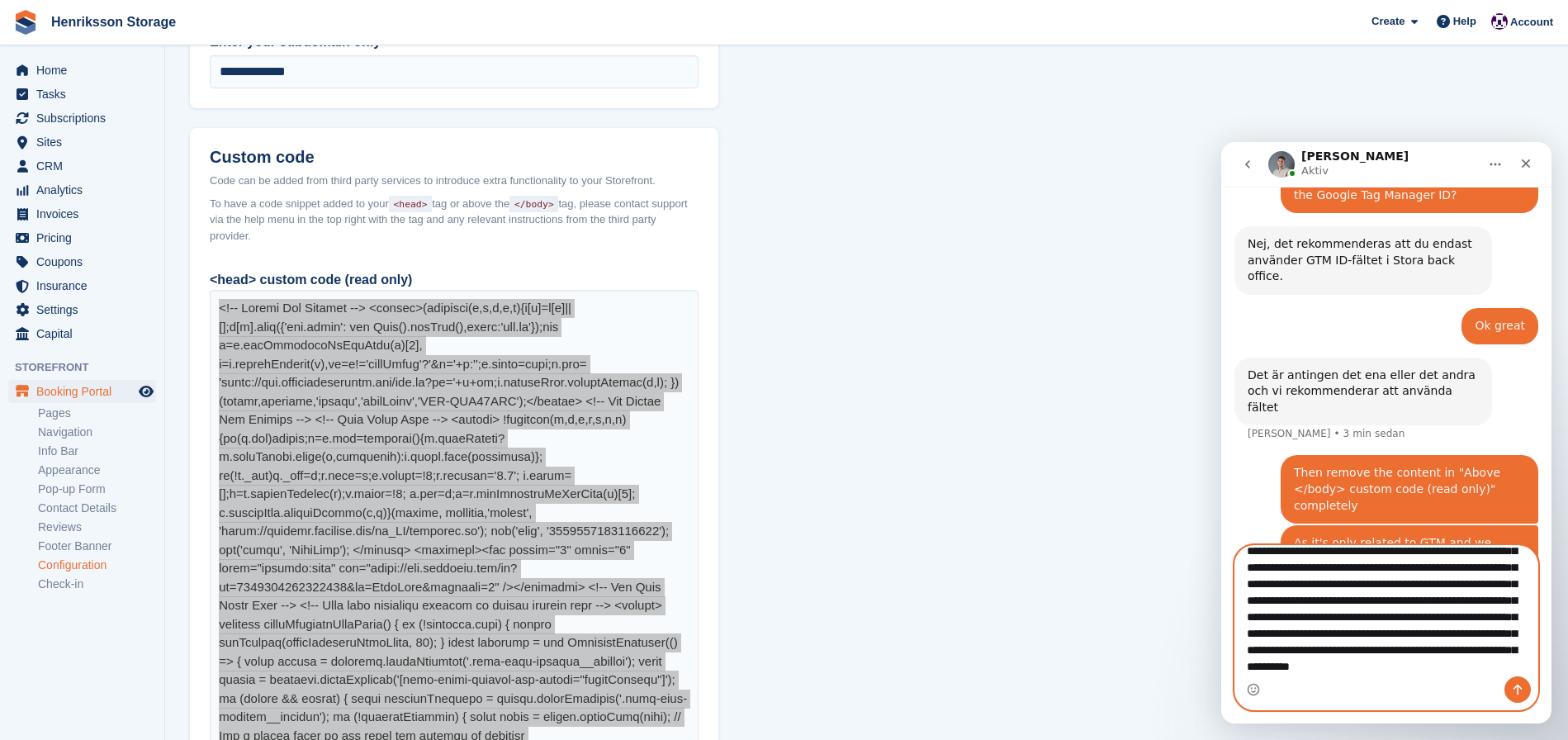
scroll to position [1297, 0]
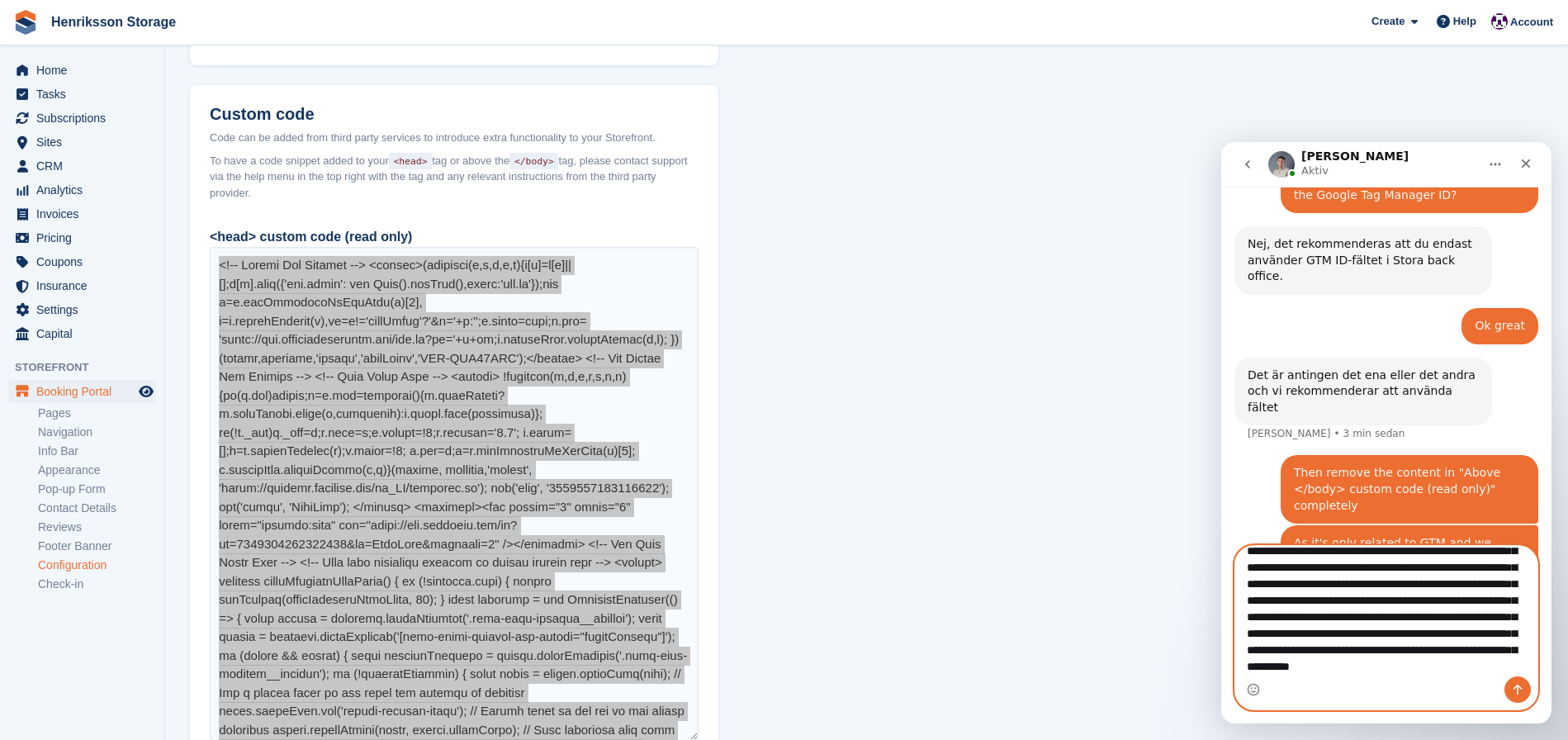
click at [1472, 669] on textarea "Meddelande..." at bounding box center [1387, 611] width 302 height 131
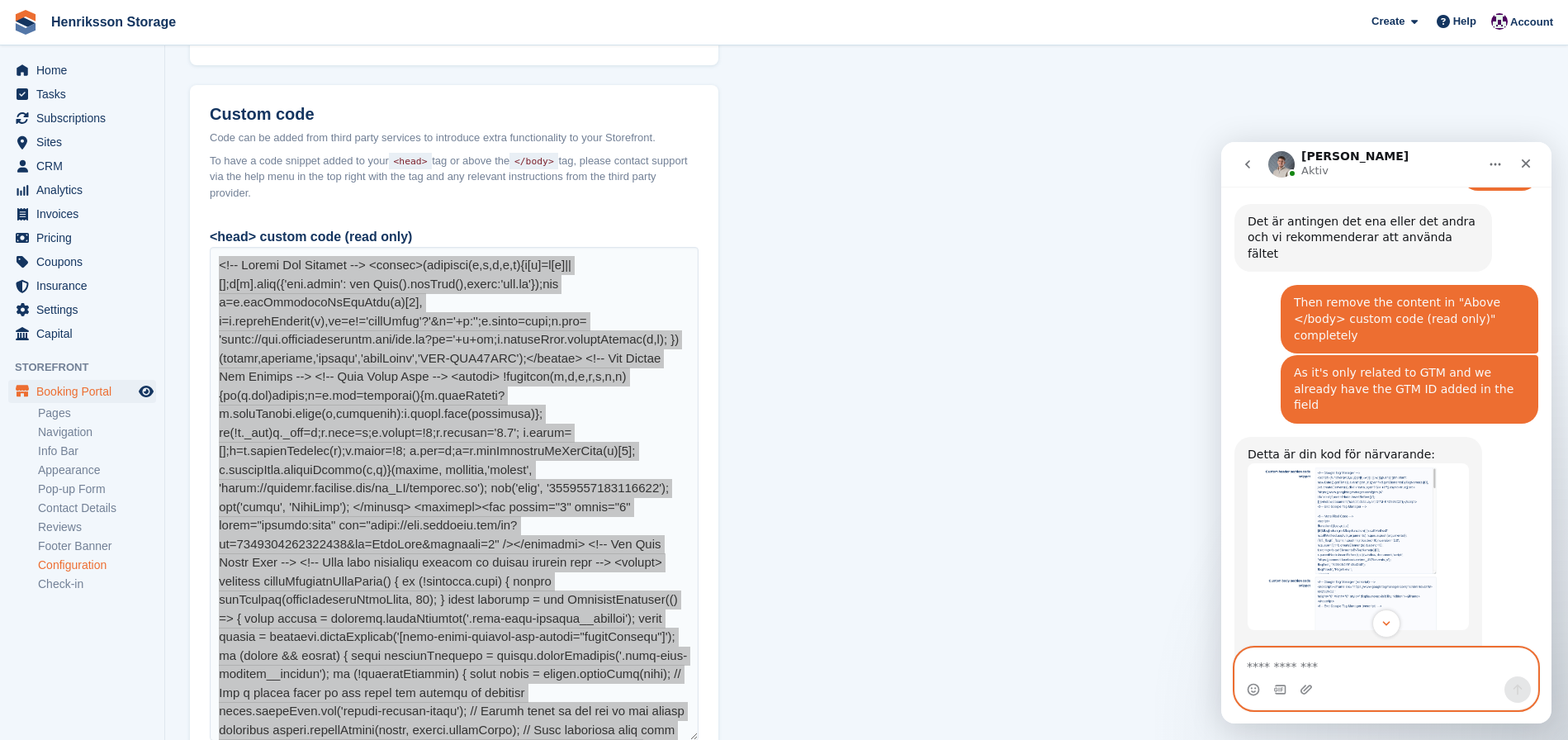
scroll to position [1727, 0]
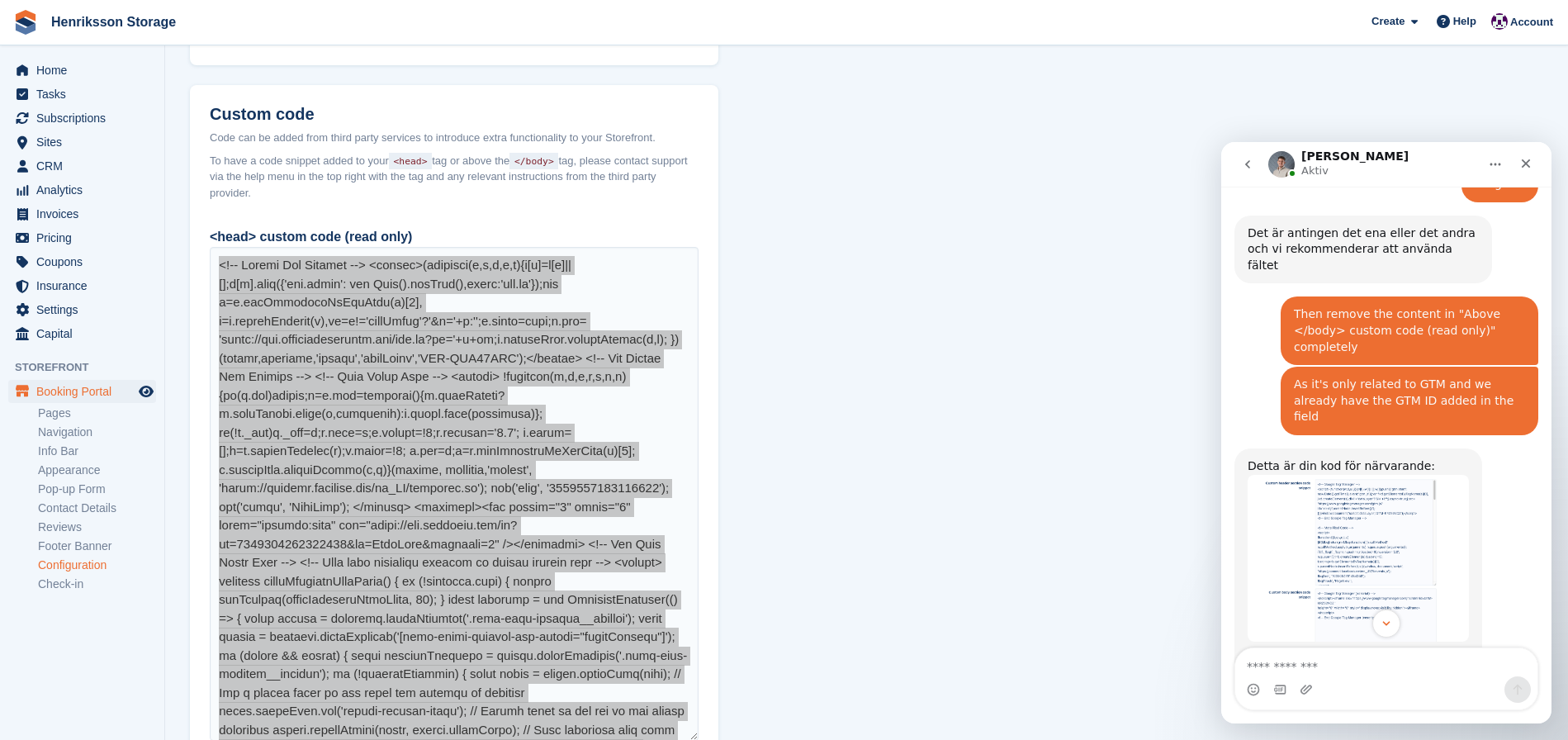
click at [1392, 475] on img "Bradley säger…" at bounding box center [1358, 559] width 221 height 167
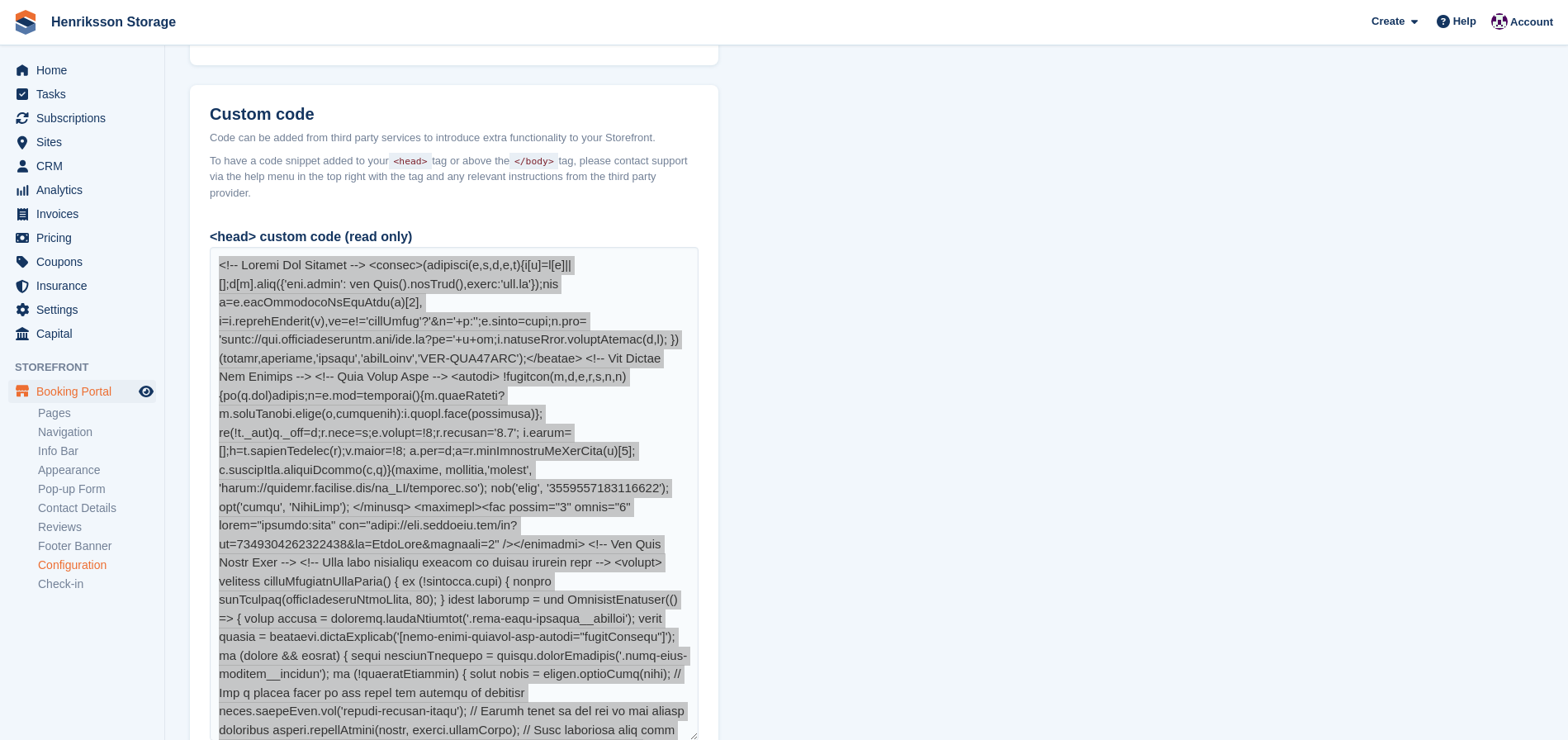
scroll to position [2300, 0]
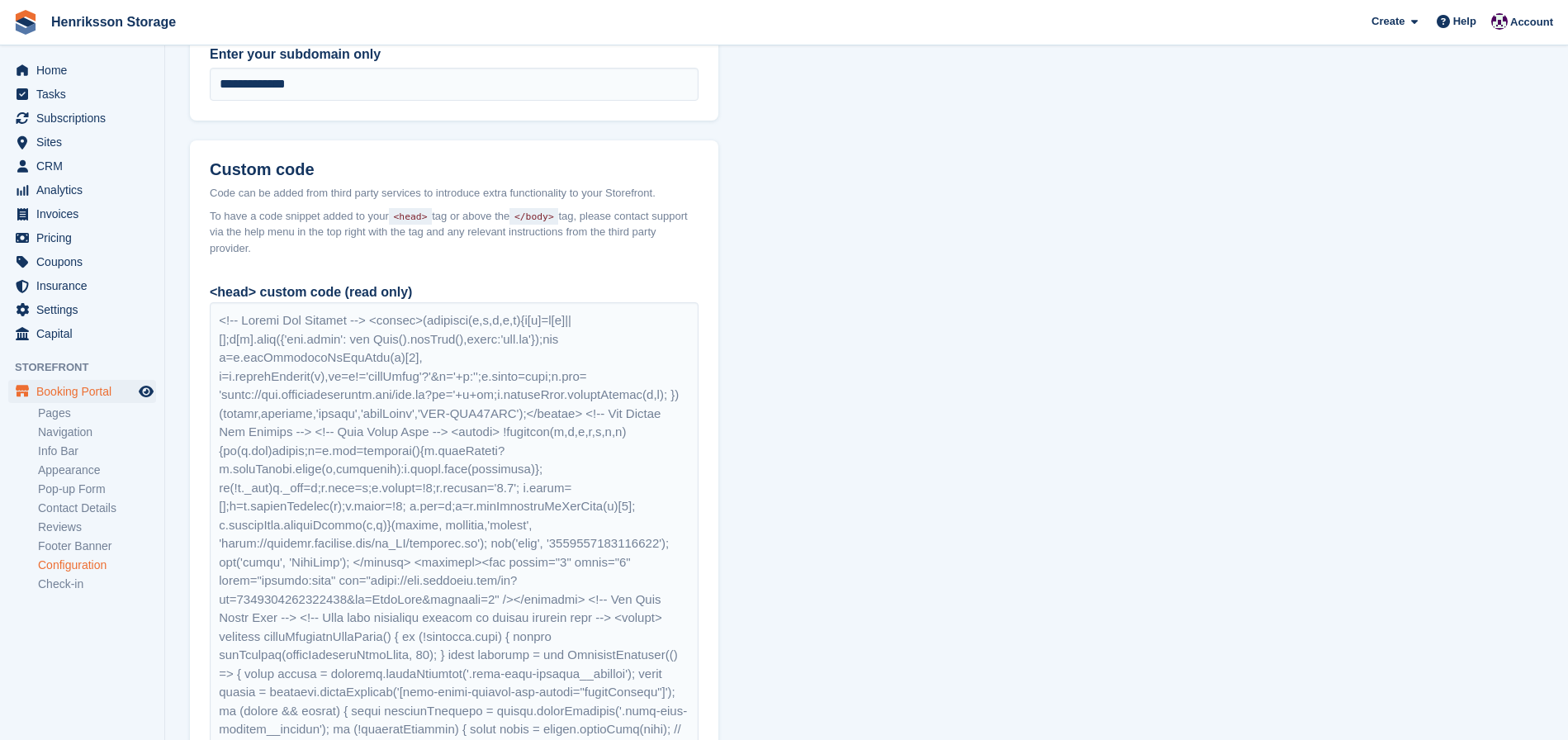
scroll to position [866, 0]
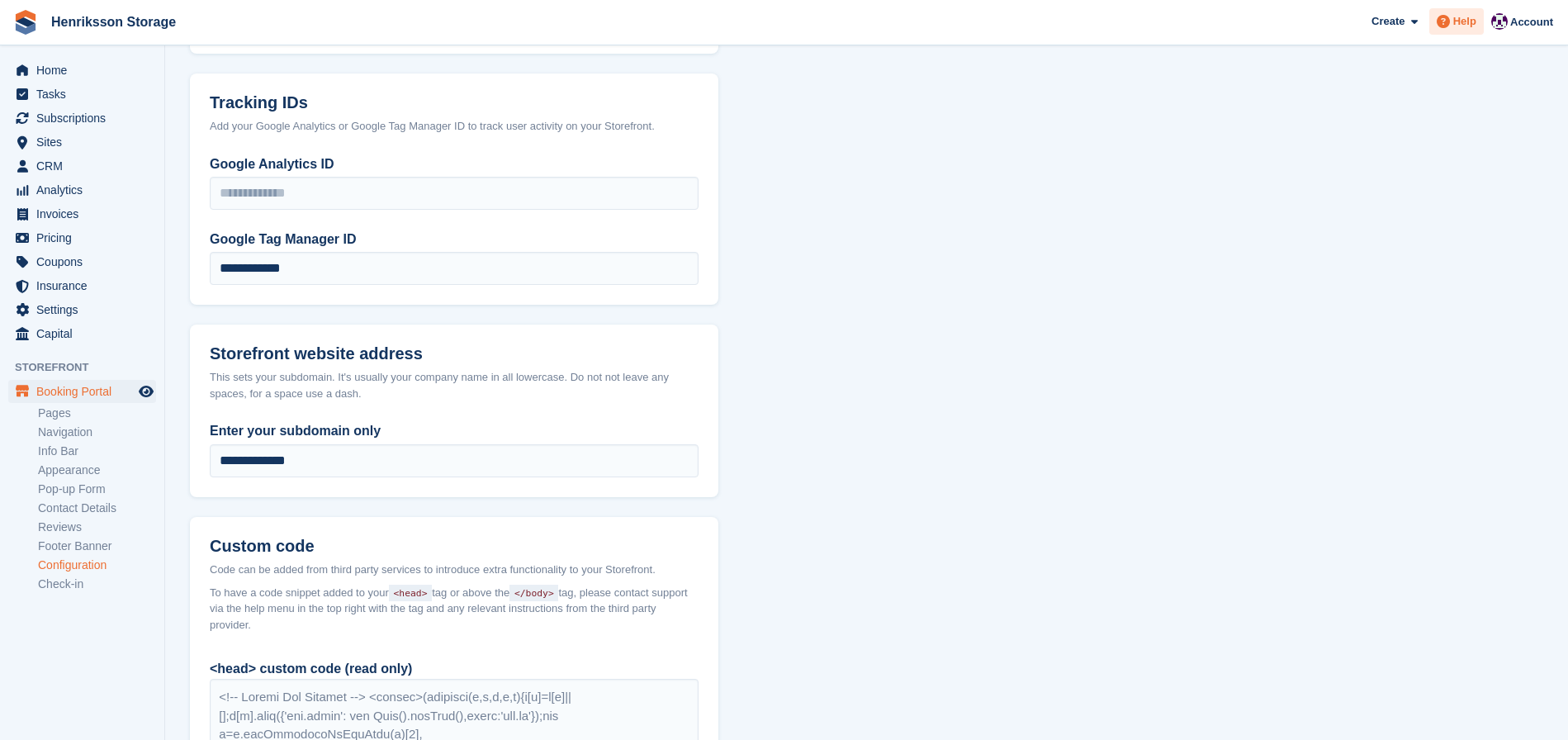
click at [1462, 21] on span "Help" at bounding box center [1465, 21] width 23 height 16
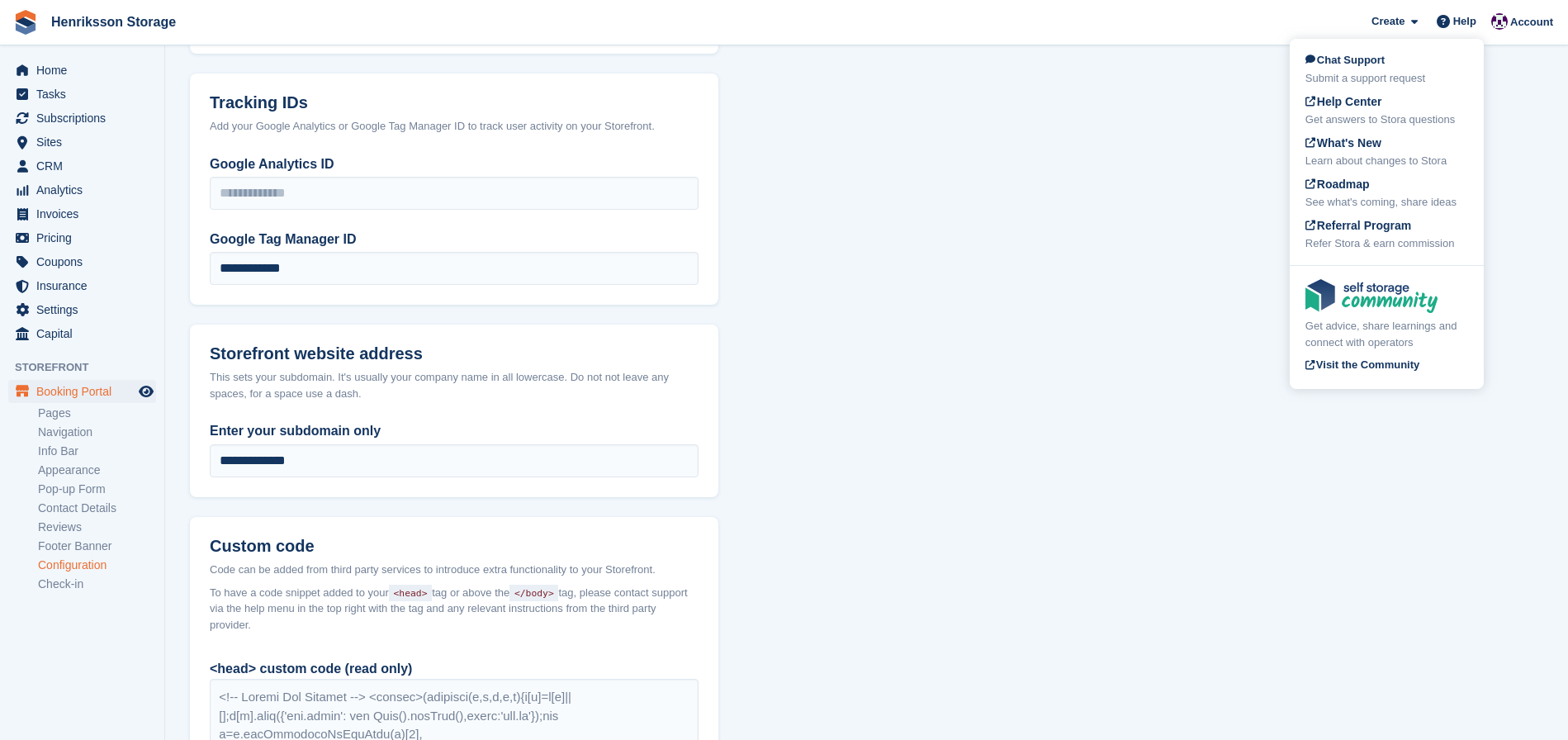
click at [1384, 62] on span "Chat Support" at bounding box center [1345, 60] width 79 height 12
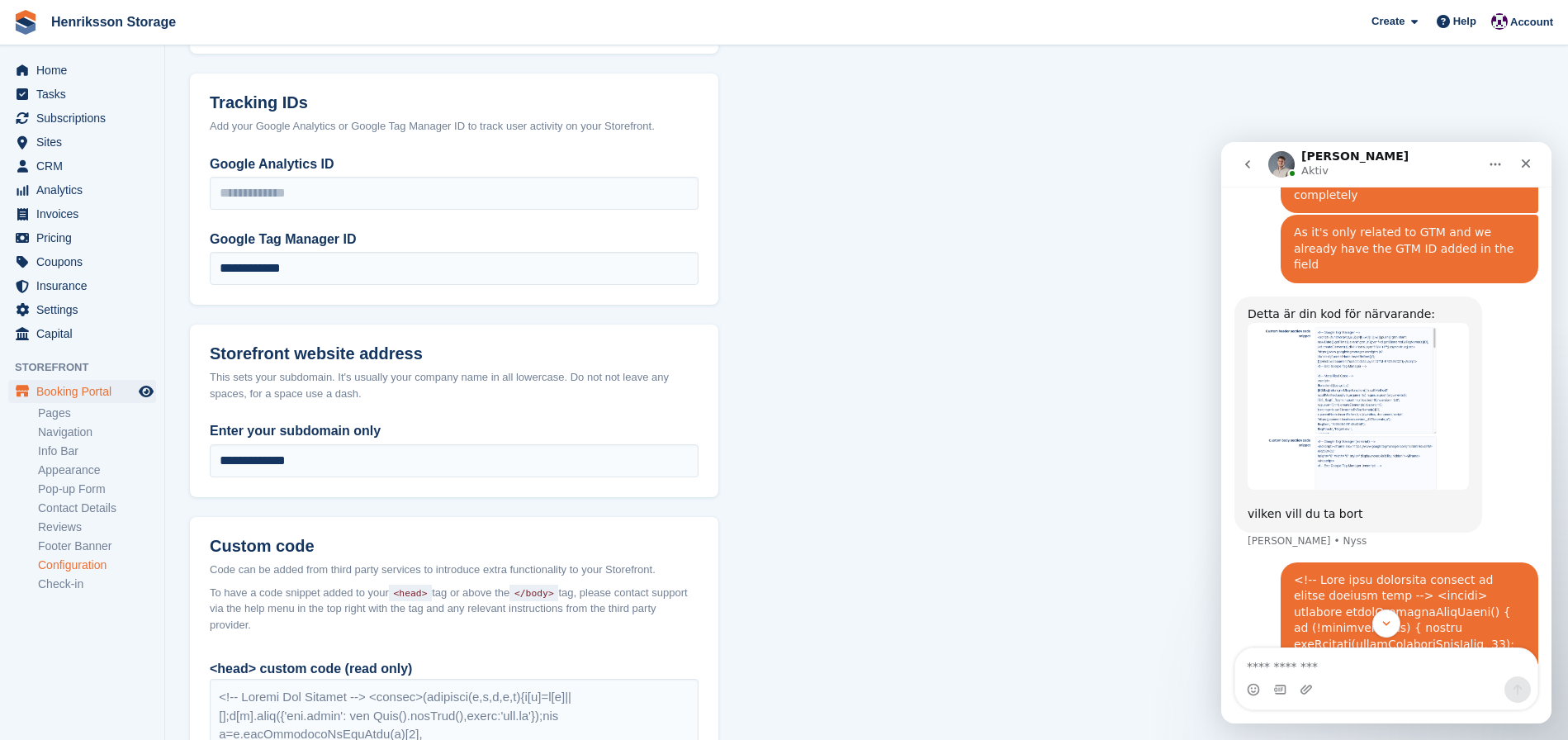
scroll to position [1734, 0]
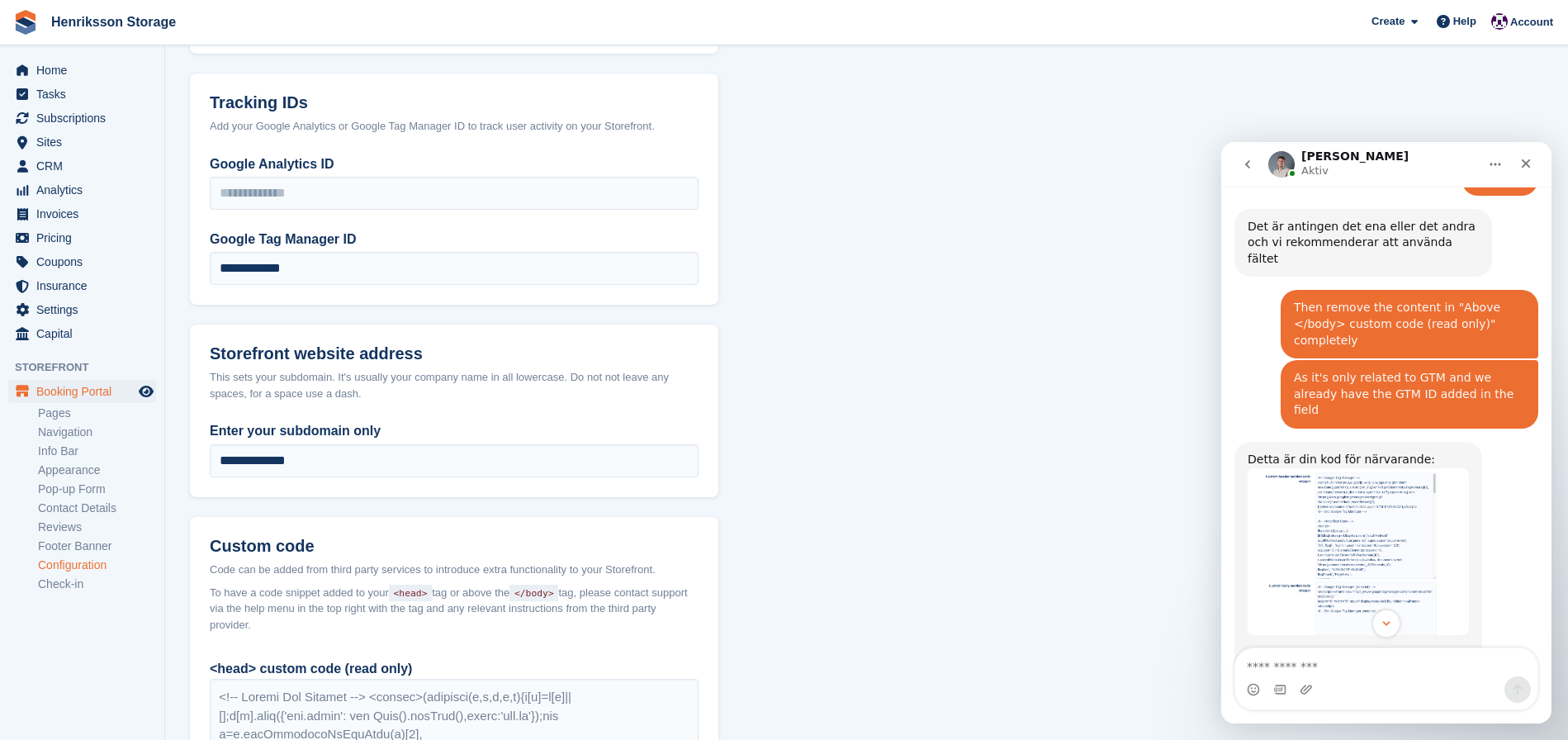
click at [1300, 480] on img "Bradley säger…" at bounding box center [1358, 552] width 221 height 167
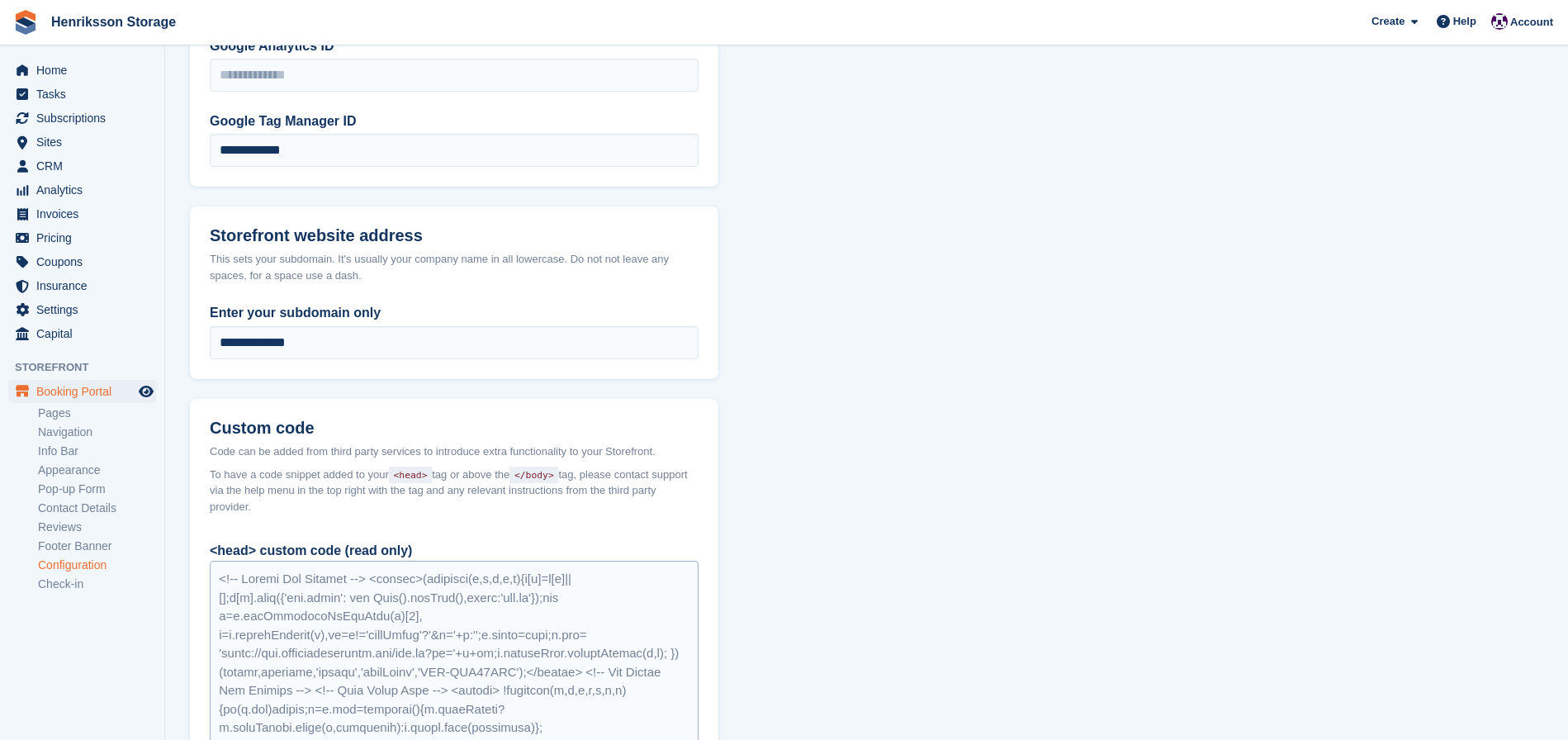
scroll to position [1035, 0]
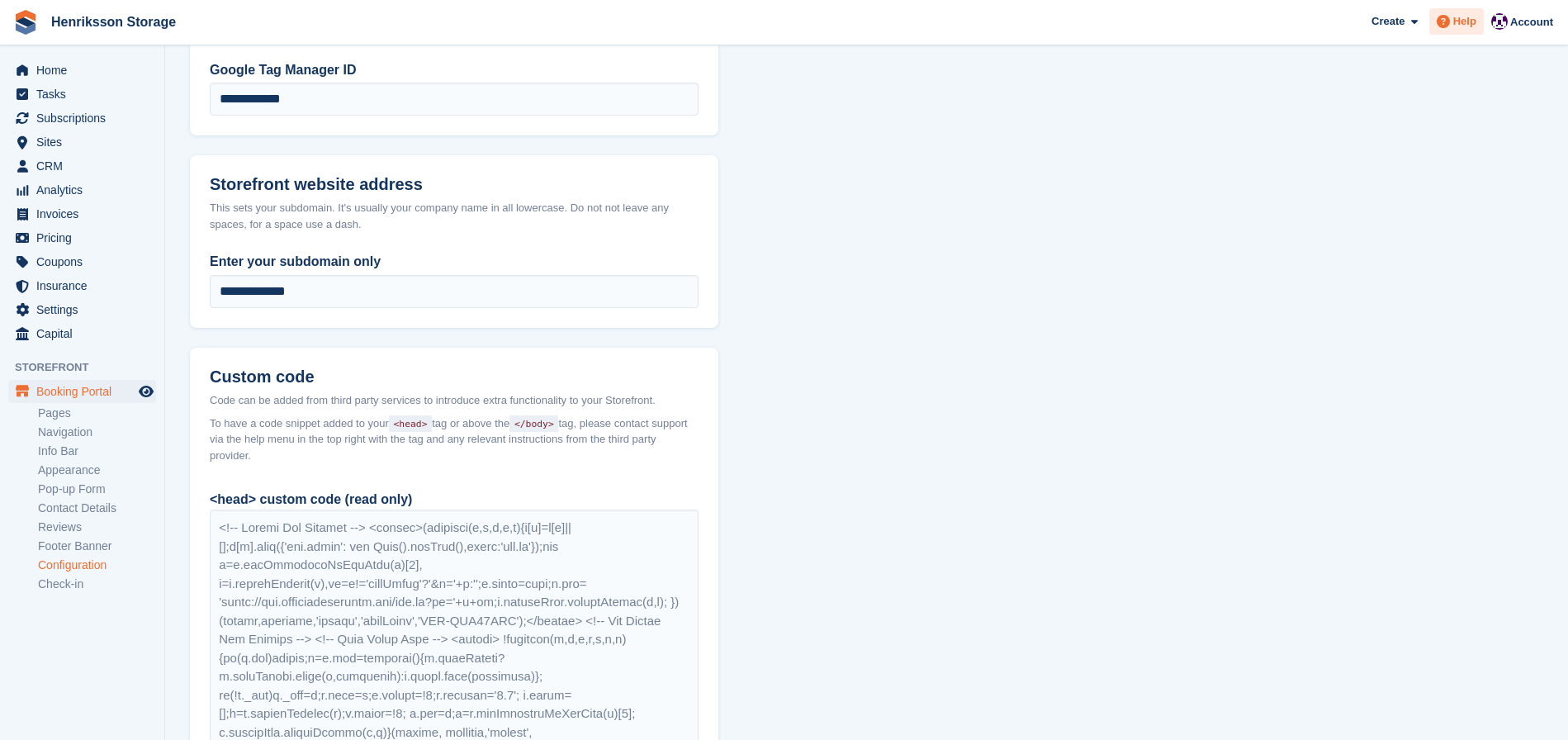
click at [1465, 25] on span "Help" at bounding box center [1465, 21] width 23 height 16
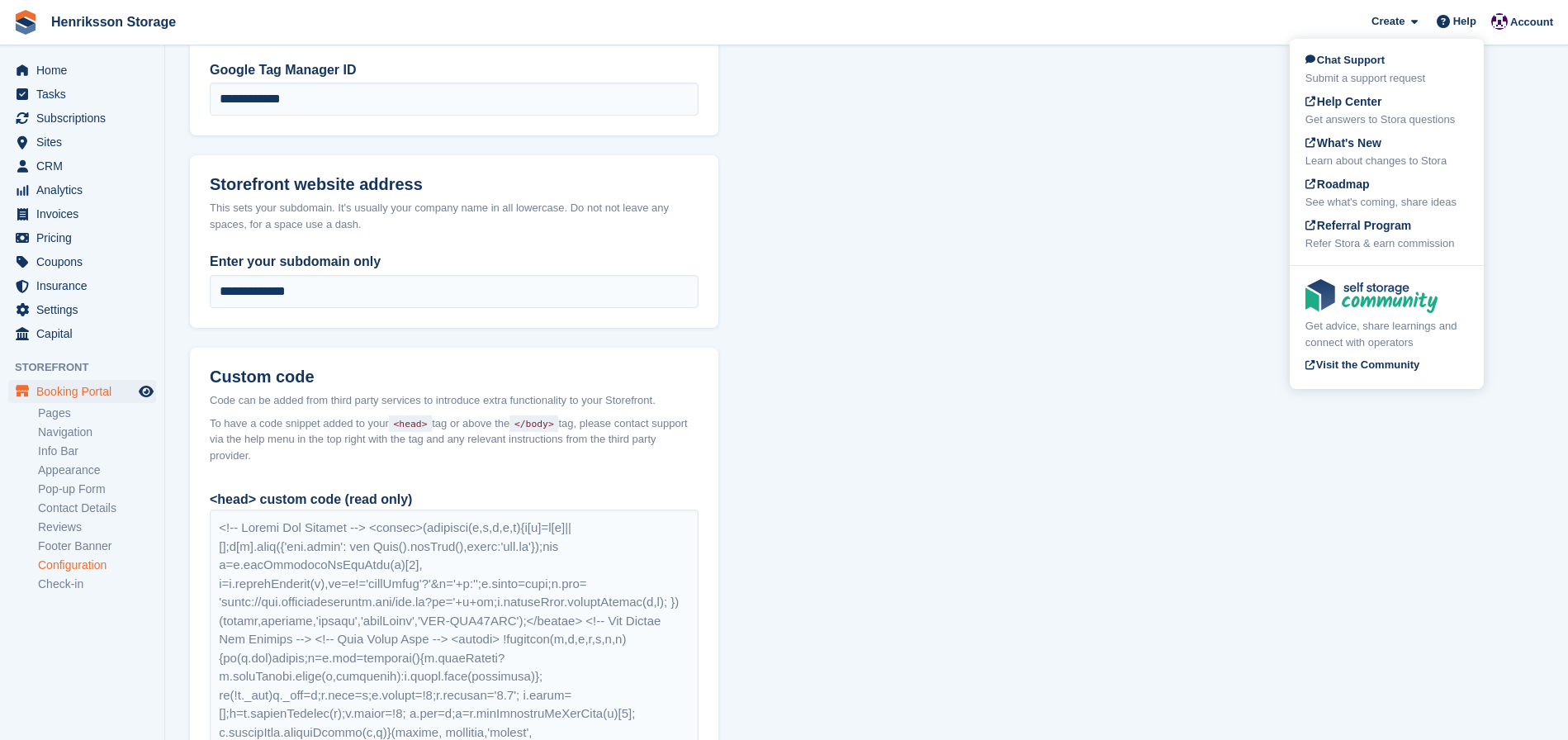
click at [1359, 65] on span "Chat Support" at bounding box center [1345, 60] width 79 height 12
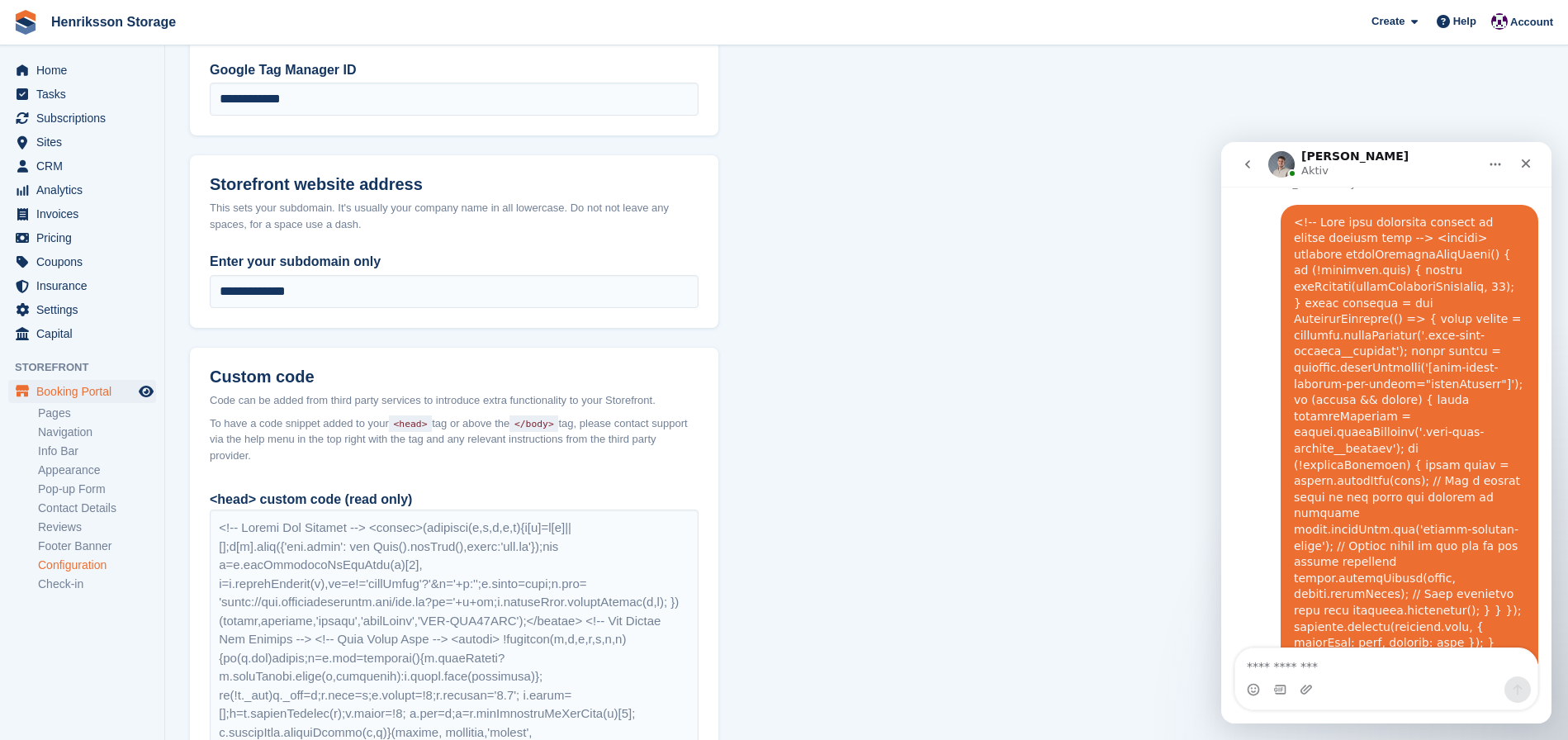
scroll to position [2300, 0]
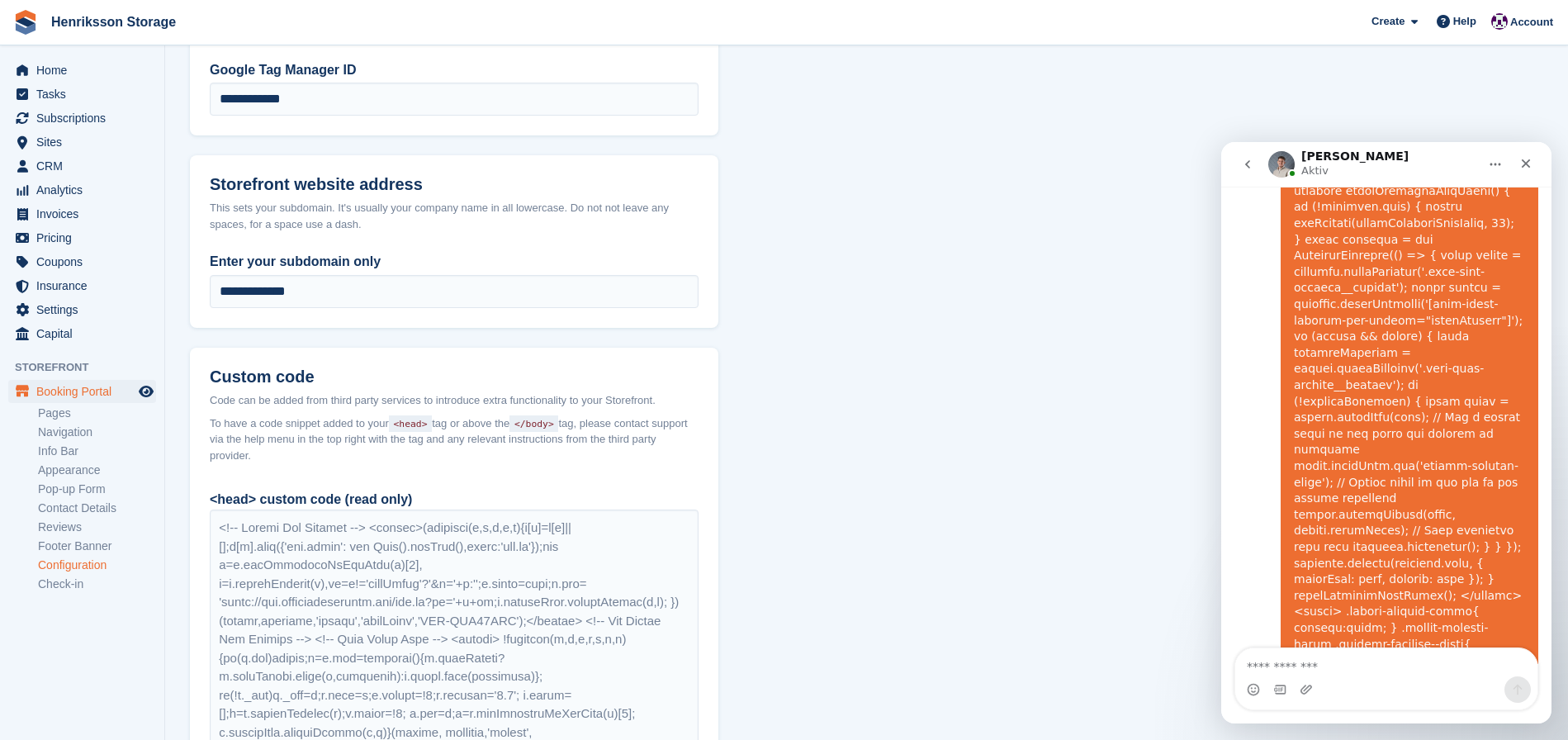
click at [1336, 669] on textarea "Meddelande..." at bounding box center [1387, 662] width 302 height 28
type textarea "**********"
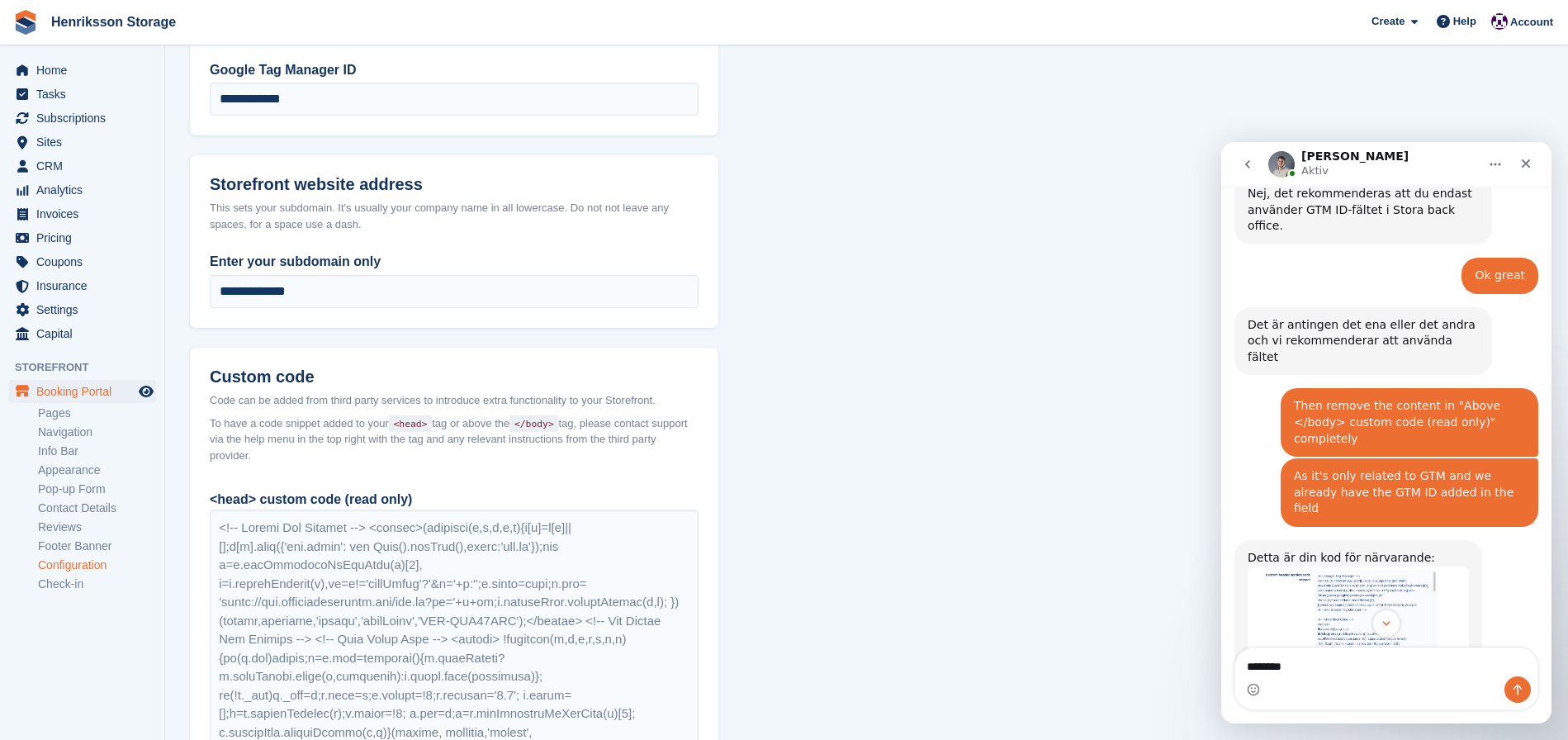
scroll to position [1645, 0]
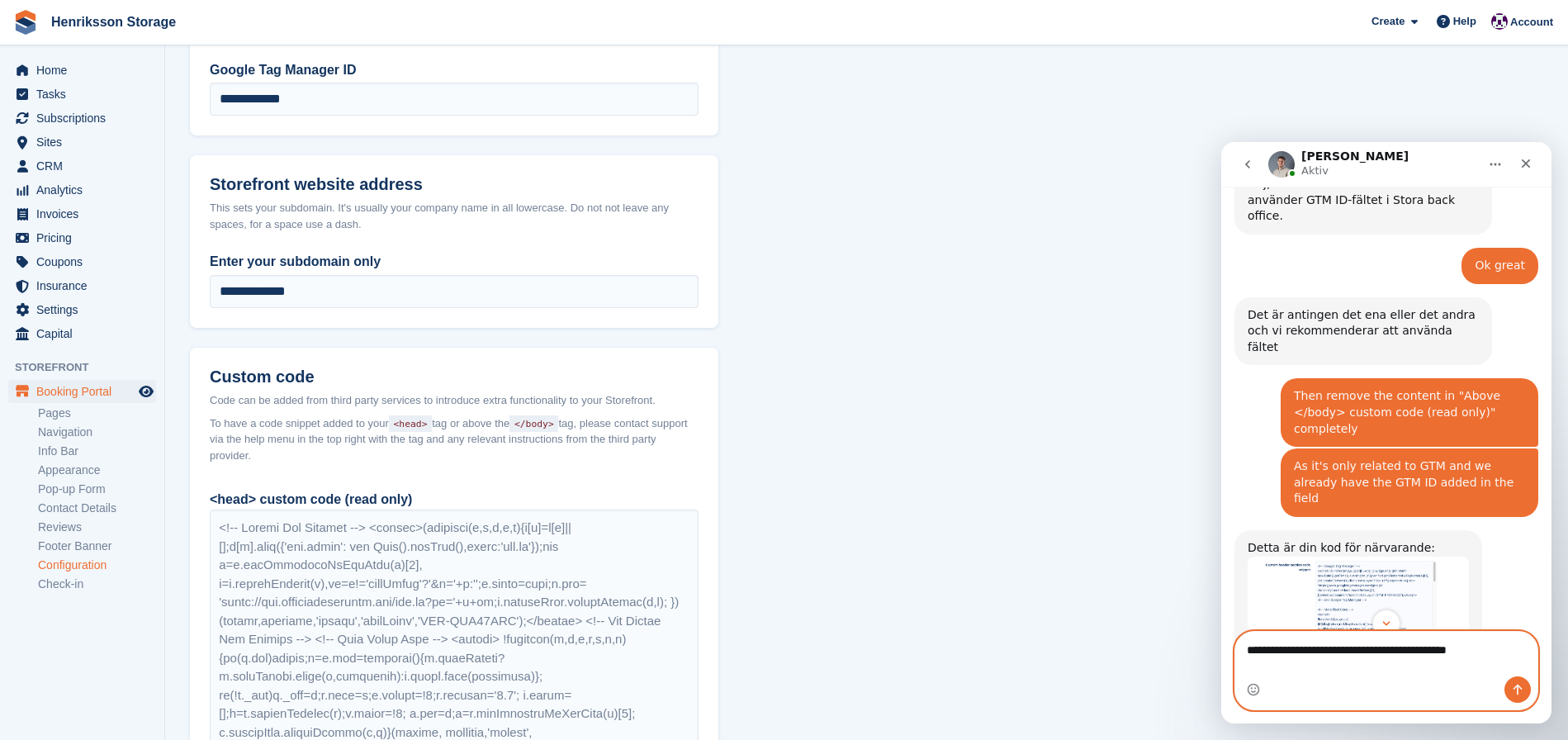
type textarea "**********"
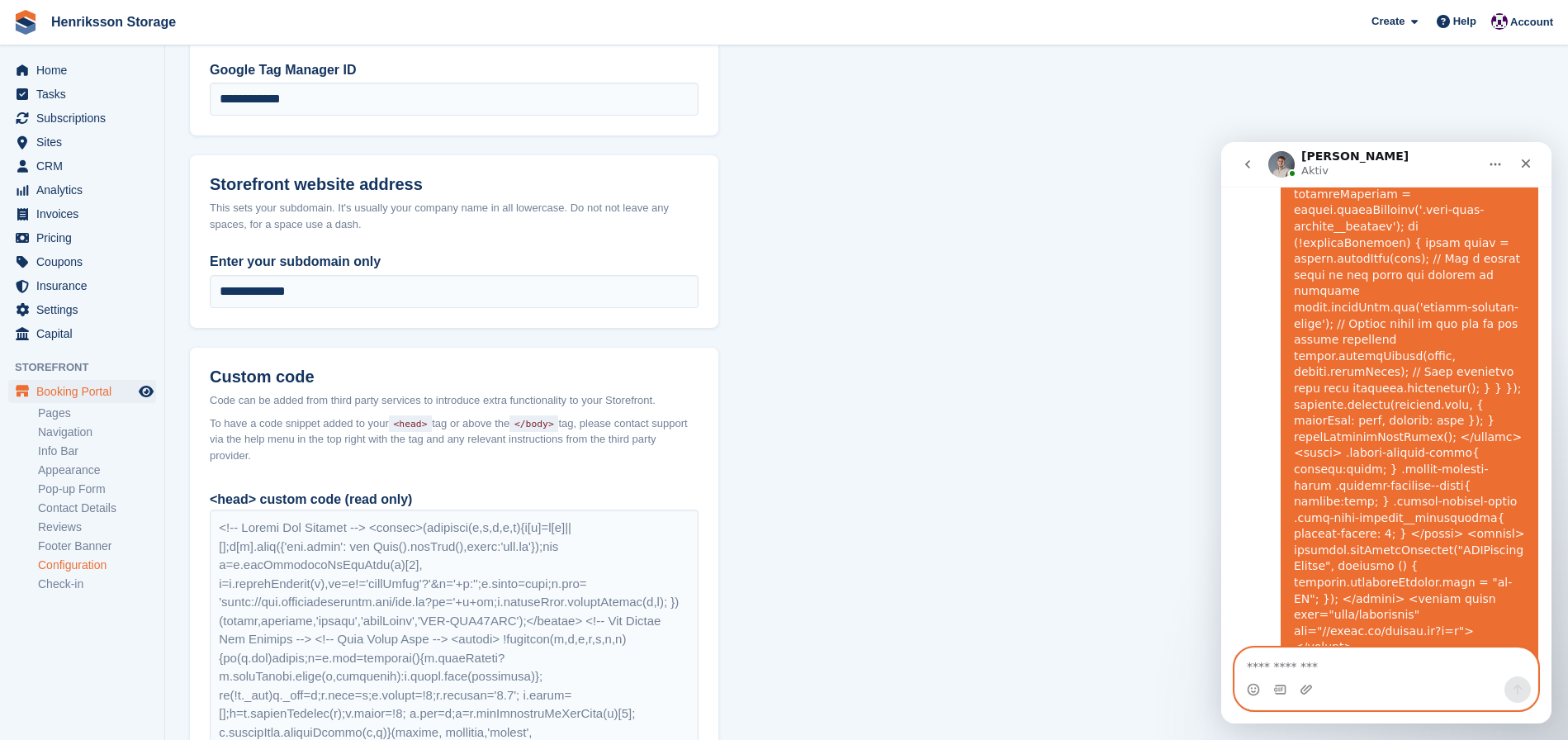
scroll to position [2440, 0]
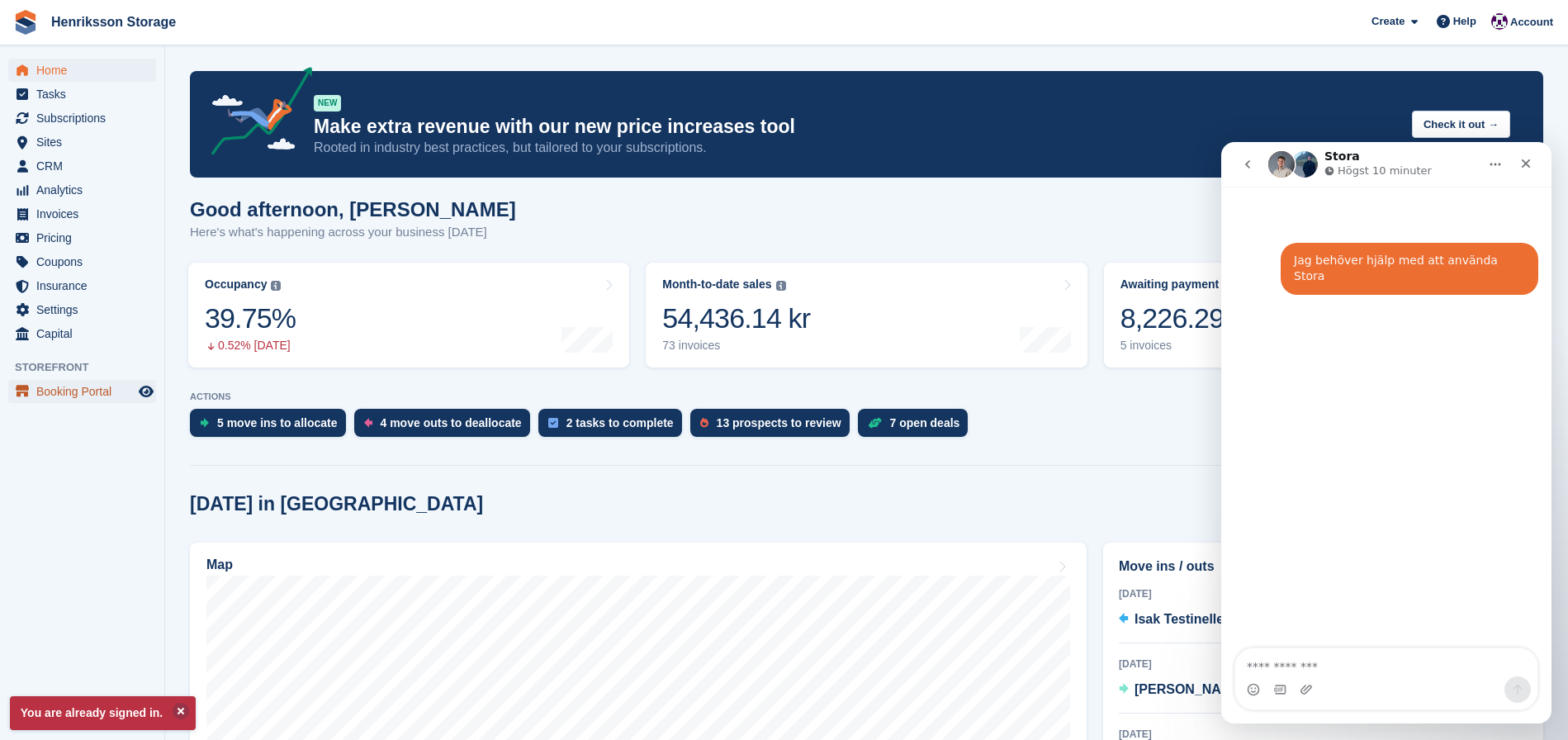
click at [91, 389] on span "Booking Portal" at bounding box center [86, 391] width 99 height 23
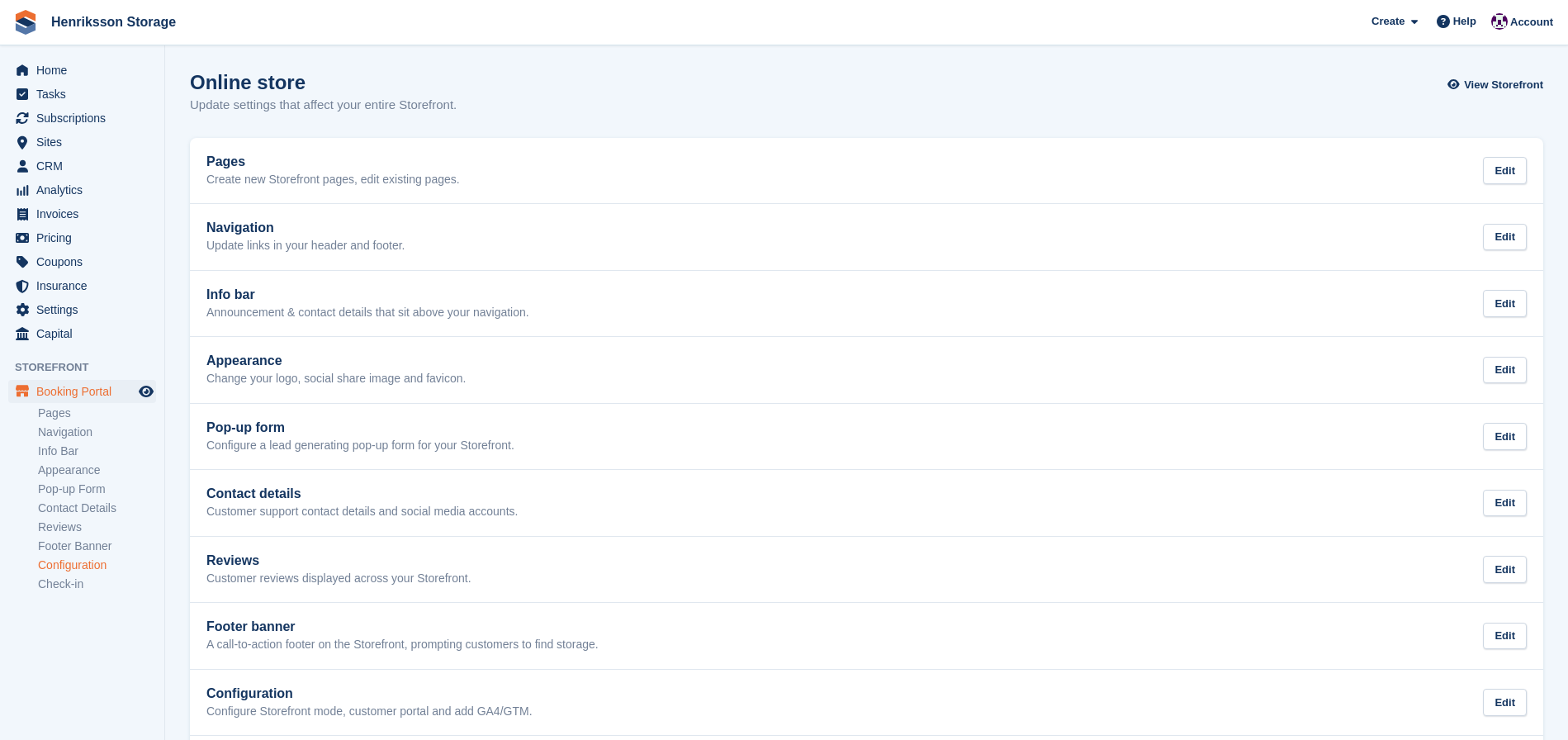
click at [74, 567] on link "Configuration" at bounding box center [97, 565] width 118 height 15
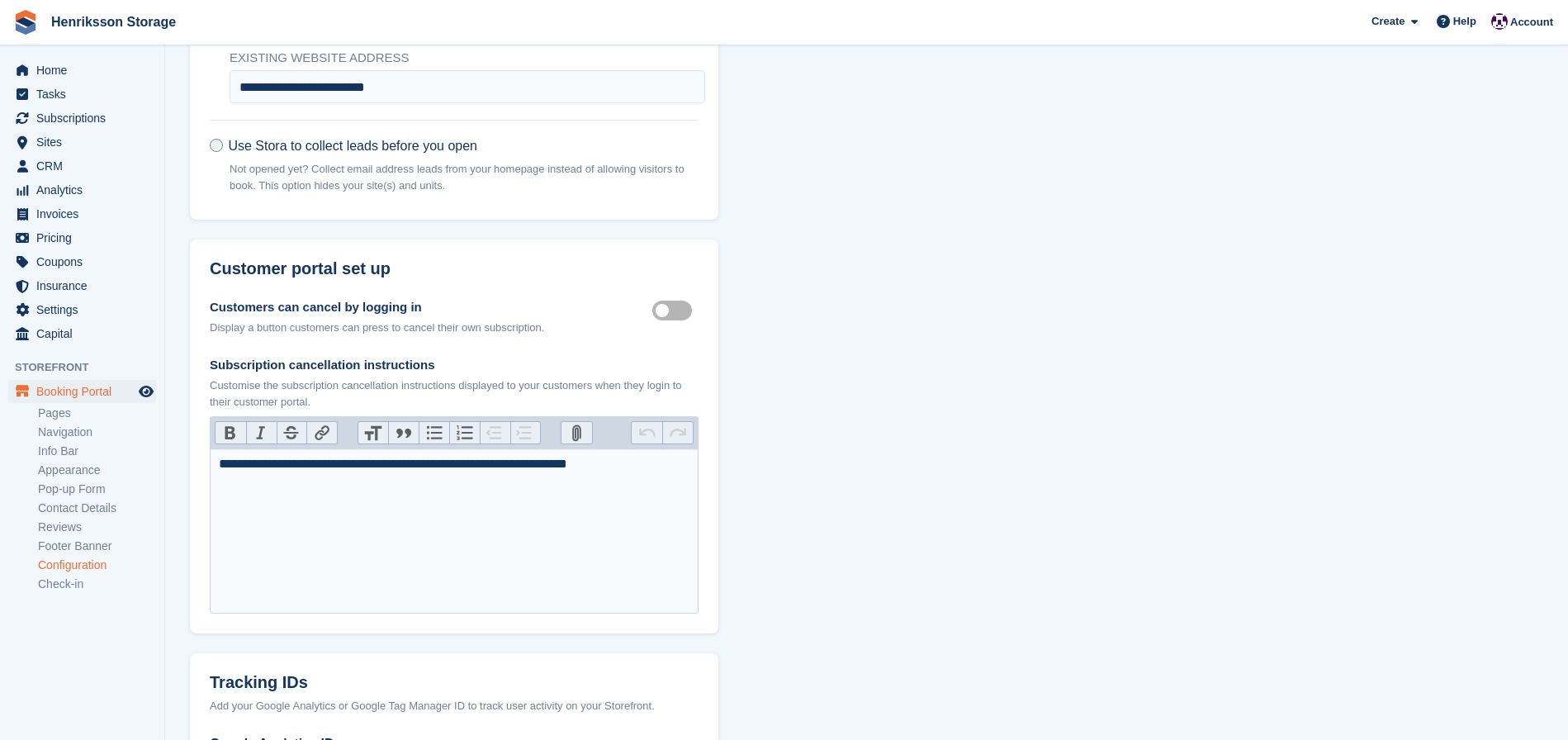
scroll to position [778, 0]
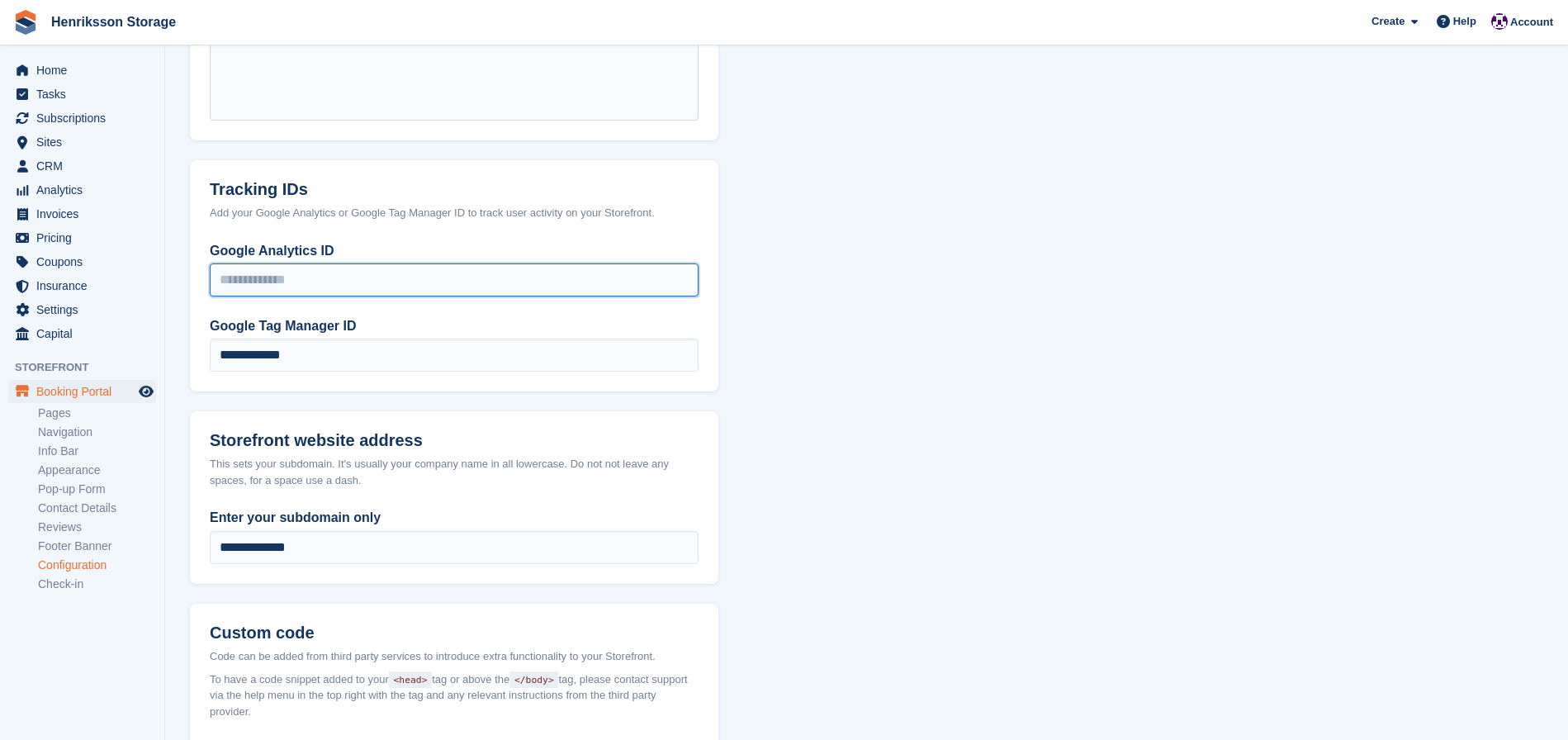
click at [287, 281] on input "Google Analytics ID" at bounding box center [454, 279] width 489 height 33
drag, startPoint x: 344, startPoint y: 247, endPoint x: 223, endPoint y: 244, distance: 121.0
click at [202, 241] on div "**********" at bounding box center [454, 316] width 529 height 150
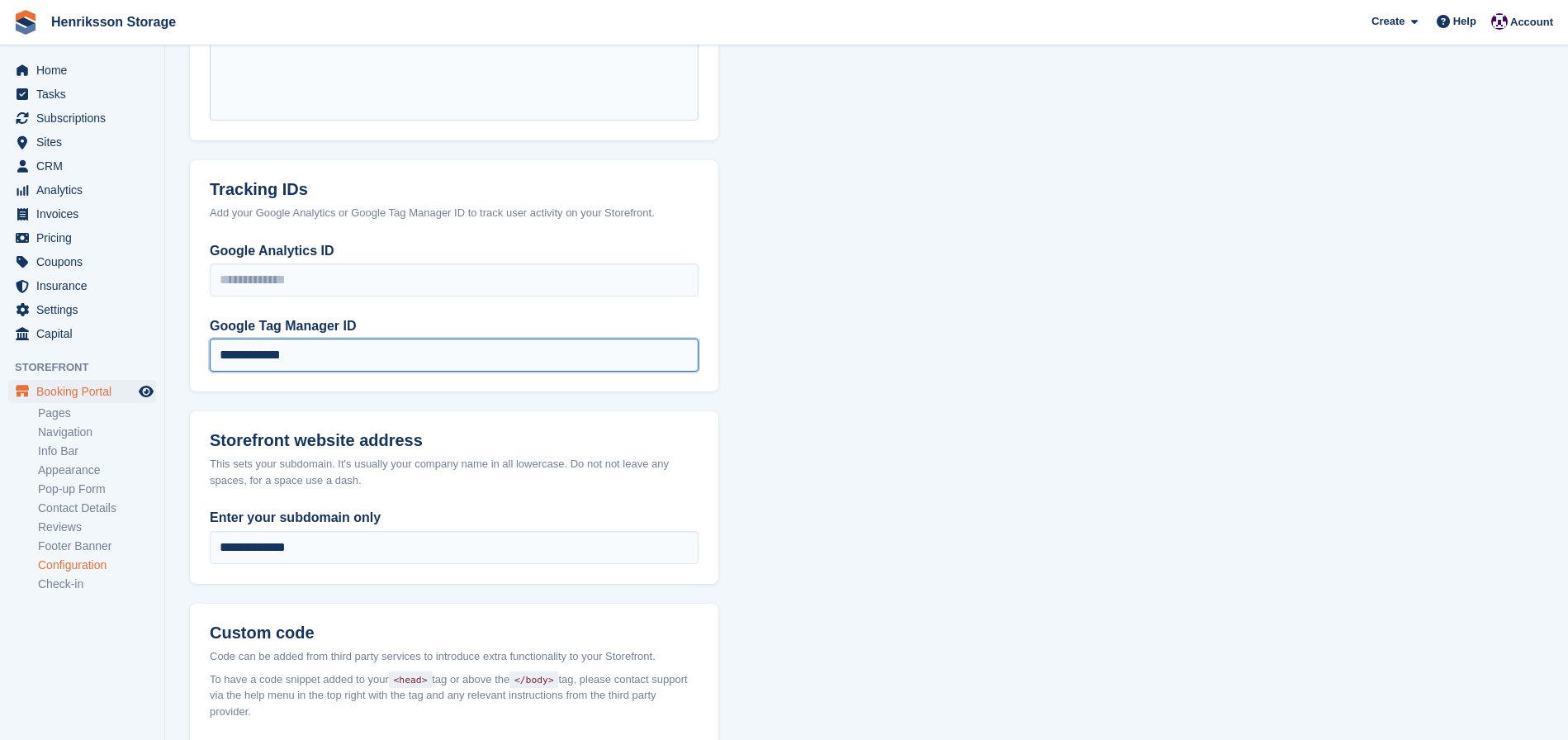
click at [382, 357] on input "**********" at bounding box center [454, 355] width 489 height 33
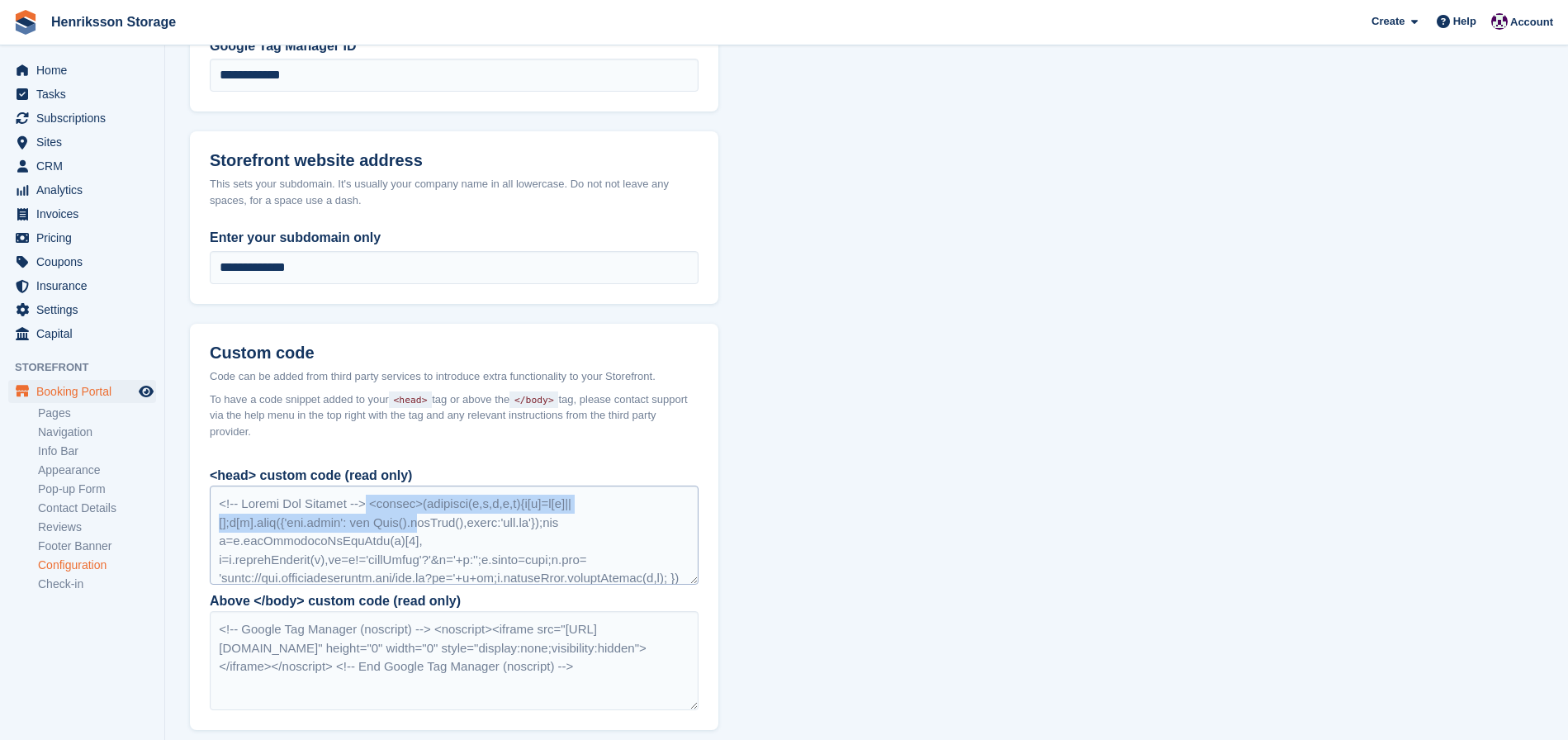
drag, startPoint x: 383, startPoint y: 507, endPoint x: 432, endPoint y: 524, distance: 51.9
click at [432, 524] on div at bounding box center [454, 535] width 489 height 99
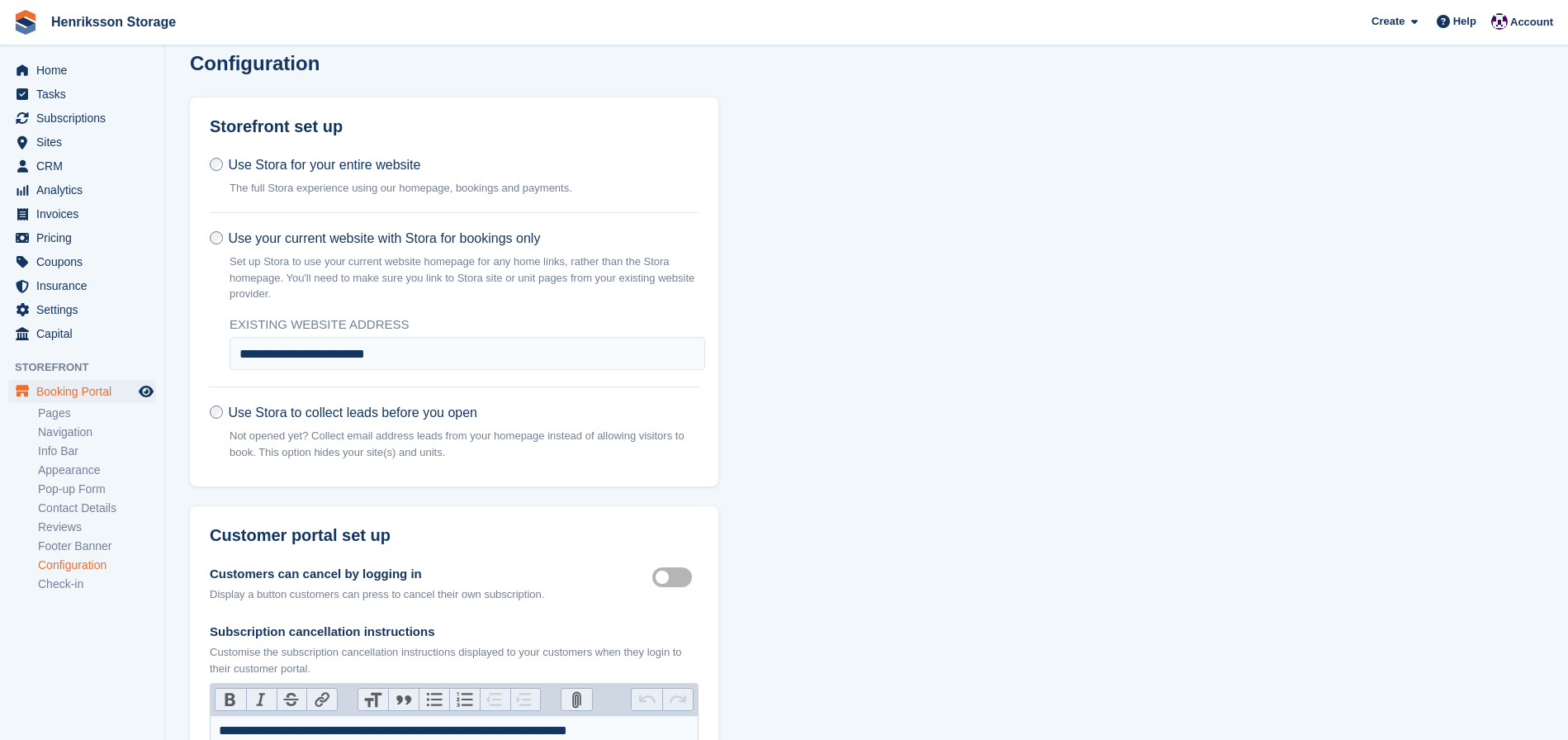
scroll to position [0, 0]
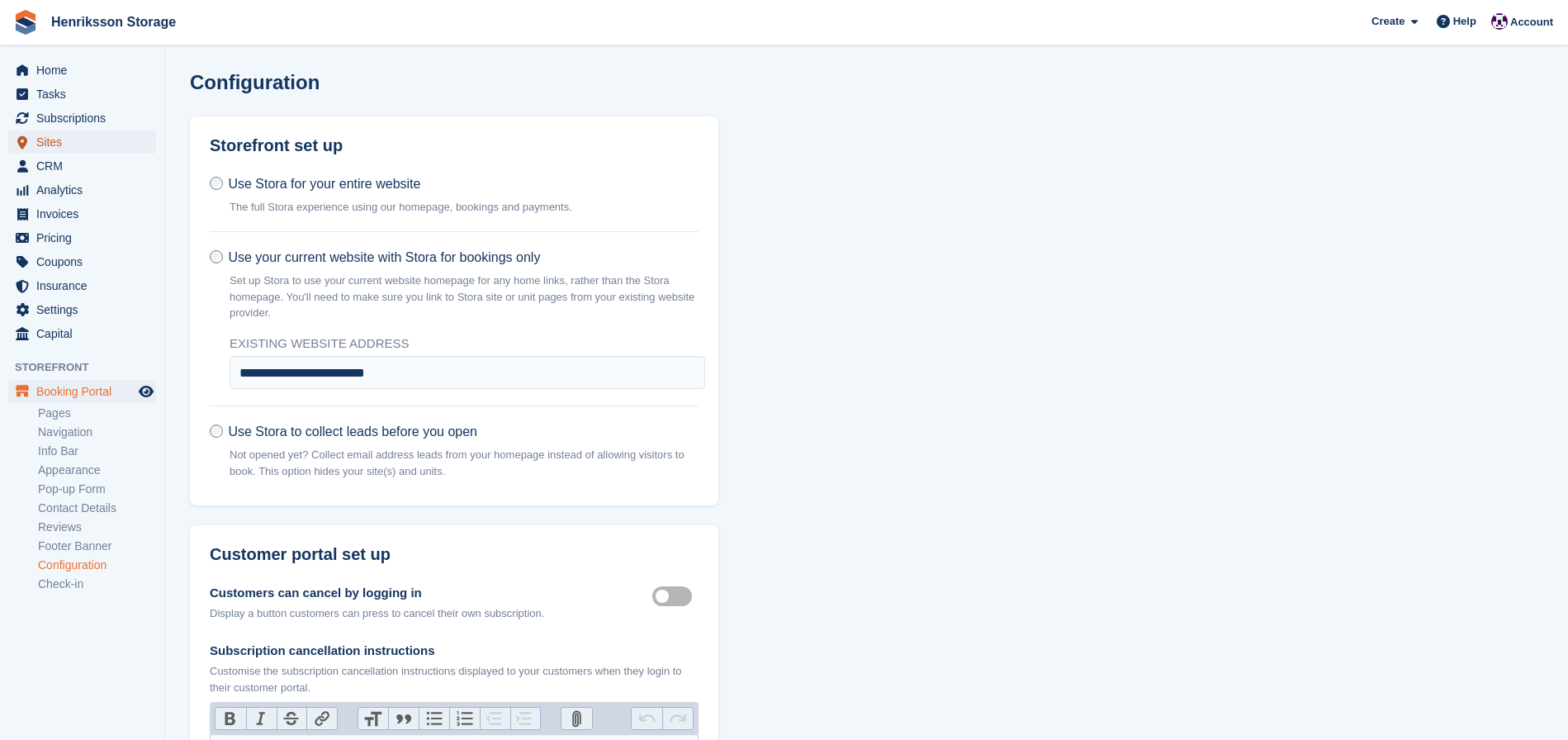
click at [74, 139] on span "Sites" at bounding box center [86, 142] width 99 height 23
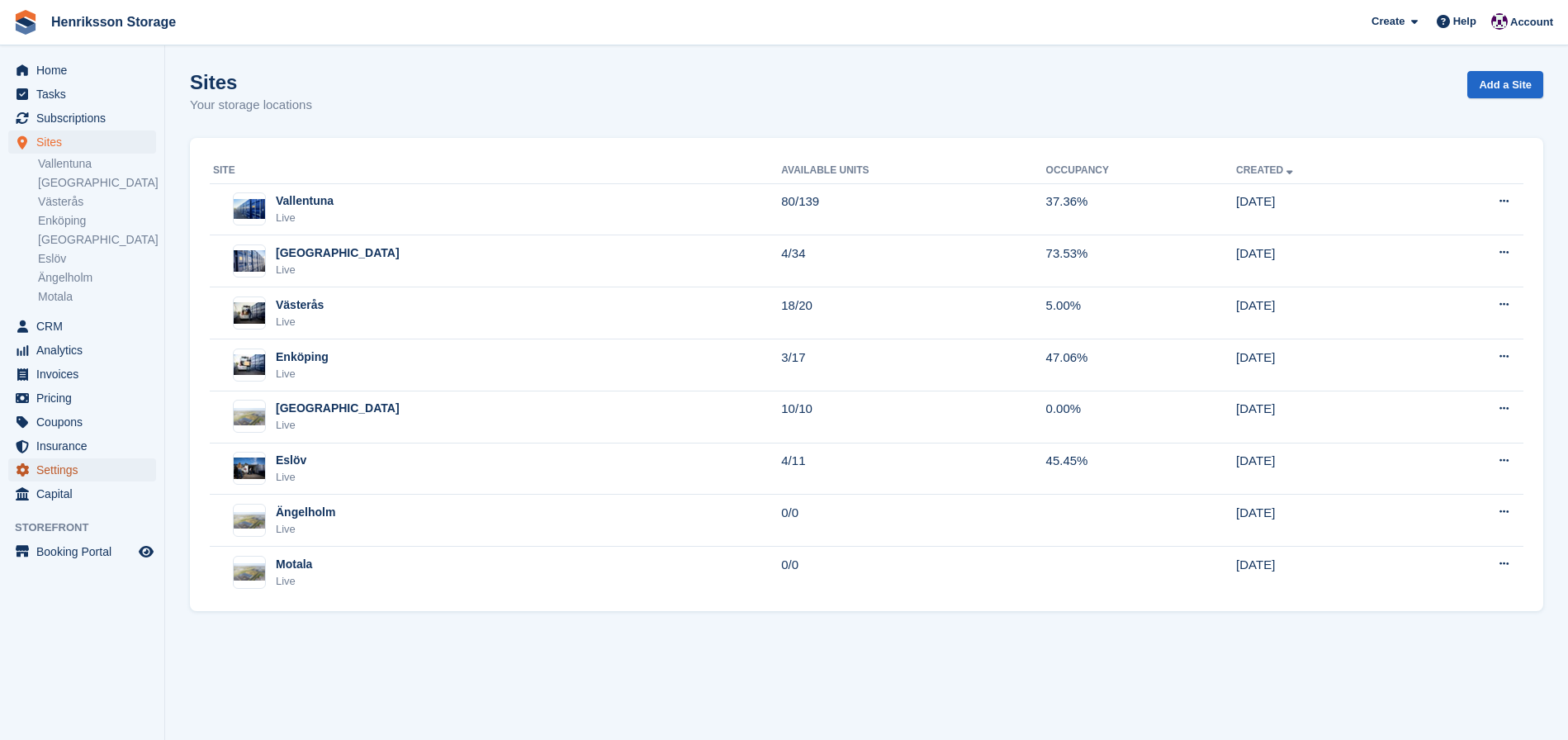
click at [67, 466] on span "Settings" at bounding box center [86, 469] width 99 height 23
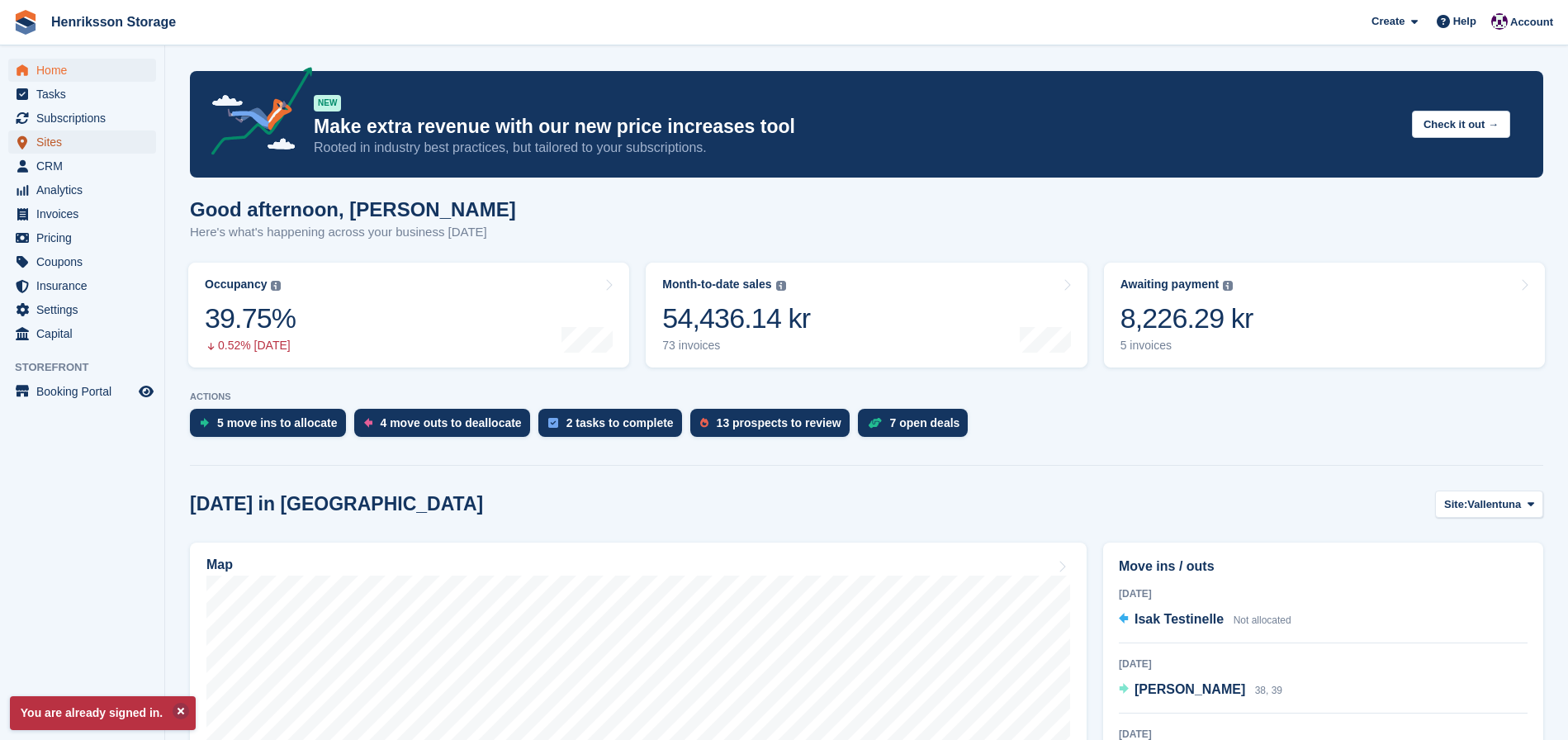
click at [62, 142] on span "Sites" at bounding box center [86, 142] width 99 height 23
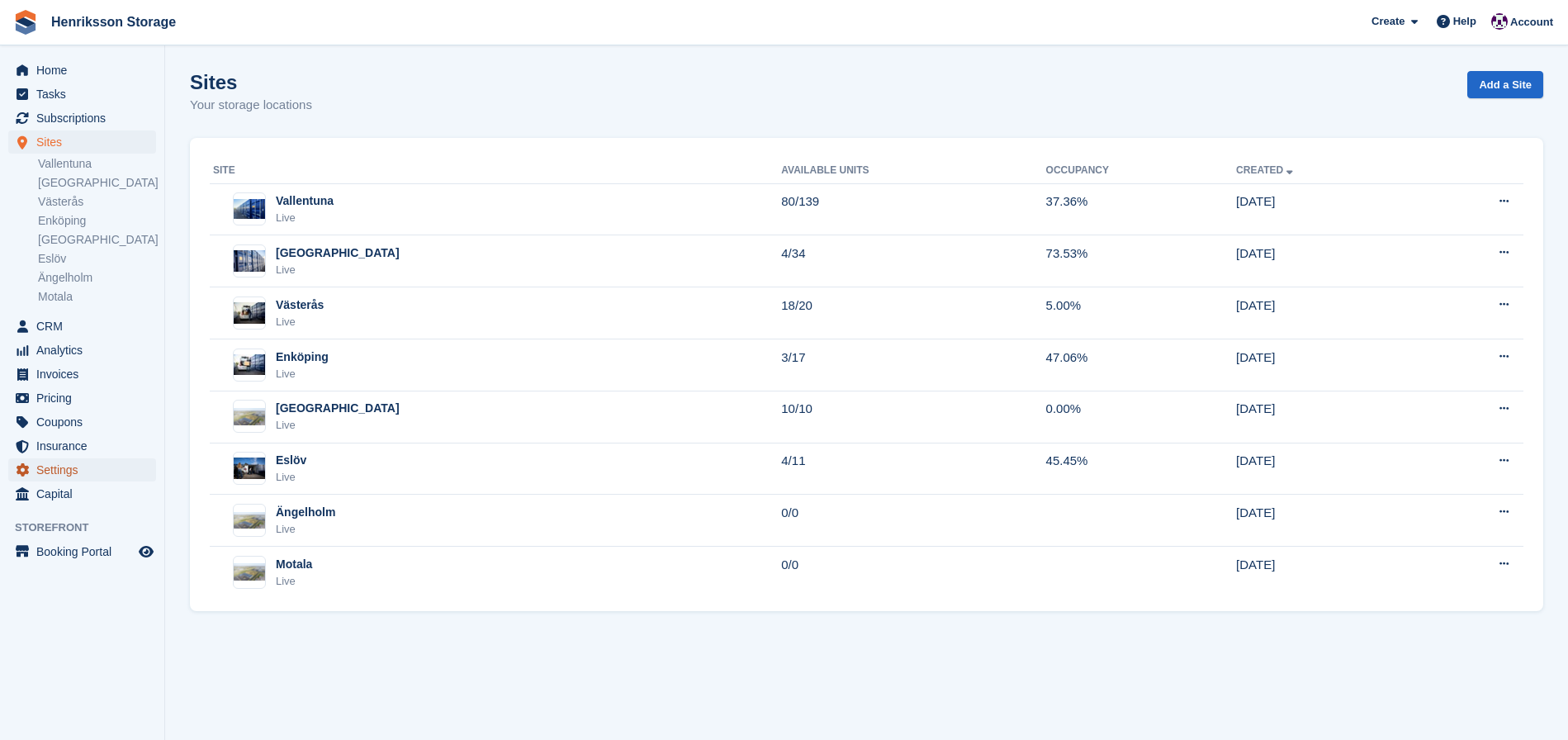
click at [69, 468] on span "Settings" at bounding box center [86, 469] width 99 height 23
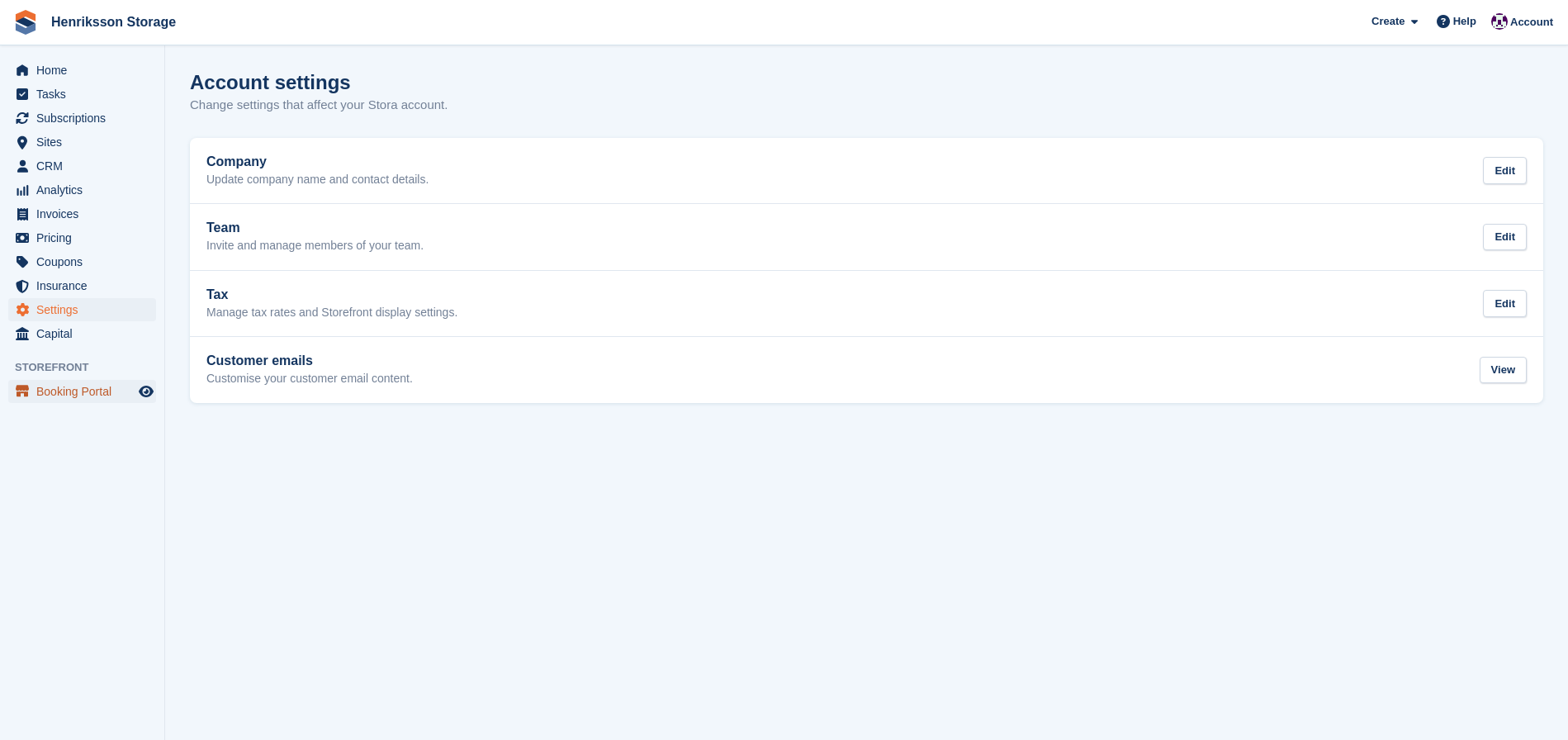
click at [68, 386] on span "Booking Portal" at bounding box center [86, 391] width 99 height 23
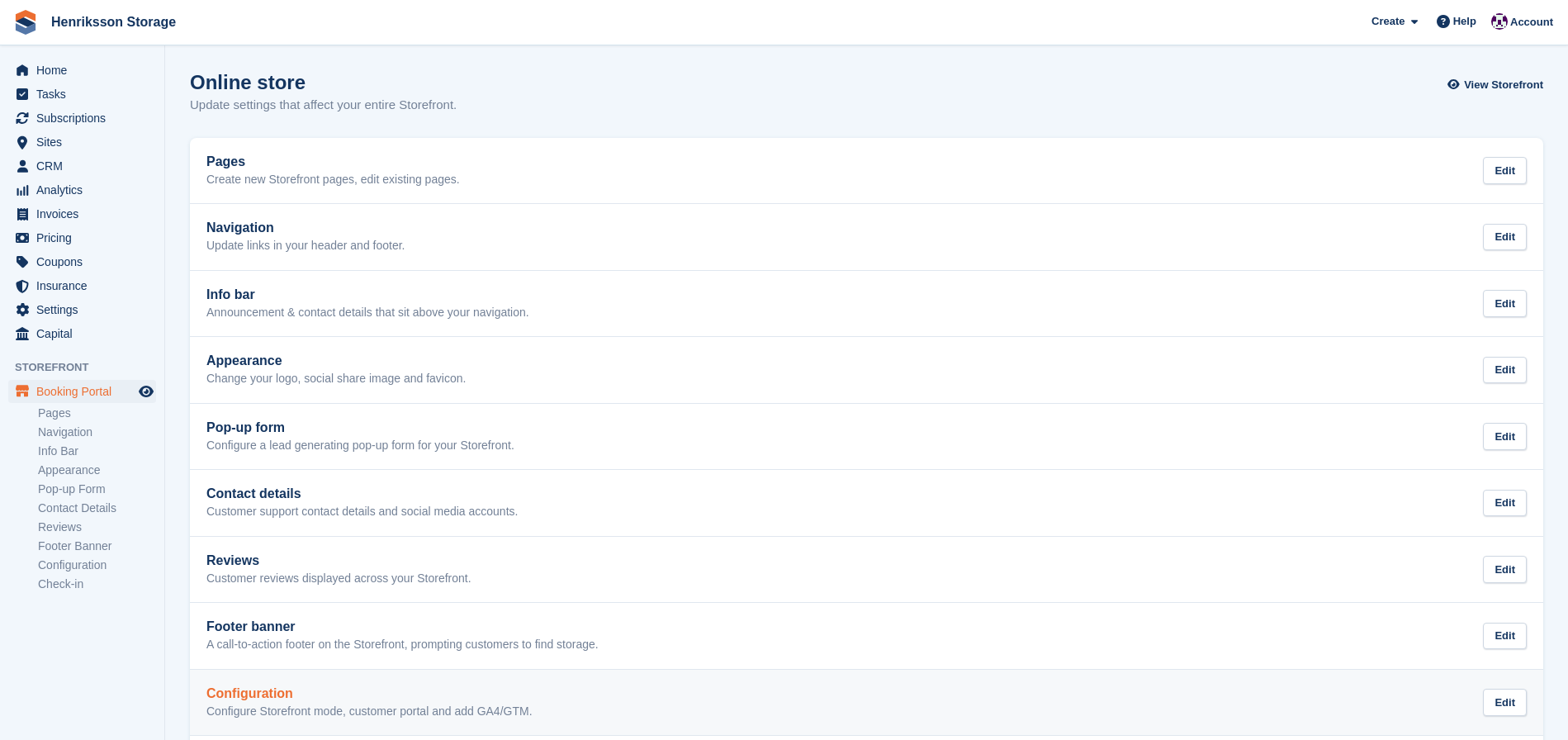
scroll to position [86, 0]
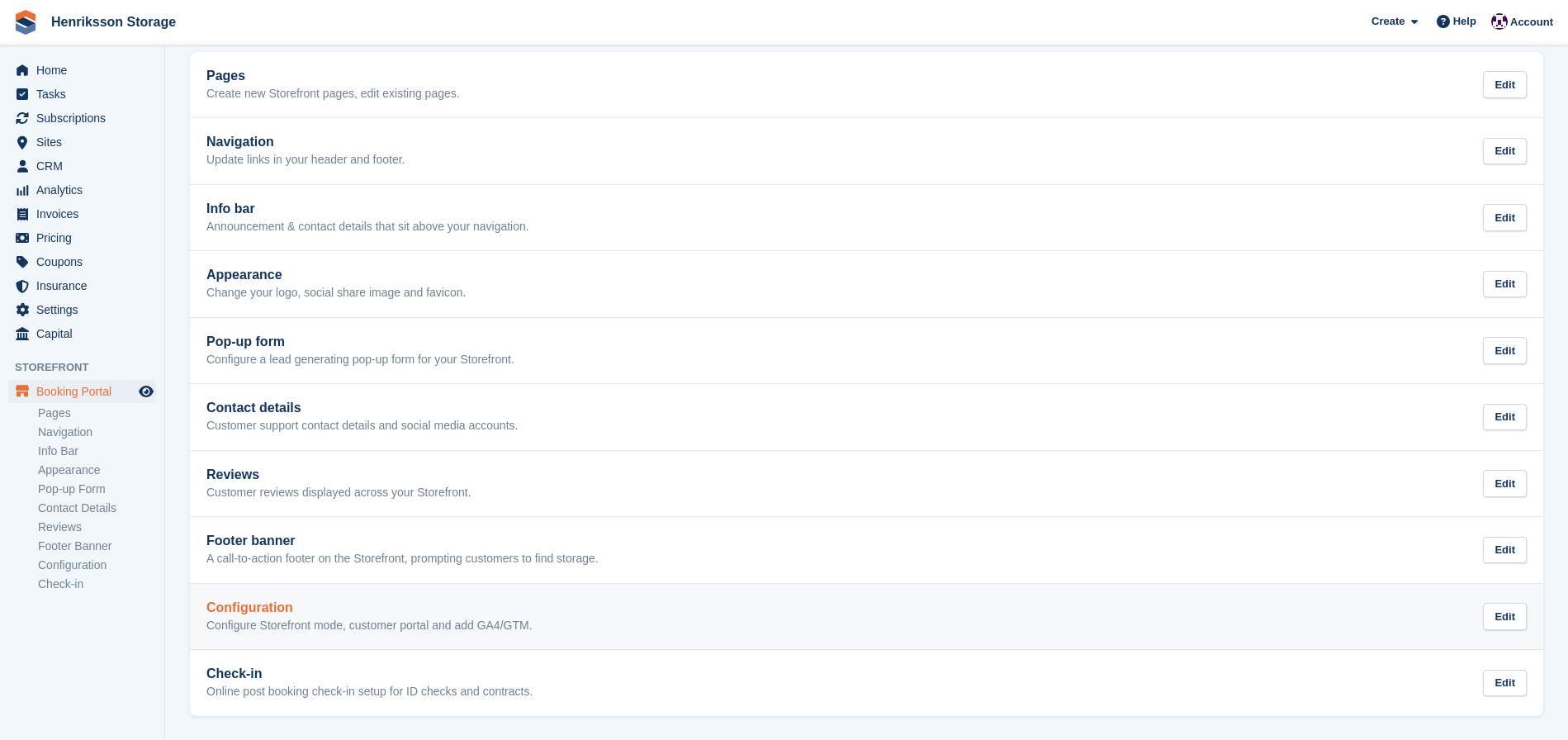
click at [267, 610] on h2 "Configuration" at bounding box center [370, 608] width 326 height 15
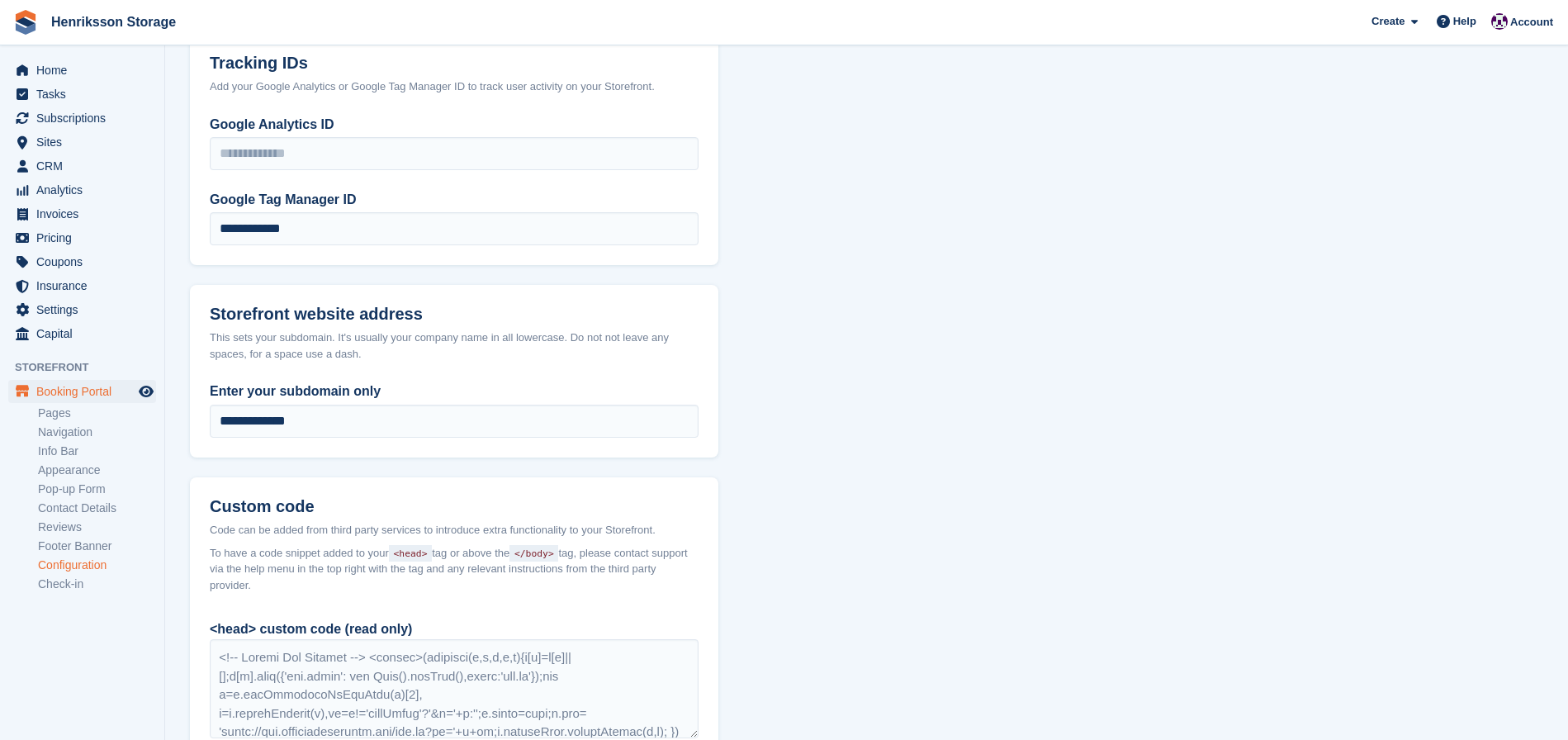
scroll to position [890, 0]
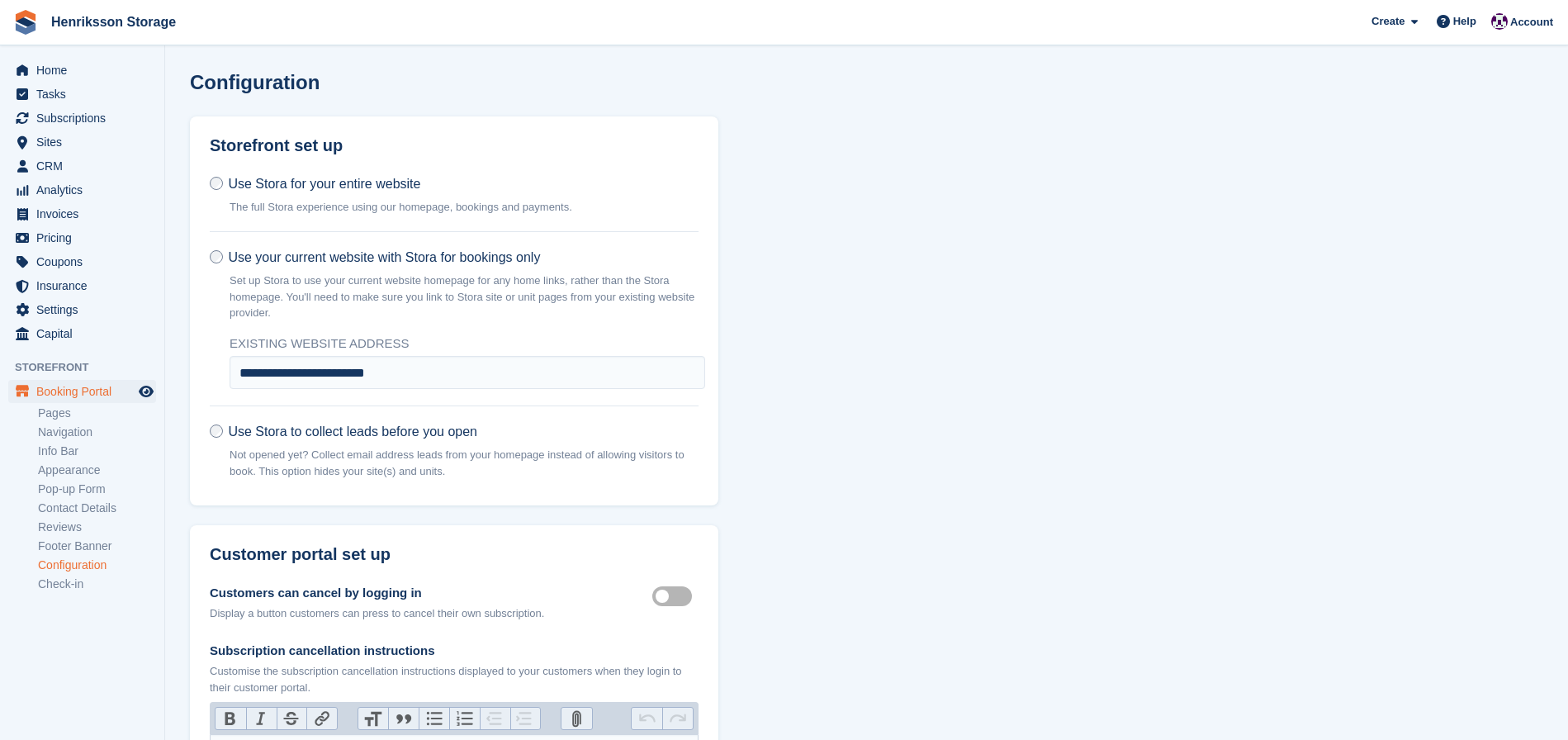
scroll to position [1023, 0]
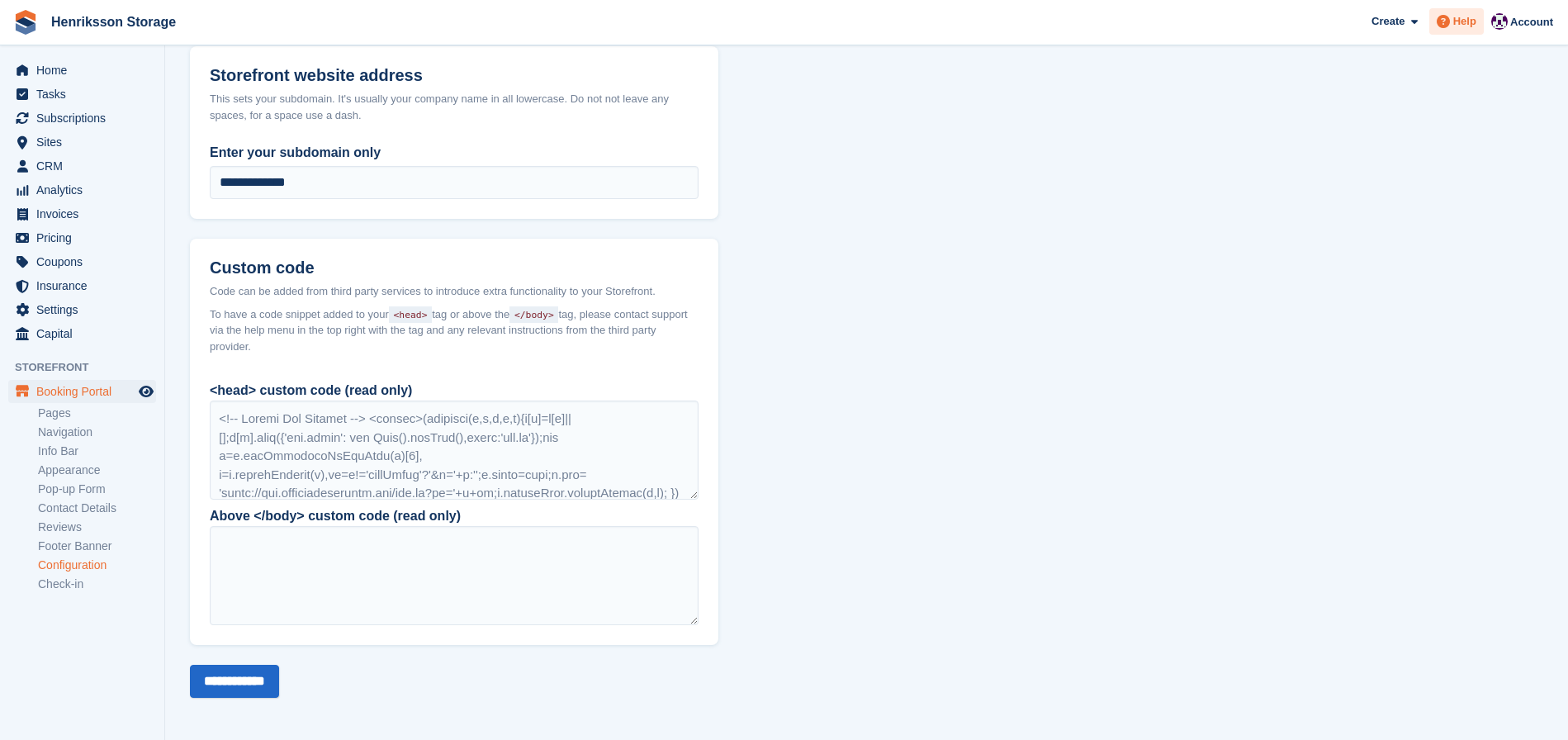
click at [1459, 24] on span "Help" at bounding box center [1465, 21] width 23 height 16
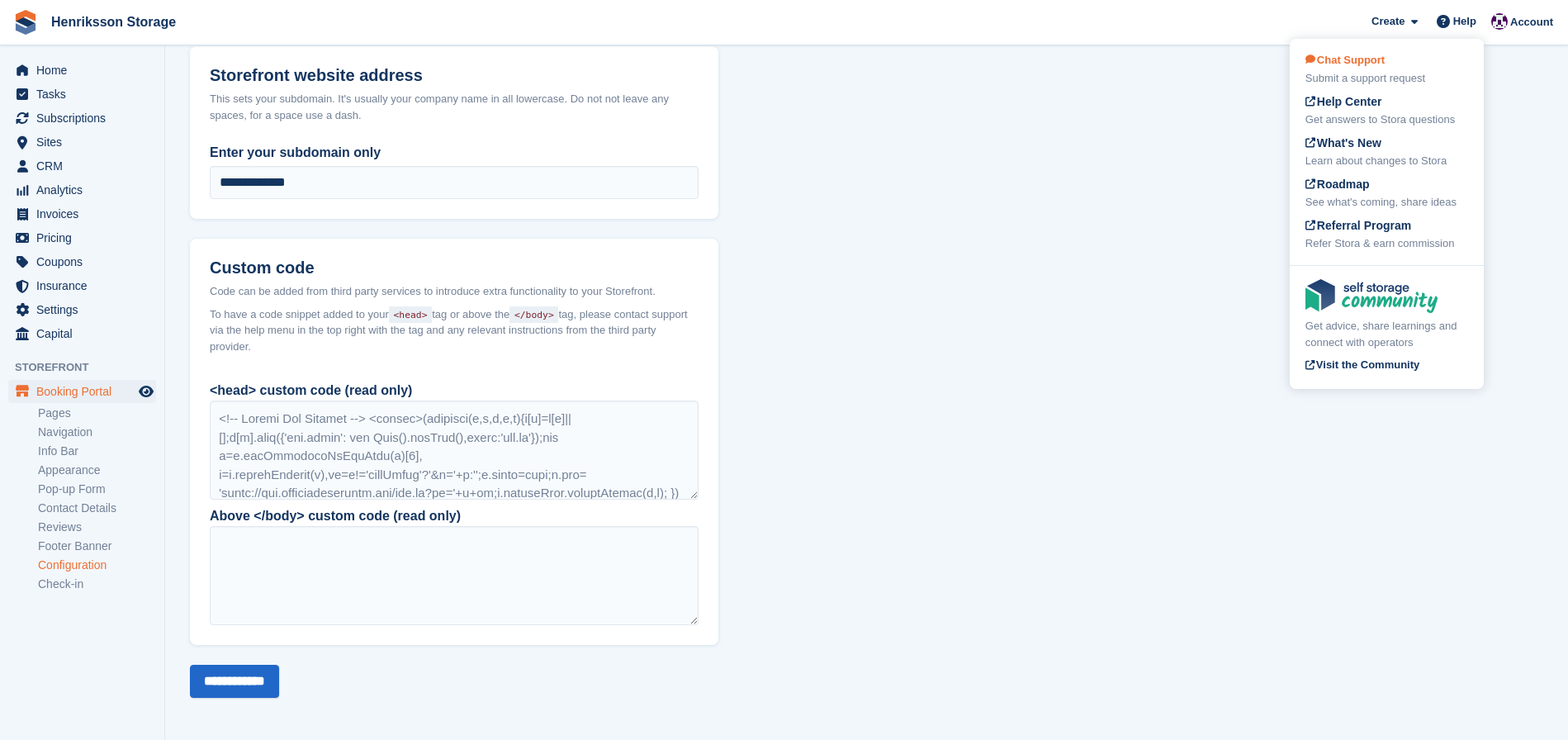
click at [1365, 68] on div "Chat Support Submit a support request" at bounding box center [1387, 69] width 162 height 35
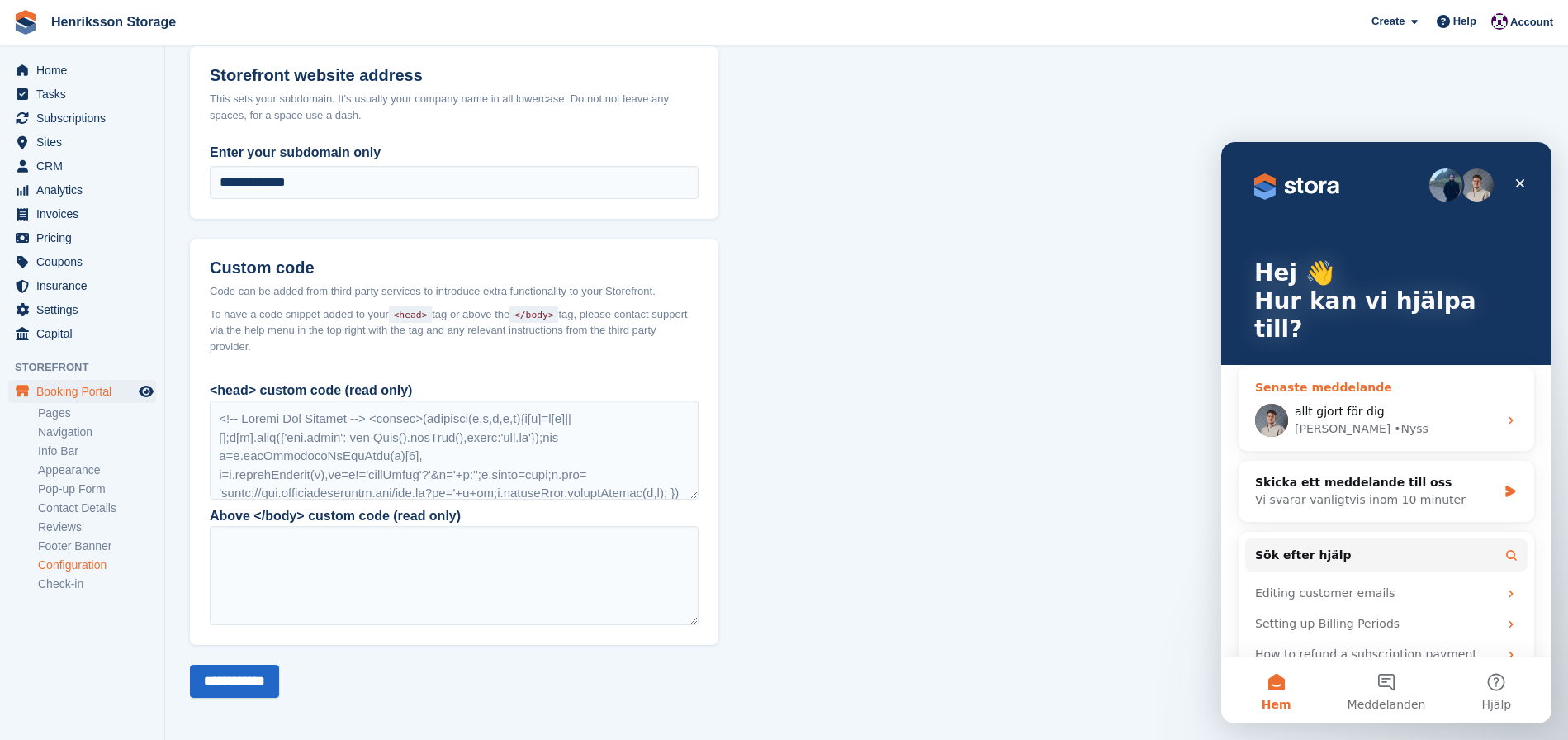
click at [1385, 420] on div "[PERSON_NAME]" at bounding box center [1396, 429] width 203 height 17
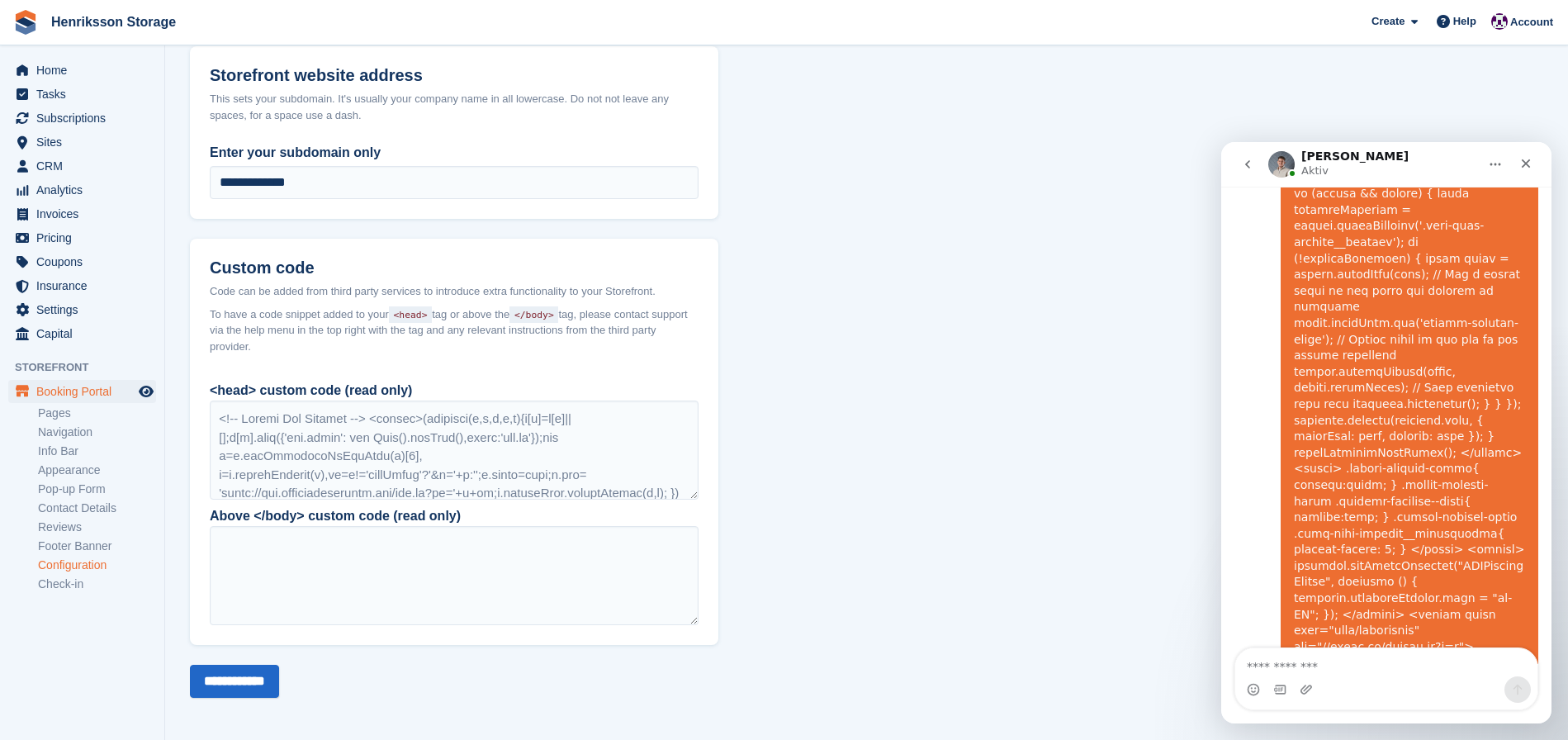
scroll to position [2440, 0]
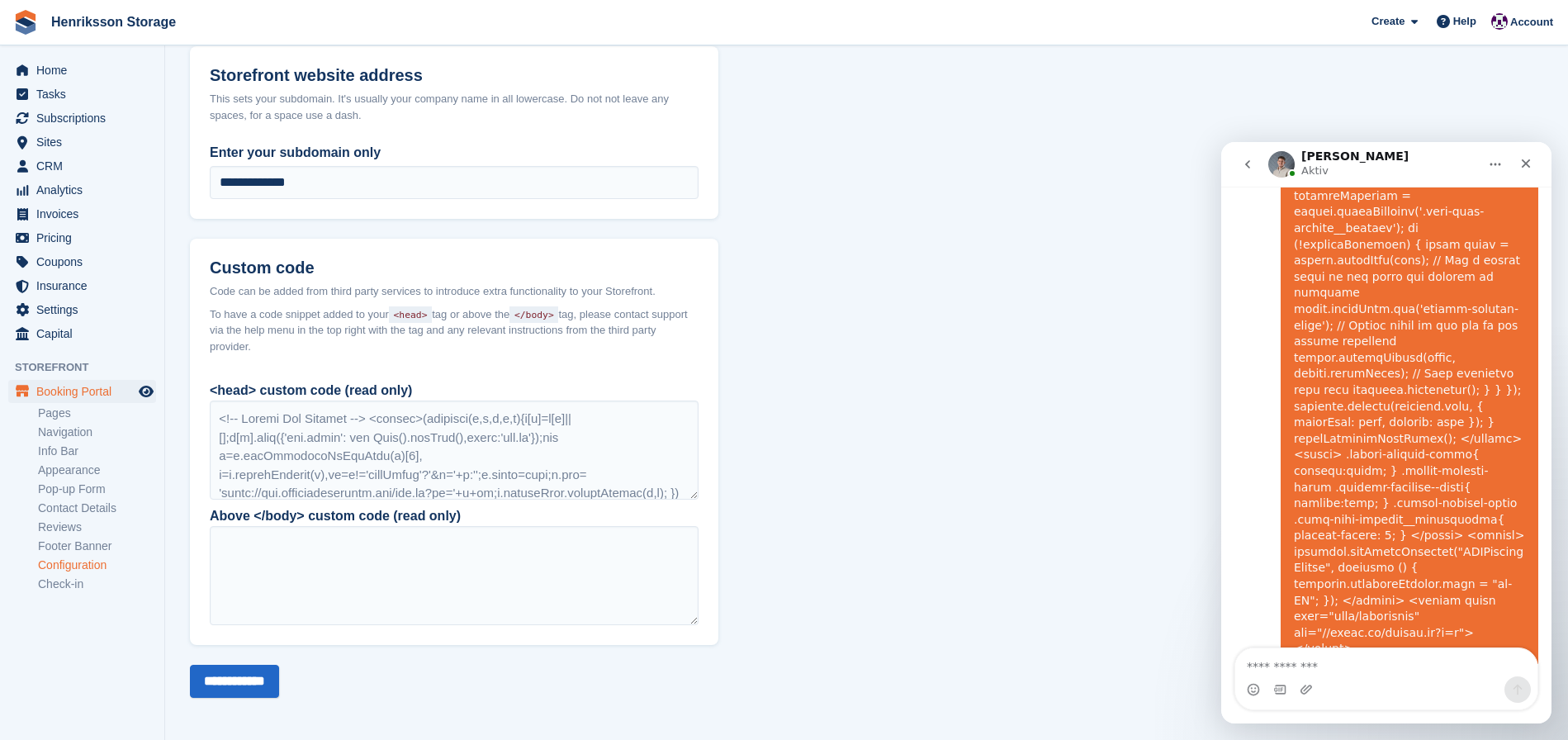
click at [1329, 667] on textarea "Meddelande..." at bounding box center [1387, 662] width 302 height 28
drag, startPoint x: 444, startPoint y: 391, endPoint x: 285, endPoint y: 393, distance: 159.0
click at [203, 391] on div "<head> custom code (read only) Above </body> custom code (read only)" at bounding box center [454, 508] width 529 height 274
copy div "<head> custom code (read only)"
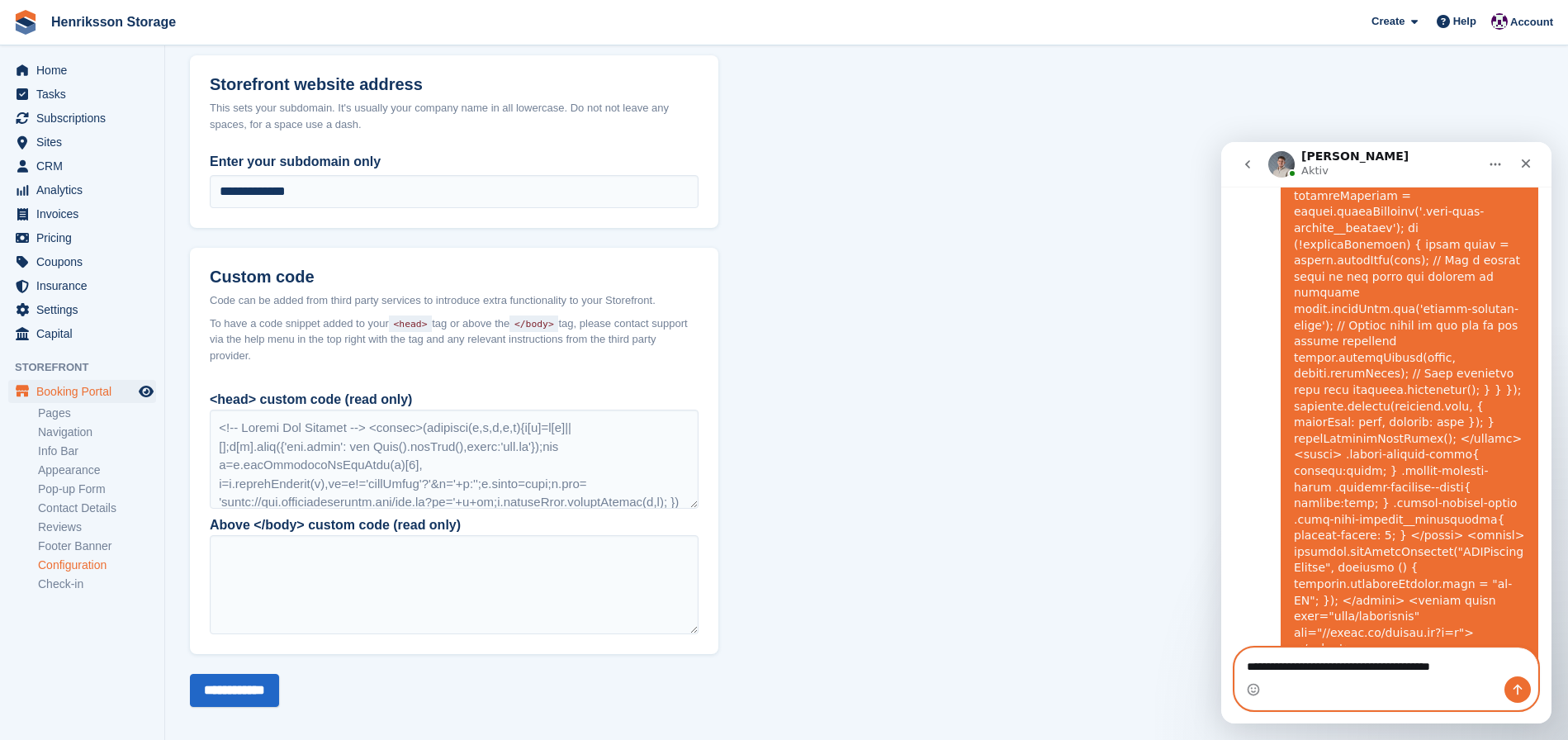
click at [1509, 666] on textarea "**********" at bounding box center [1387, 662] width 302 height 28
paste textarea "**********"
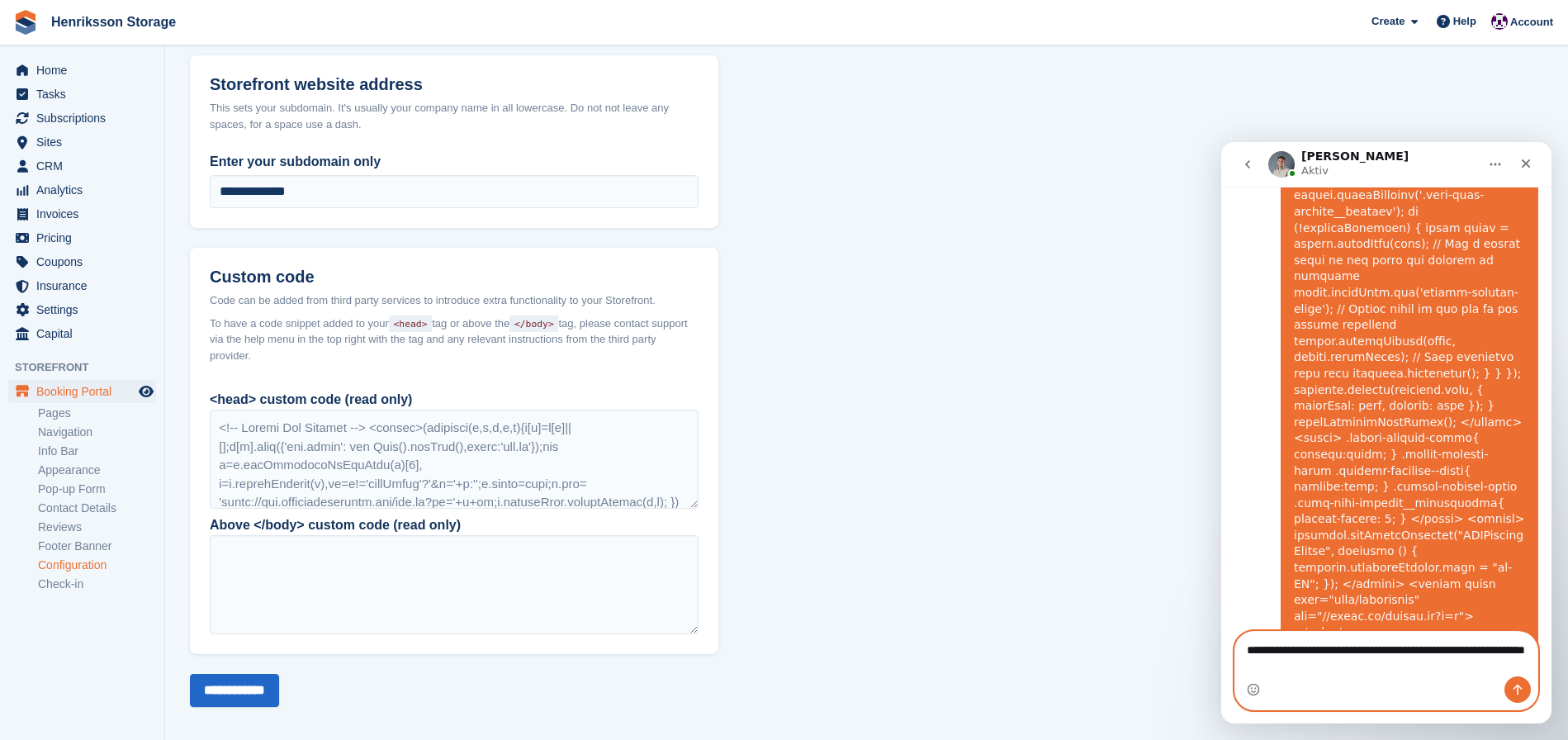
type textarea "**********"
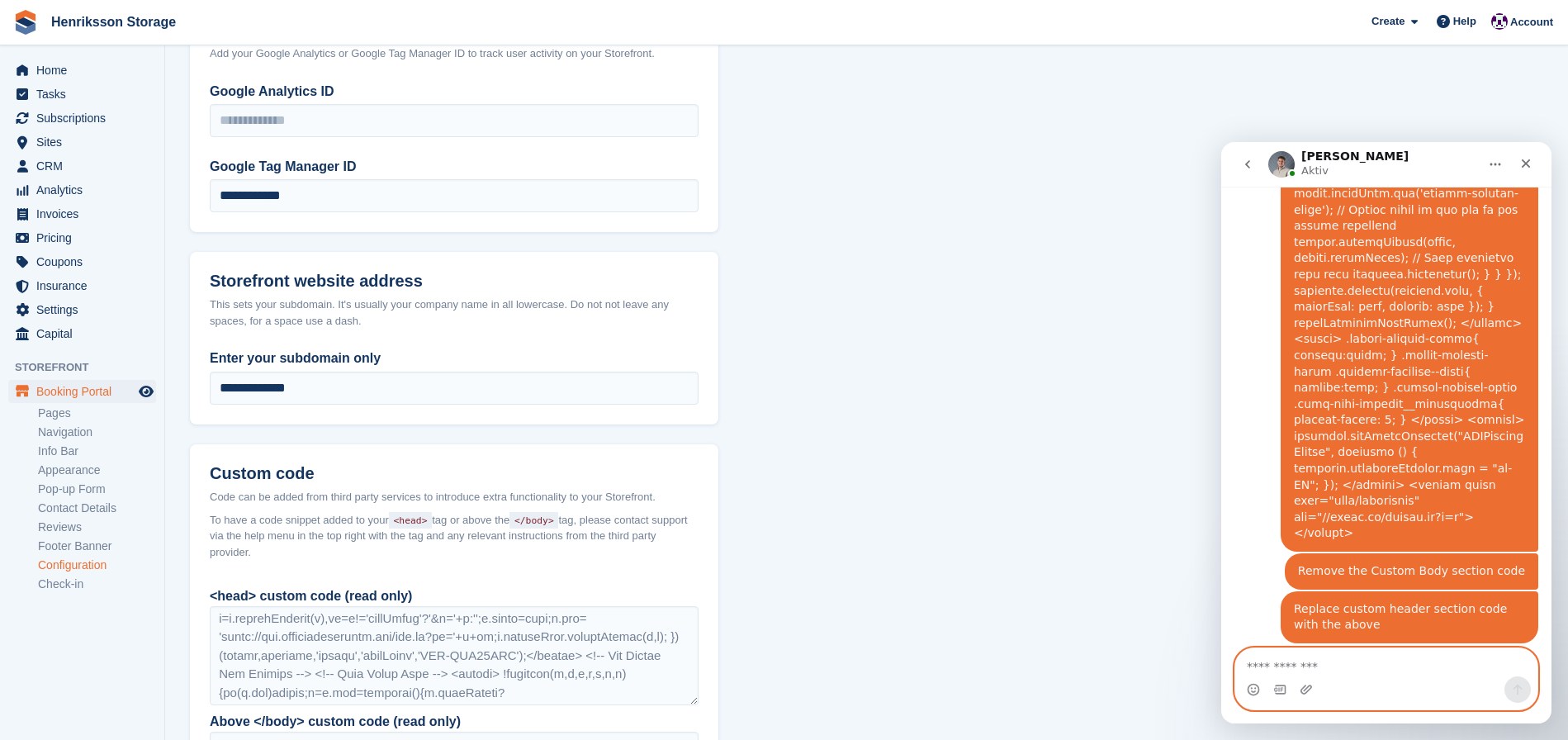
scroll to position [2555, 0]
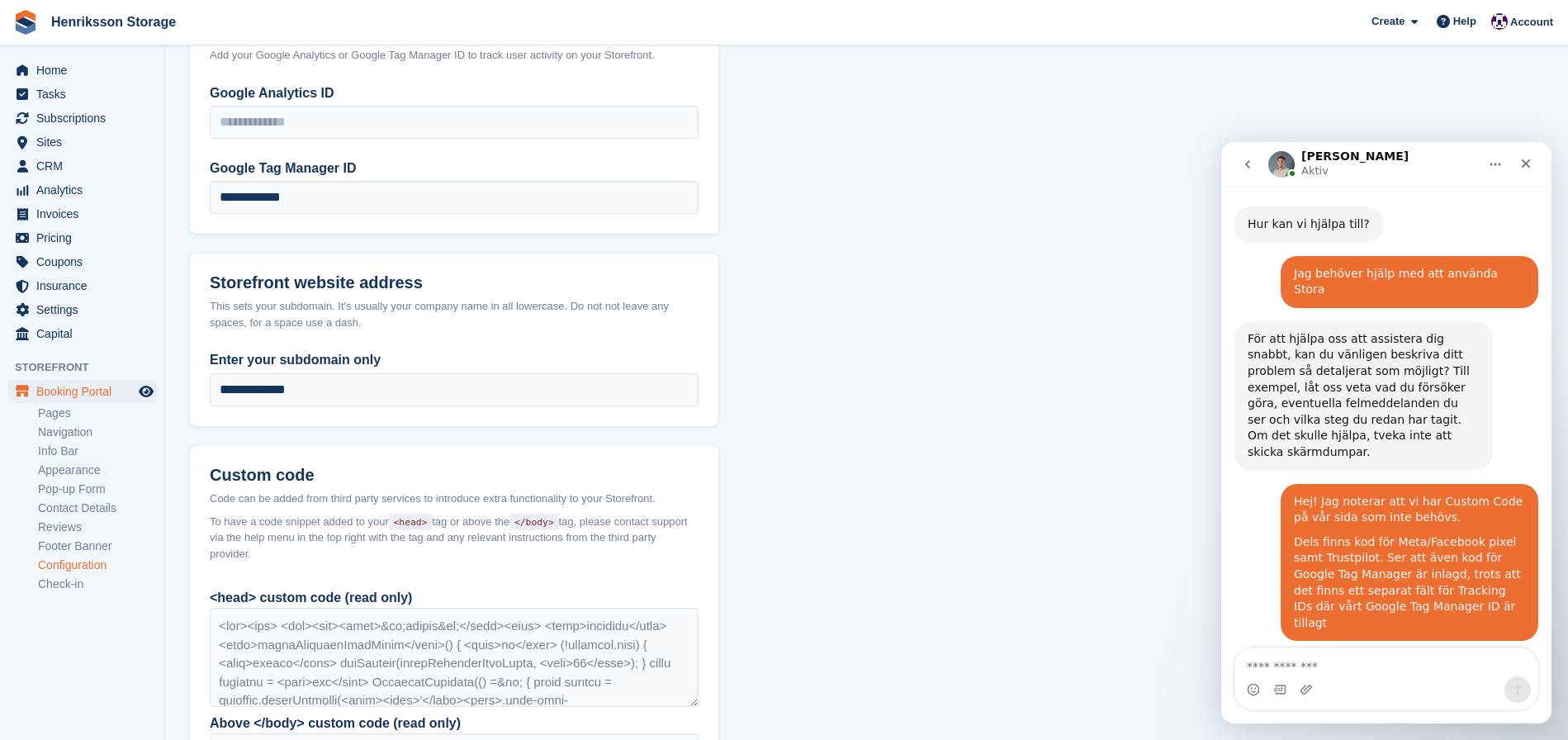
drag, startPoint x: 829, startPoint y: 537, endPoint x: 803, endPoint y: 530, distance: 26.9
click at [827, 537] on section "**********" at bounding box center [866, 6] width 1403 height 1886
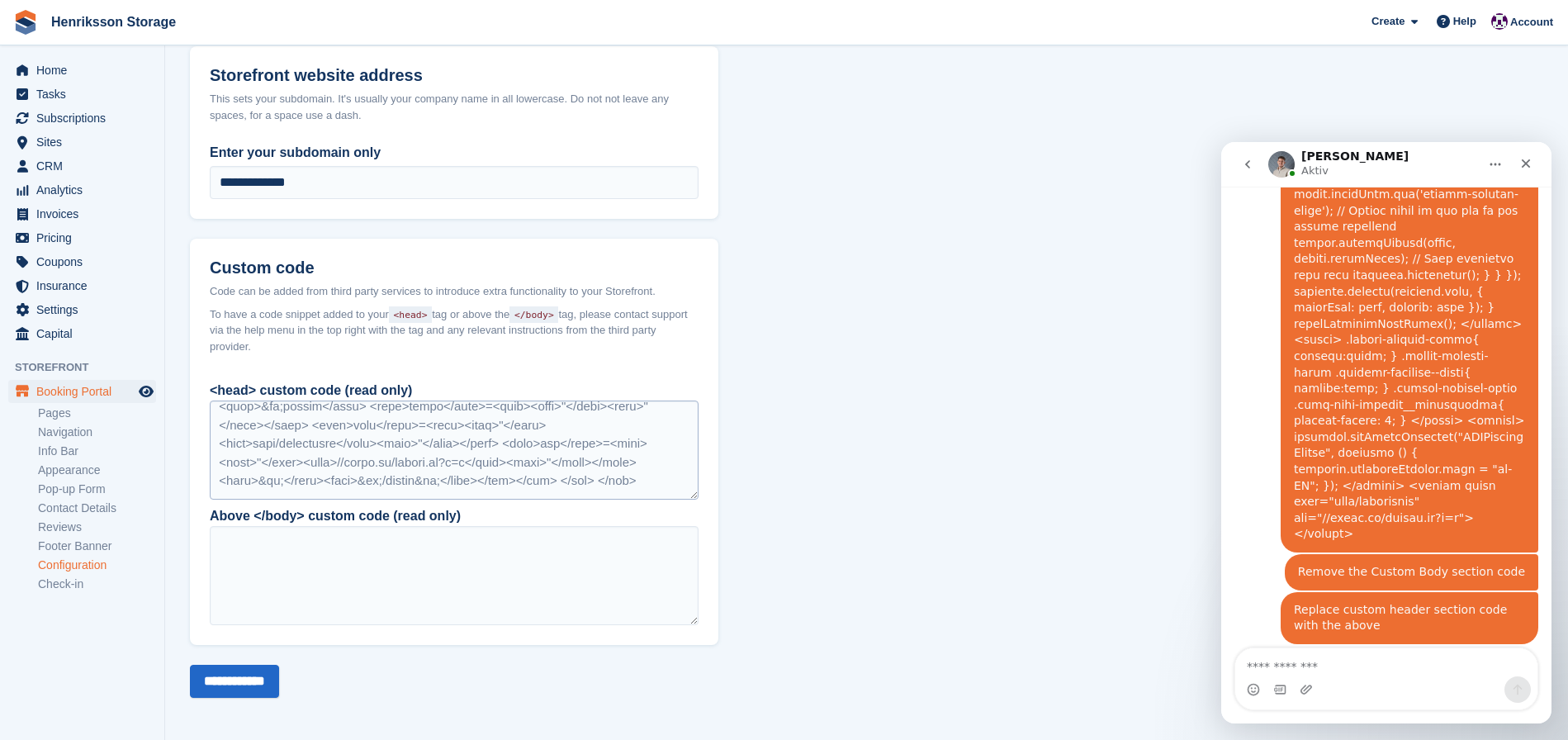
scroll to position [459, 0]
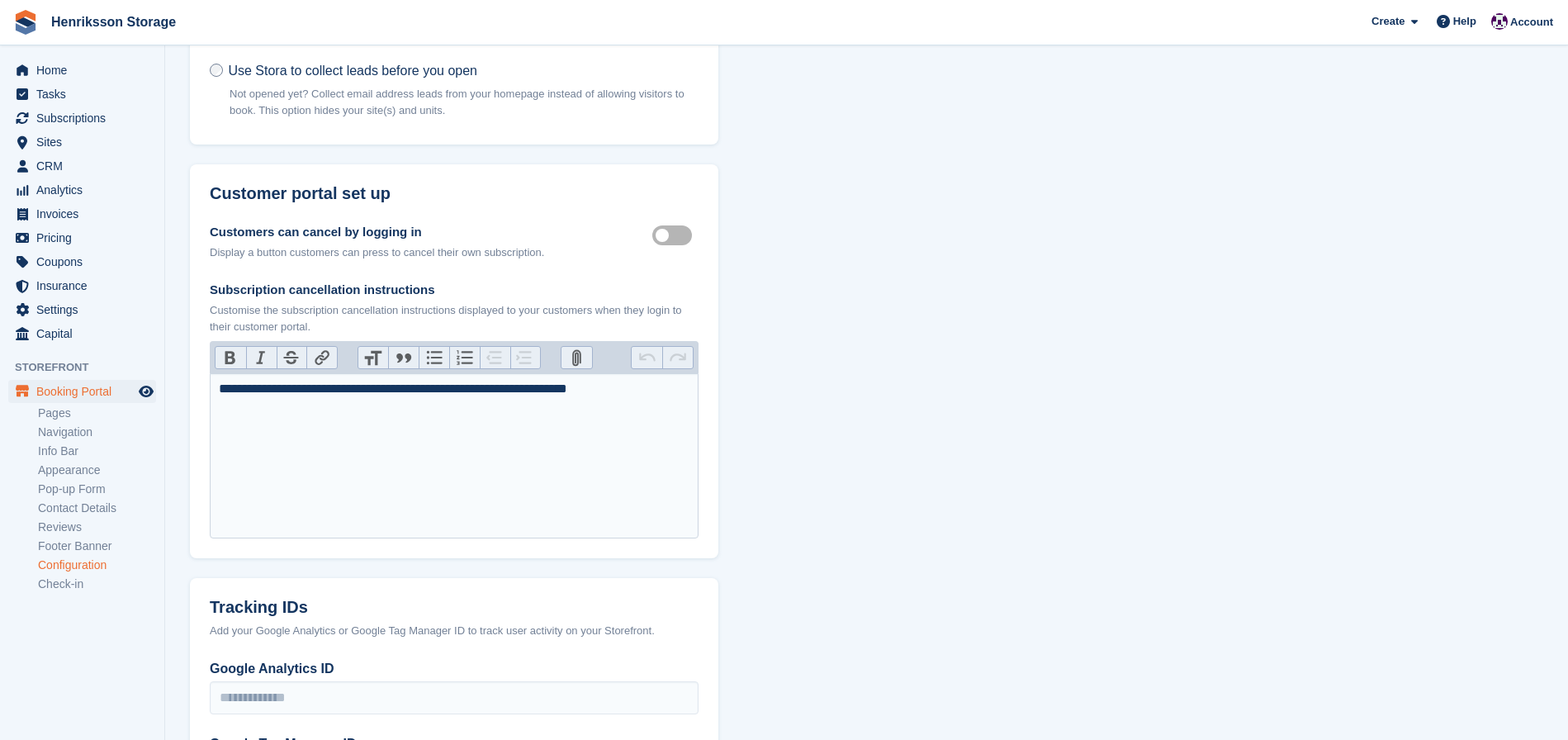
scroll to position [363, 0]
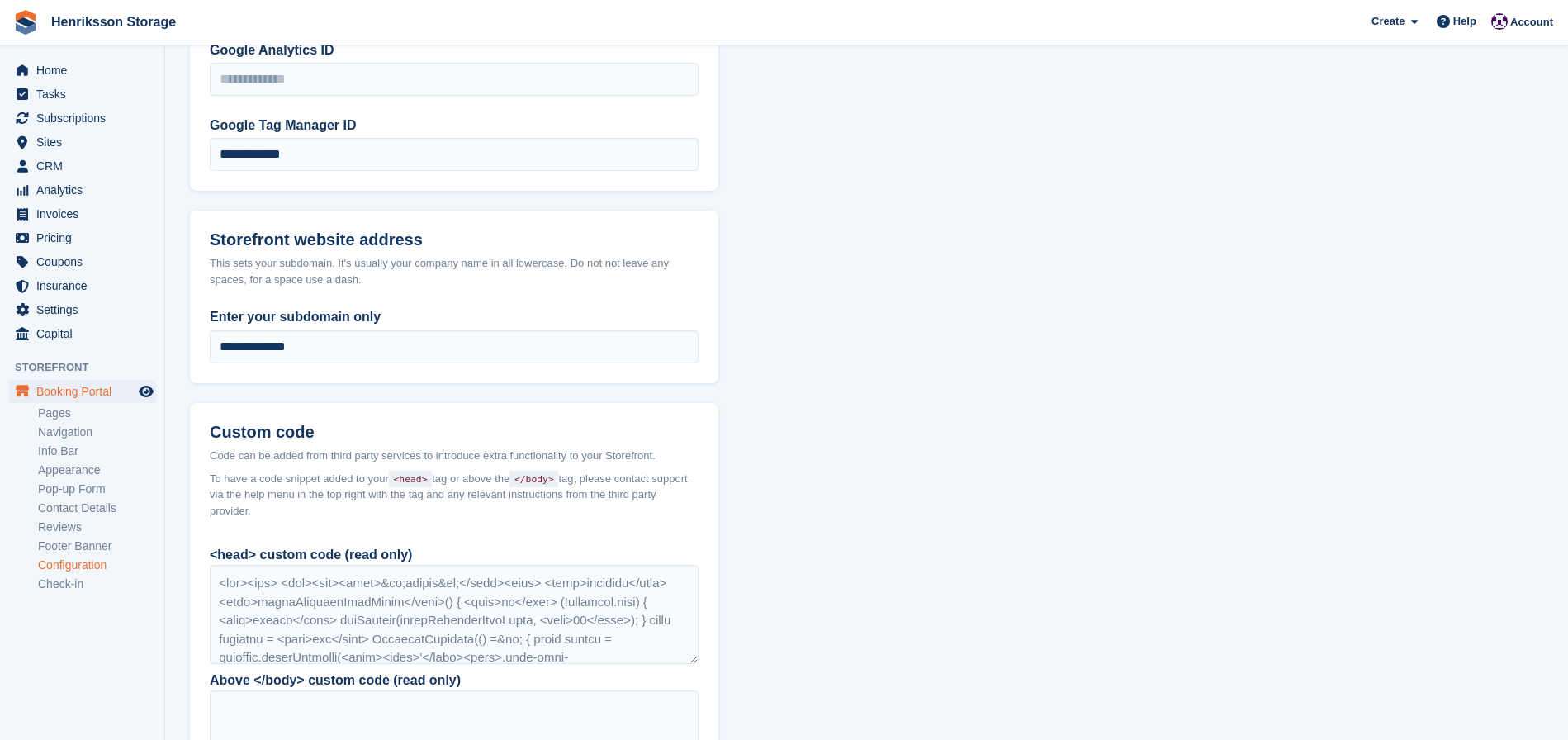
scroll to position [1140, 0]
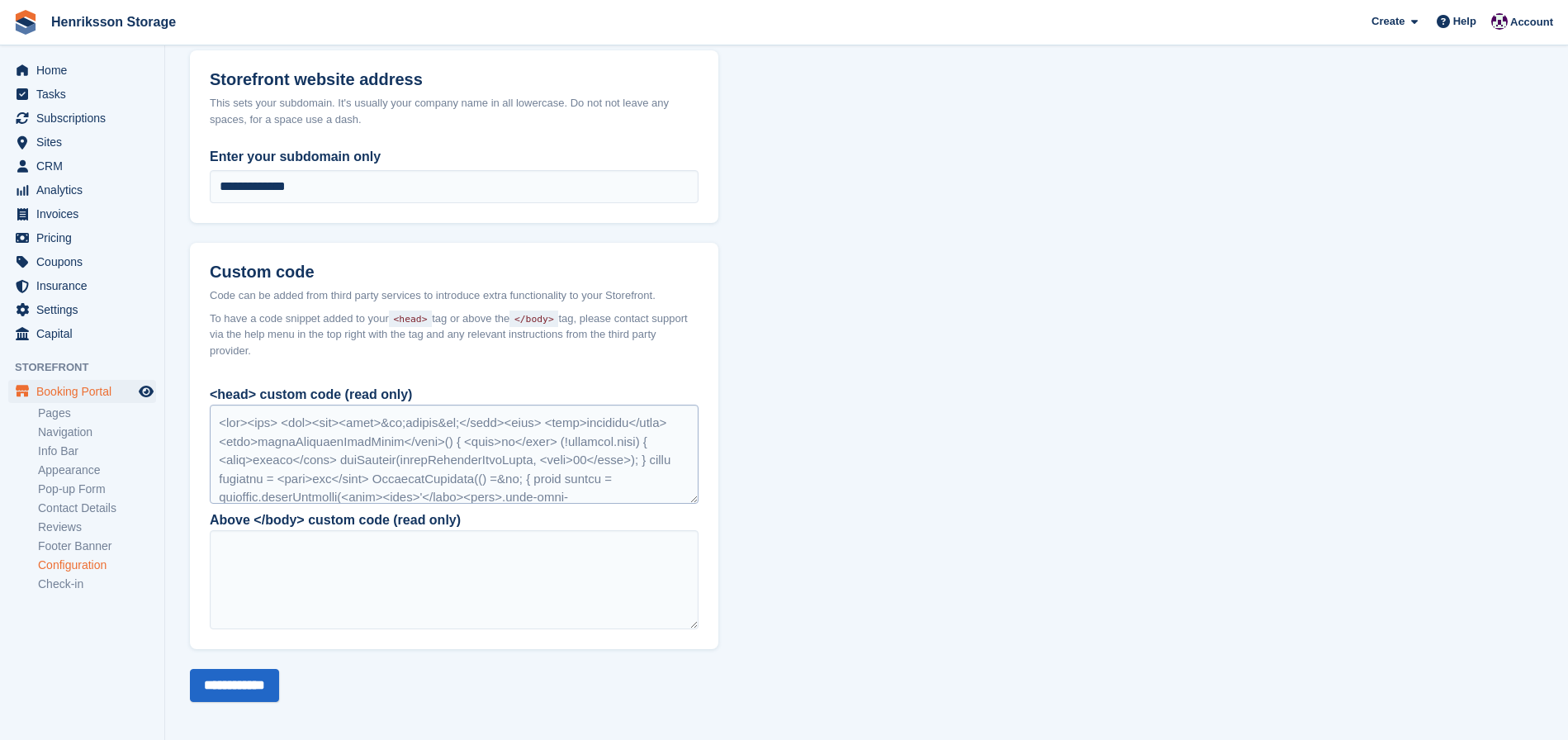
click at [576, 449] on div at bounding box center [454, 455] width 489 height 99
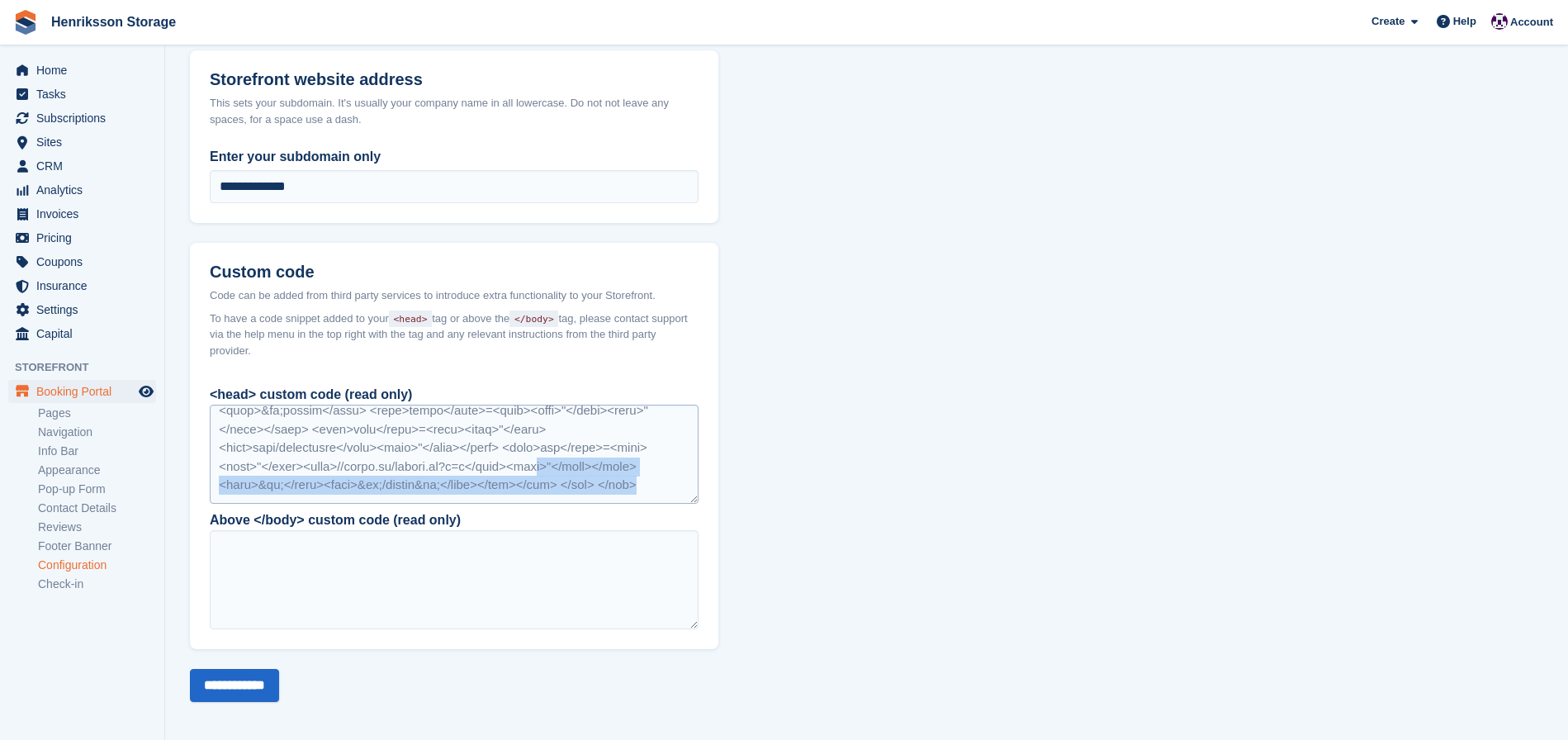
drag, startPoint x: 597, startPoint y: 468, endPoint x: 552, endPoint y: 461, distance: 45.5
click at [552, 461] on div at bounding box center [454, 455] width 489 height 99
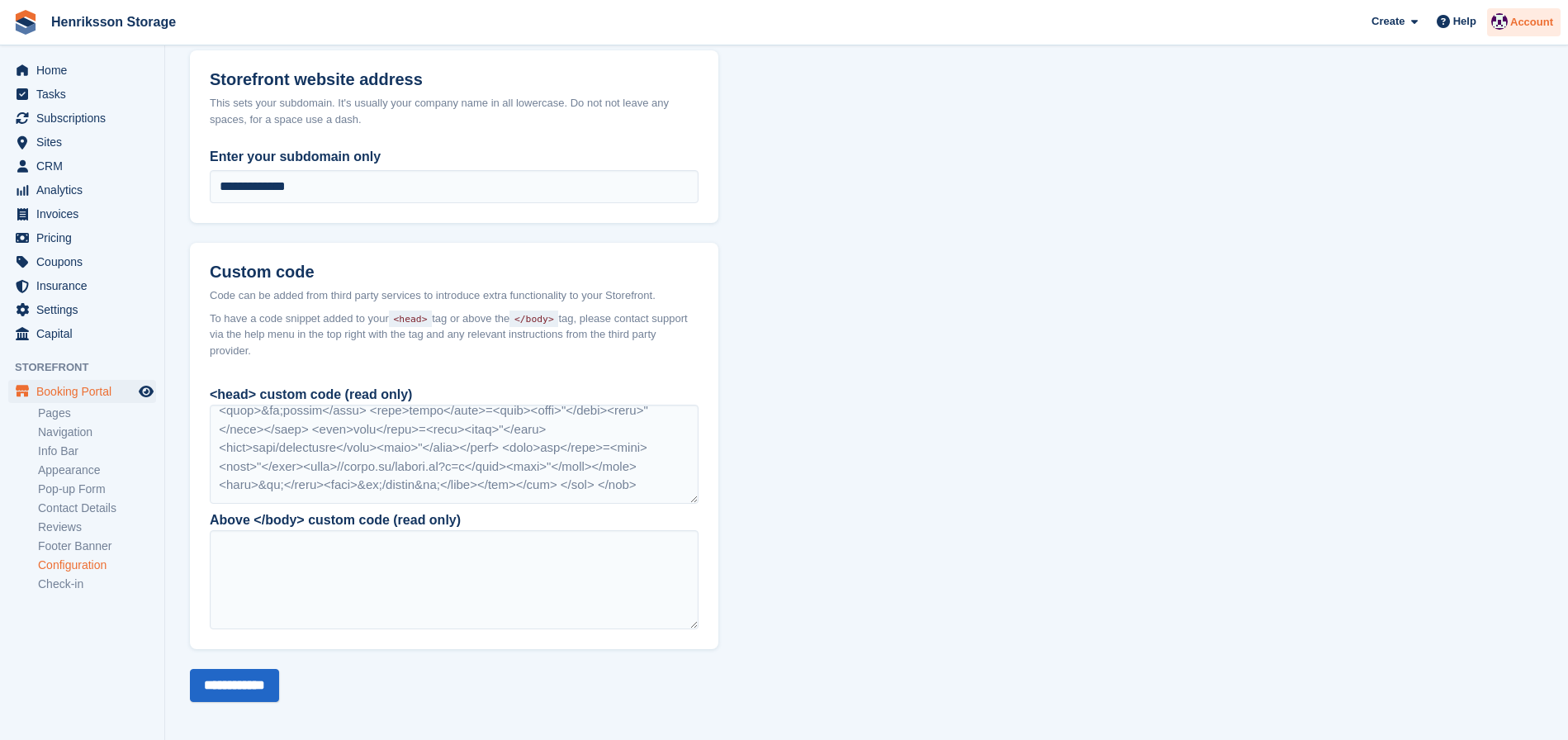
click at [1527, 14] on span "Account" at bounding box center [1532, 21] width 43 height 16
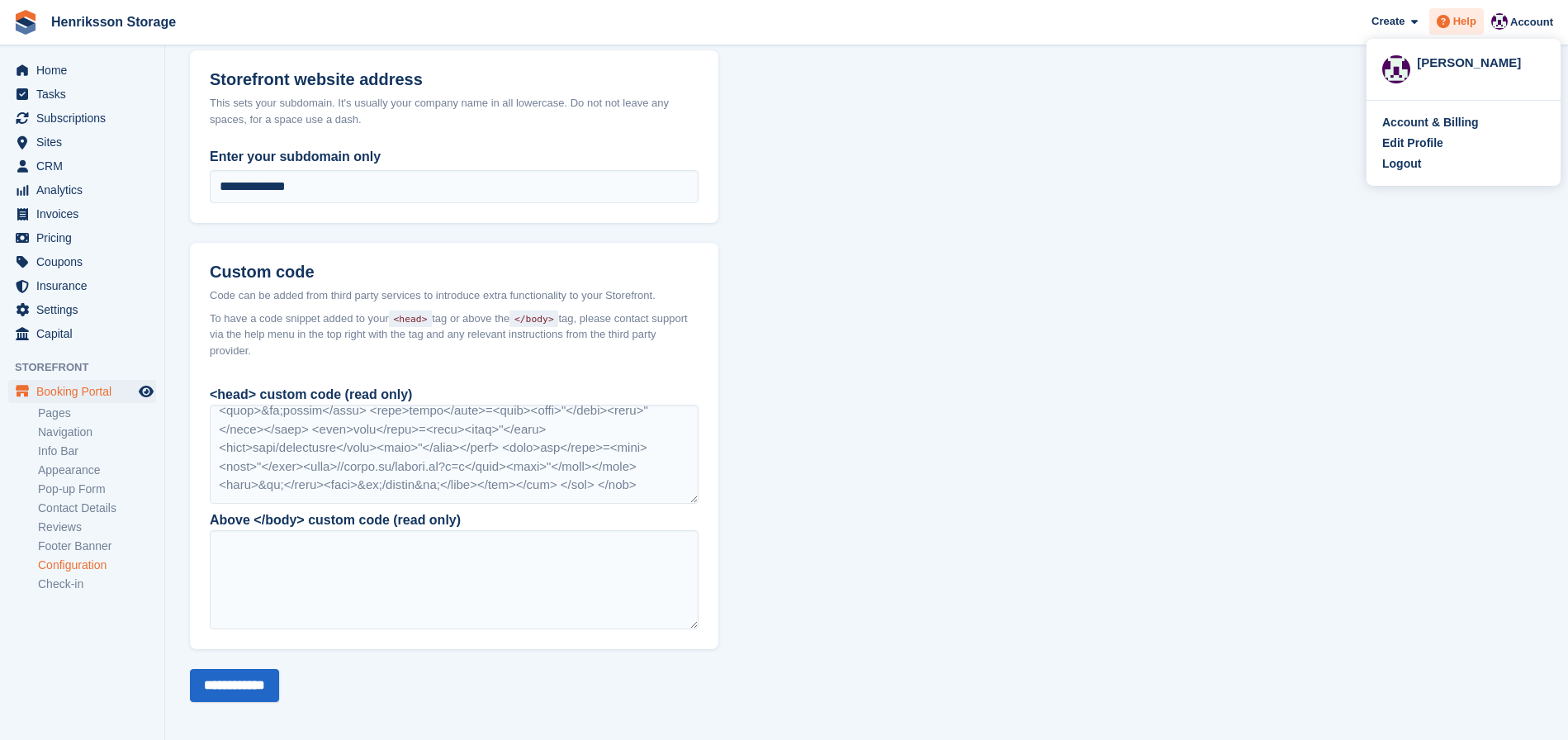
click at [1463, 20] on span "Help" at bounding box center [1465, 21] width 23 height 16
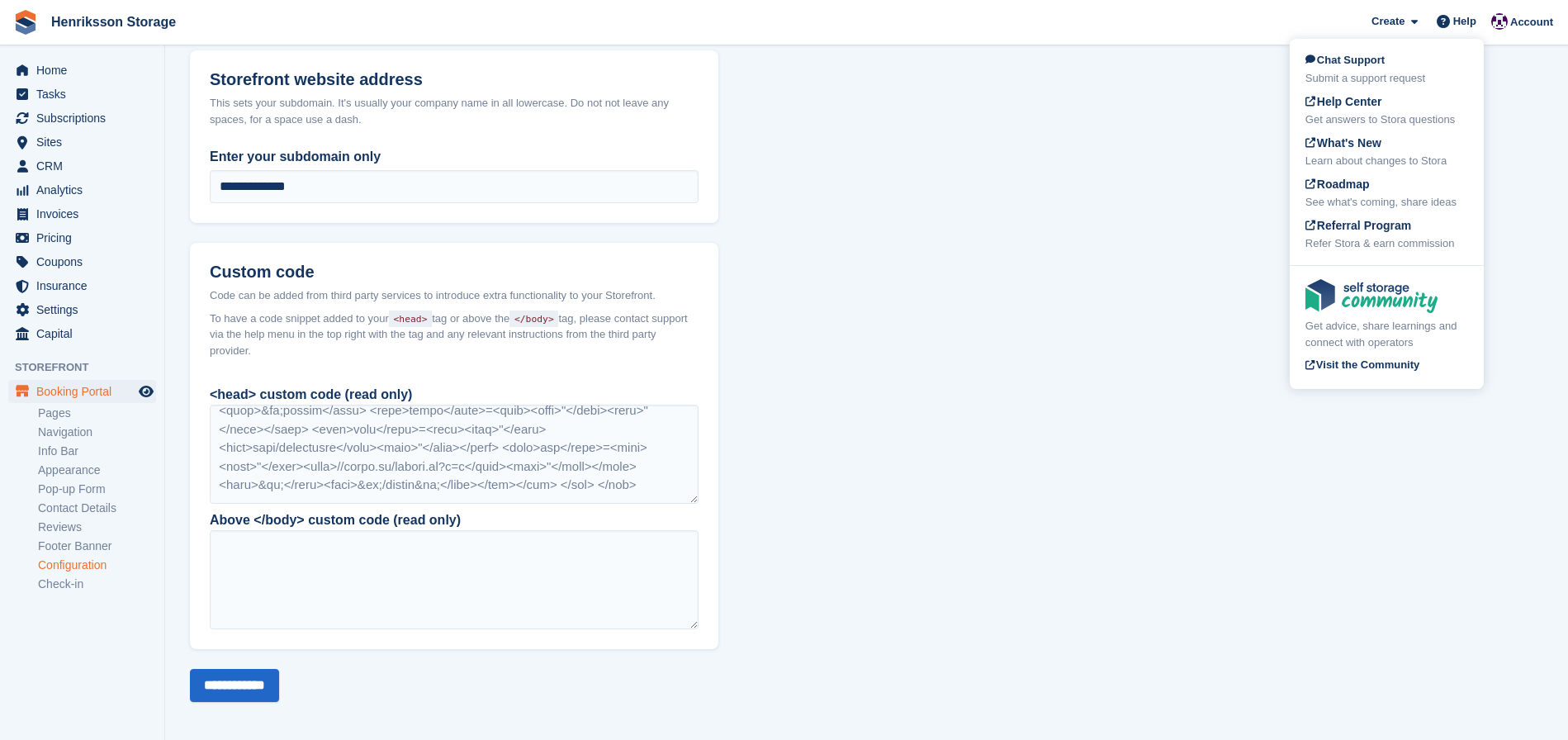
click at [1383, 57] on span "Chat Support" at bounding box center [1345, 60] width 79 height 12
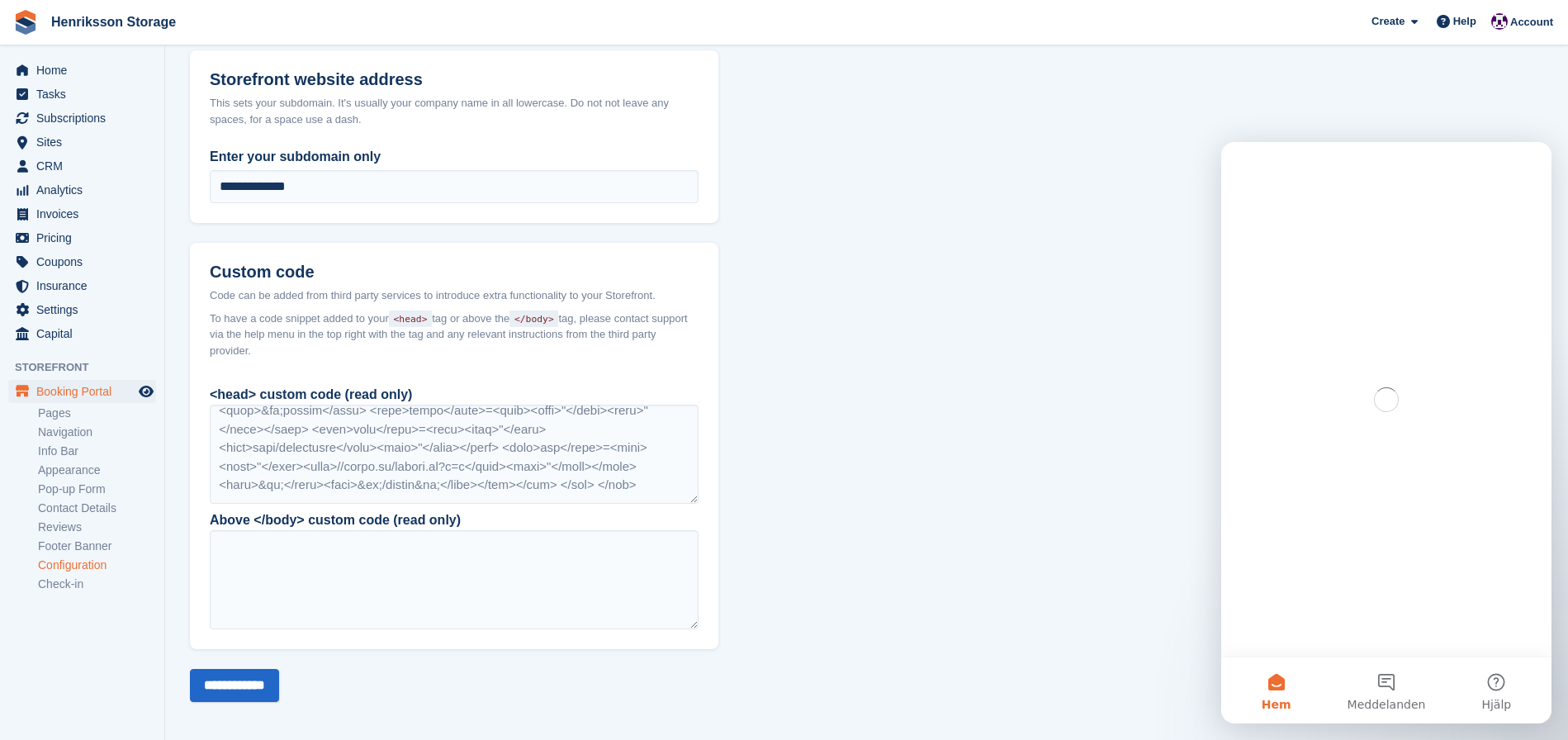
scroll to position [0, 0]
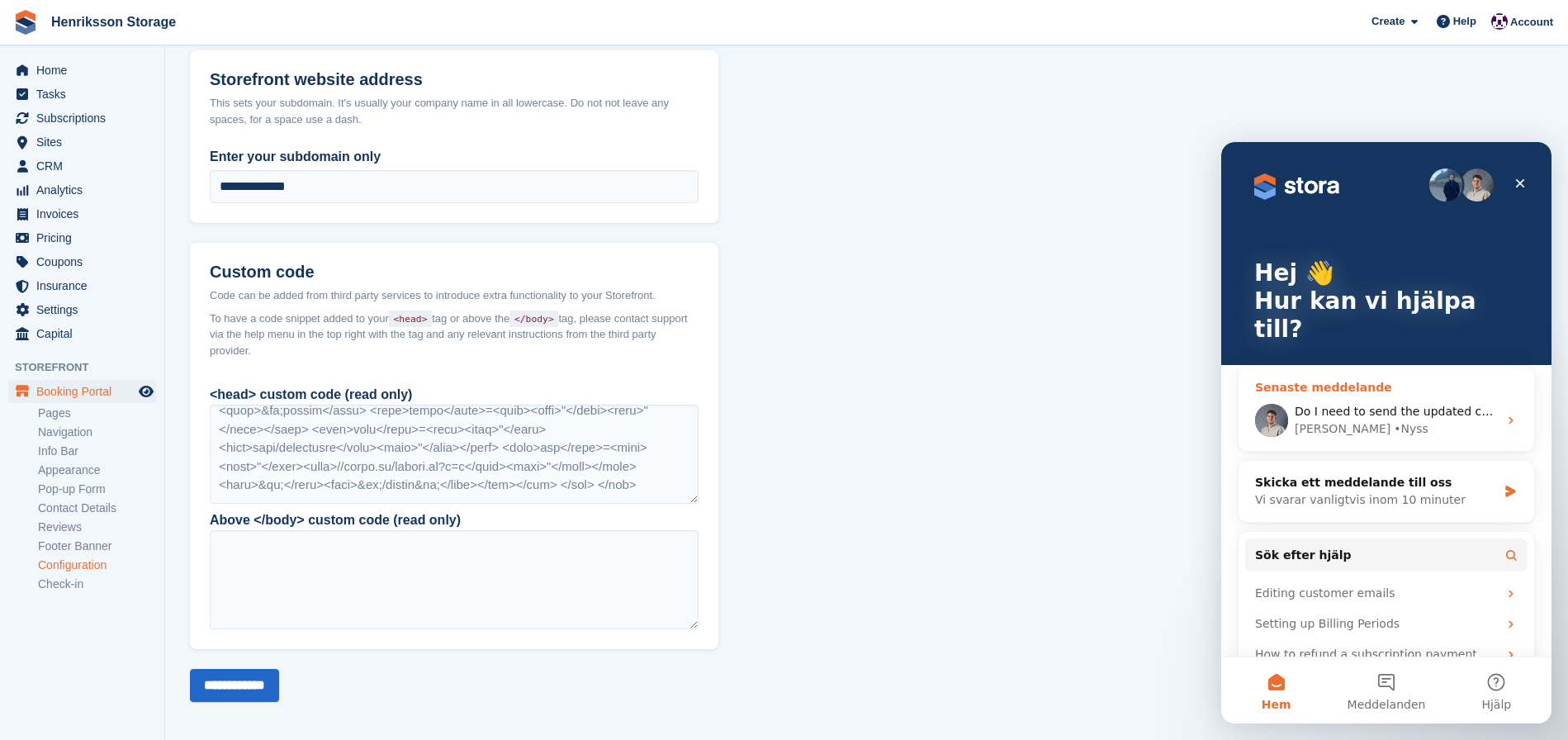
click at [1360, 405] on span "Do I need to send the updated code in a different format?" at bounding box center [1461, 411] width 334 height 13
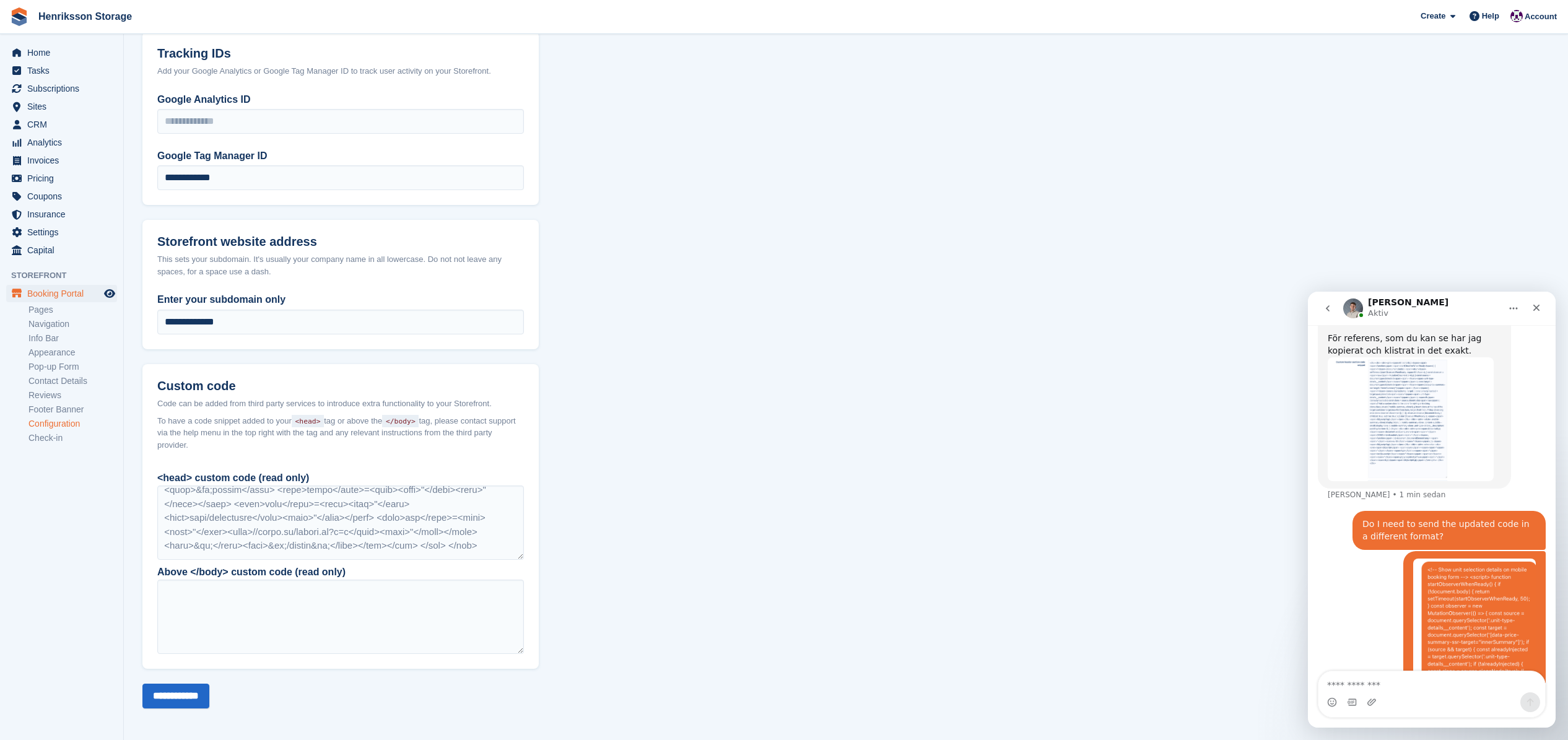
scroll to position [2774, 0]
click at [1175, 554] on textarea "Meddelande..." at bounding box center [1432, 682] width 227 height 21
type textarea "**********"
click at [1175, 363] on img "Bradley säger…" at bounding box center [1410, 418] width 166 height 124
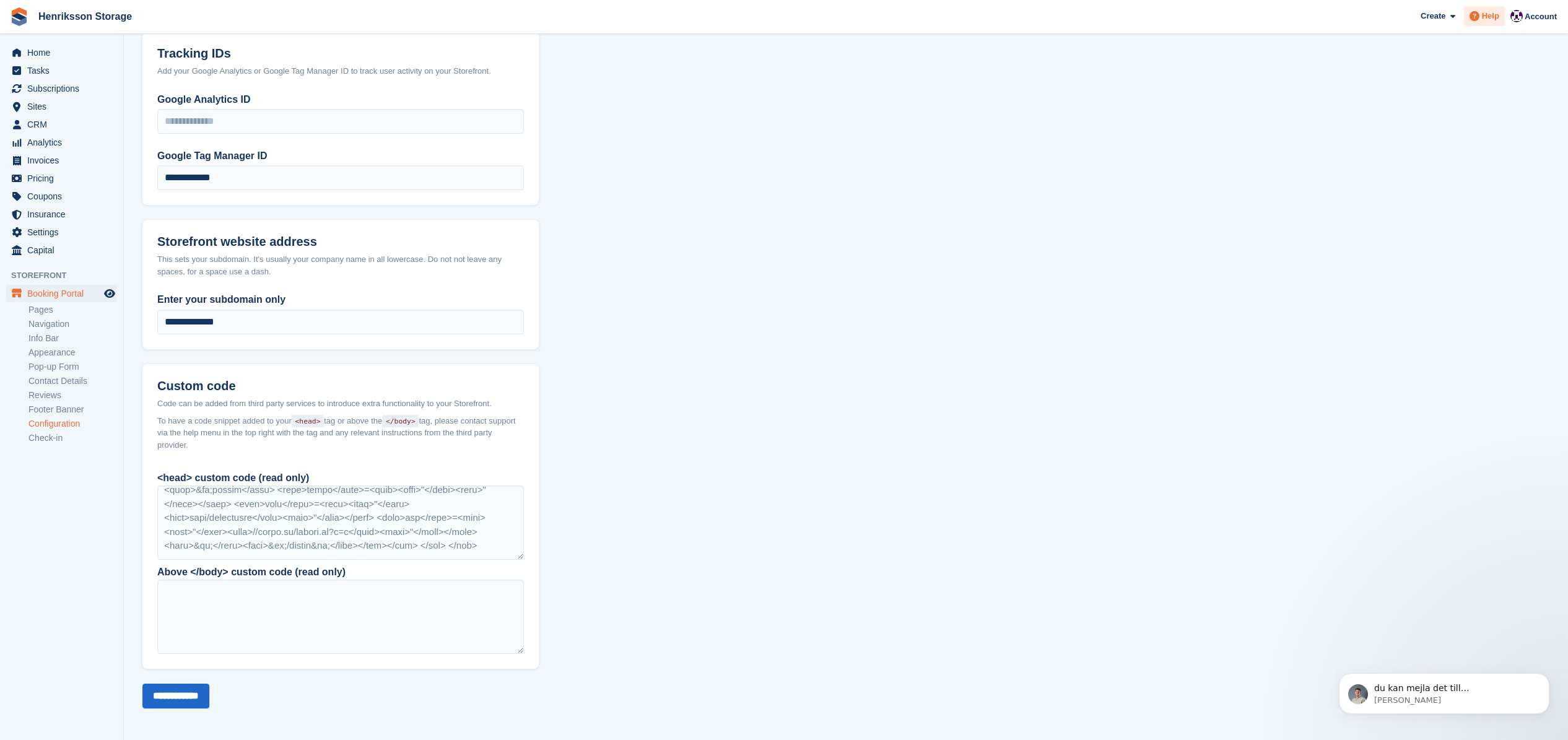
scroll to position [2811, 0]
click at [1175, 554] on div "du kan mejla det till beaston@stora.co Bradley • Nyss" at bounding box center [1444, 694] width 211 height 41
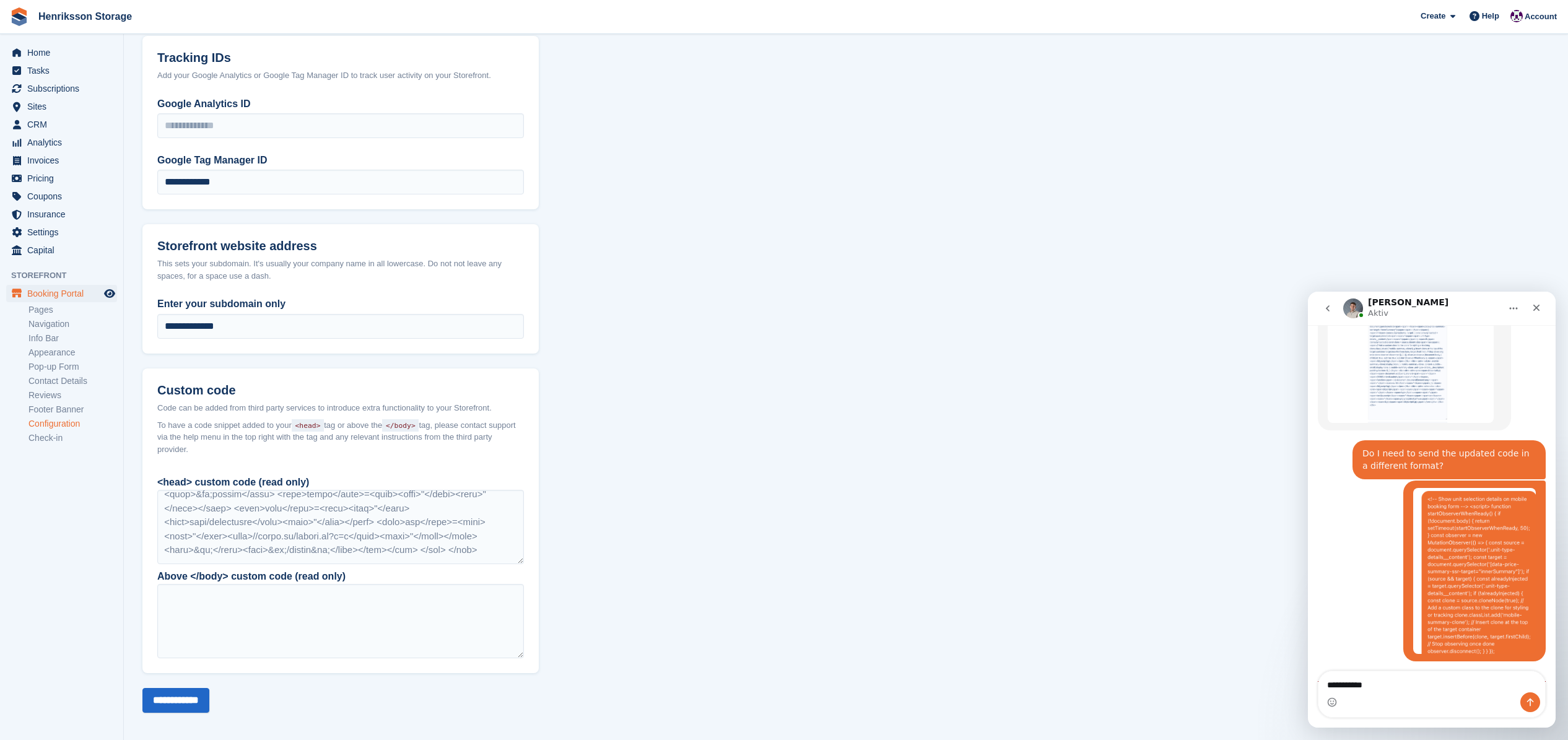
click at [1175, 554] on div "Intercom Messenger" at bounding box center [1432, 702] width 227 height 20
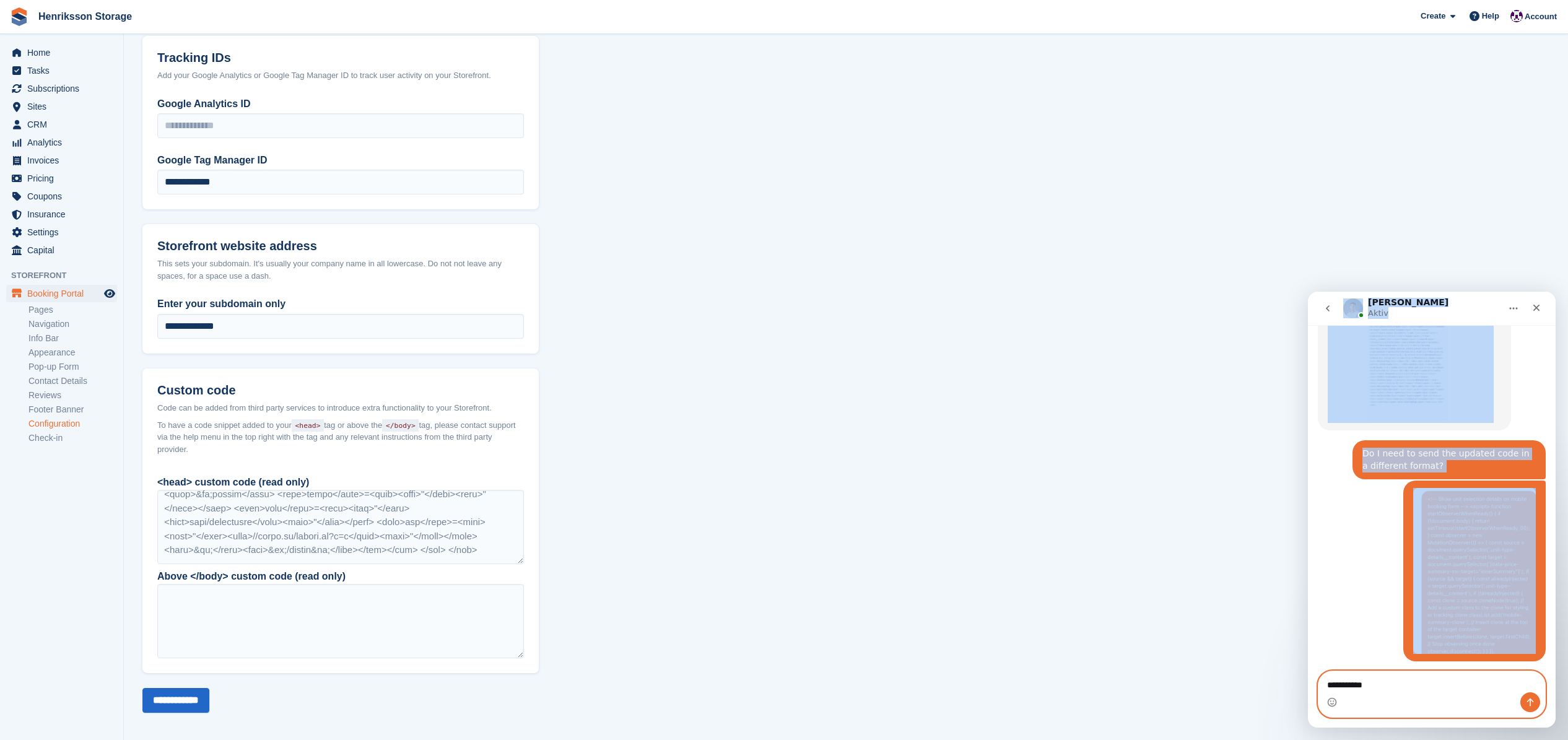
click at [1175, 554] on textarea "**********" at bounding box center [1432, 682] width 227 height 21
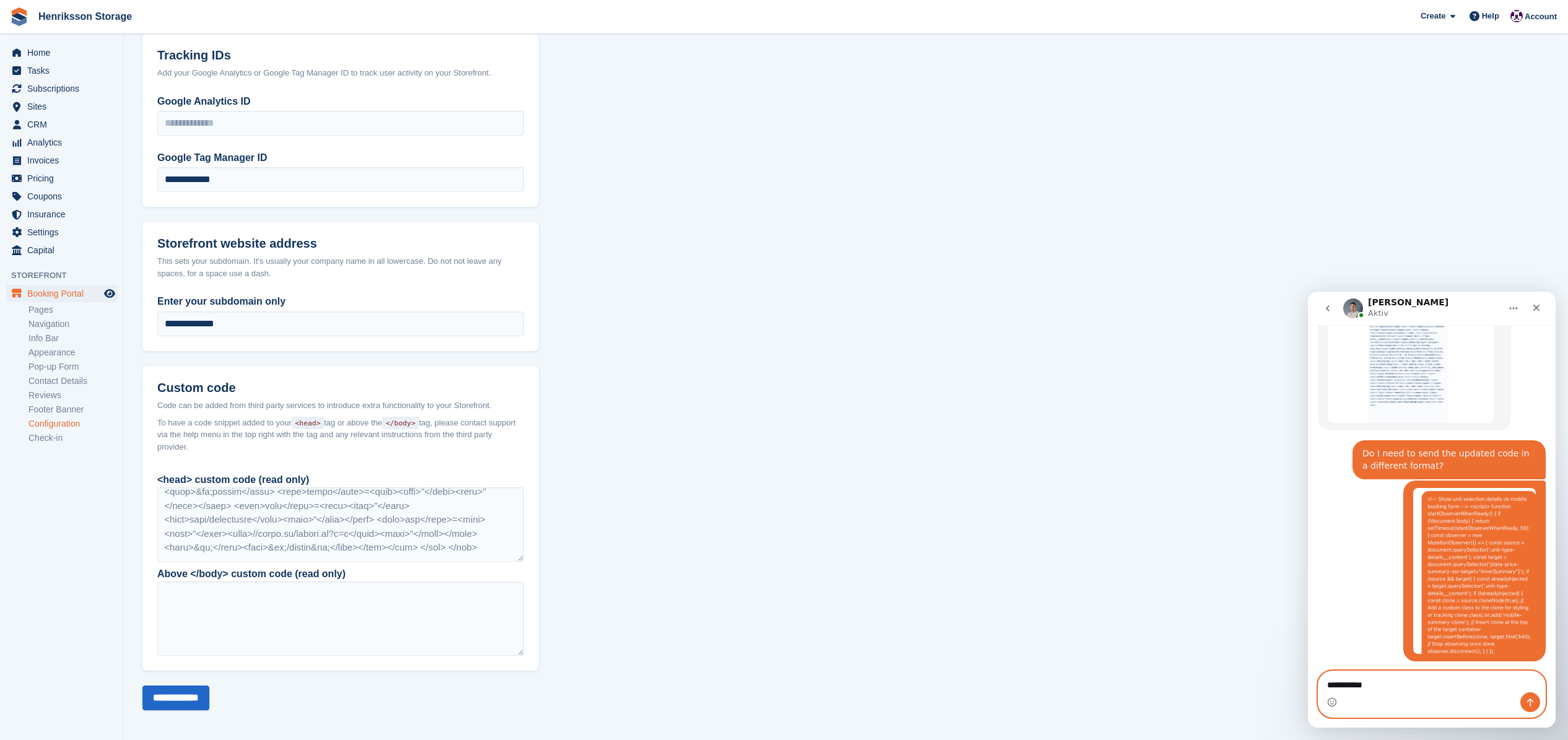
click at [1175, 554] on textarea "**********" at bounding box center [1432, 682] width 227 height 21
type textarea "**********"
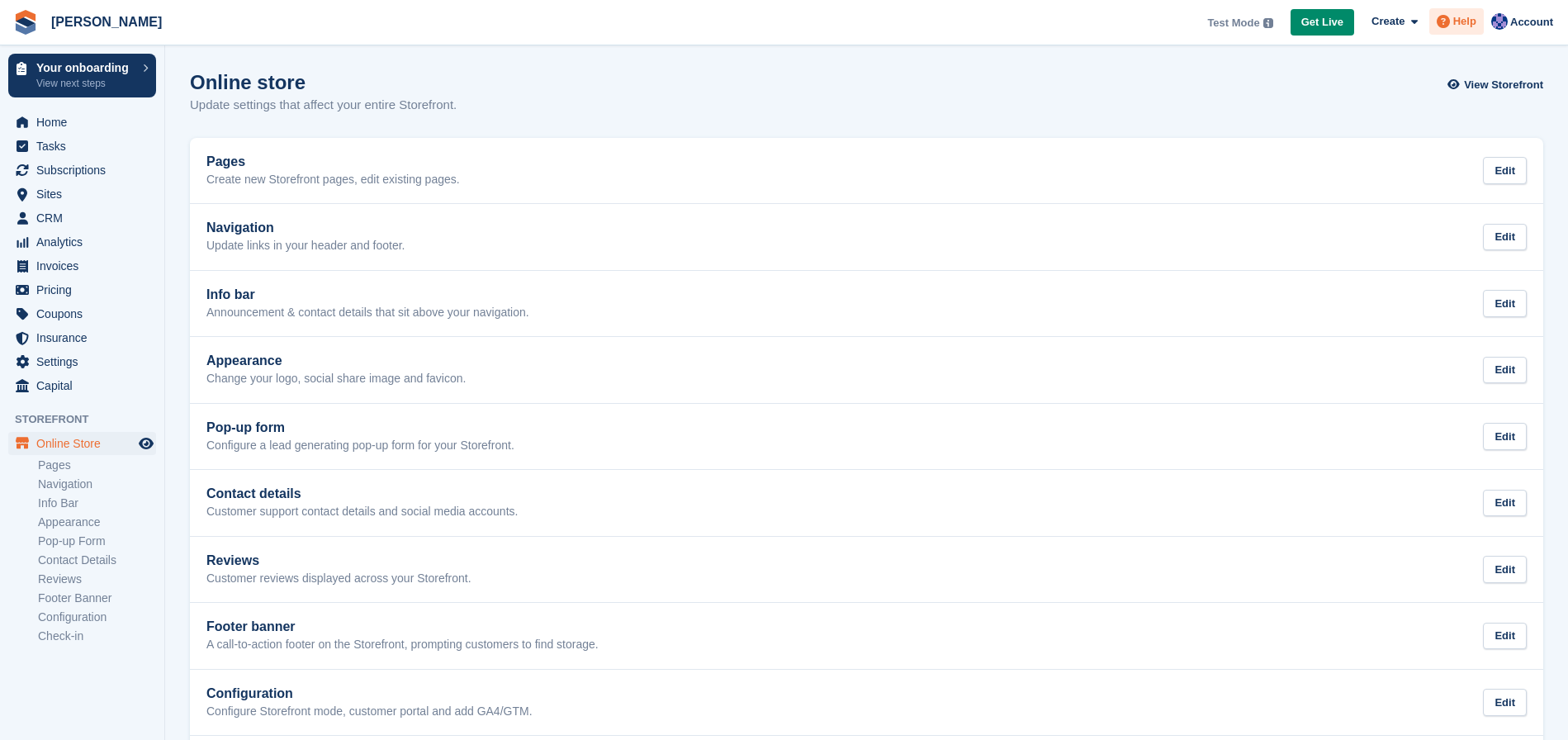
click at [1459, 14] on span "Help" at bounding box center [1465, 21] width 23 height 16
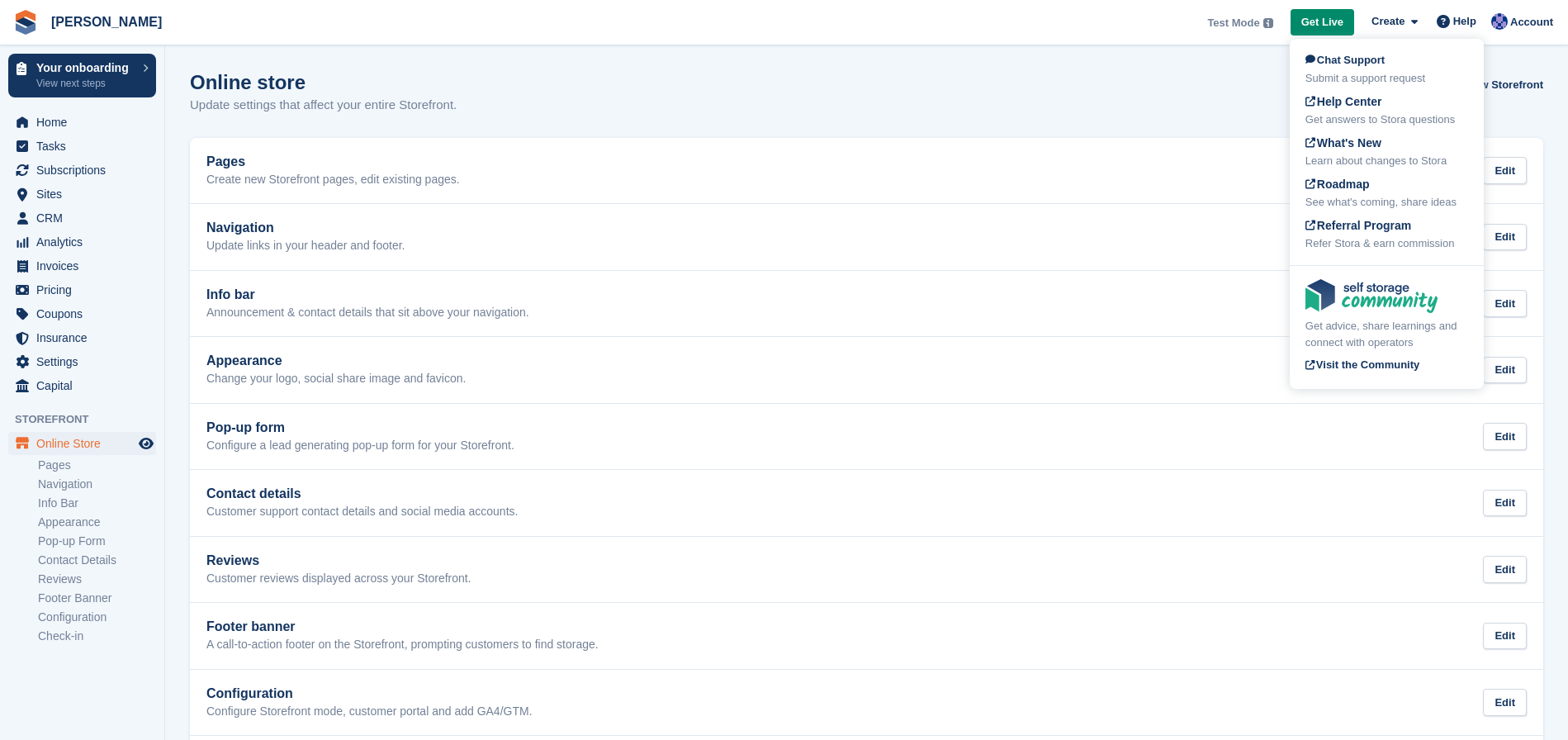
drag, startPoint x: 1382, startPoint y: 61, endPoint x: 1384, endPoint y: 68, distance: 7.3
click at [1382, 61] on span "Chat Support" at bounding box center [1345, 60] width 79 height 12
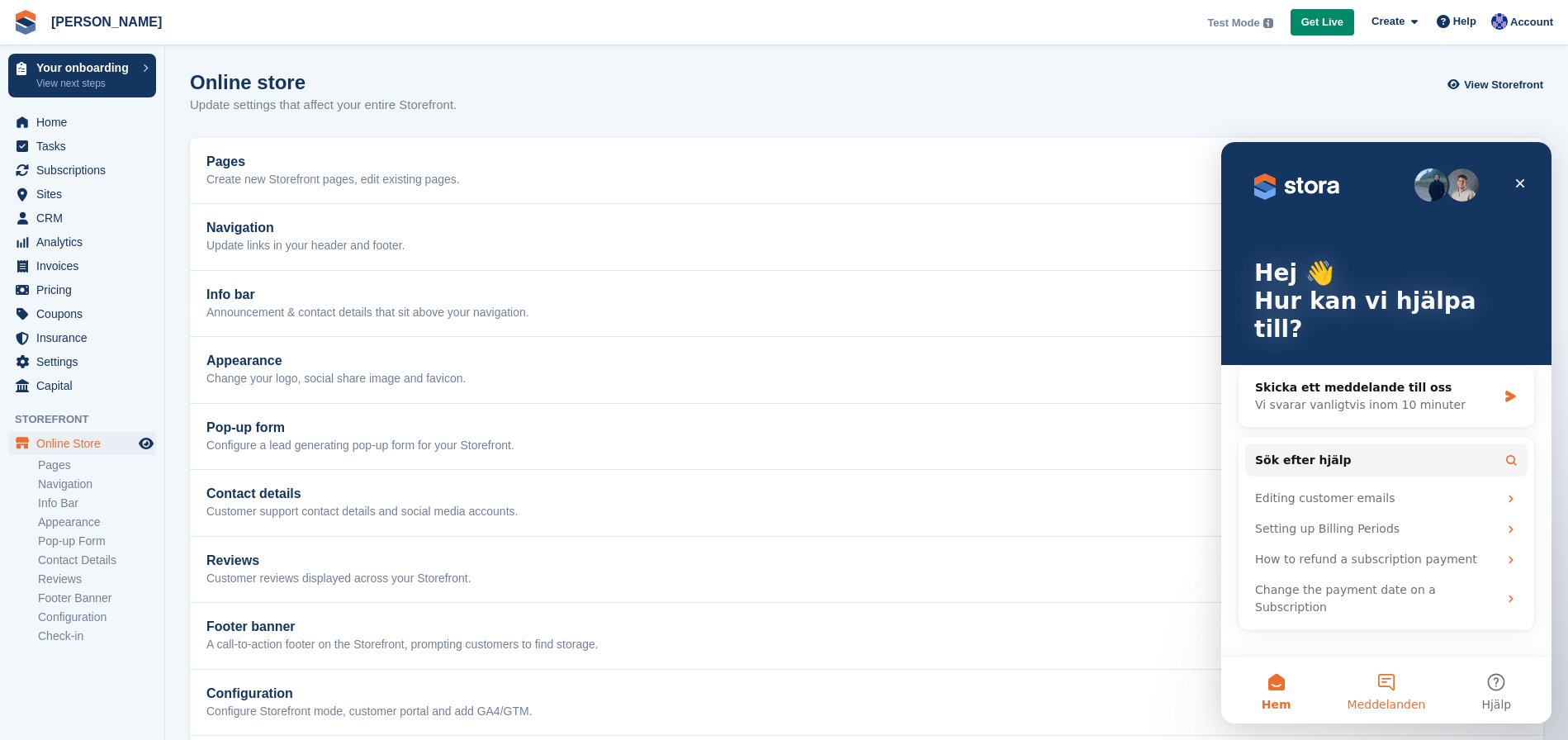
click at [1387, 684] on button "Meddelanden" at bounding box center [1386, 690] width 110 height 66
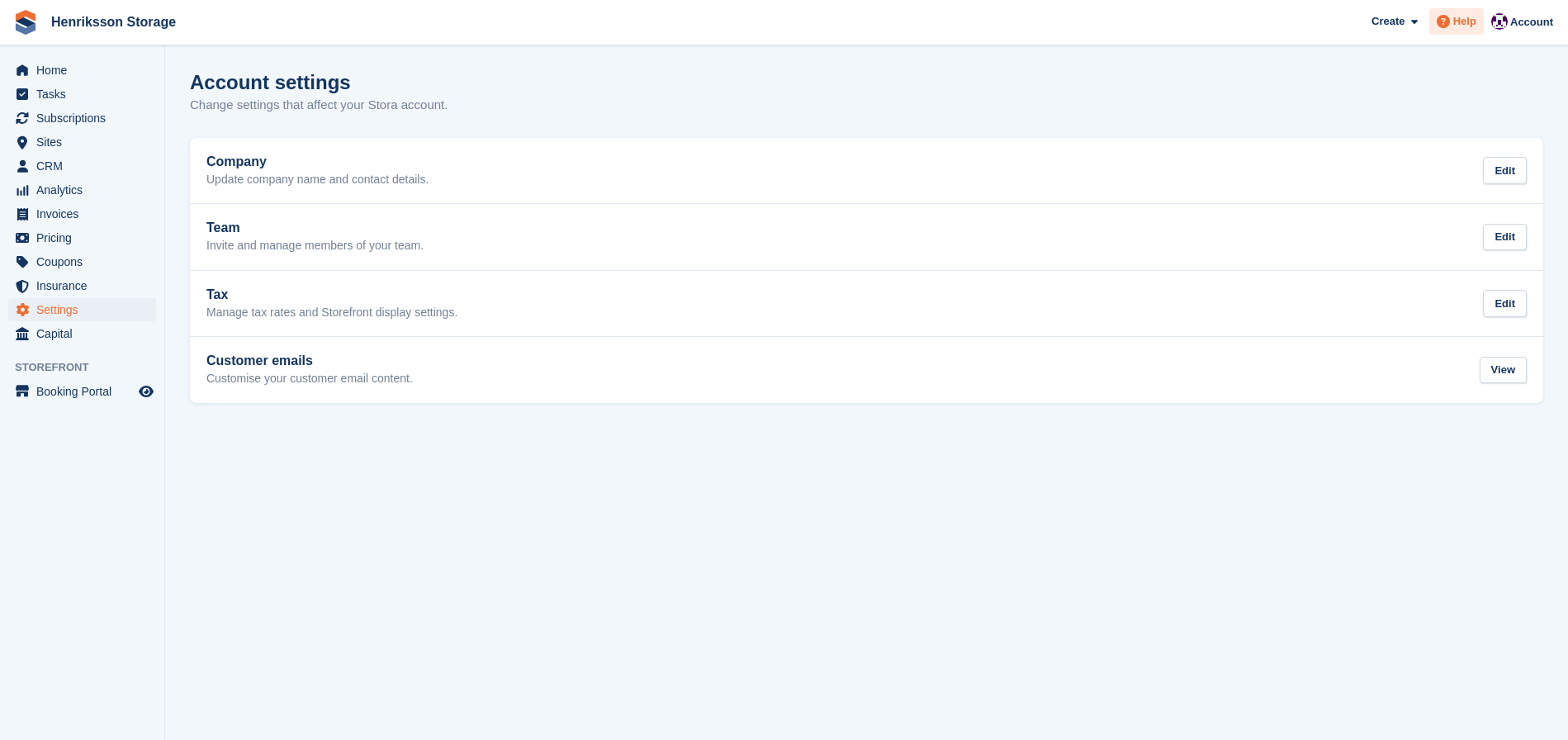
click at [1458, 23] on span "Help" at bounding box center [1465, 21] width 23 height 16
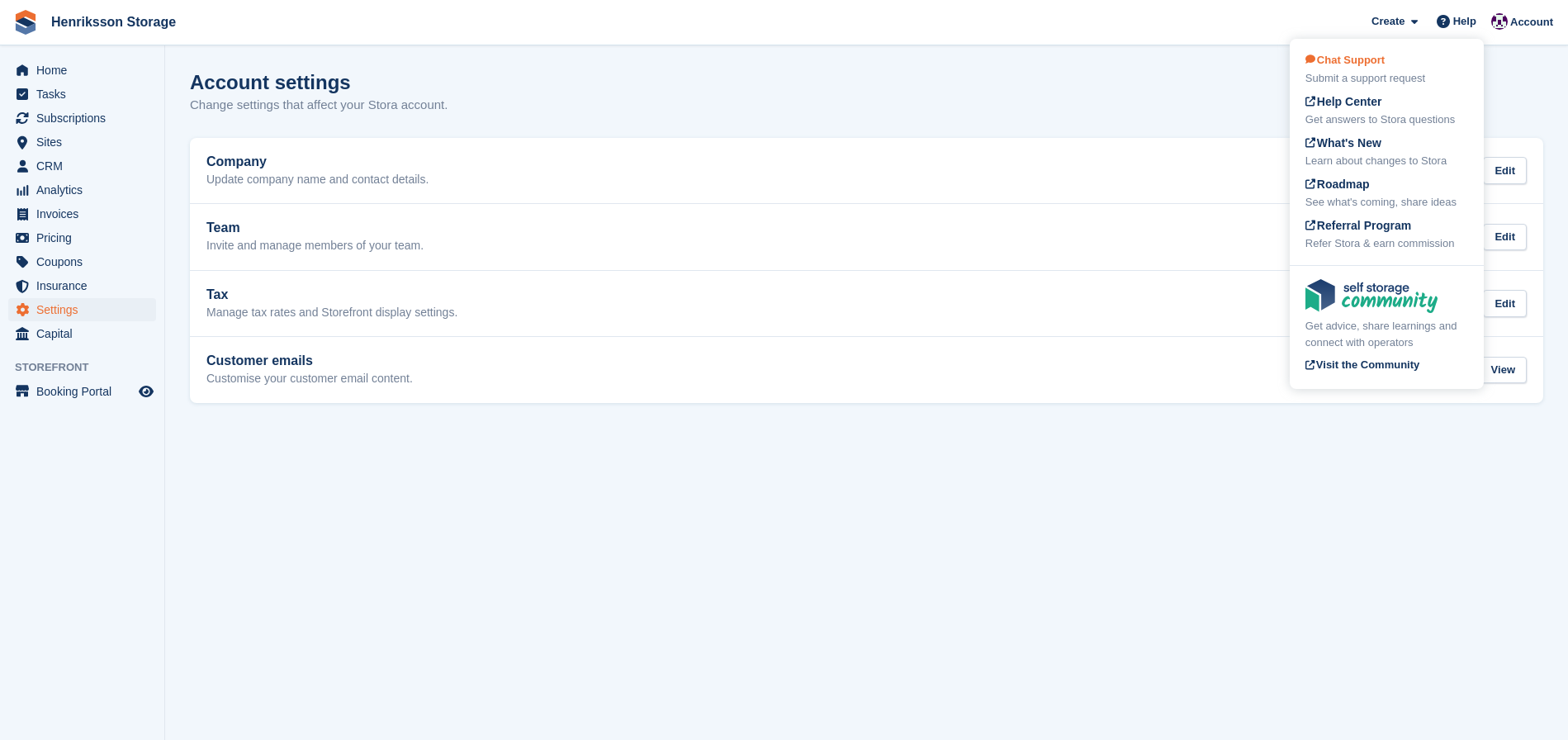
click at [1382, 62] on span "Chat Support" at bounding box center [1345, 60] width 79 height 12
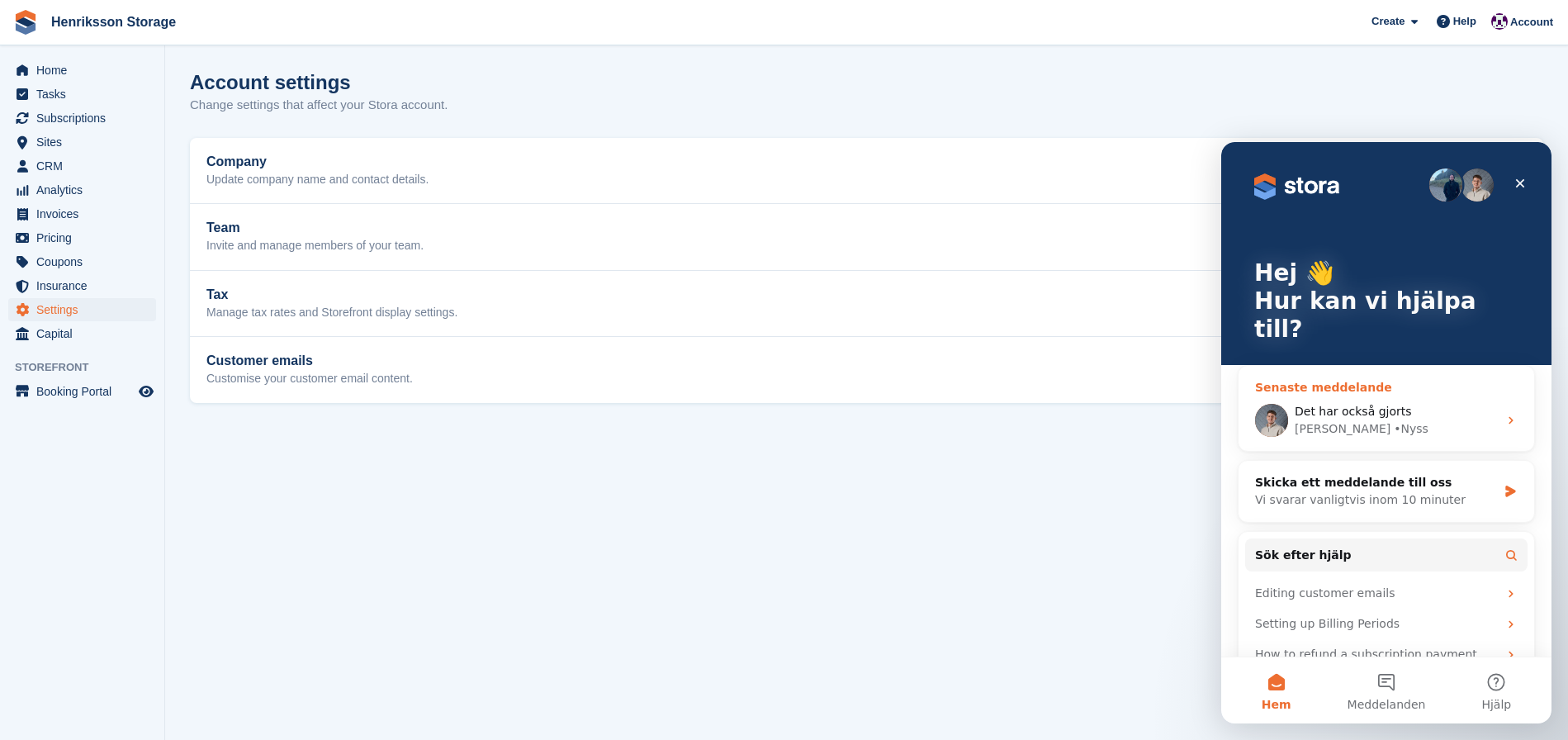
click at [1383, 403] on div "Det har också gjorts Bradley • Nyss" at bounding box center [1396, 420] width 203 height 35
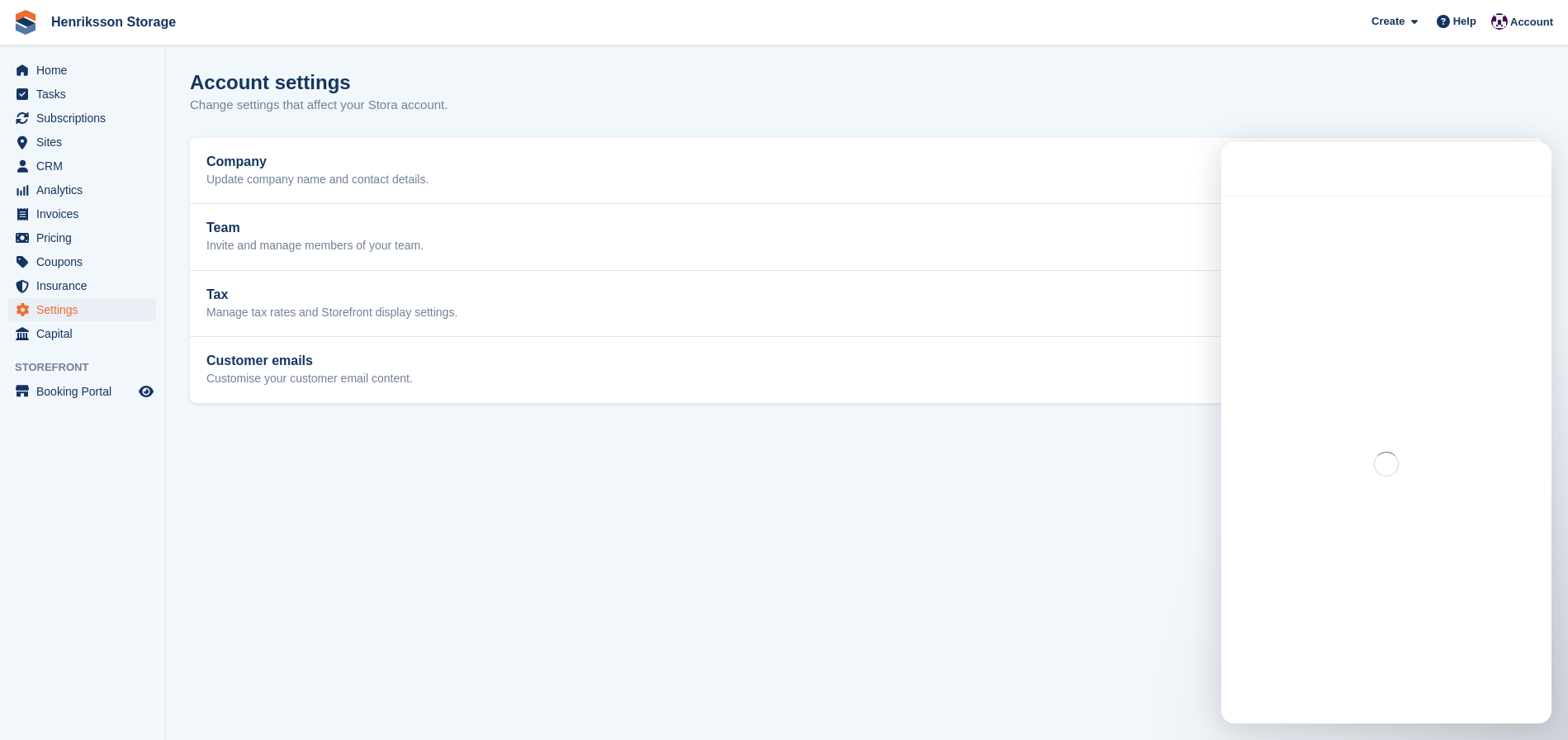
scroll to position [3, 0]
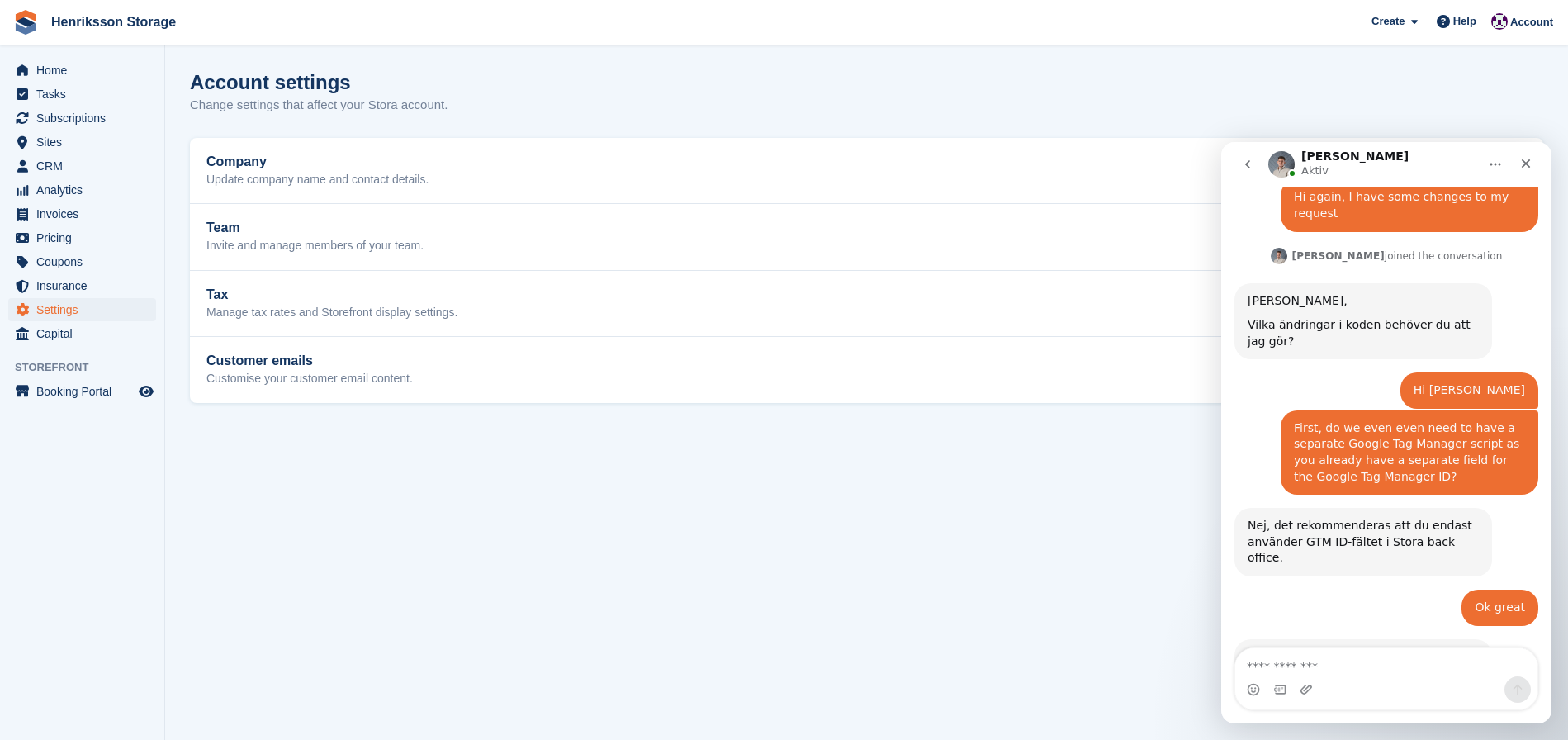
click at [1322, 673] on textarea "Meddelande..." at bounding box center [1387, 662] width 302 height 28
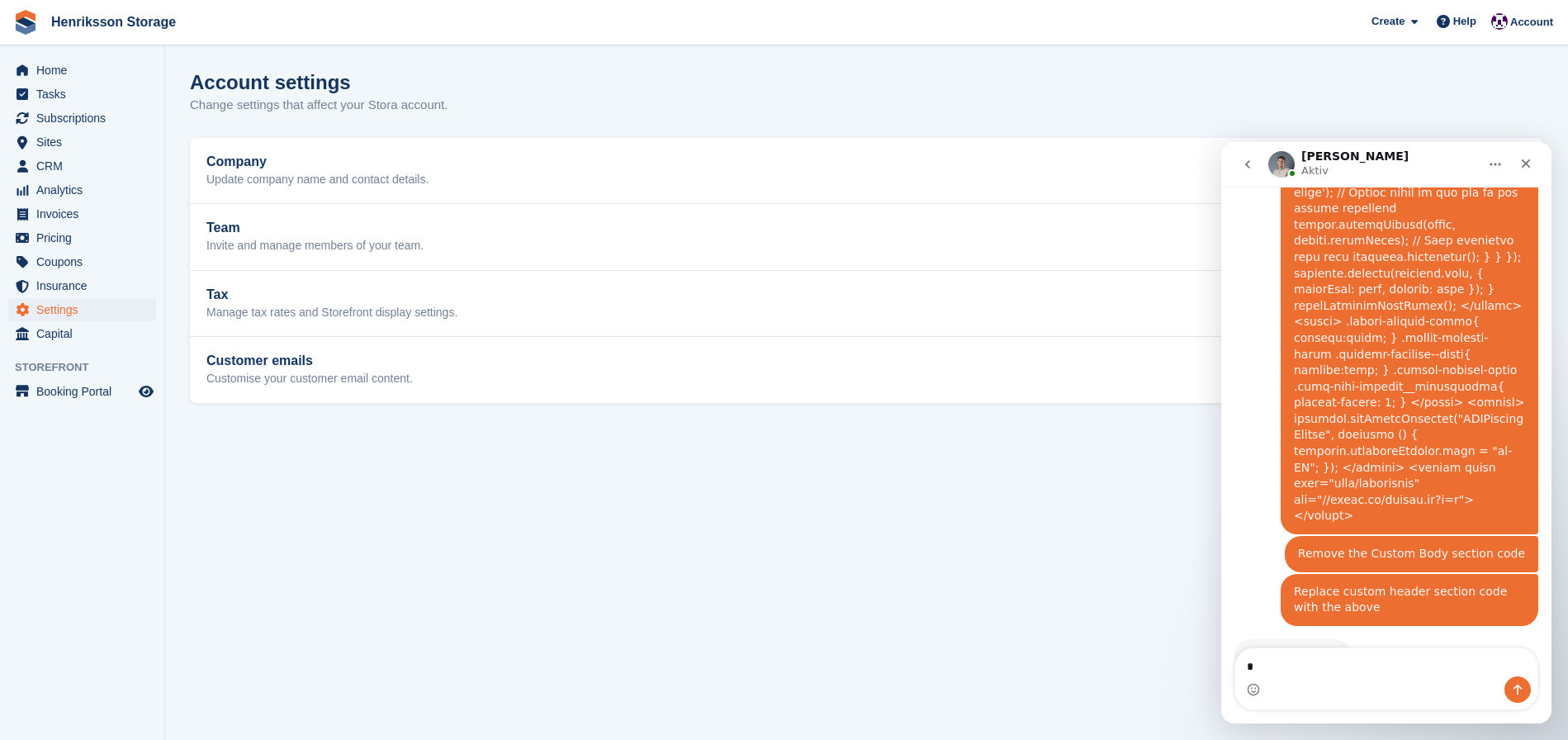
scroll to position [2582, 0]
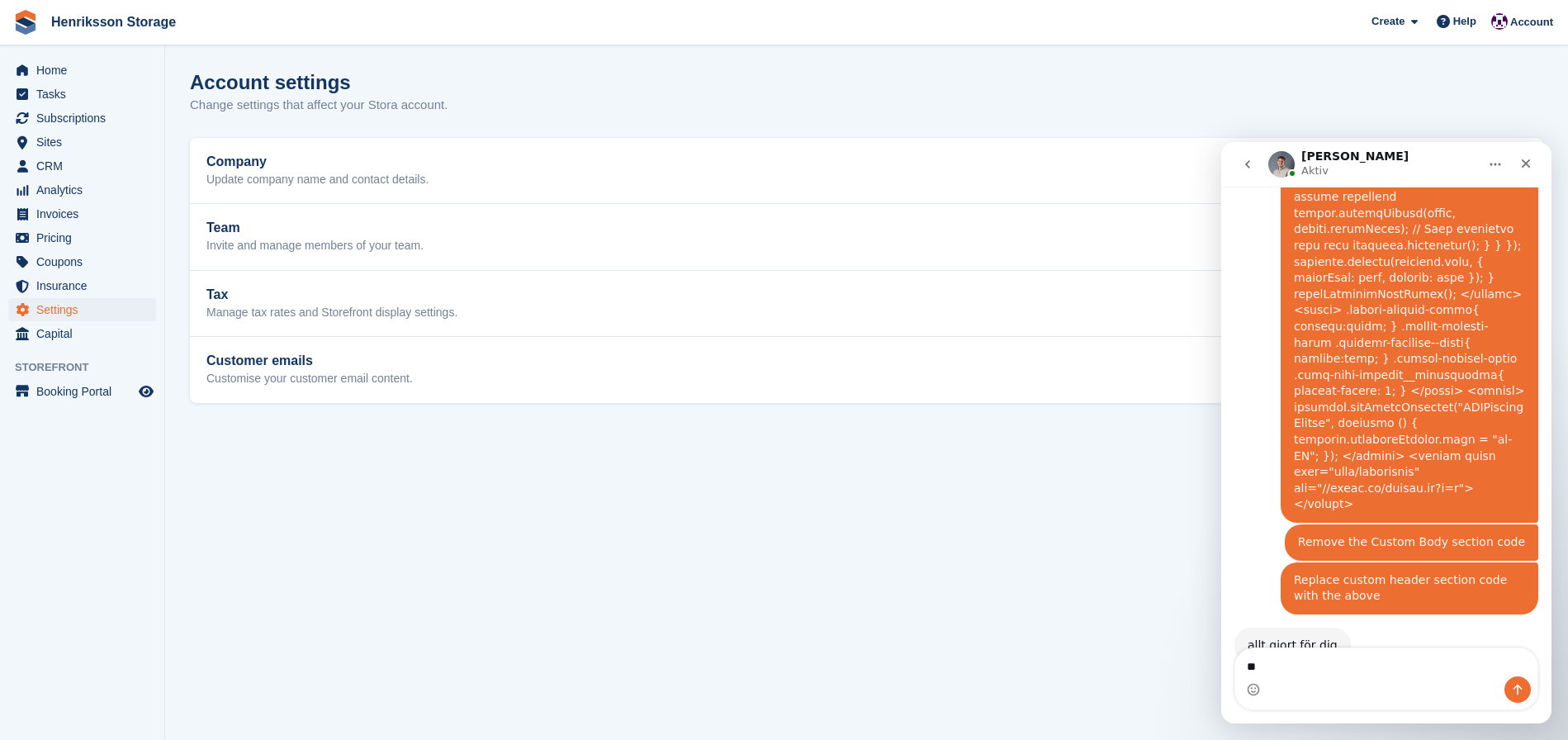
type textarea "*"
type textarea "**********"
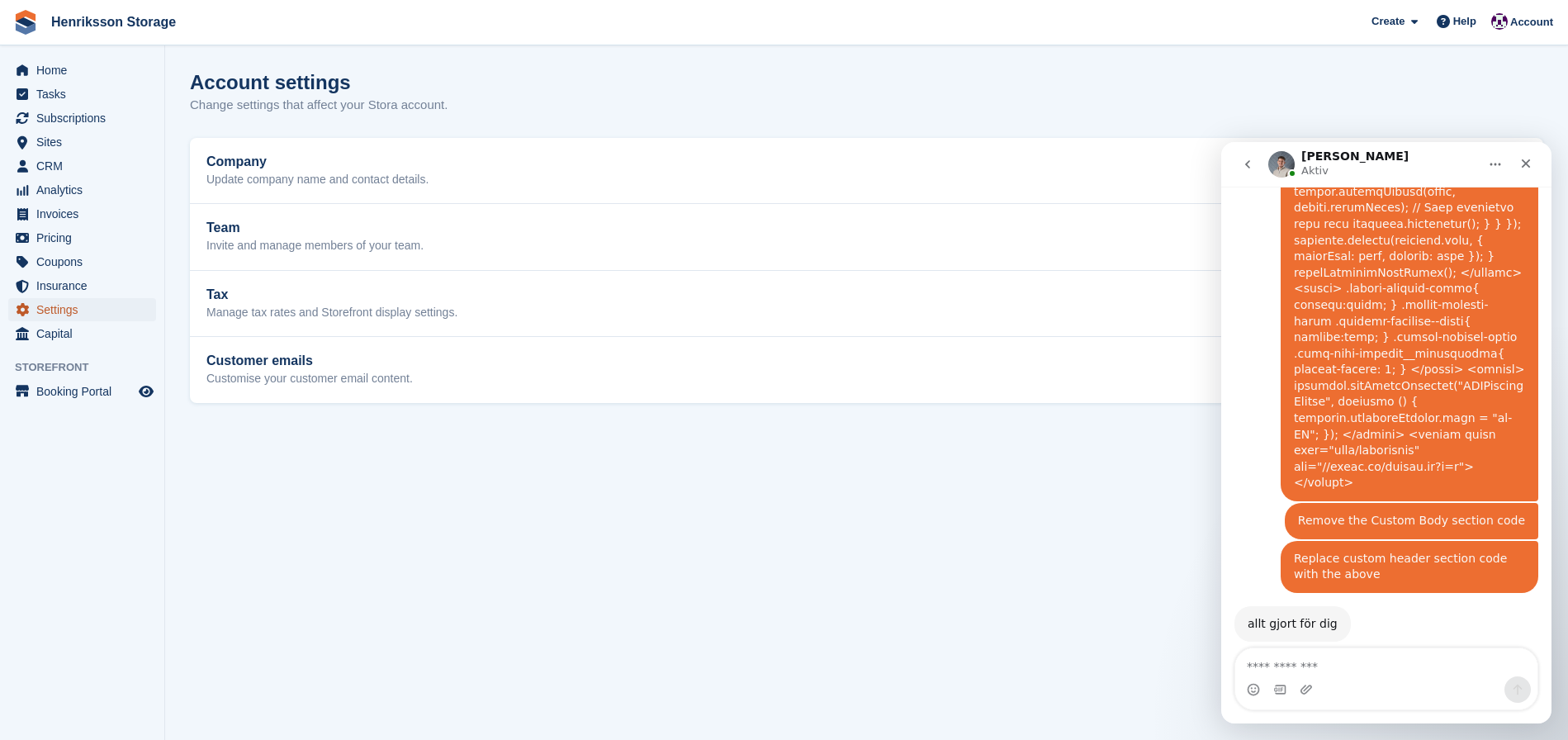
click at [82, 312] on span "Settings" at bounding box center [86, 309] width 99 height 23
click at [67, 309] on span "Settings" at bounding box center [86, 309] width 99 height 23
click at [76, 391] on span "Booking Portal" at bounding box center [86, 391] width 99 height 23
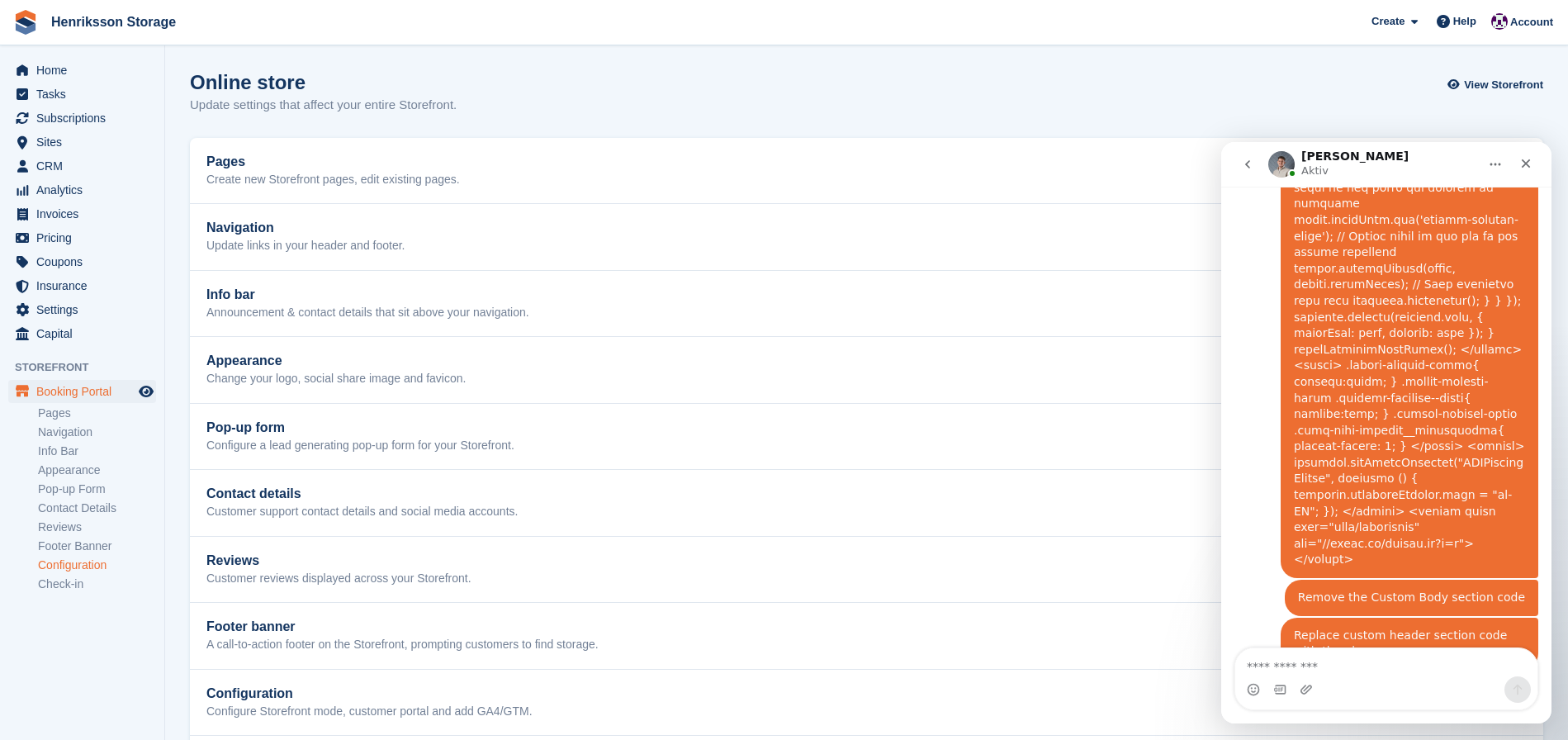
scroll to position [2604, 0]
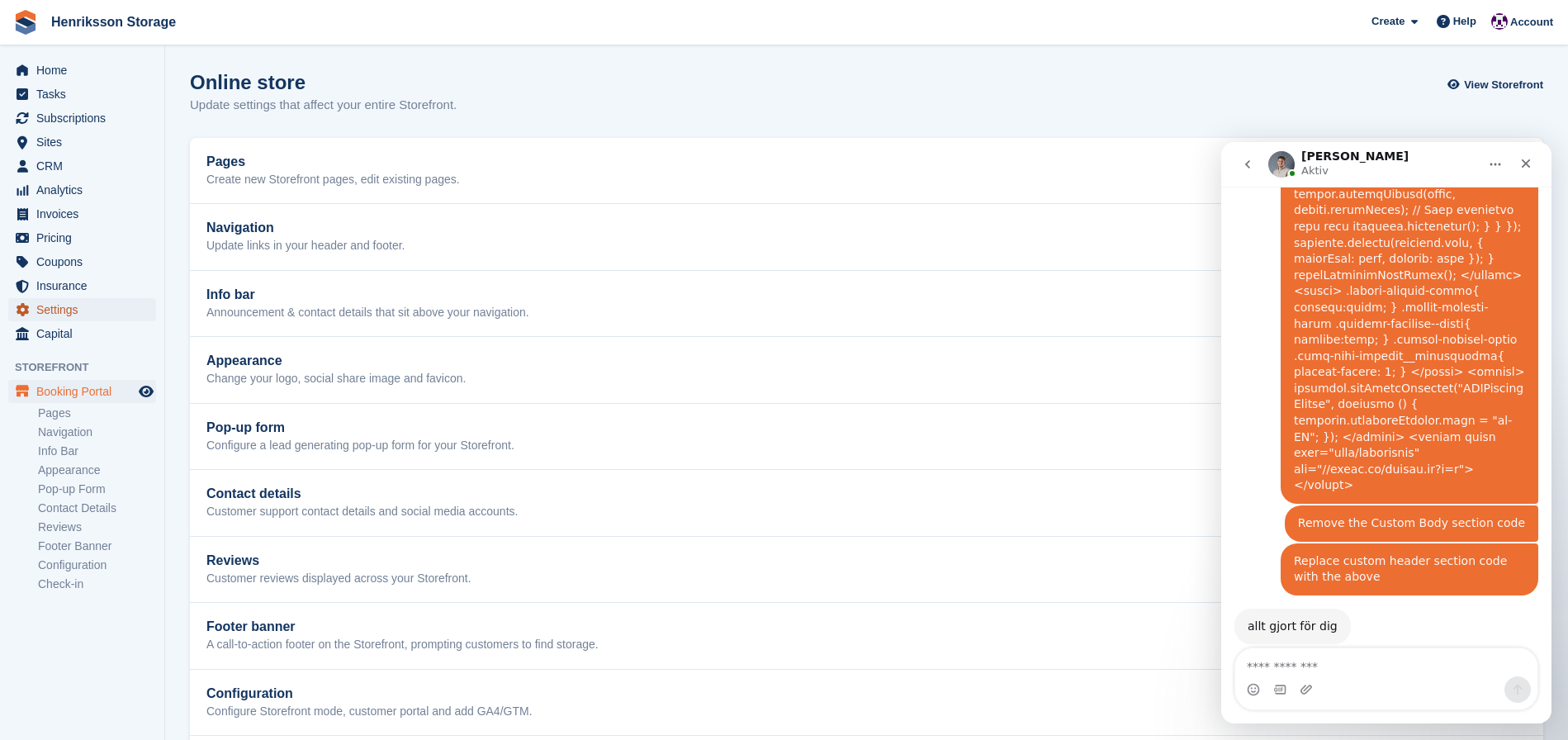
click at [58, 308] on span "Settings" at bounding box center [86, 309] width 99 height 23
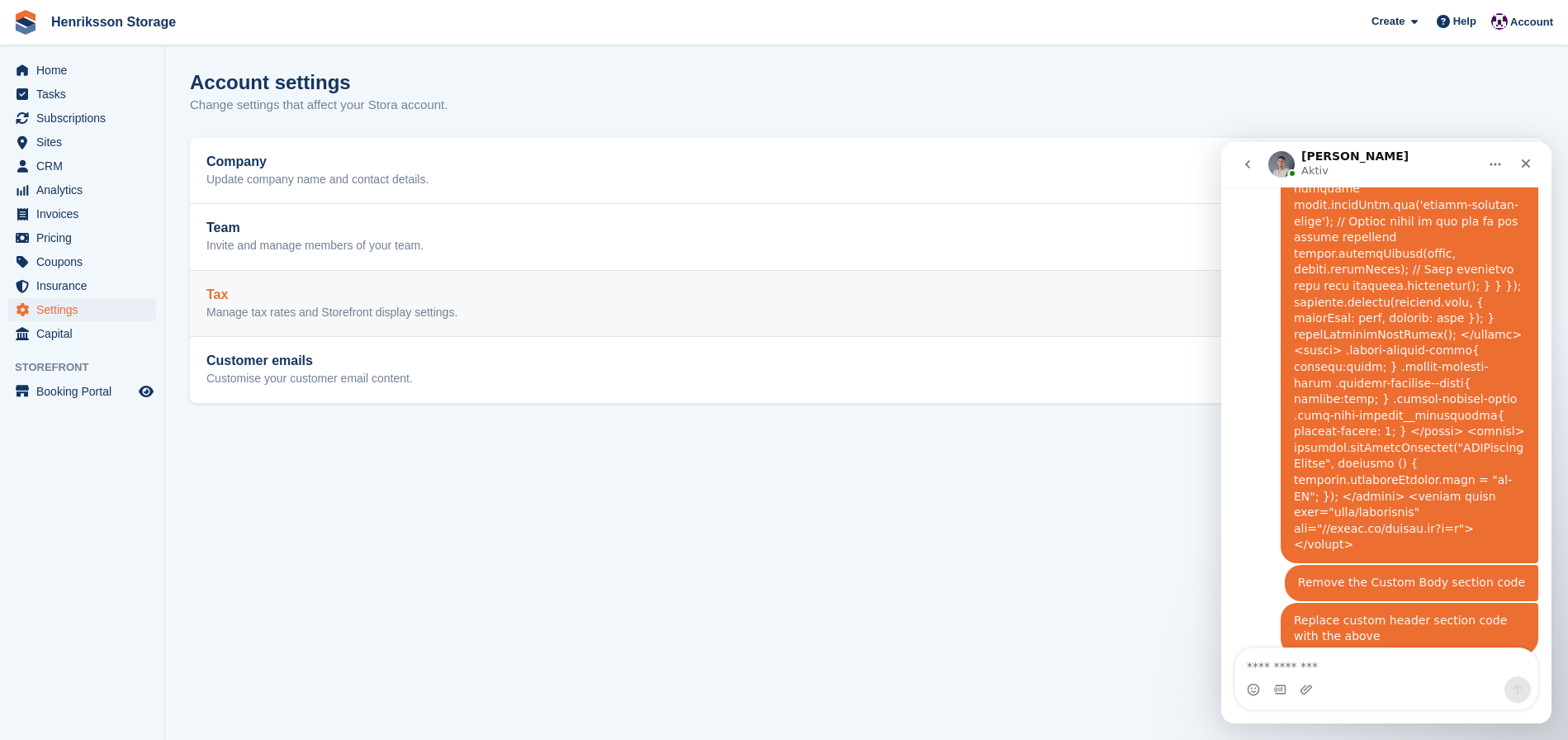
scroll to position [2604, 0]
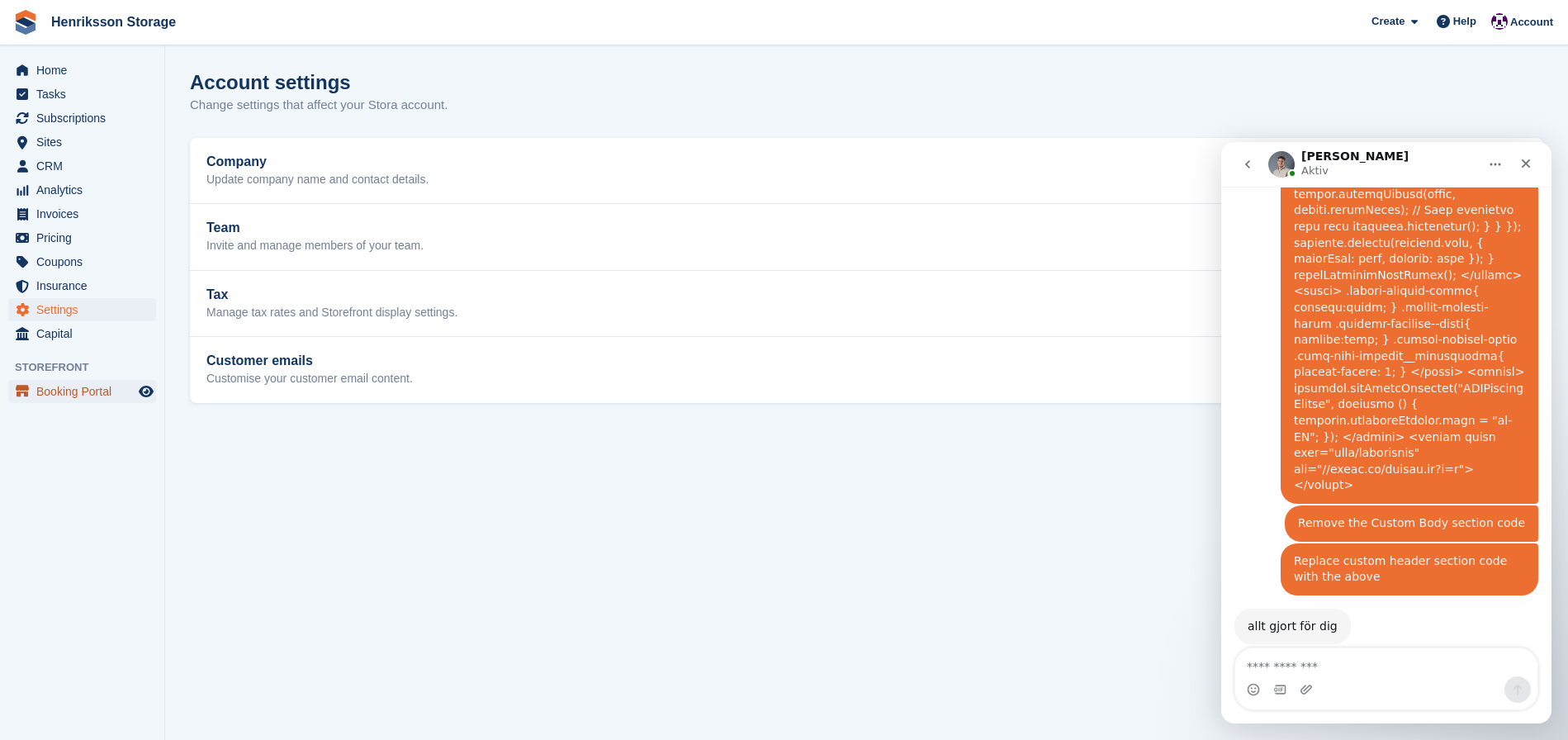
click at [65, 394] on span "Booking Portal" at bounding box center [86, 391] width 99 height 23
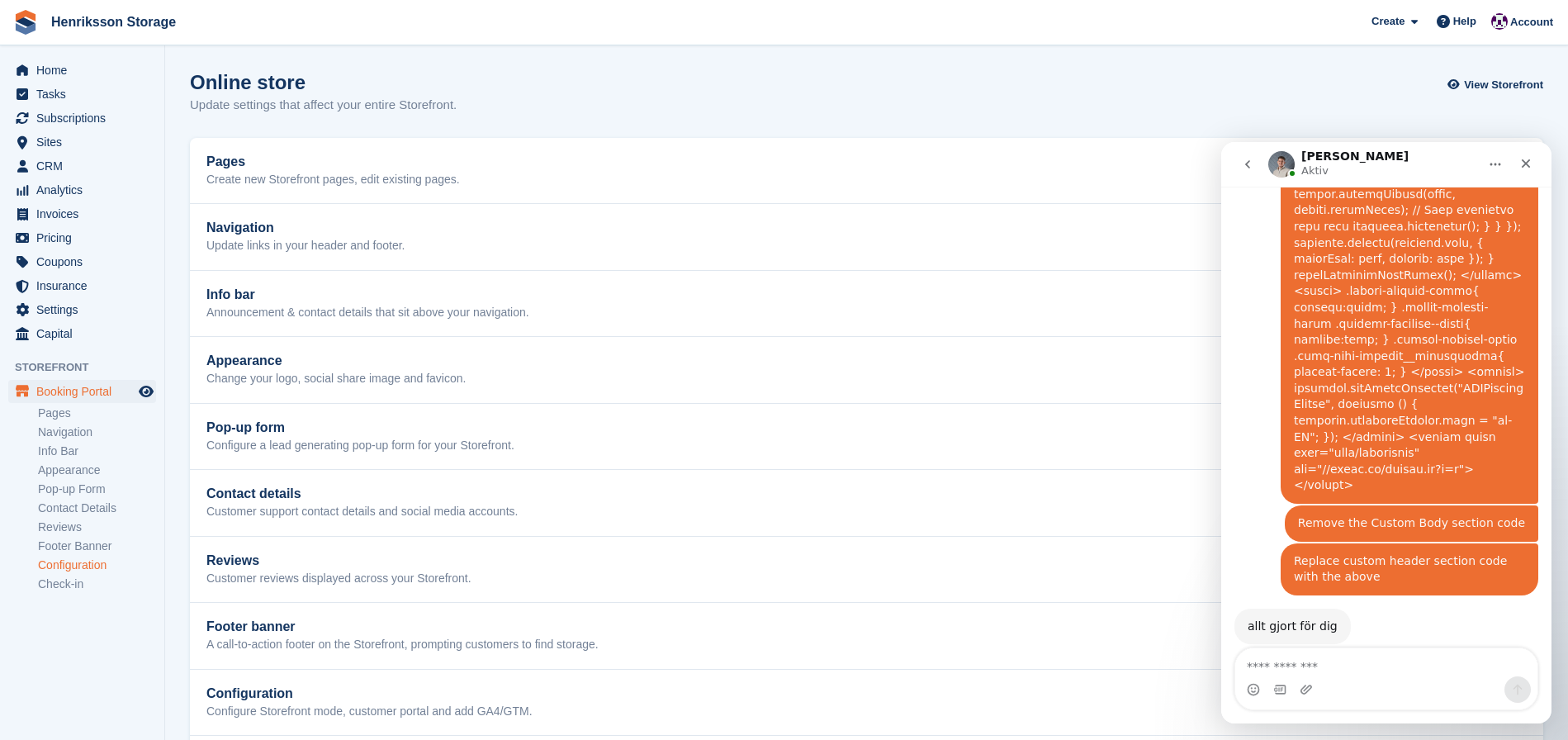
click at [68, 567] on link "Configuration" at bounding box center [97, 565] width 118 height 15
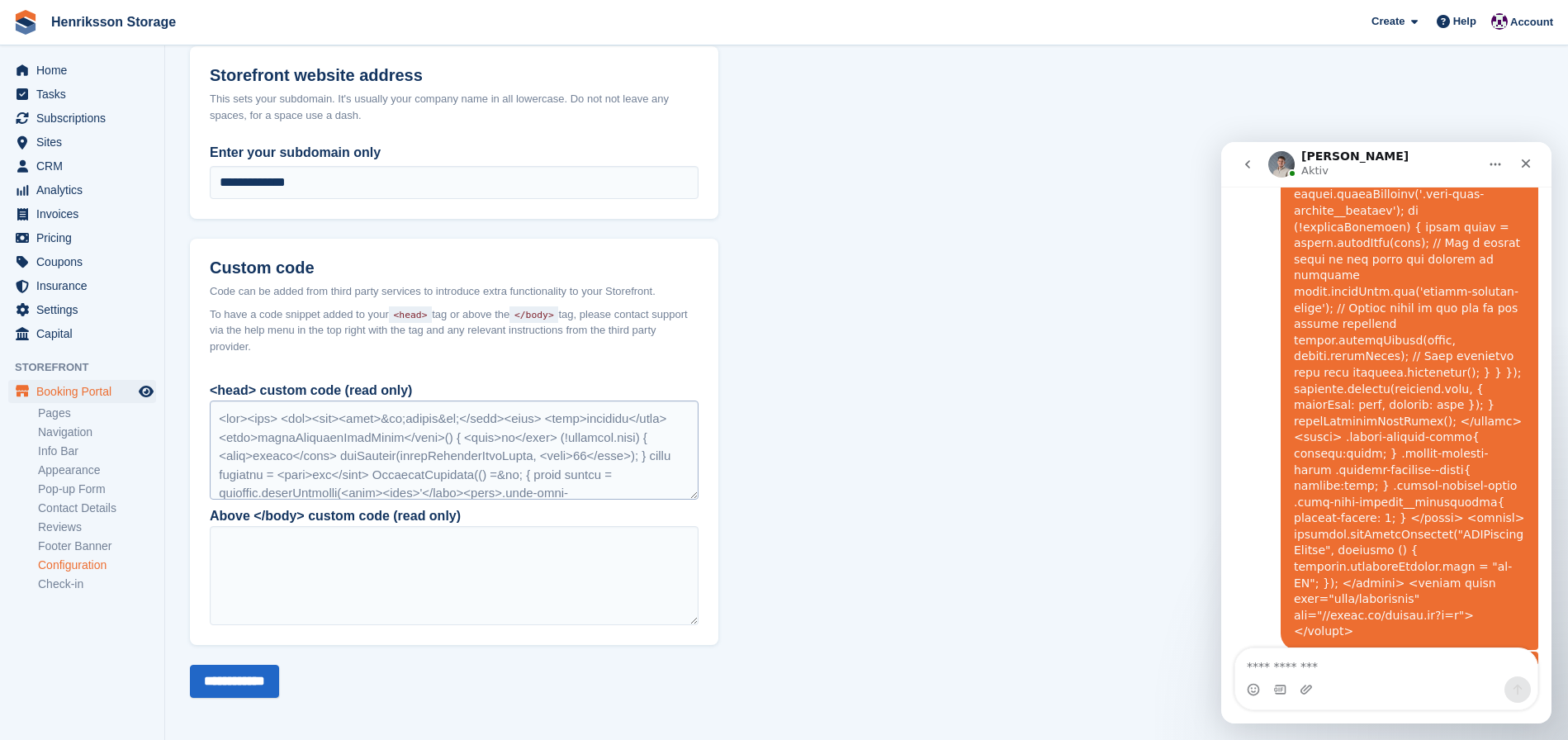
scroll to position [2604, 0]
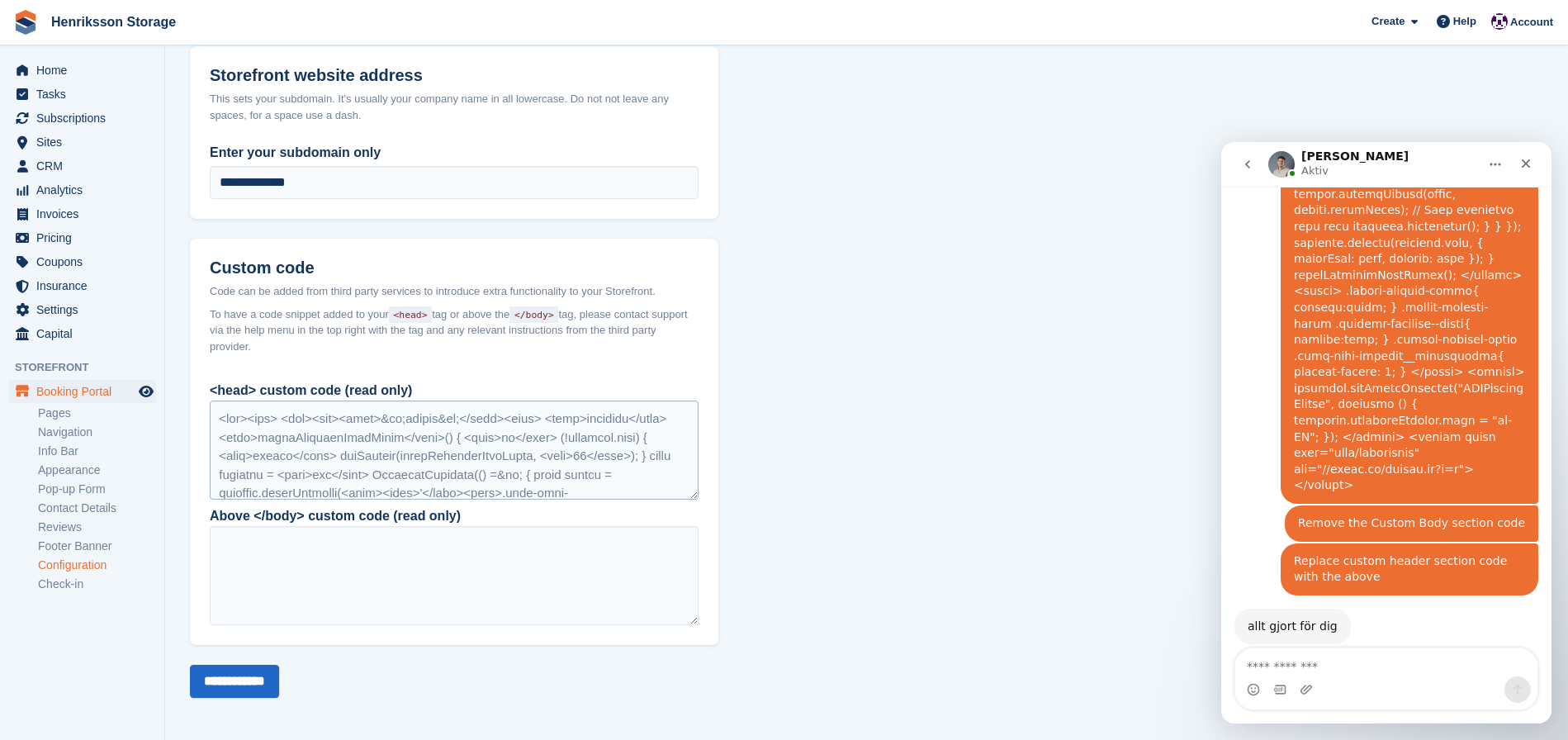
click at [403, 470] on div at bounding box center [454, 450] width 489 height 99
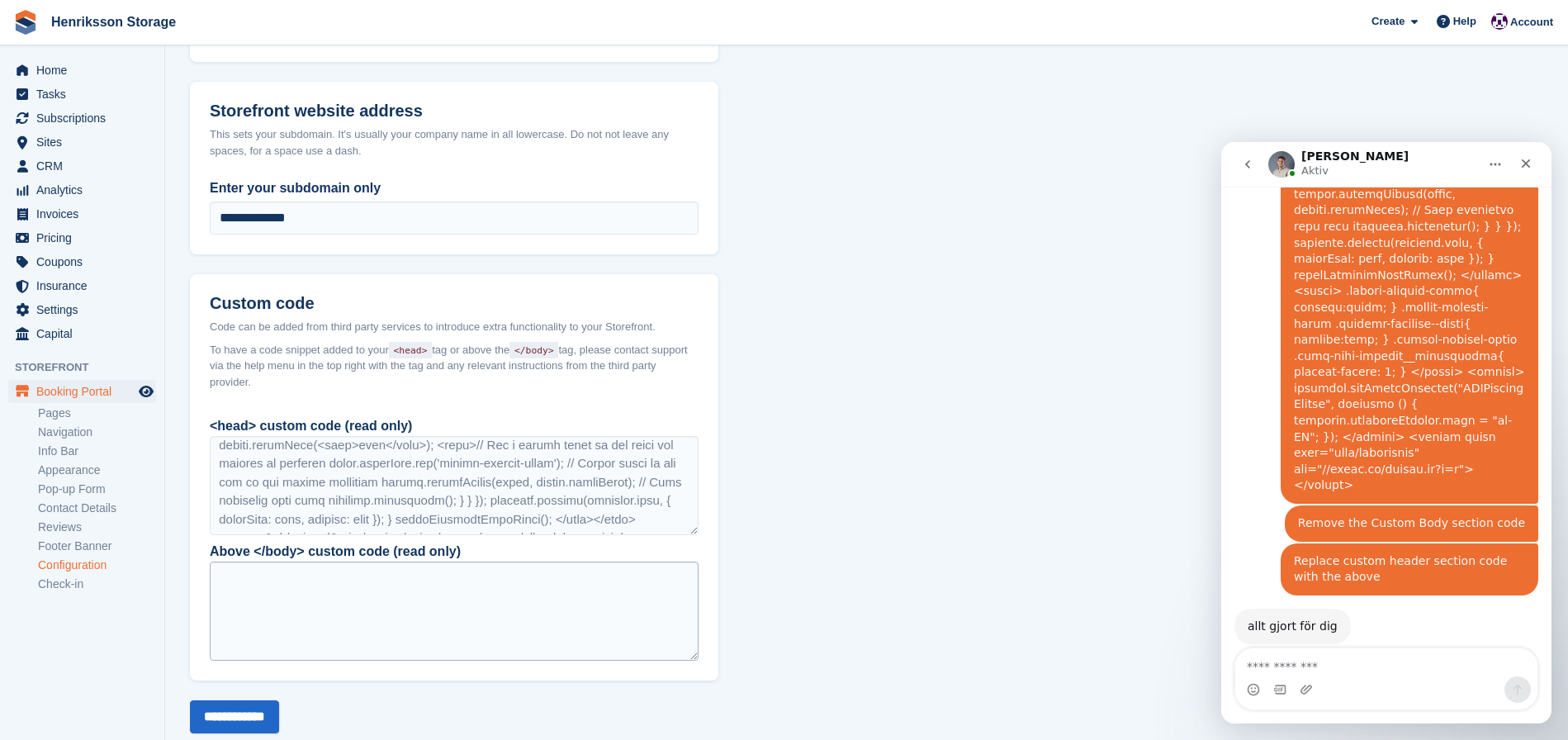
scroll to position [218, 0]
click at [311, 575] on div at bounding box center [454, 611] width 489 height 99
drag, startPoint x: 312, startPoint y: 580, endPoint x: 323, endPoint y: 491, distance: 89.7
click at [314, 572] on div at bounding box center [454, 611] width 489 height 99
drag, startPoint x: 324, startPoint y: 489, endPoint x: 364, endPoint y: 492, distance: 40.1
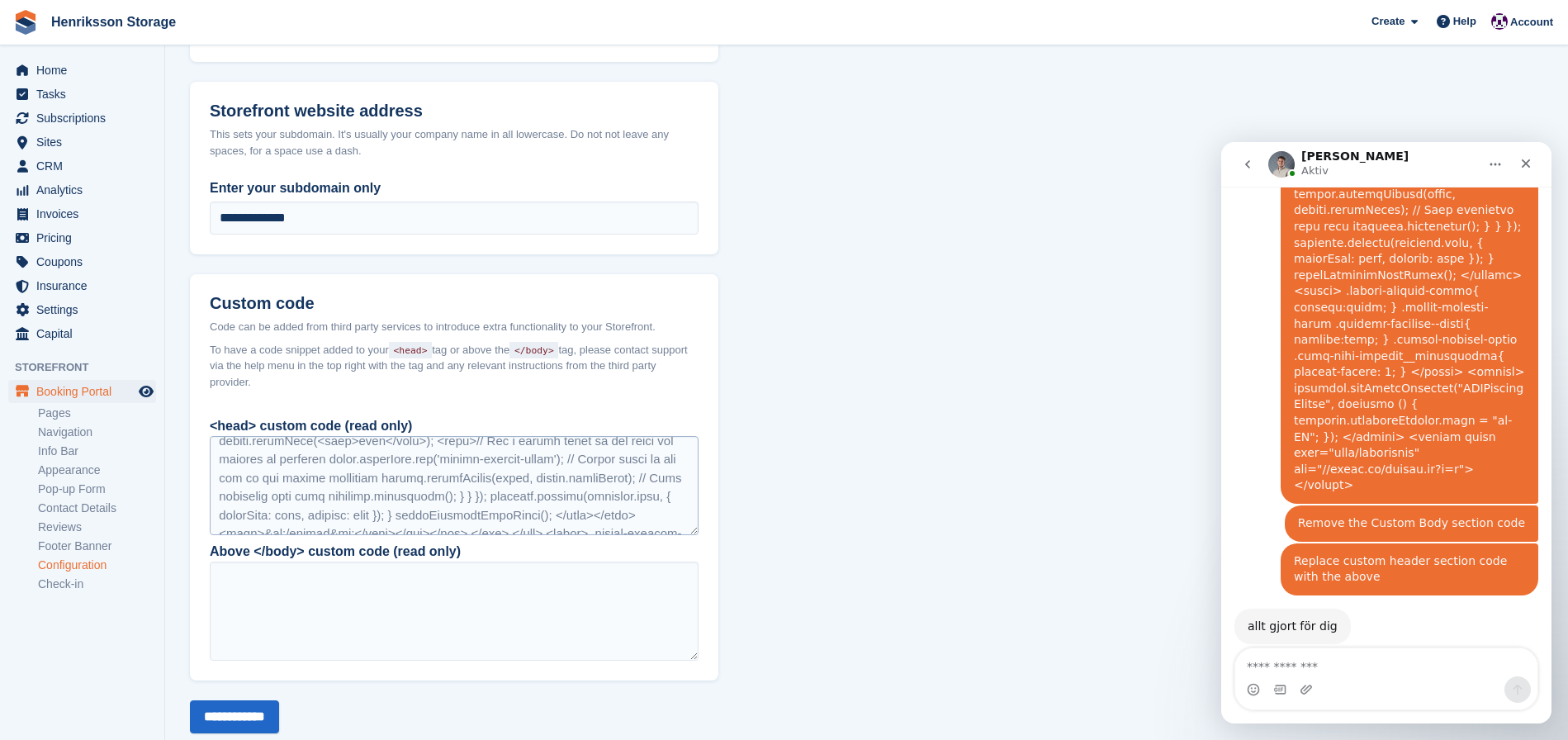
click at [364, 492] on div at bounding box center [454, 485] width 489 height 99
drag, startPoint x: 364, startPoint y: 492, endPoint x: 338, endPoint y: 460, distance: 41.2
click at [364, 491] on div at bounding box center [454, 485] width 489 height 99
drag, startPoint x: 288, startPoint y: 452, endPoint x: 350, endPoint y: 464, distance: 63.2
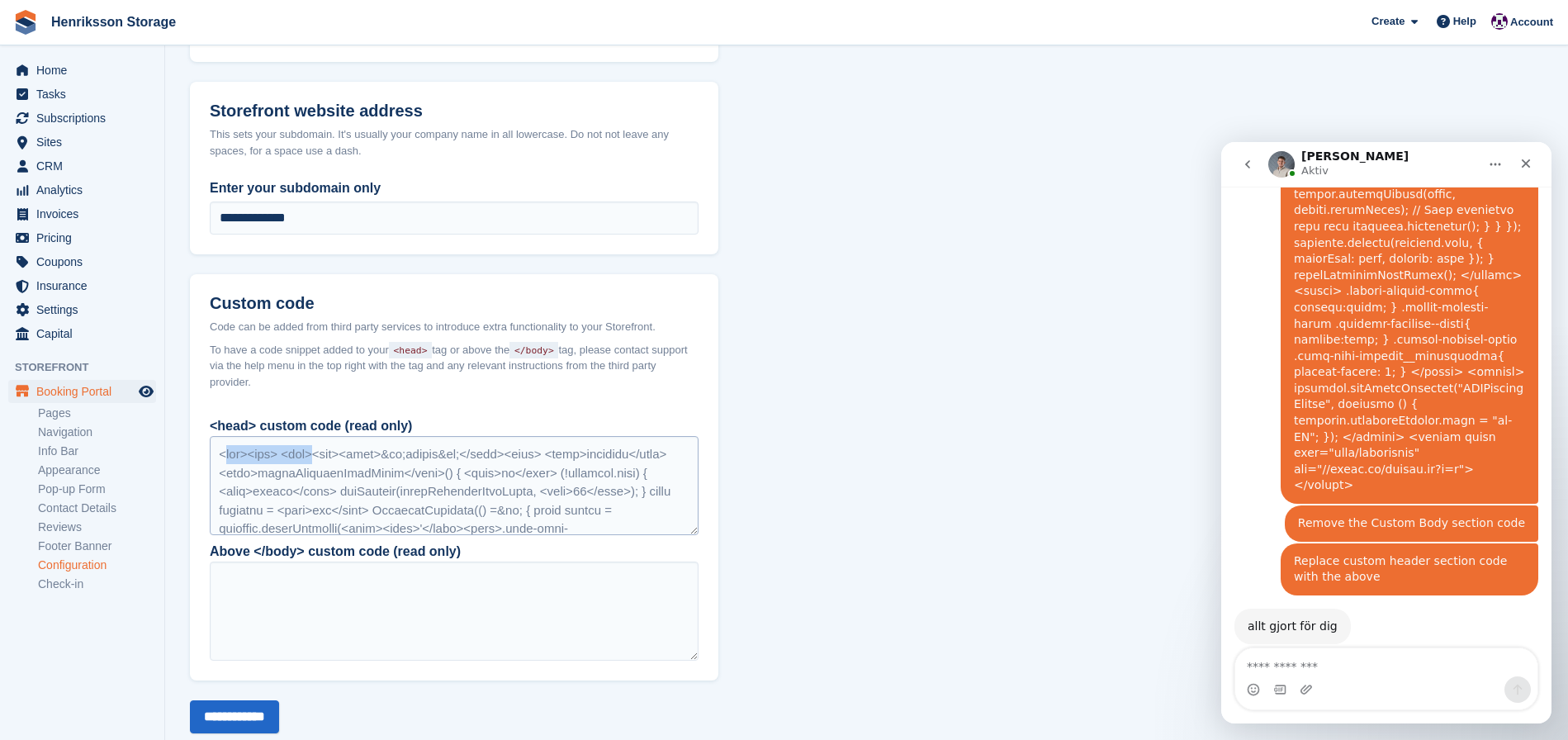
click at [232, 452] on div at bounding box center [454, 485] width 489 height 99
click at [1330, 670] on textarea "Meddelande..." at bounding box center [1387, 662] width 302 height 28
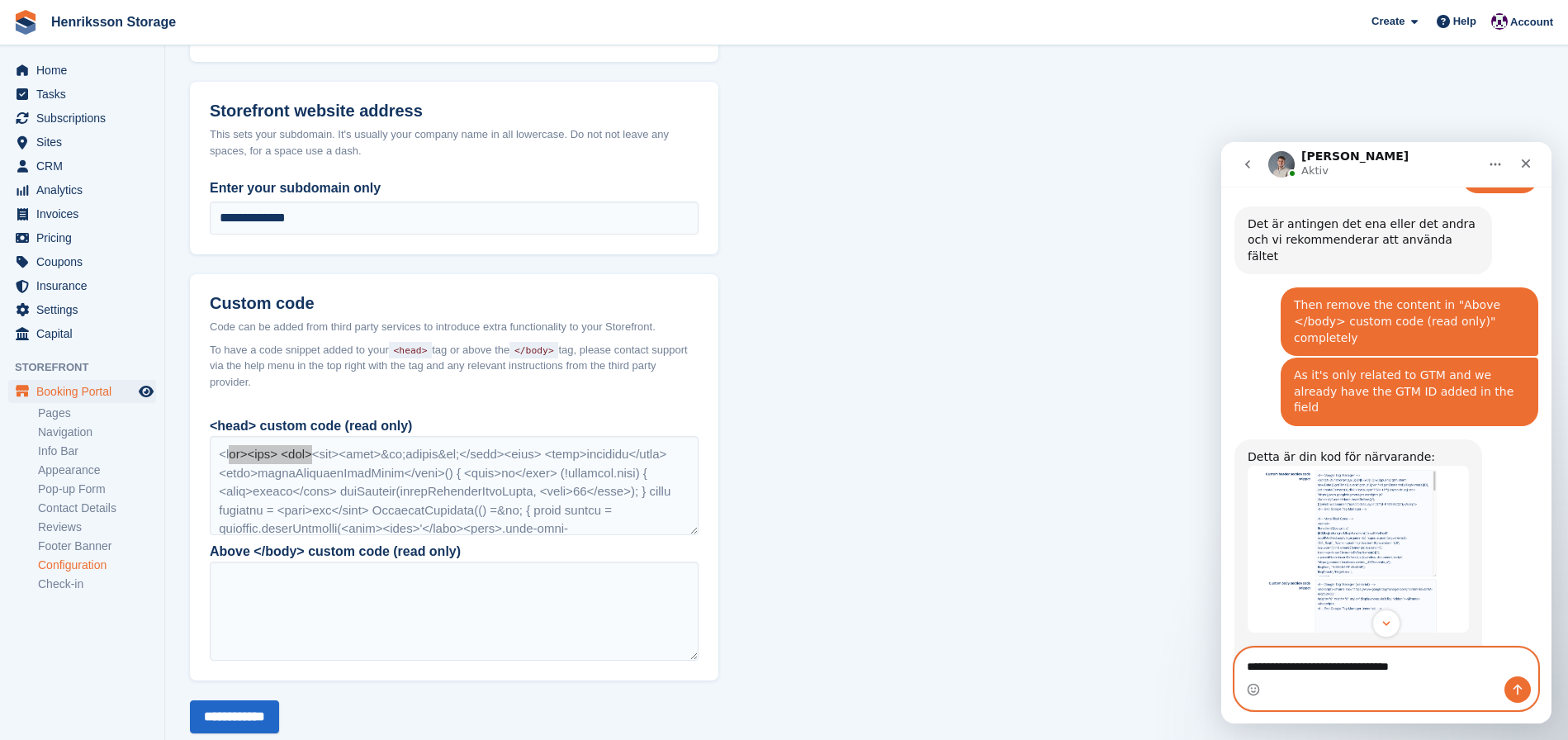
scroll to position [1904, 0]
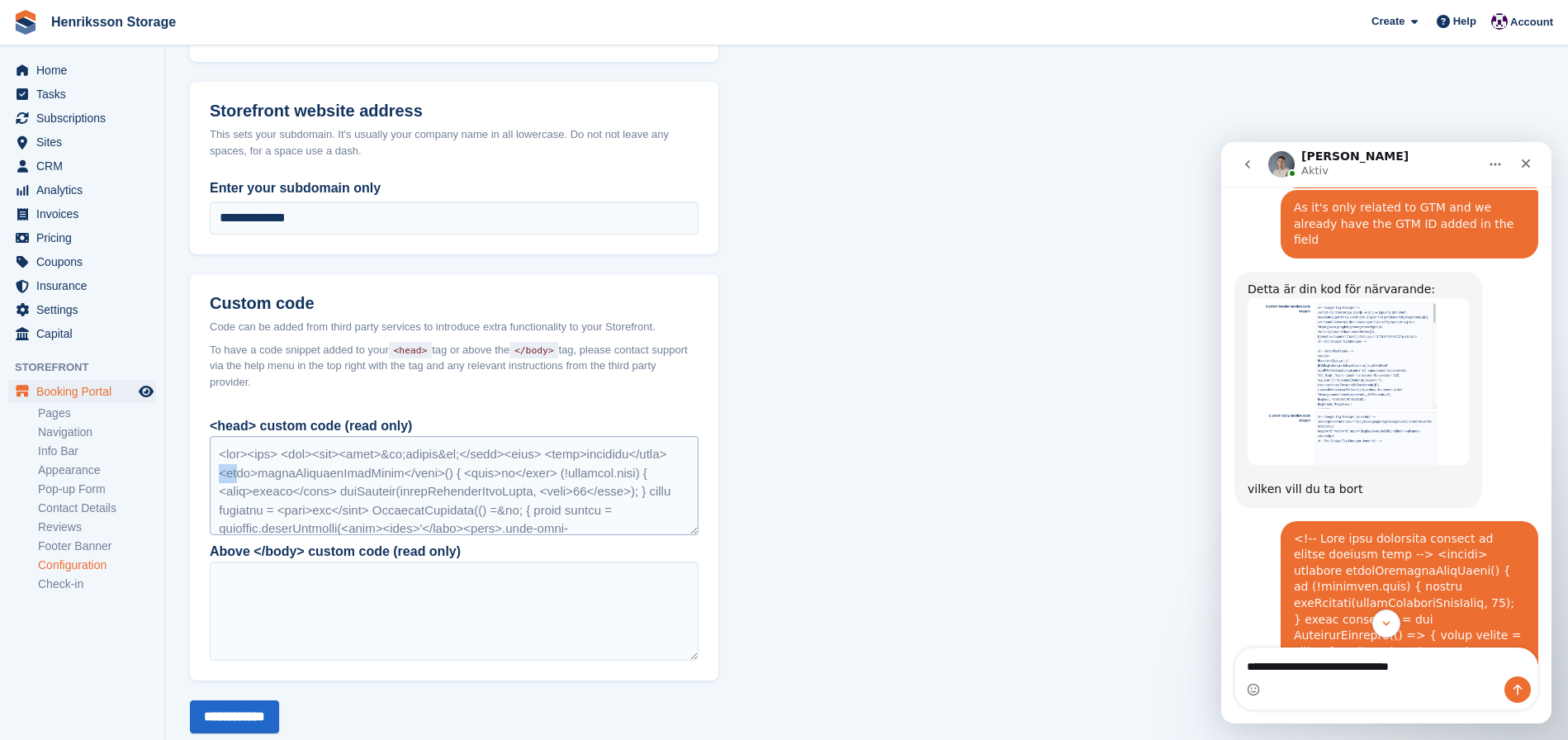
drag, startPoint x: 355, startPoint y: 467, endPoint x: 378, endPoint y: 477, distance: 25.1
click at [378, 476] on div at bounding box center [454, 485] width 489 height 99
click at [378, 477] on div at bounding box center [454, 485] width 489 height 99
drag, startPoint x: 1447, startPoint y: 667, endPoint x: 1376, endPoint y: 661, distance: 71.3
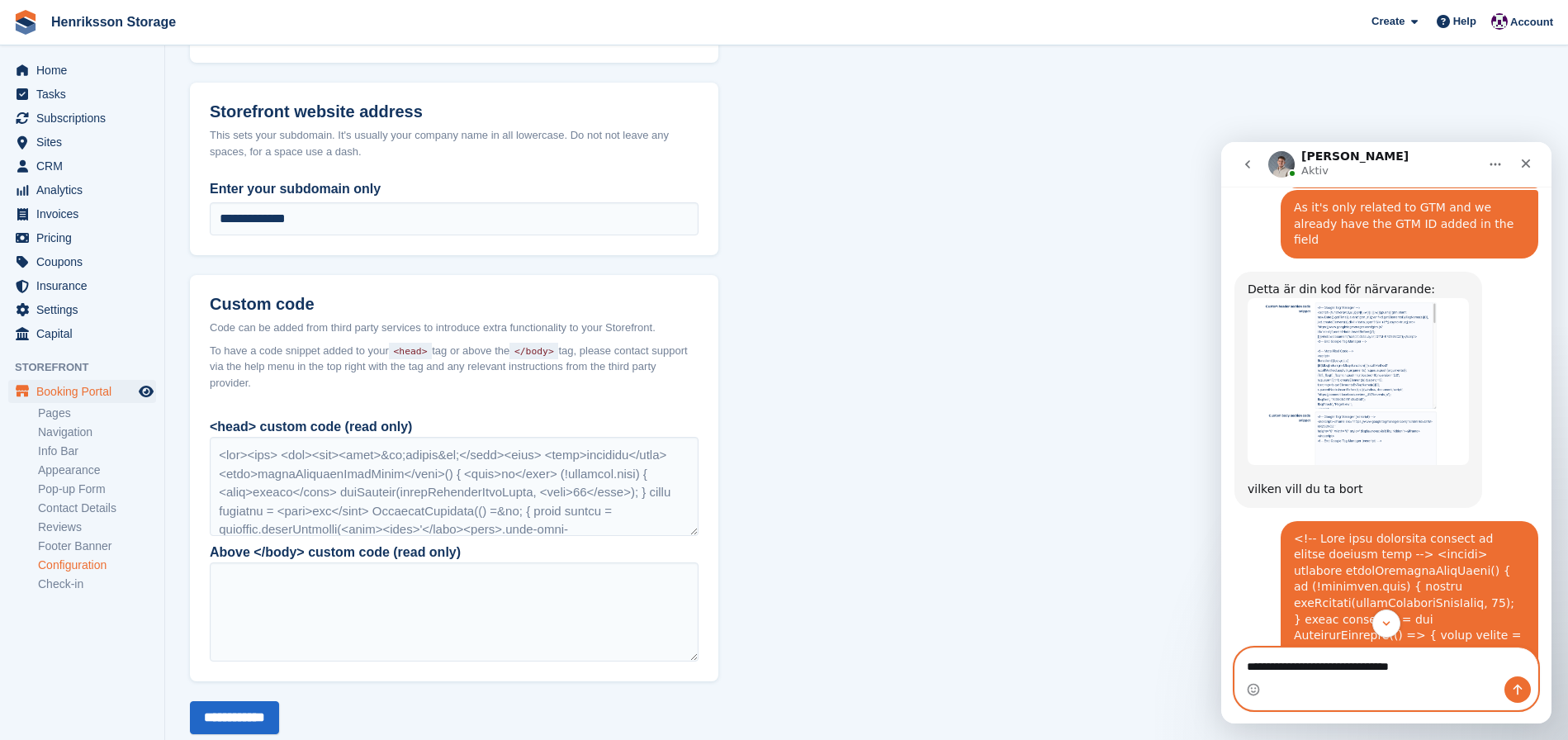
click at [1376, 661] on textarea "**********" at bounding box center [1387, 662] width 302 height 28
type textarea "**********"
drag, startPoint x: 1349, startPoint y: 409, endPoint x: 1294, endPoint y: 409, distance: 55.0
copy div "<!-- Show"
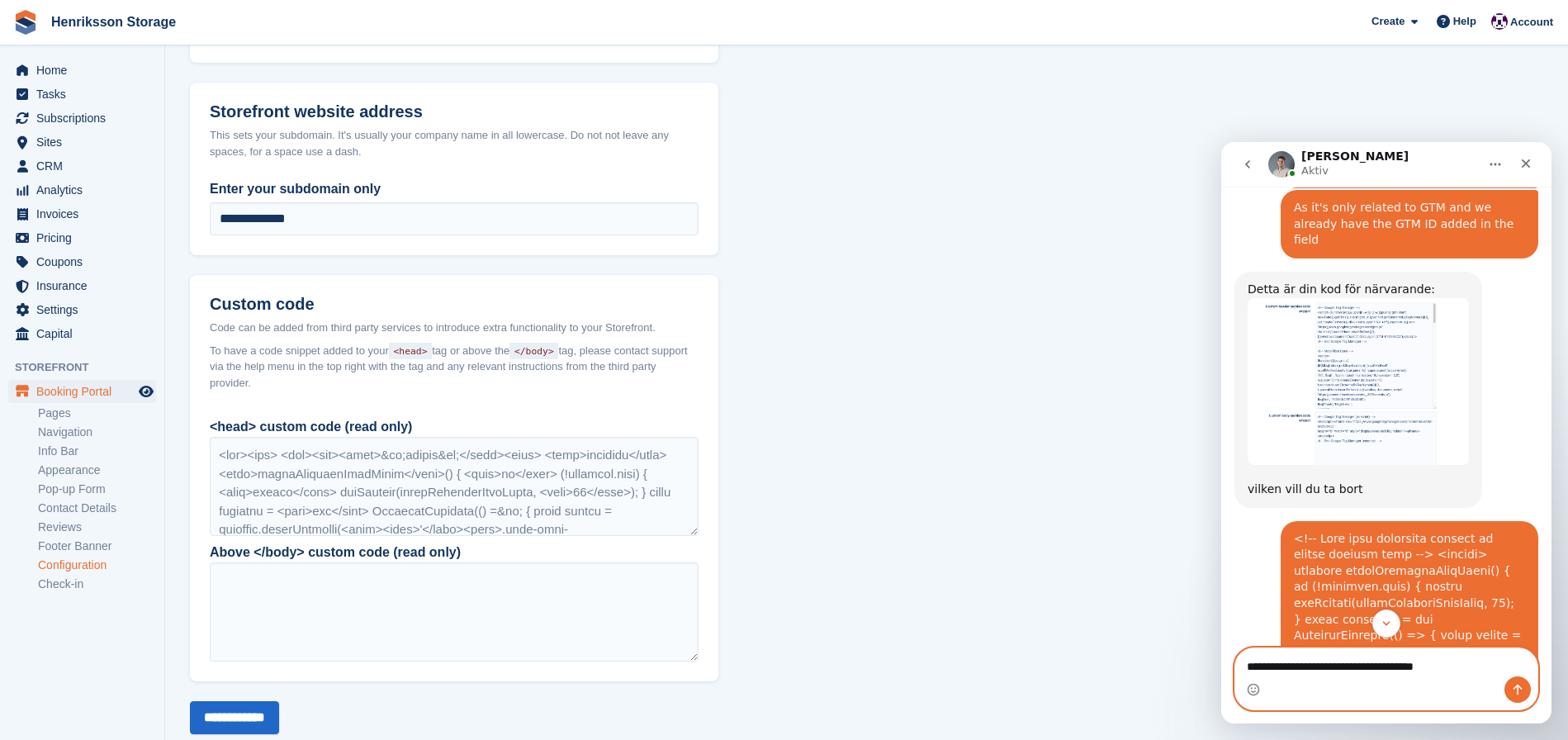
click at [1470, 661] on textarea "**********" at bounding box center [1387, 662] width 302 height 28
paste textarea "**********"
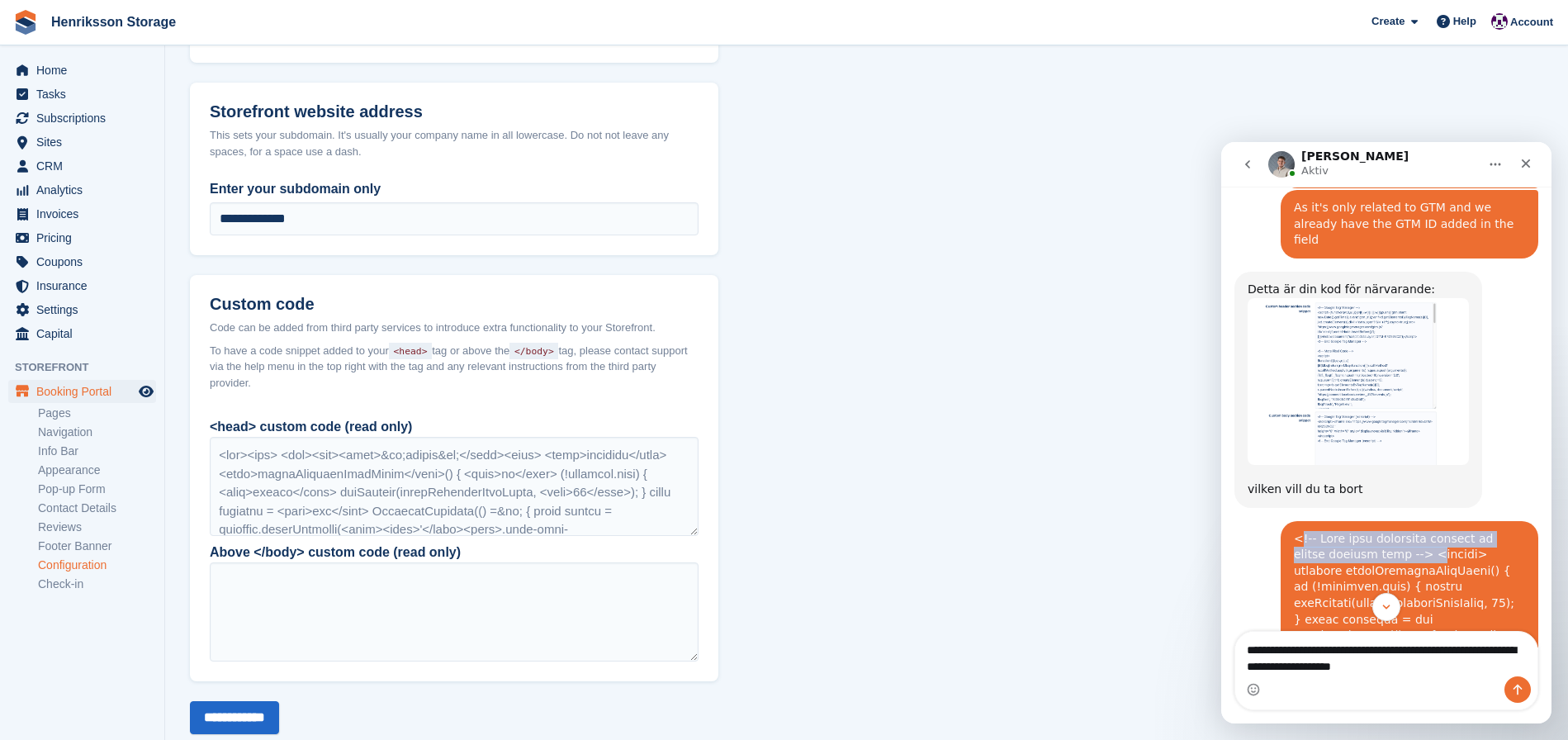
drag, startPoint x: 1318, startPoint y: 415, endPoint x: 1457, endPoint y: 438, distance: 140.9
drag, startPoint x: 1442, startPoint y: 444, endPoint x: 1309, endPoint y: 515, distance: 150.8
copy div "<!-- Show unit selection details on mobile booking form --> <script> function s…"
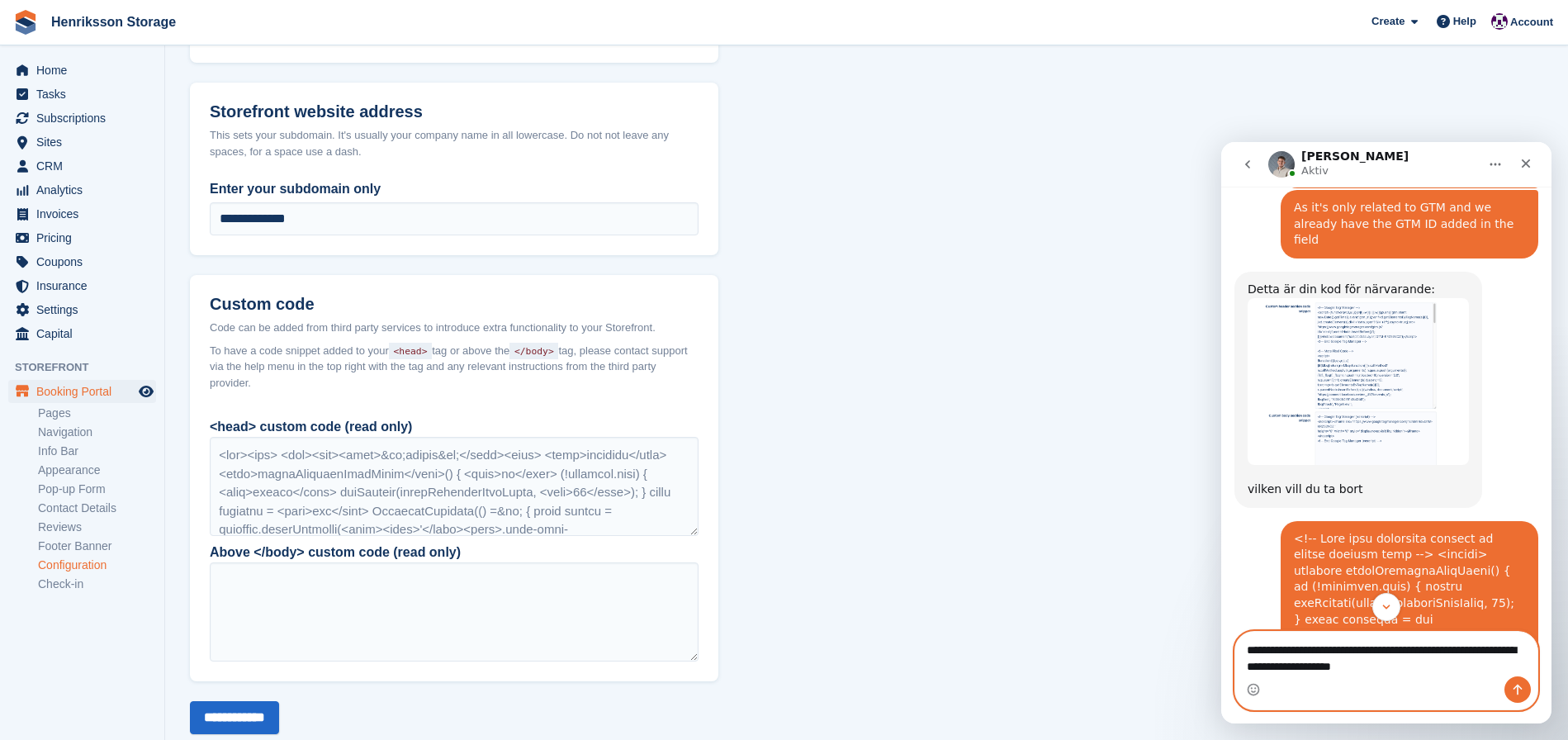
click at [1446, 664] on textarea "**********" at bounding box center [1387, 654] width 302 height 44
drag, startPoint x: 1446, startPoint y: 667, endPoint x: 1236, endPoint y: 669, distance: 210.0
click at [1236, 667] on textarea "**********" at bounding box center [1387, 654] width 302 height 44
paste textarea "**********"
type textarea "**********"
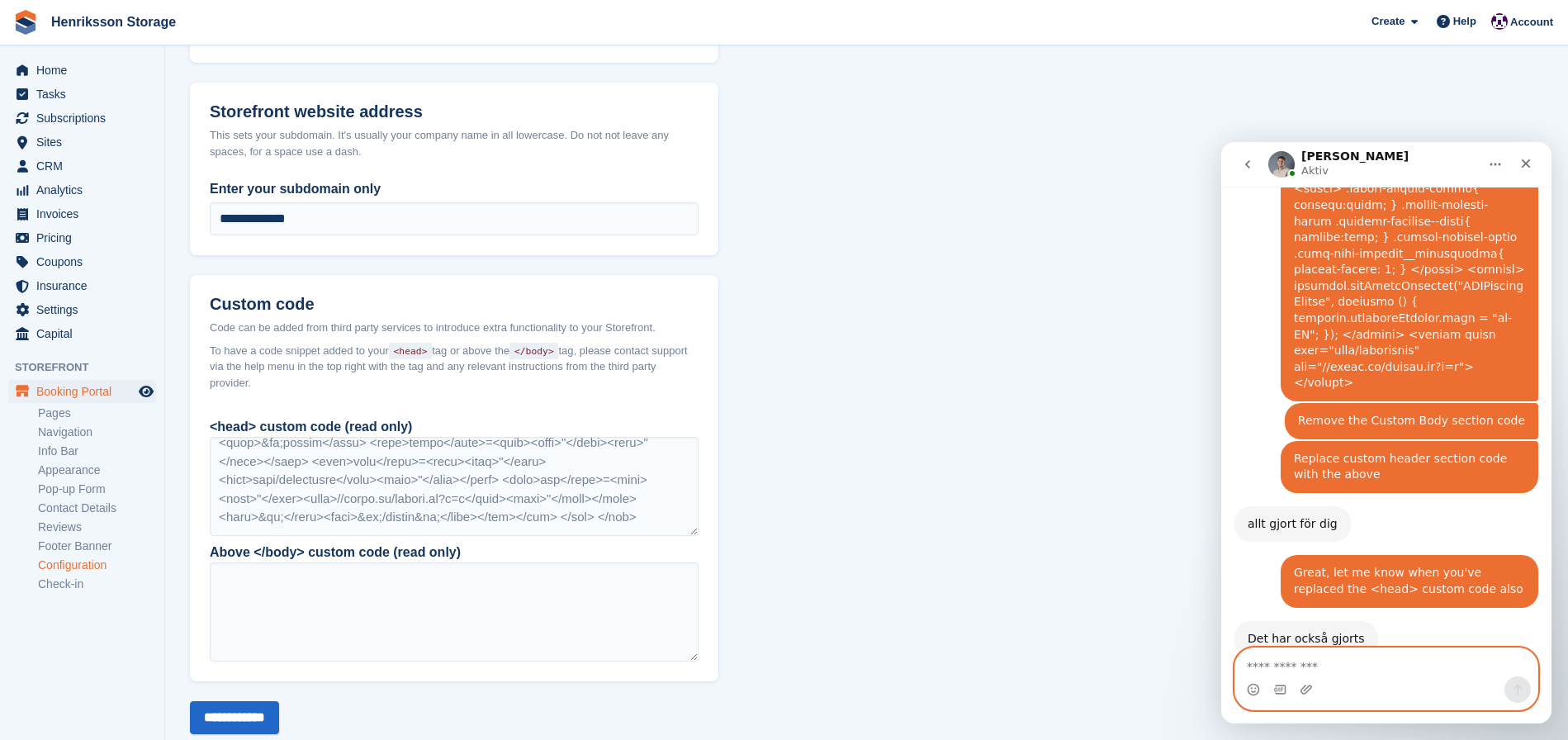
scroll to position [1144, 0]
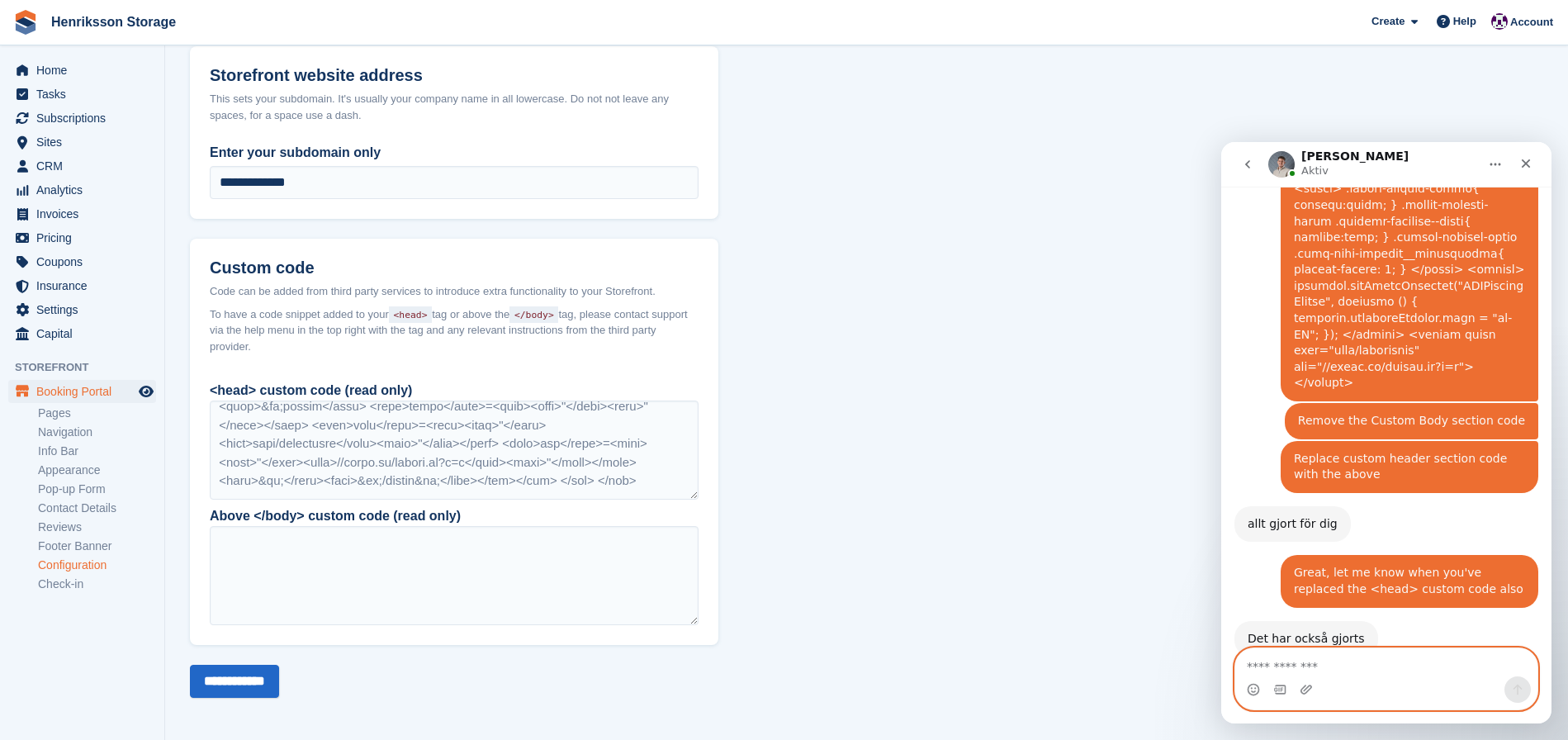
click at [1325, 667] on textarea "Meddelande..." at bounding box center [1387, 662] width 302 height 28
paste textarea "**********"
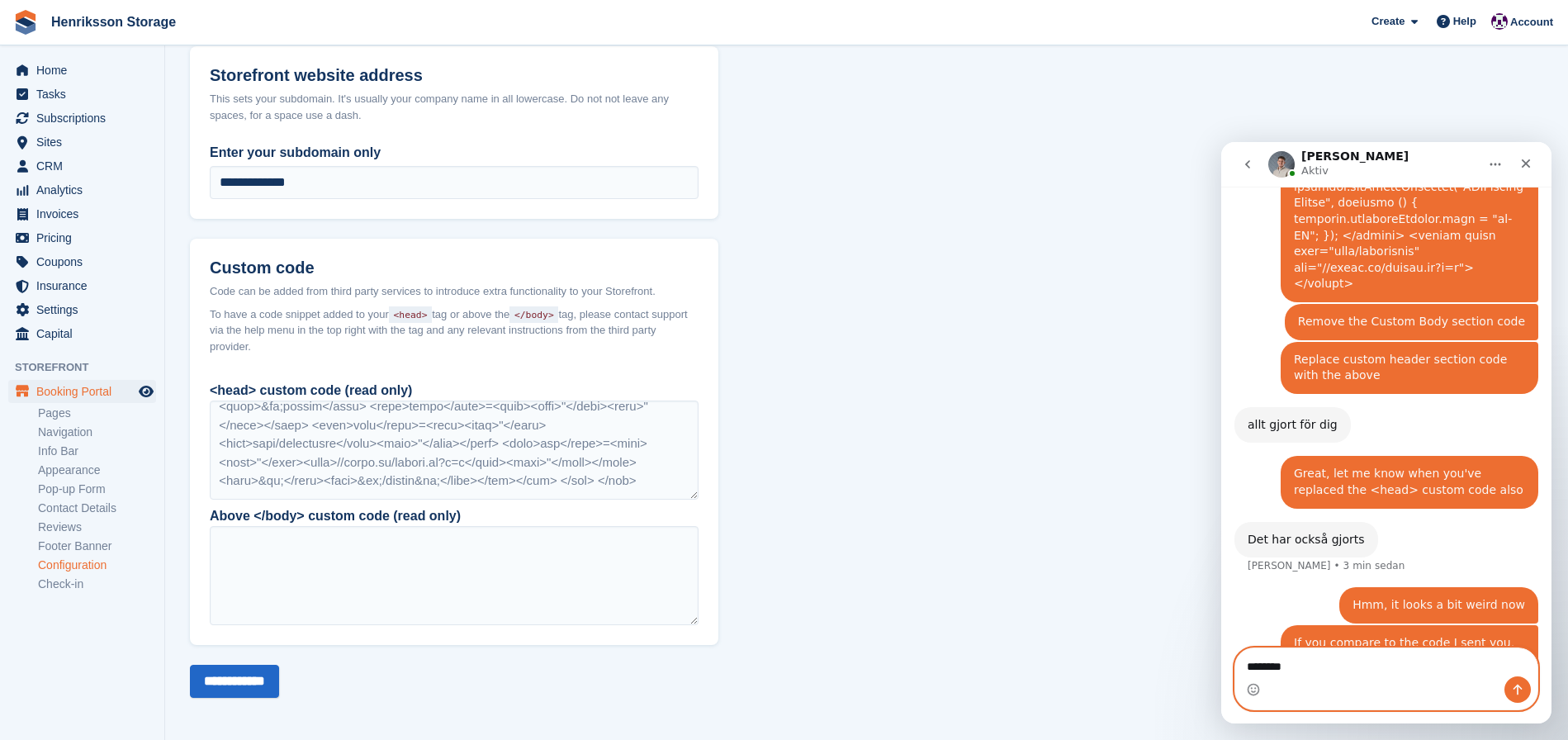
scroll to position [2706, 0]
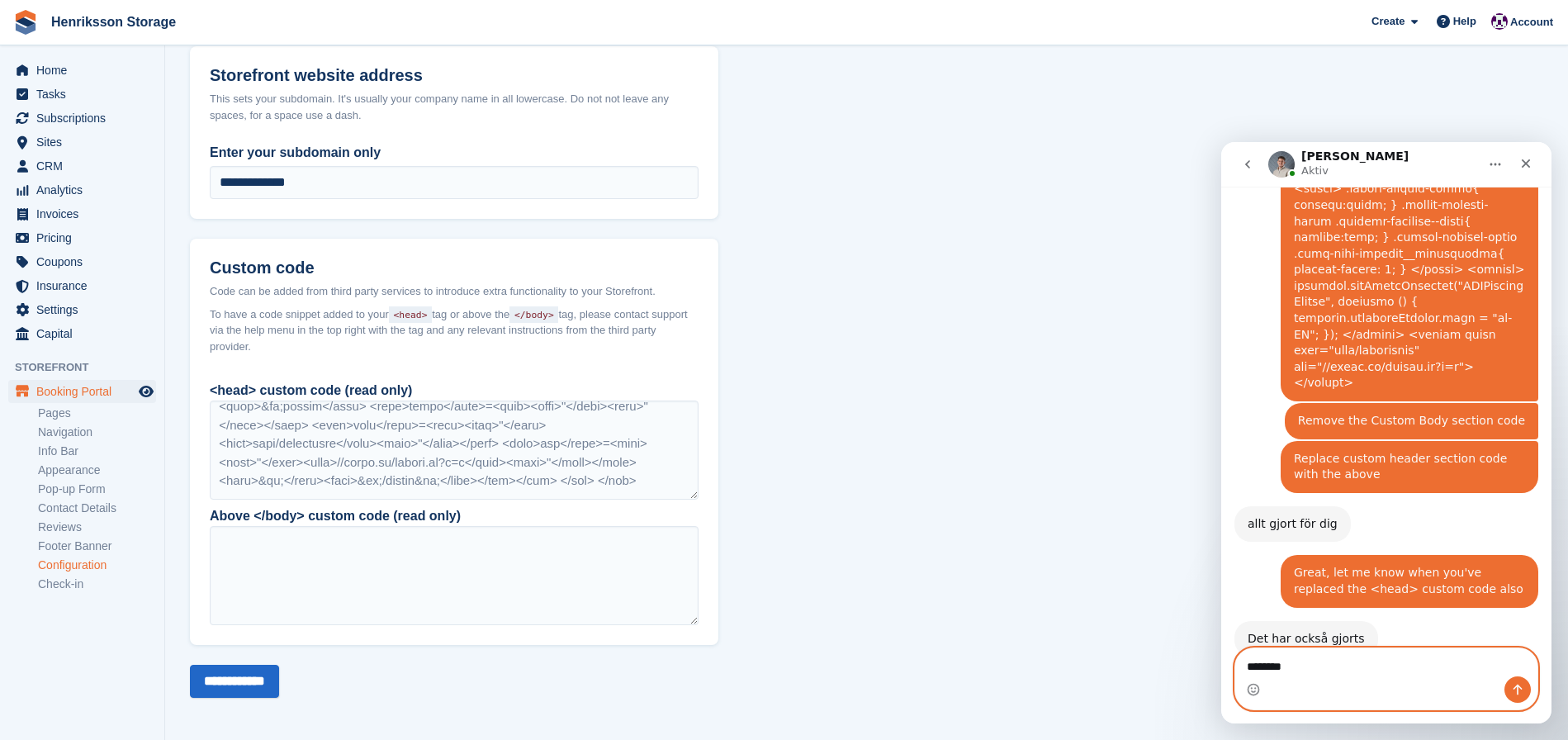
click html "Bradley Aktiv Hur kan vi hjälpa till? Fin • 1 tim sedan Jag behöver hjälp med a…"
drag, startPoint x: 1241, startPoint y: 661, endPoint x: 1228, endPoint y: 664, distance: 13.3
click at [1227, 661] on div "the site ********" at bounding box center [1386, 678] width 331 height 62
paste textarea "**********"
type textarea "**********"
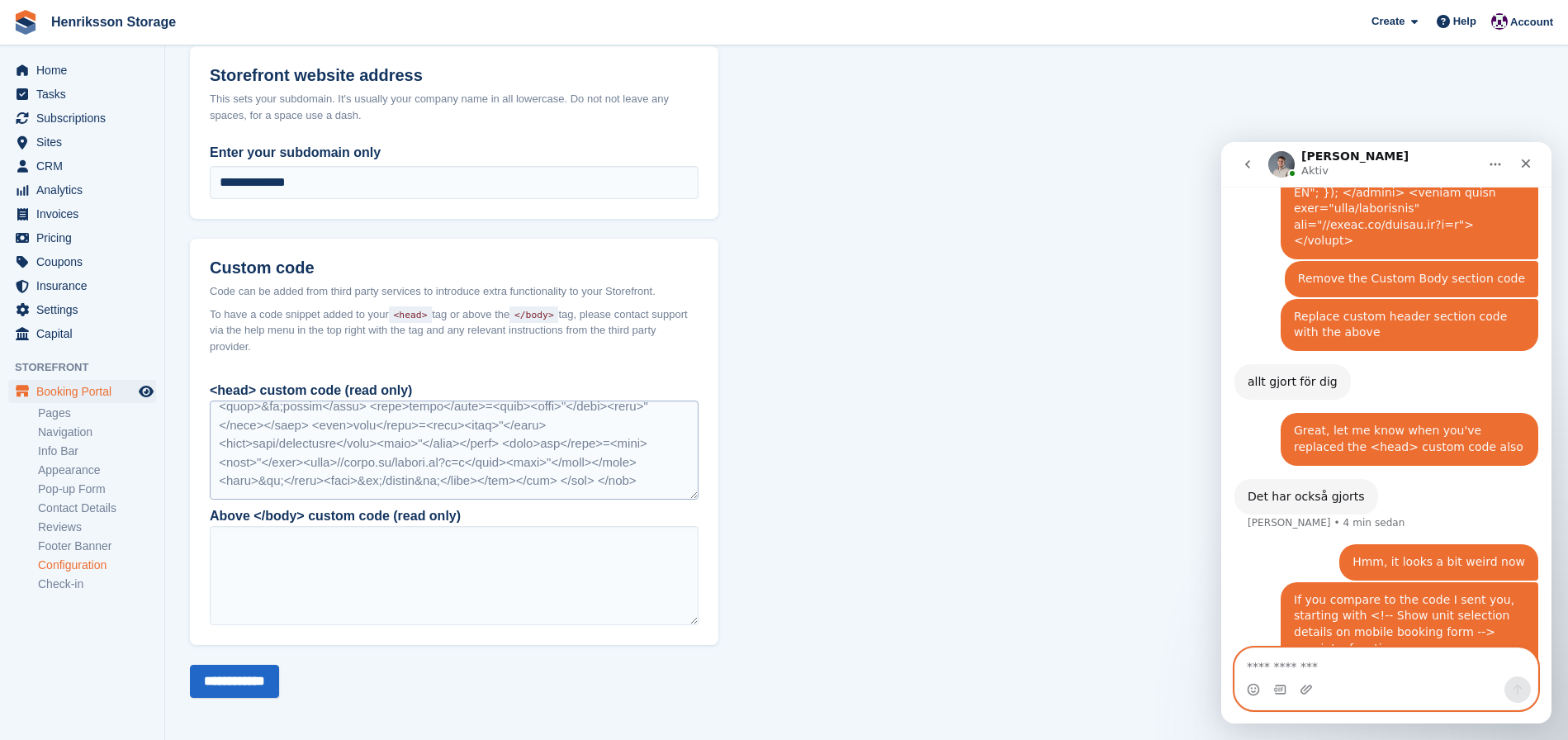
scroll to position [2874, 0]
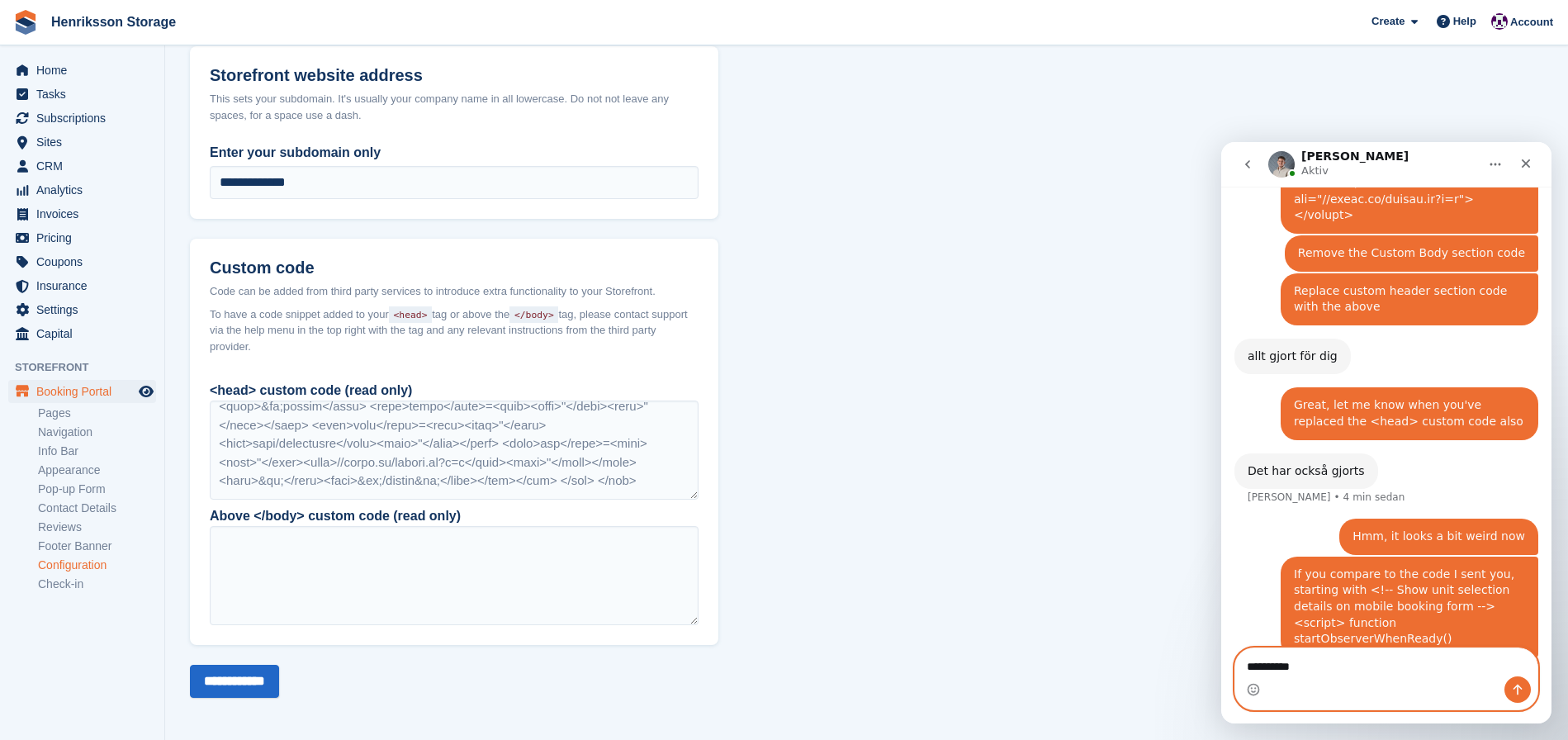
type textarea "**********"
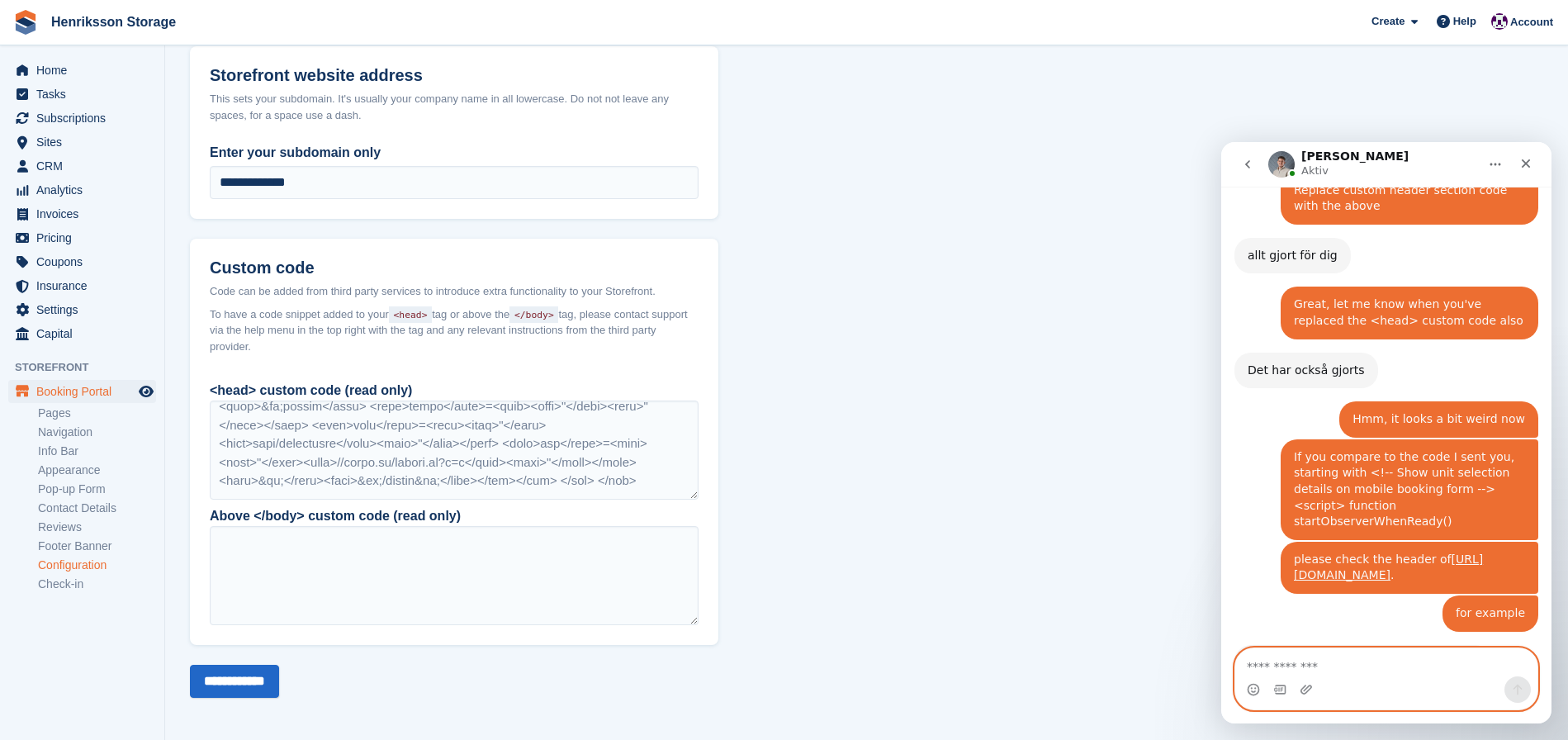
scroll to position [2977, 0]
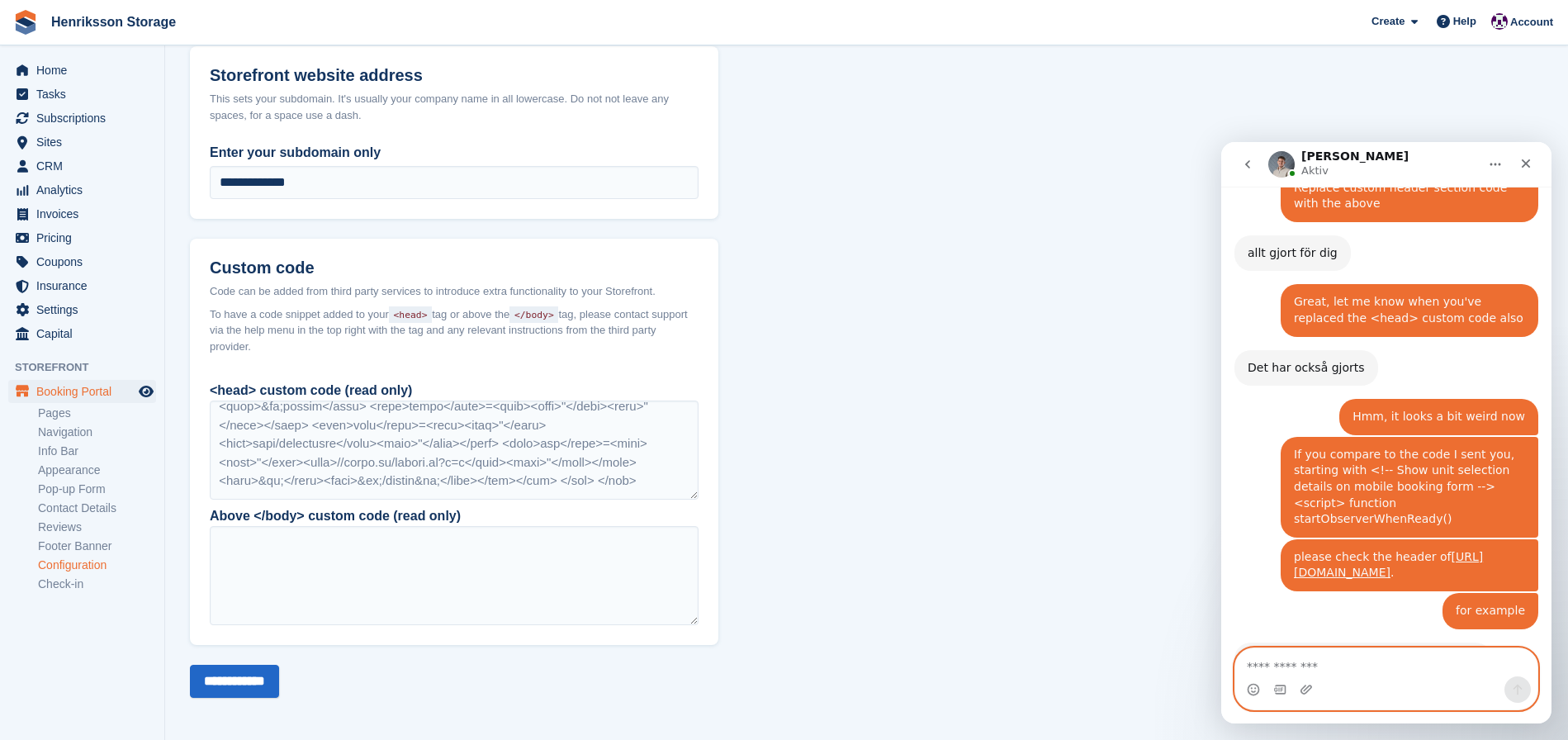
type textarea "*"
type textarea "**********"
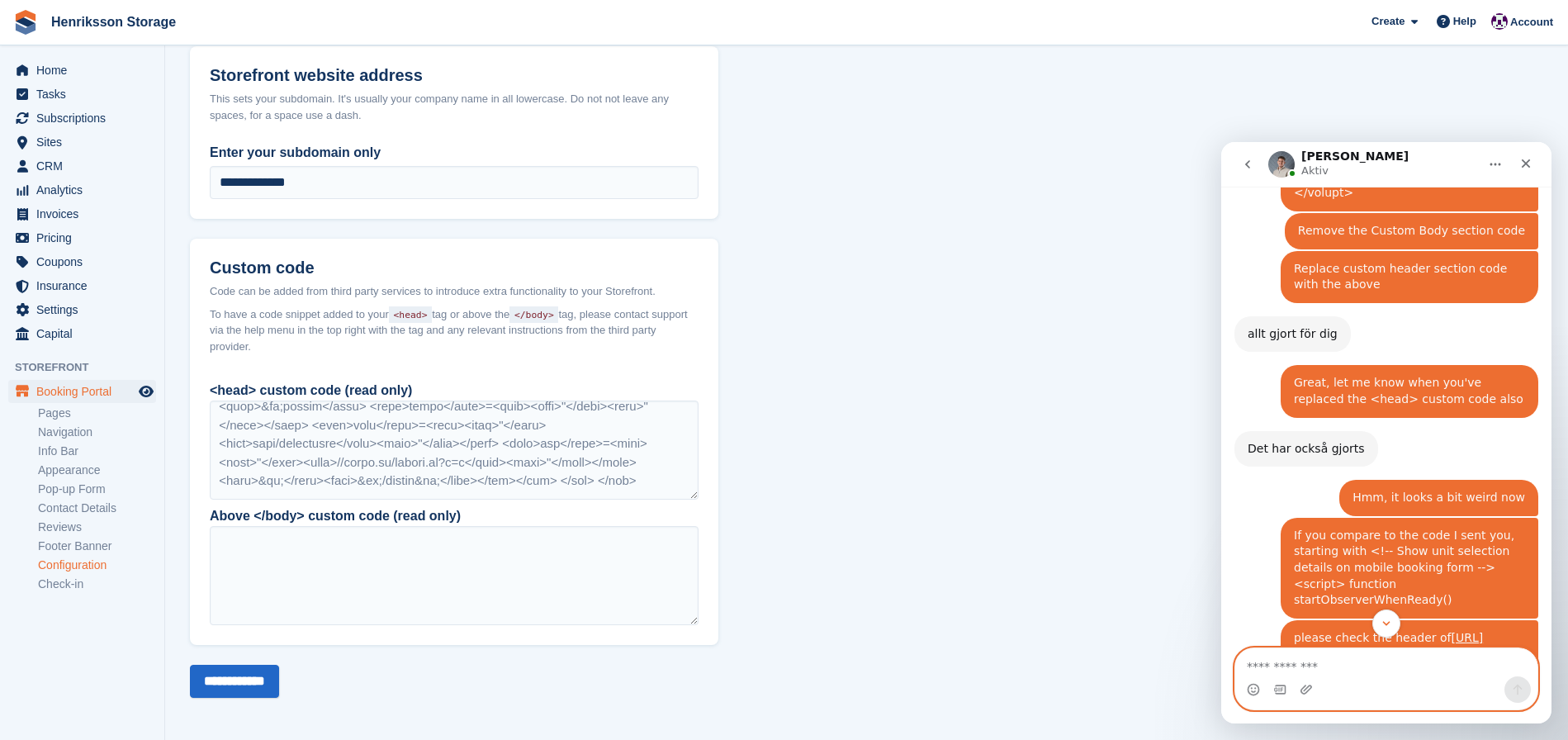
scroll to position [2729, 0]
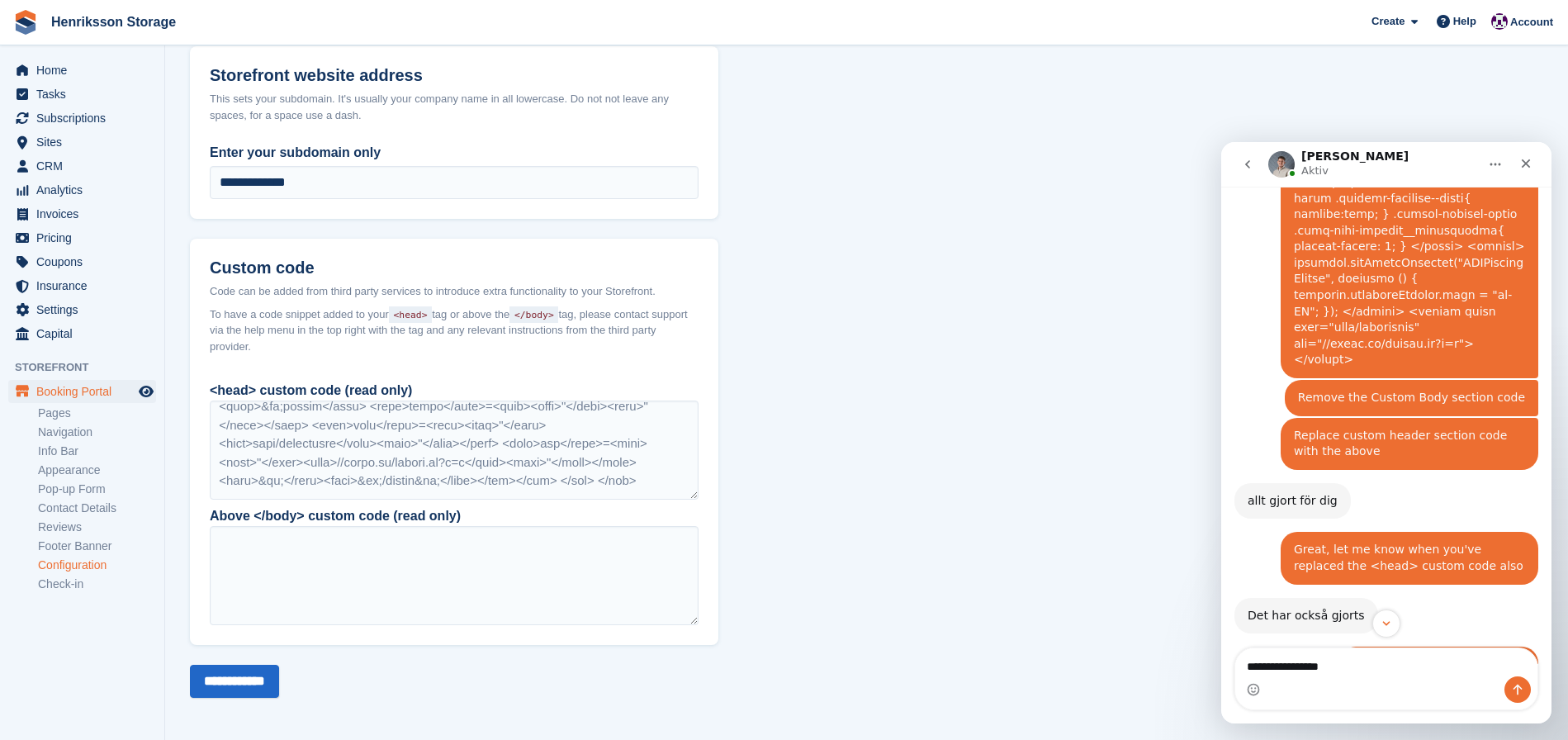
drag, startPoint x: 447, startPoint y: 394, endPoint x: 271, endPoint y: 394, distance: 176.0
click at [202, 388] on div "<head> custom code (read only) Above </body> custom code (read only)" at bounding box center [454, 508] width 529 height 274
copy div "<head> custom code (read only)"
click at [1354, 672] on textarea "**********" at bounding box center [1387, 662] width 302 height 28
paste textarea "**********"
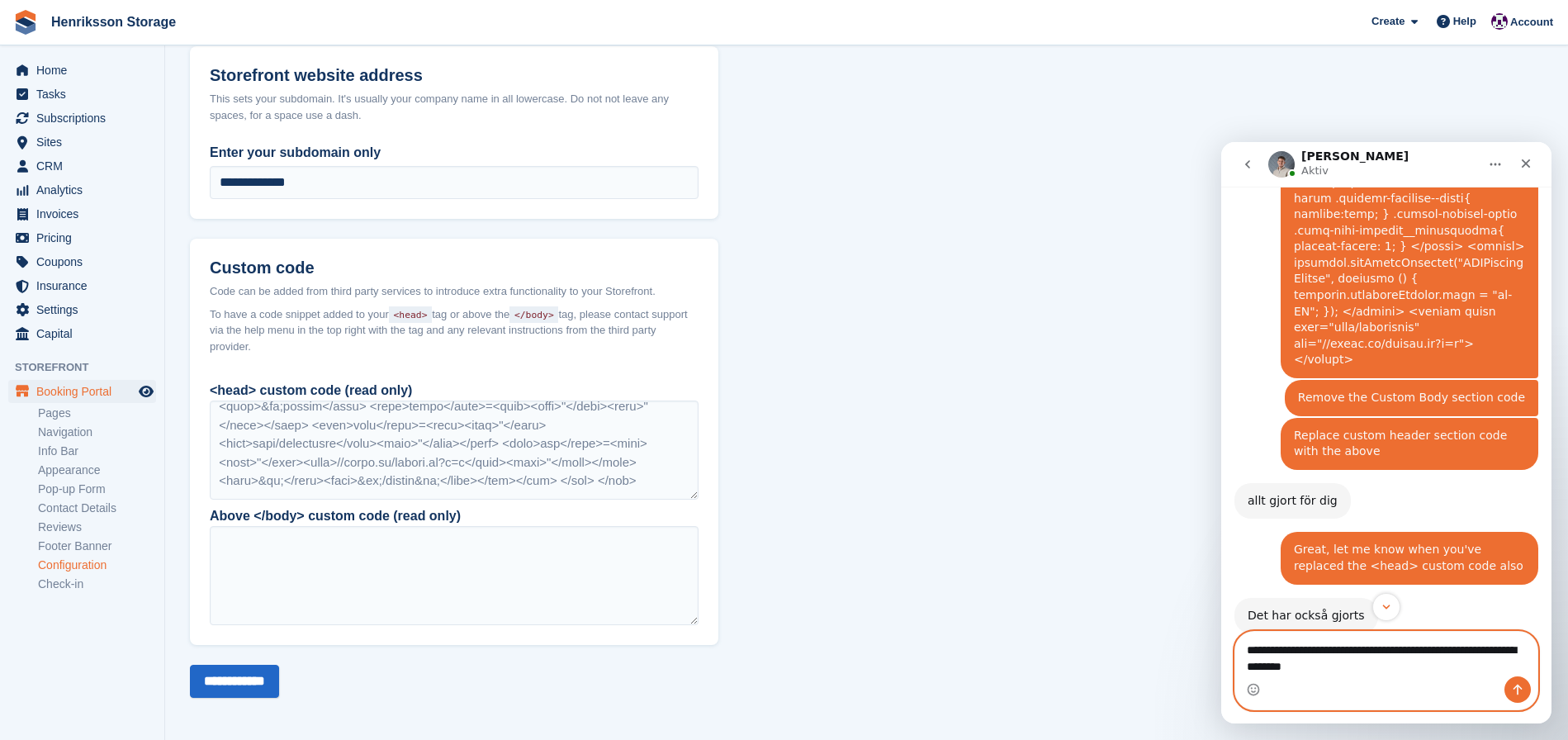
type textarea "**********"
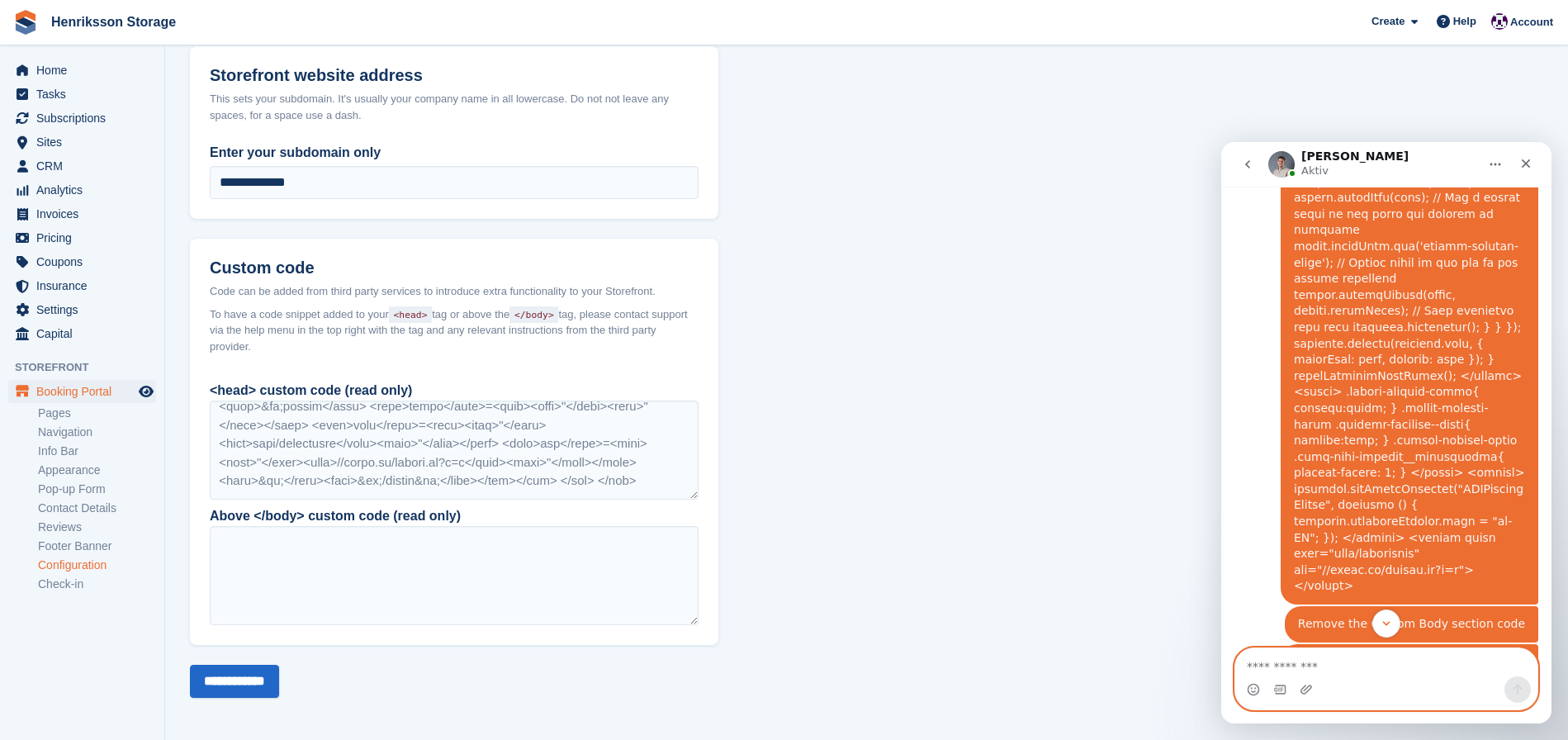
scroll to position [2350, 0]
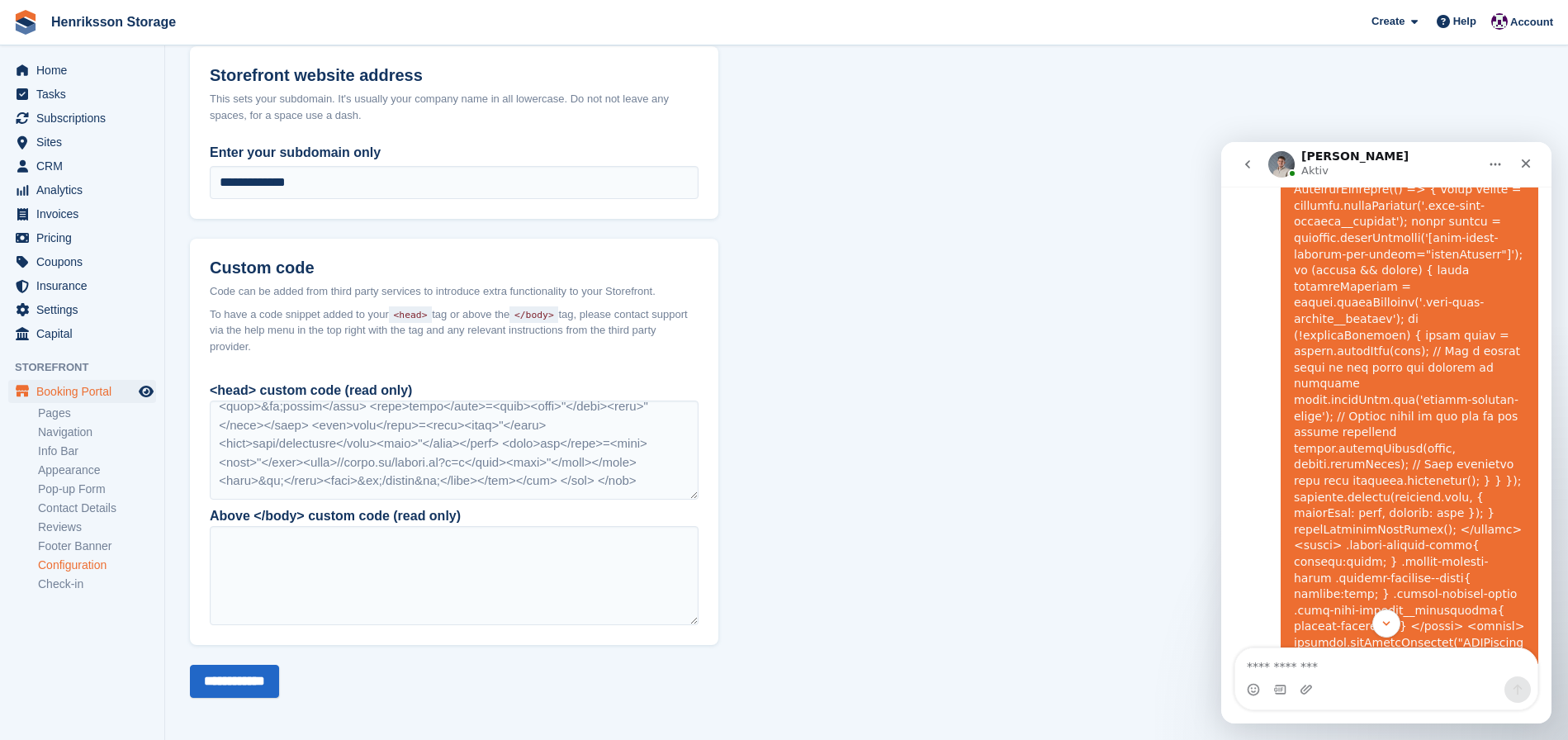
drag, startPoint x: 1442, startPoint y: 468, endPoint x: 1348, endPoint y: 292, distance: 199.5
click at [1348, 291] on div "Joel säger…" at bounding box center [1409, 417] width 232 height 663
click at [1464, 483] on div "Joel säger…" at bounding box center [1409, 417] width 232 height 663
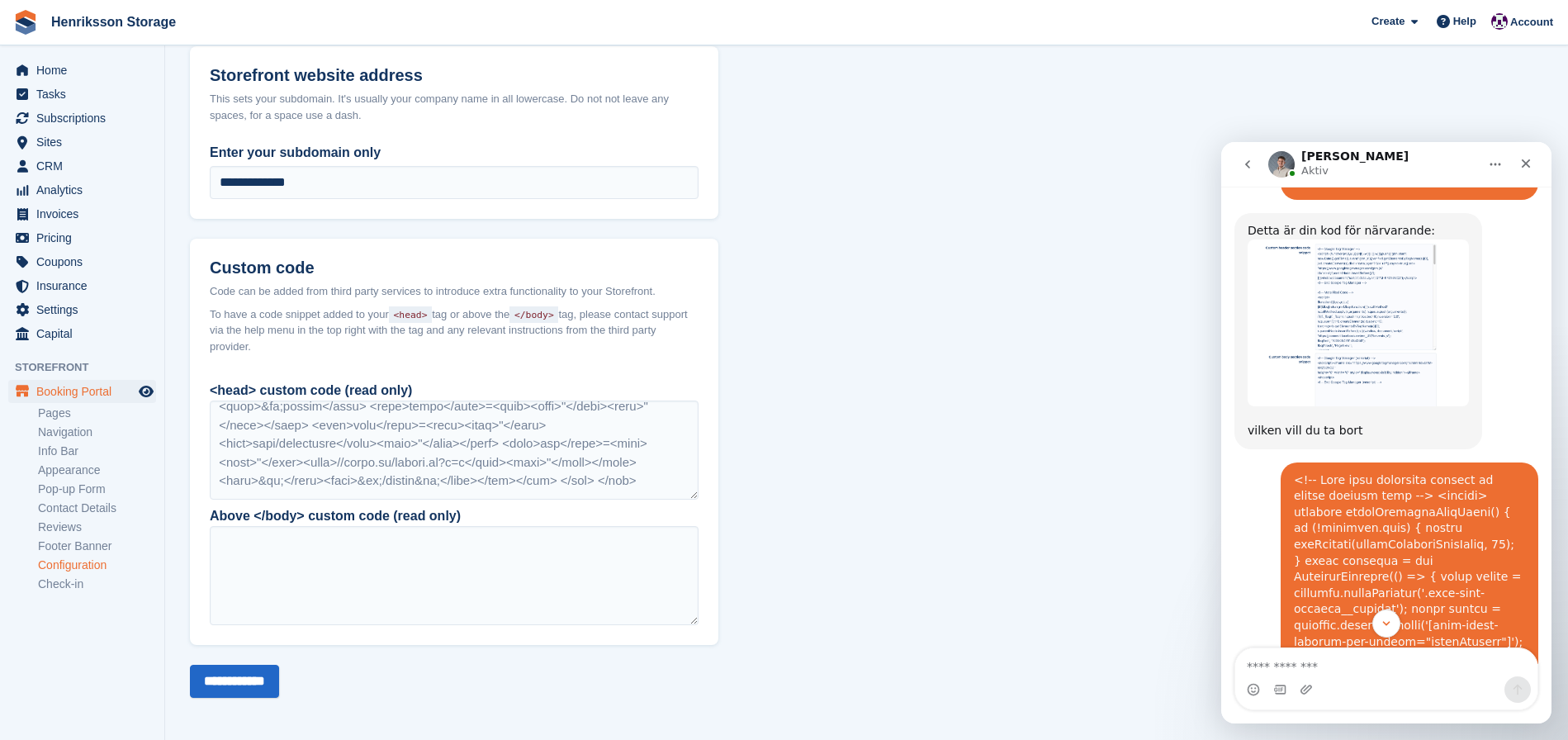
scroll to position [1805, 0]
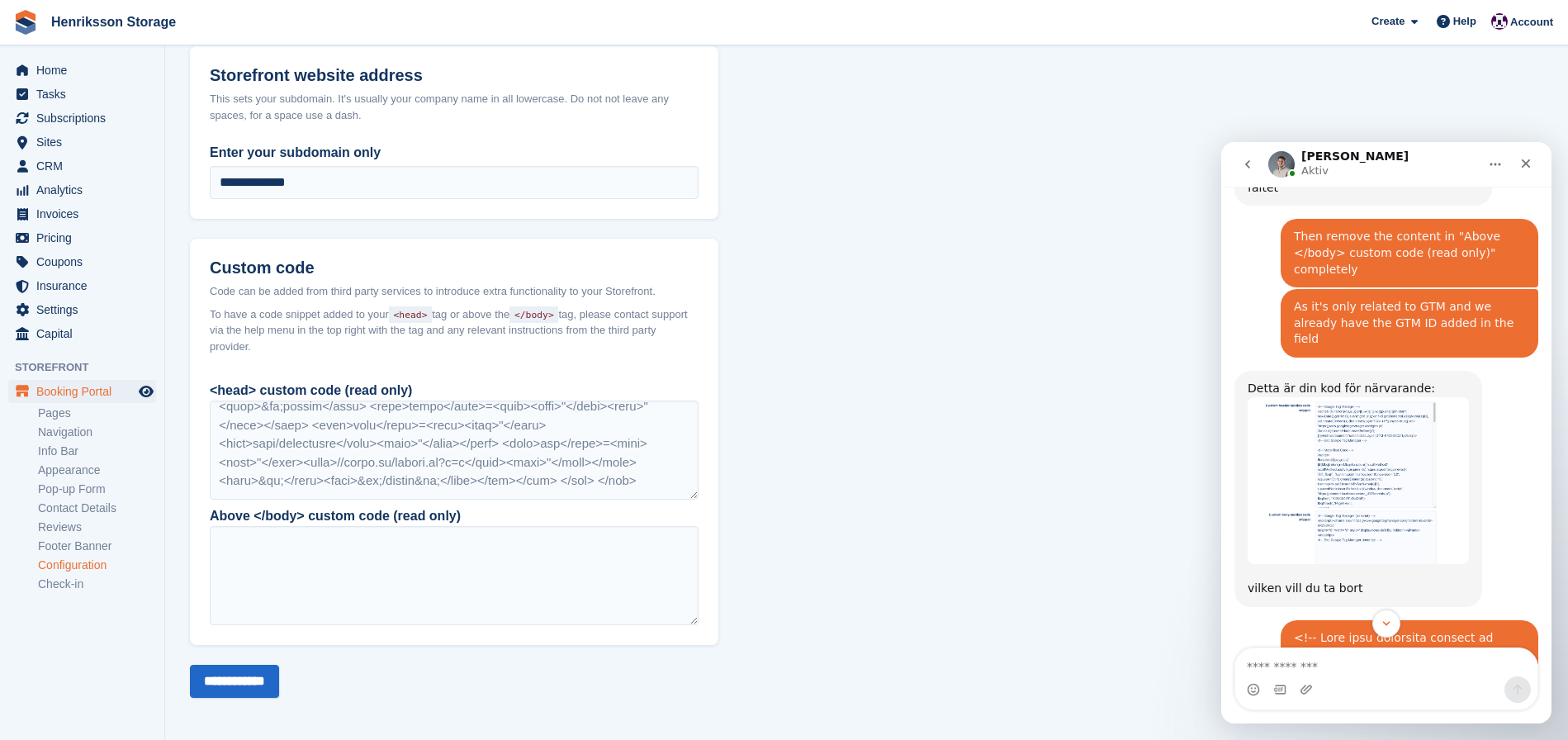
drag, startPoint x: 1497, startPoint y: 526, endPoint x: 1283, endPoint y: 507, distance: 214.8
copy div "<!-- Show unit selection details on mobile booking form --> <script> function s…"
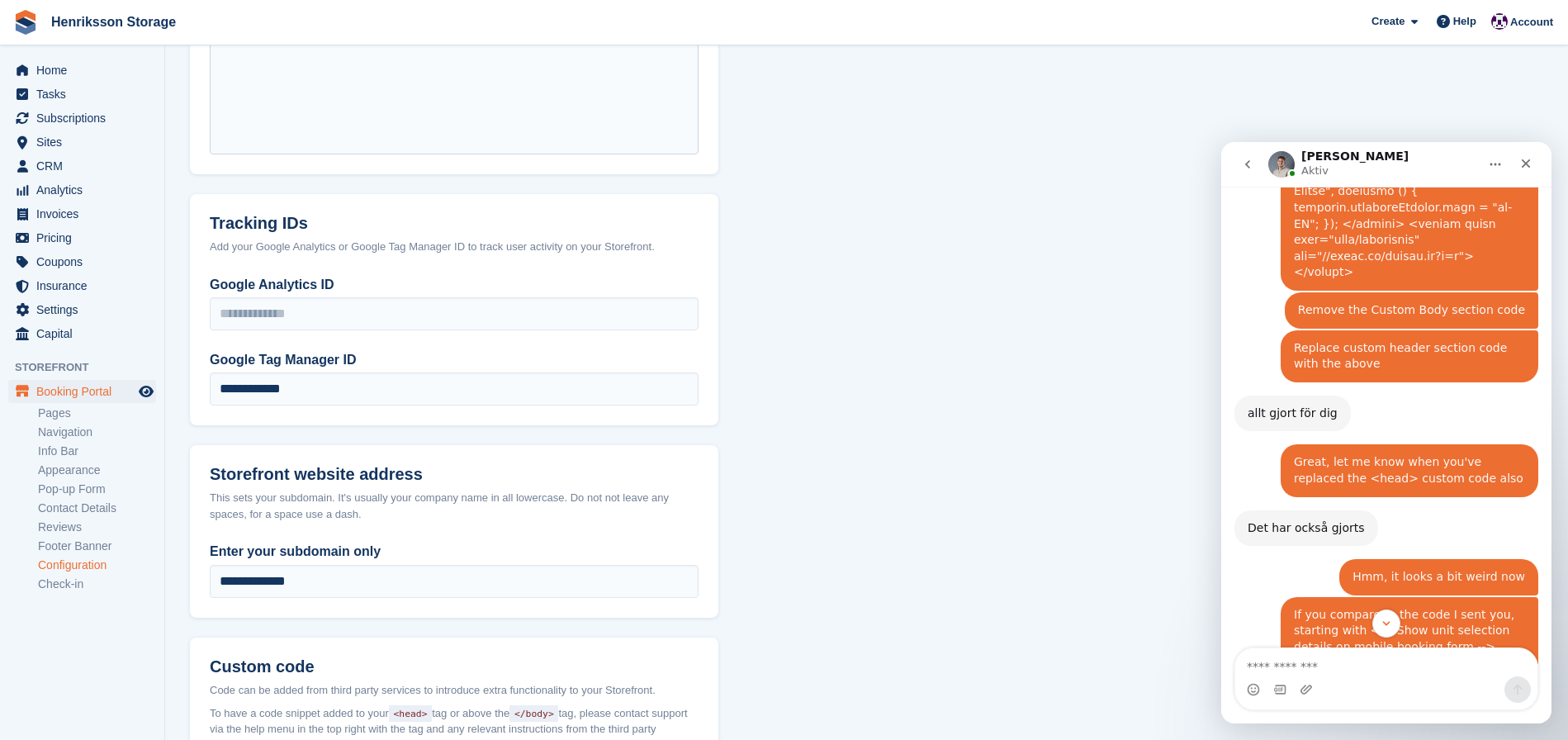
scroll to position [3143, 0]
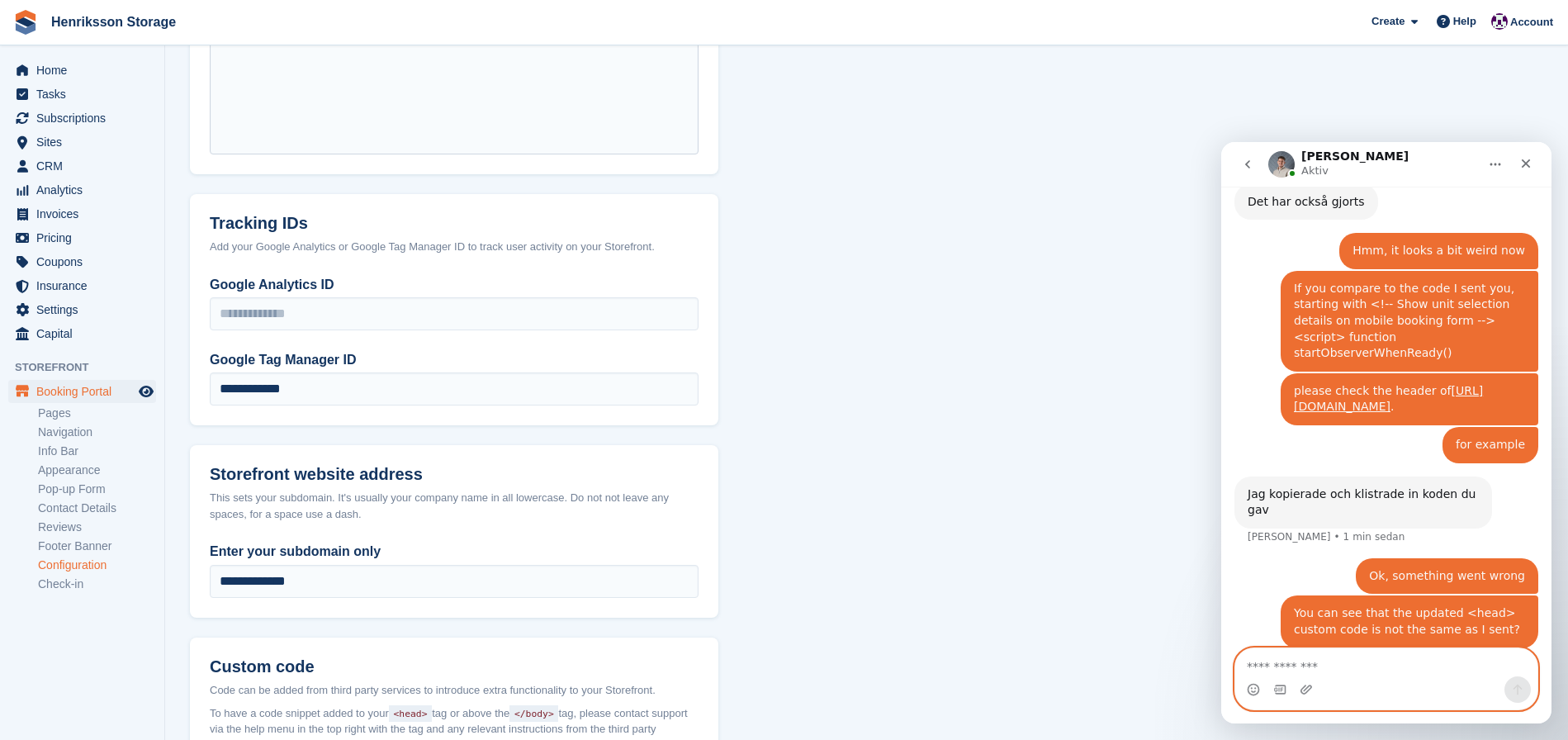
click at [1367, 668] on textarea "Meddelande..." at bounding box center [1387, 662] width 302 height 28
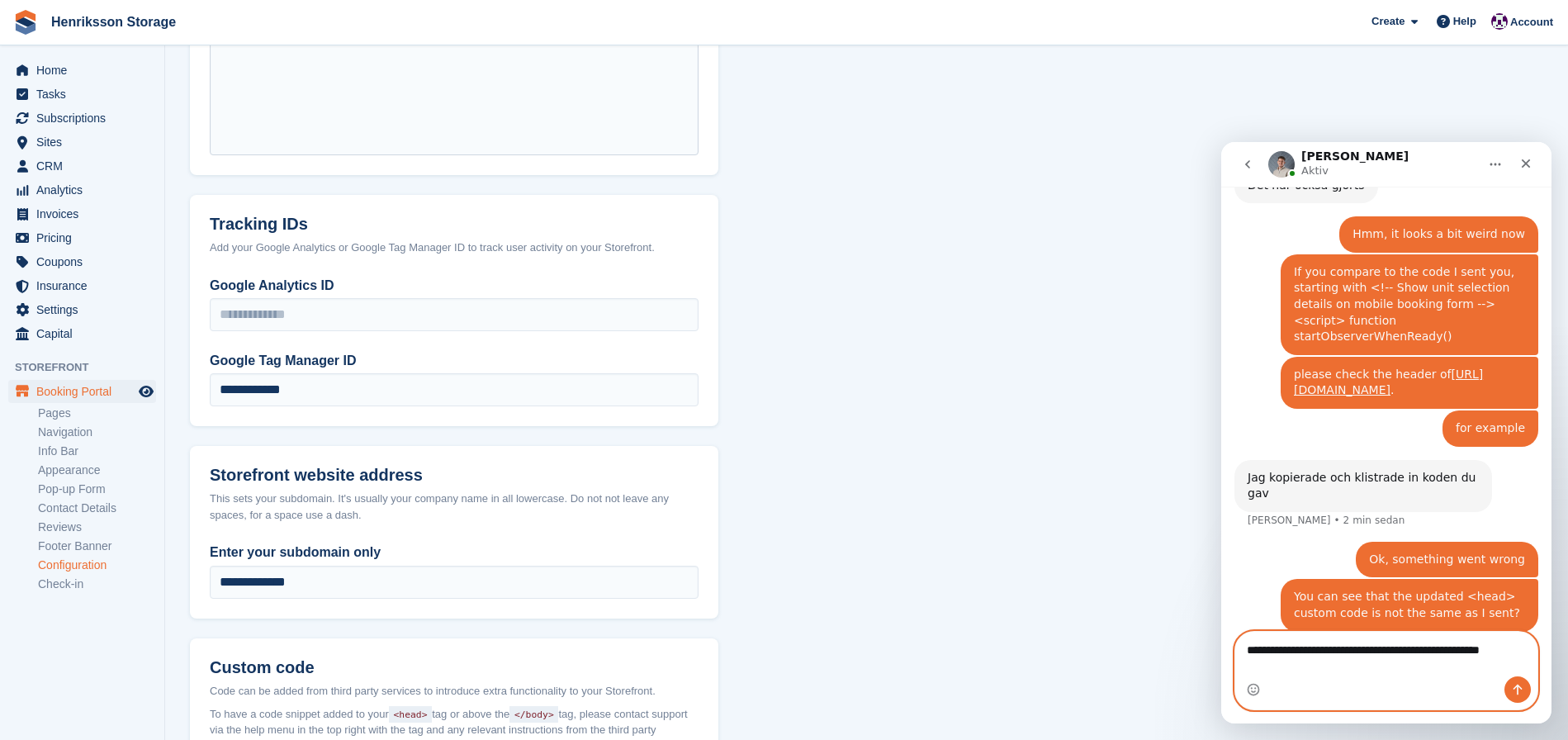
type textarea "**********"
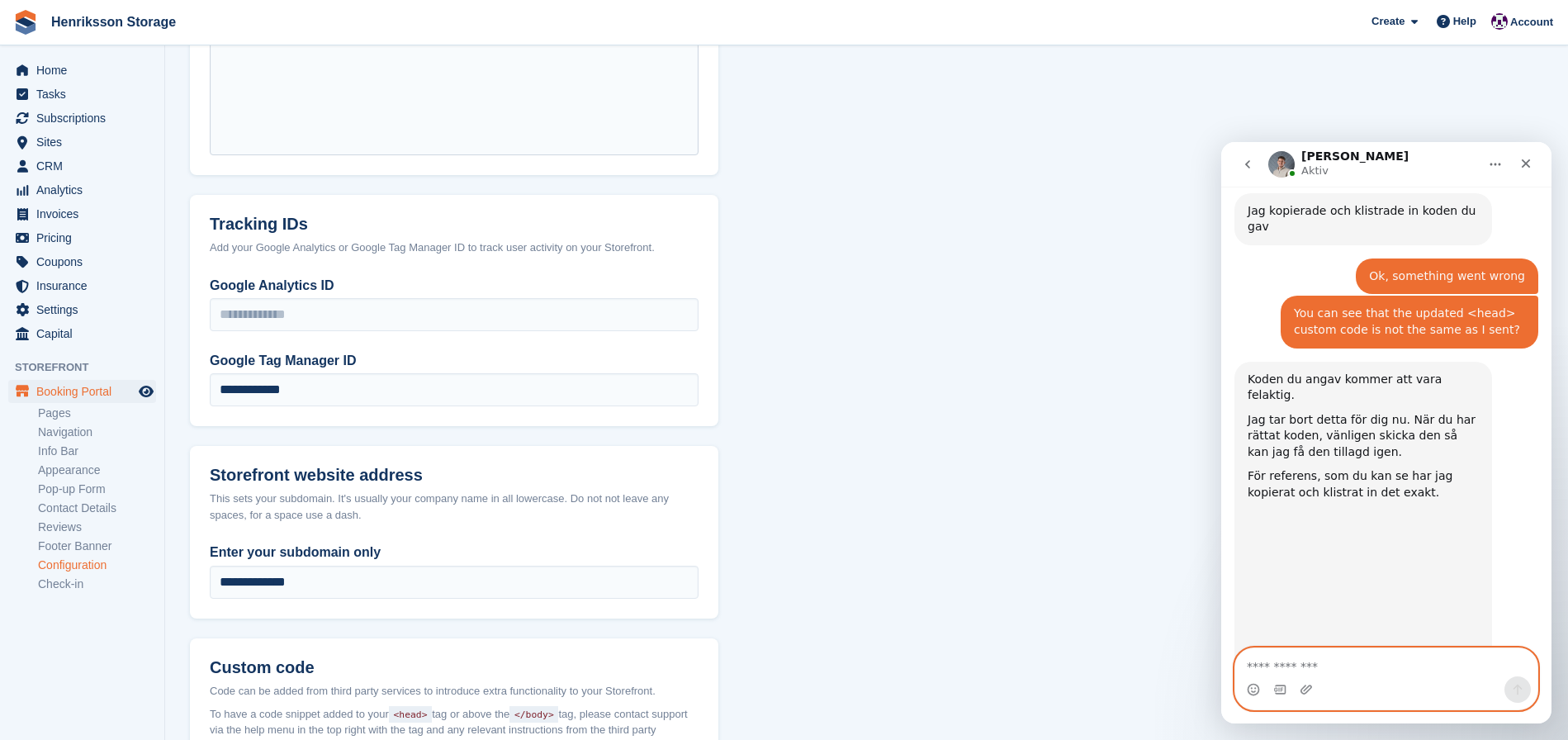
scroll to position [3458, 0]
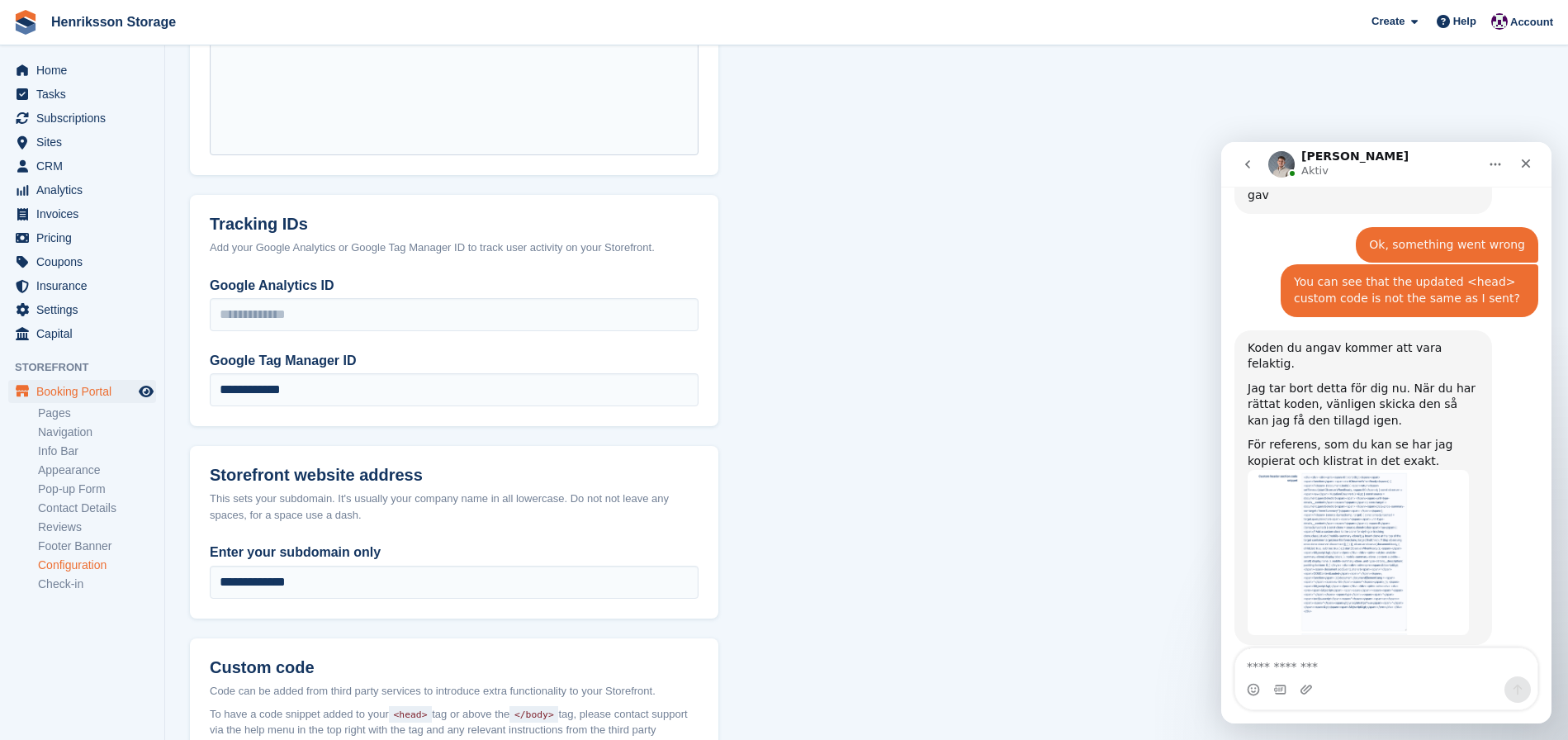
click at [1336, 485] on img "Bradley säger…" at bounding box center [1358, 552] width 221 height 165
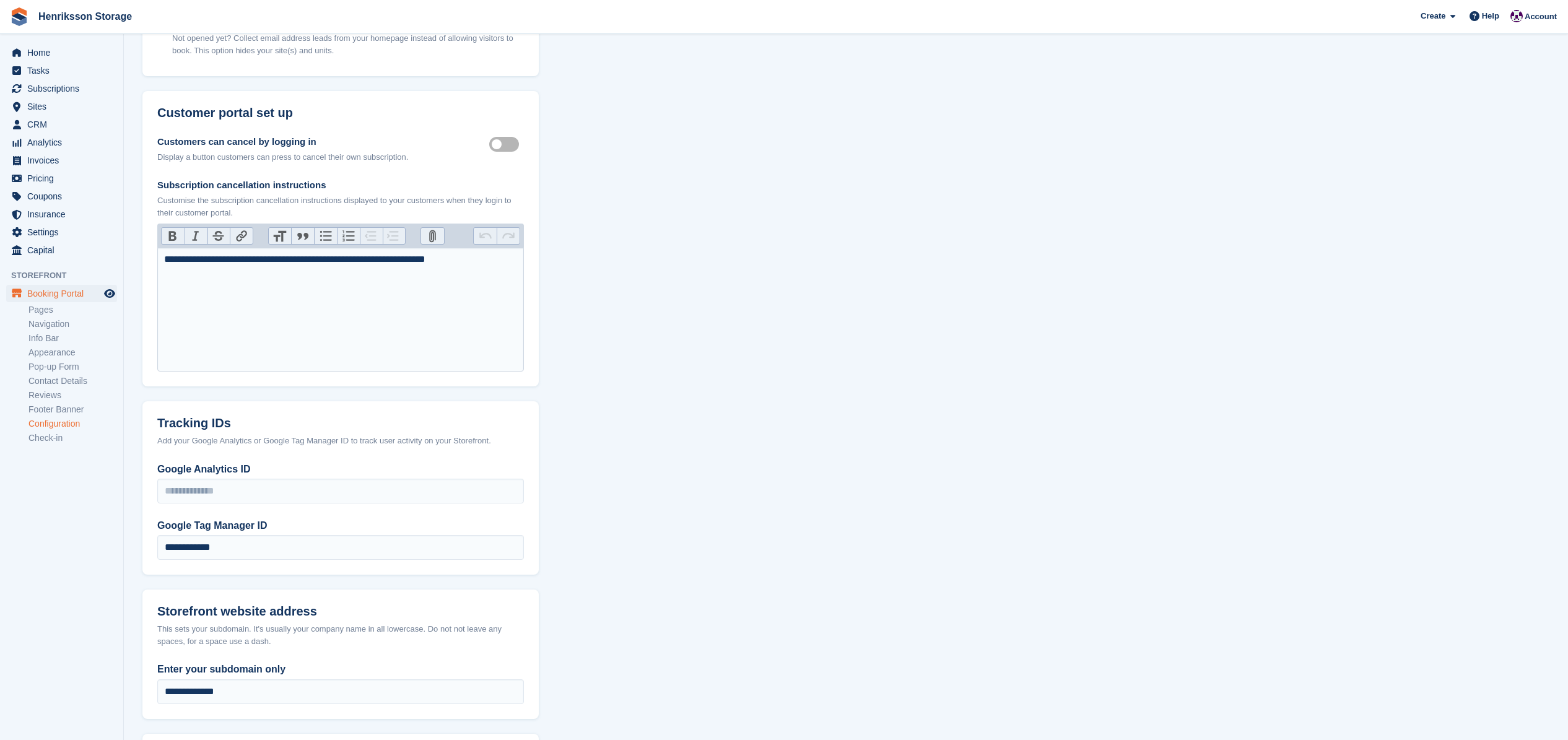
scroll to position [2848, 0]
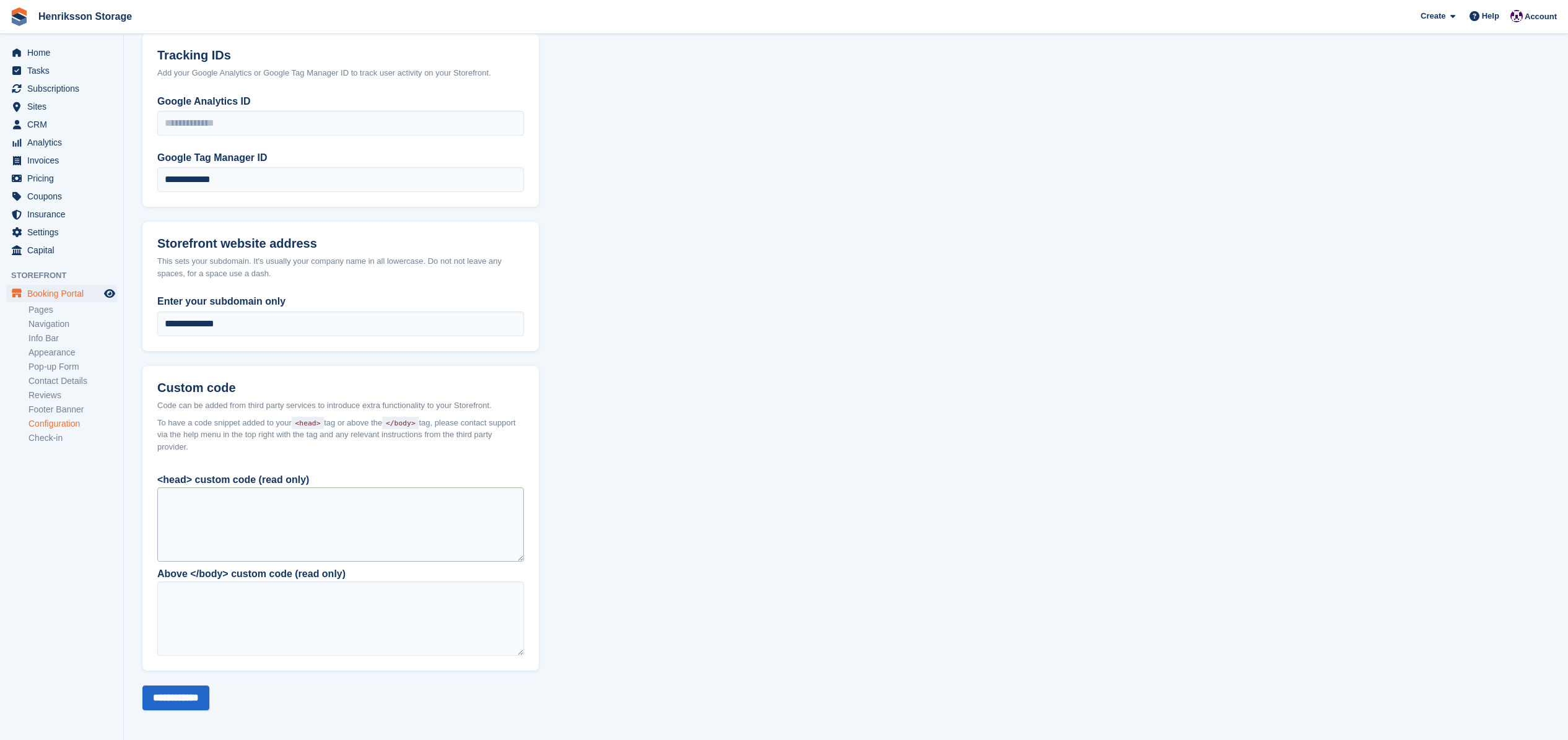
scroll to position [673, 0]
click at [299, 521] on div at bounding box center [340, 523] width 367 height 74
click at [283, 588] on div at bounding box center [340, 617] width 367 height 74
click at [300, 523] on div at bounding box center [340, 523] width 367 height 74
click at [292, 606] on div at bounding box center [340, 617] width 367 height 74
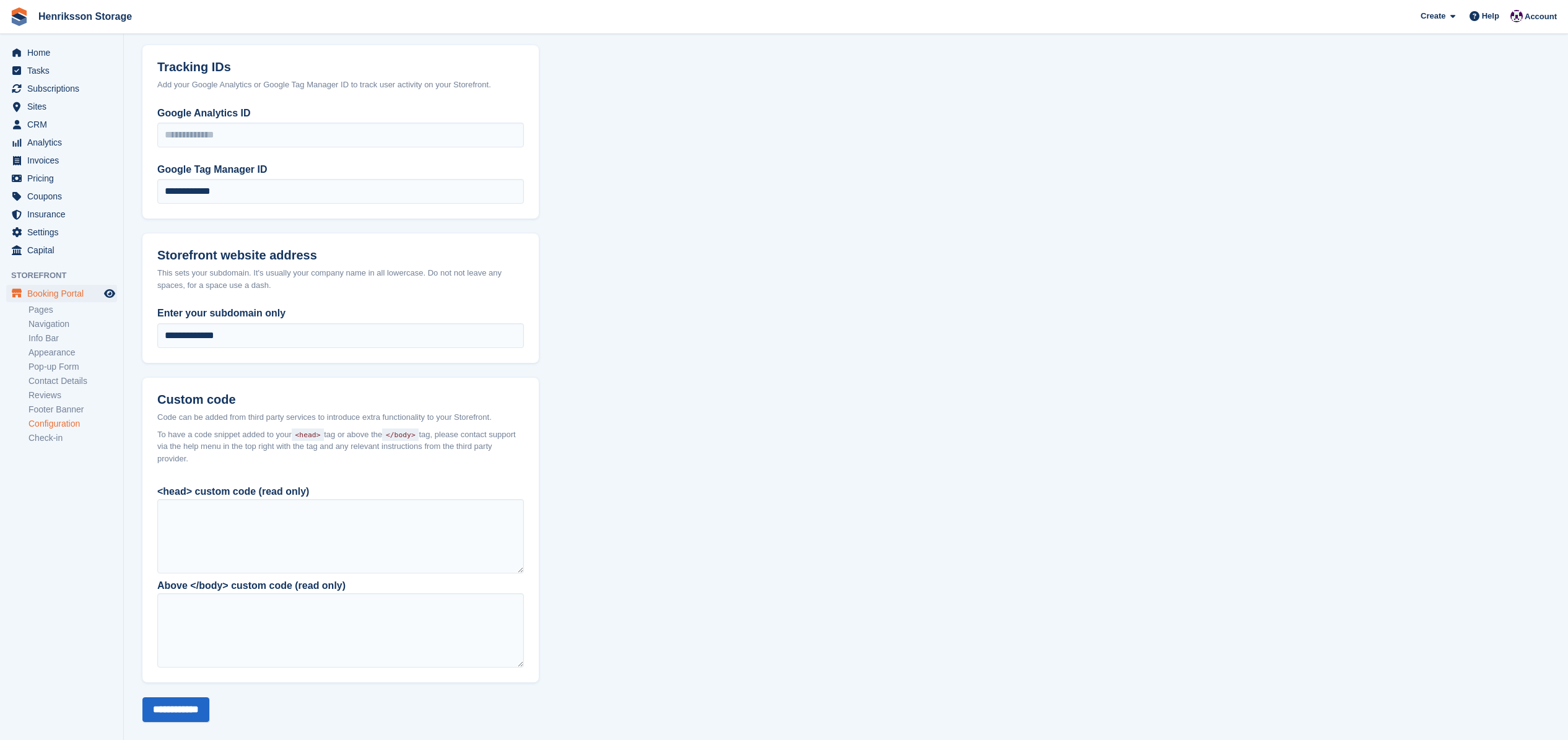
scroll to position [654, 0]
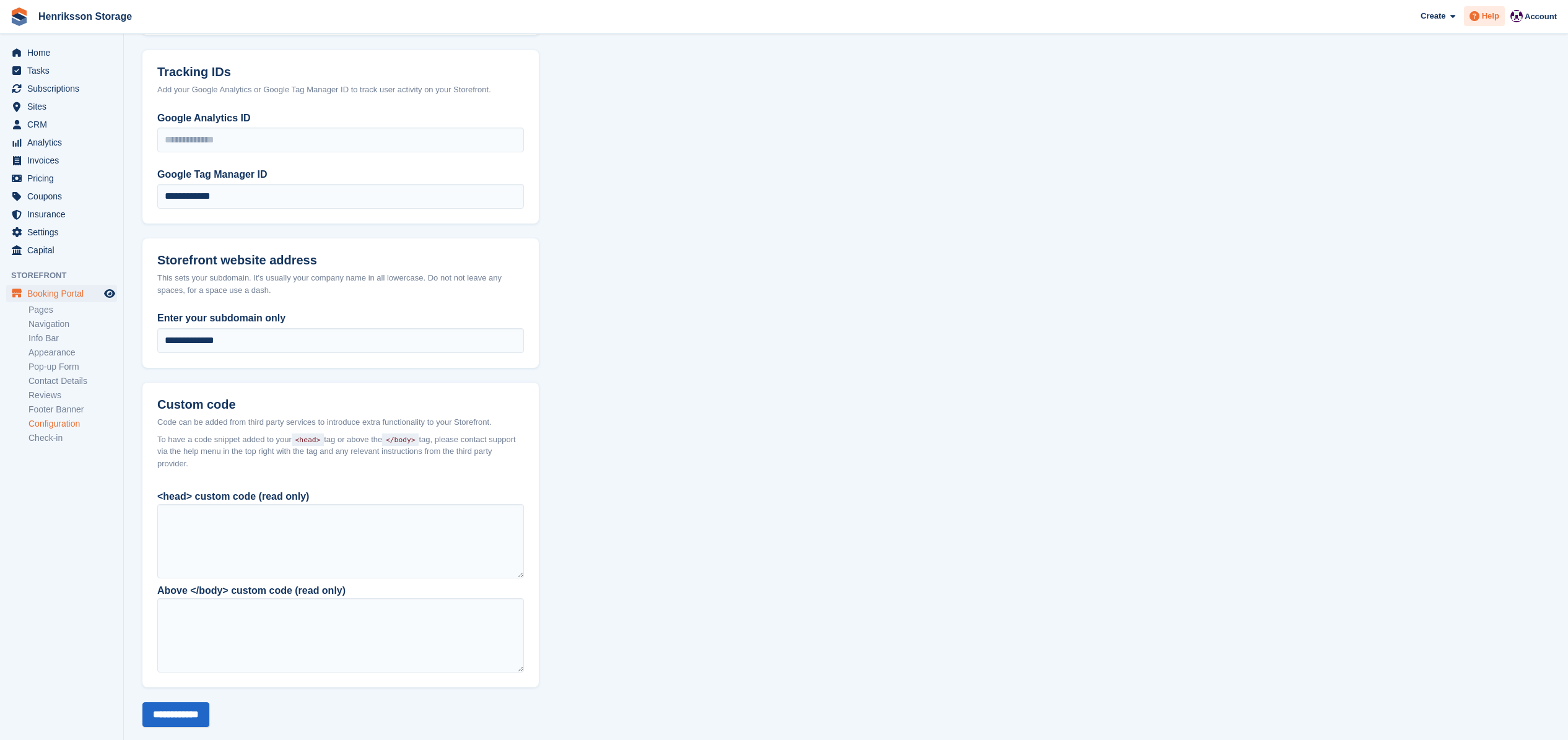
click at [1487, 17] on span "Help" at bounding box center [1490, 15] width 17 height 12
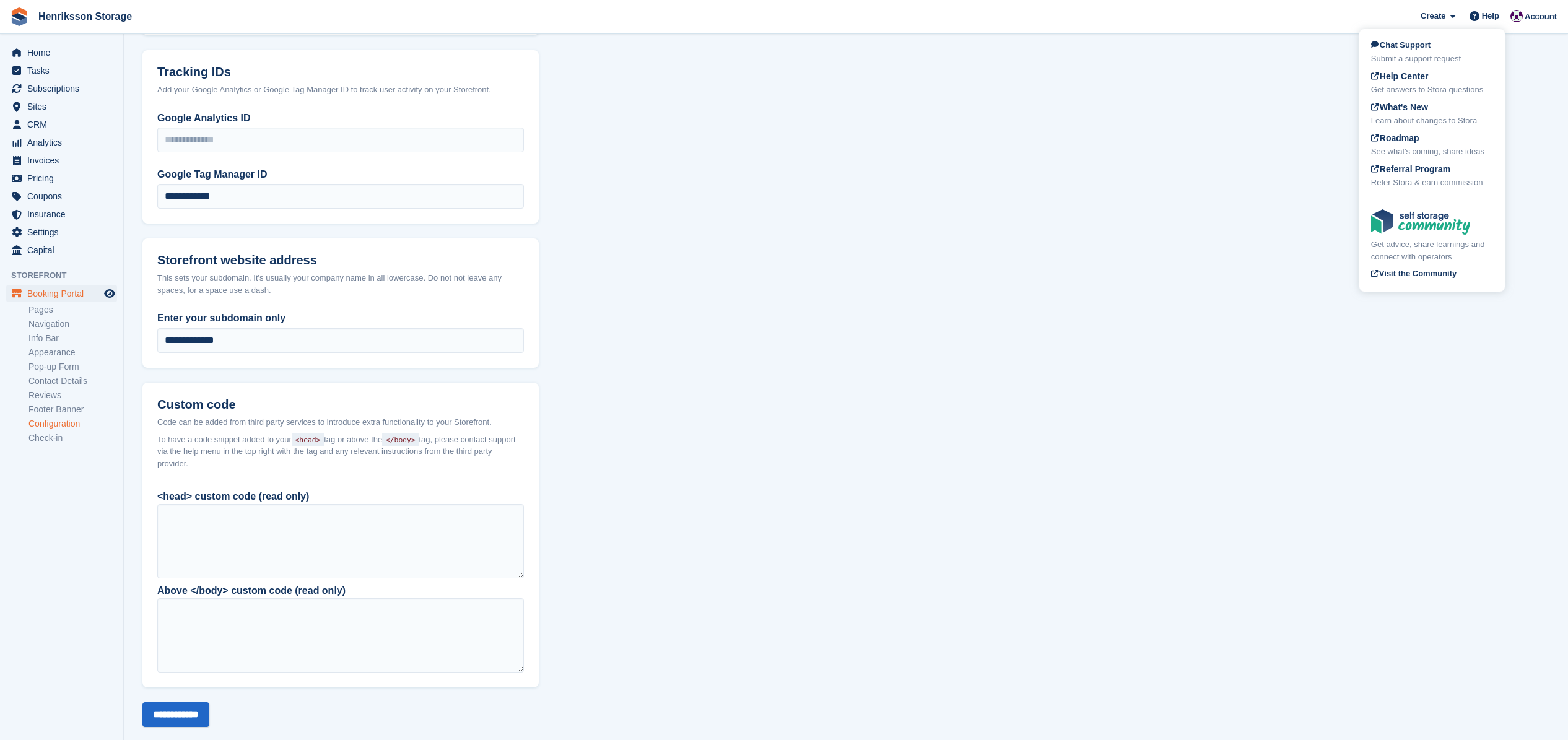
click at [1422, 54] on div "Submit a support request" at bounding box center [1432, 58] width 122 height 12
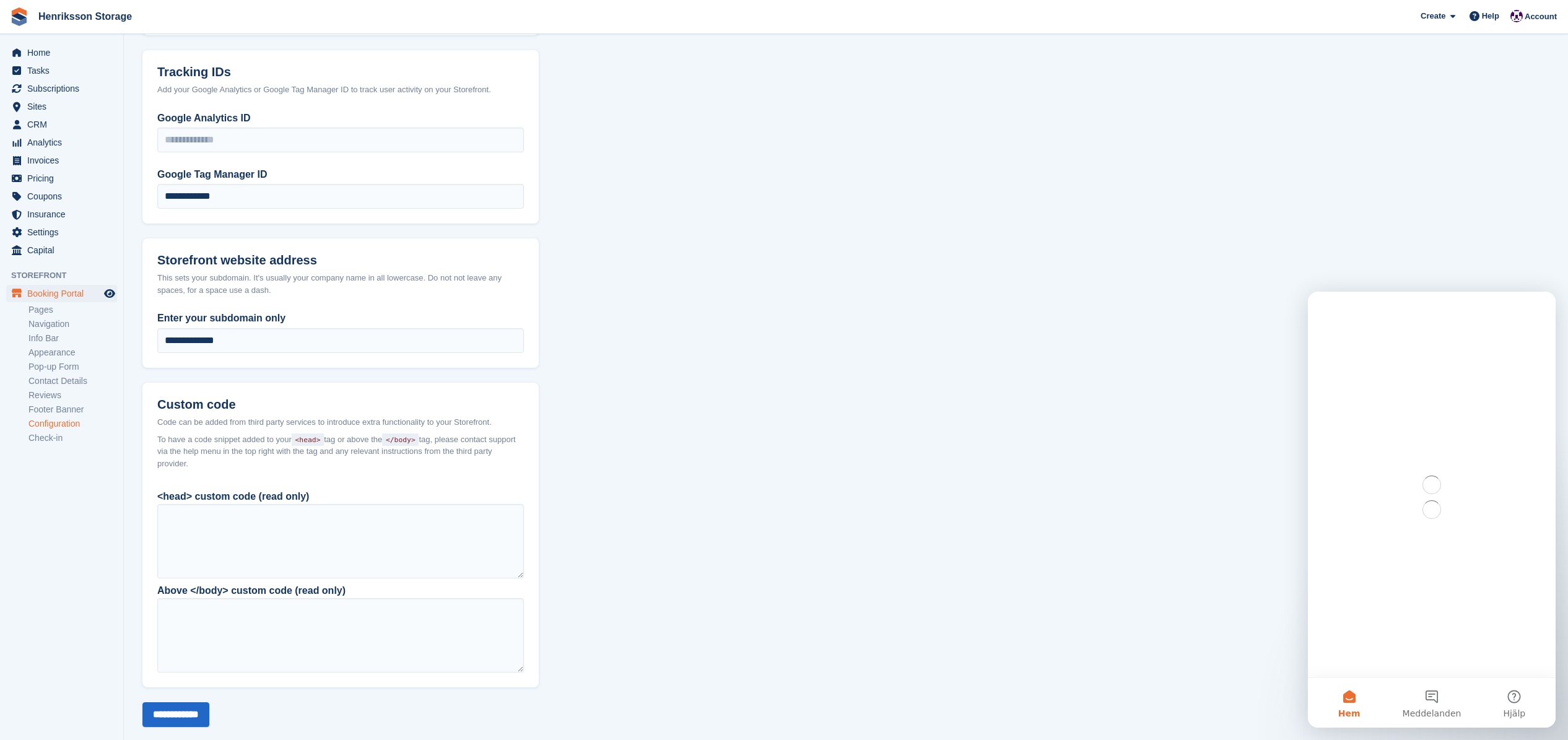
scroll to position [0, 0]
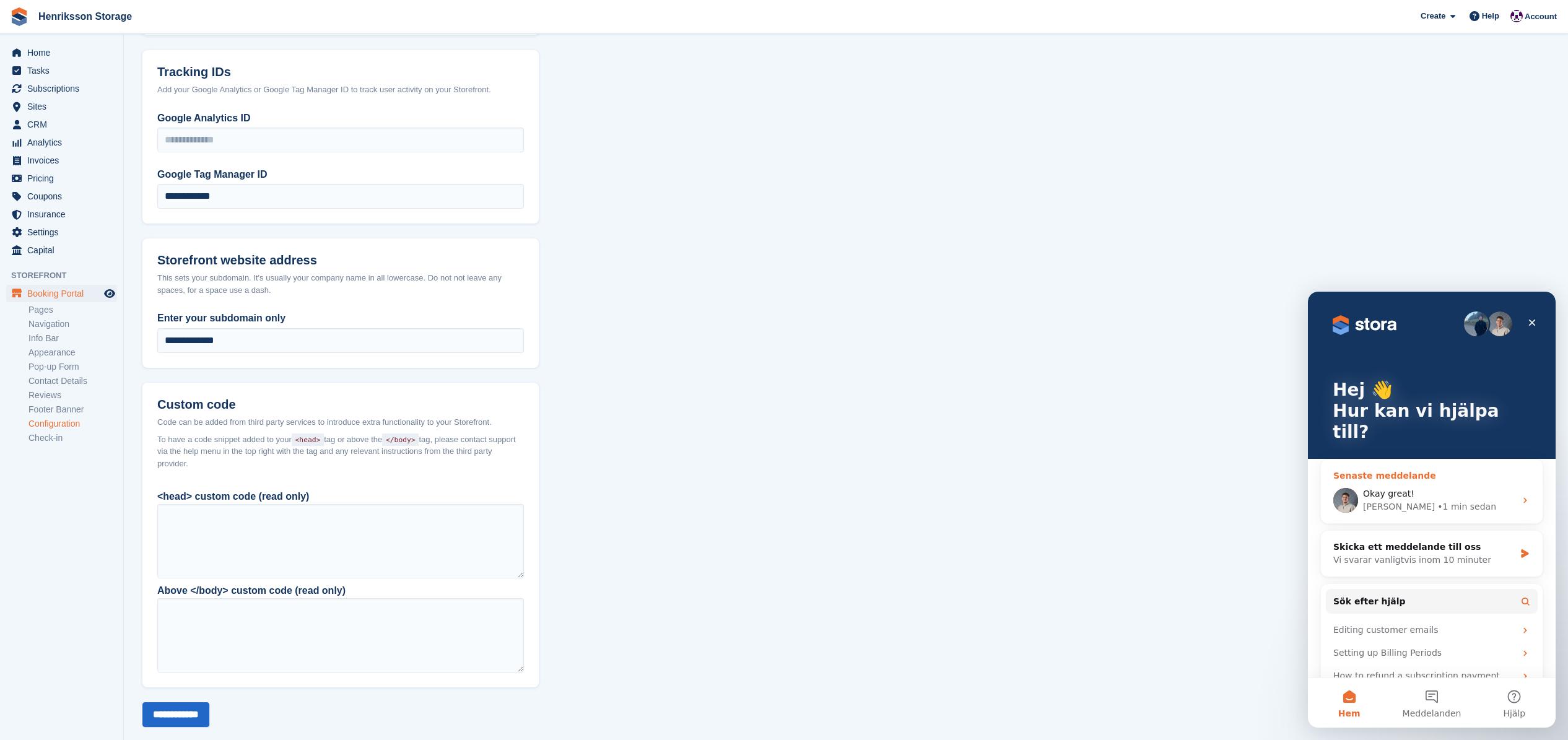
click at [1437, 500] on div "• 1 min sedan" at bounding box center [1467, 507] width 59 height 13
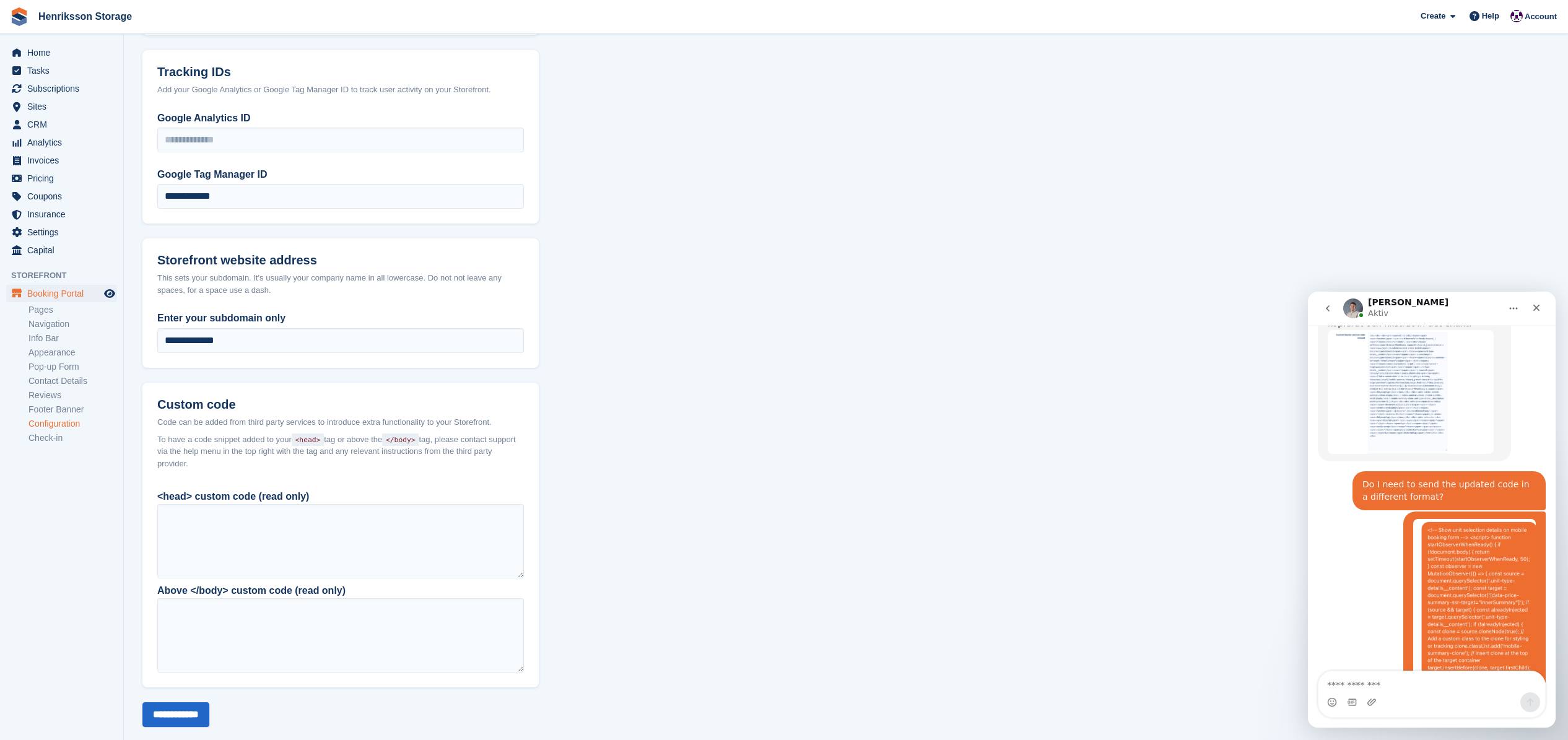
scroll to position [2848, 0]
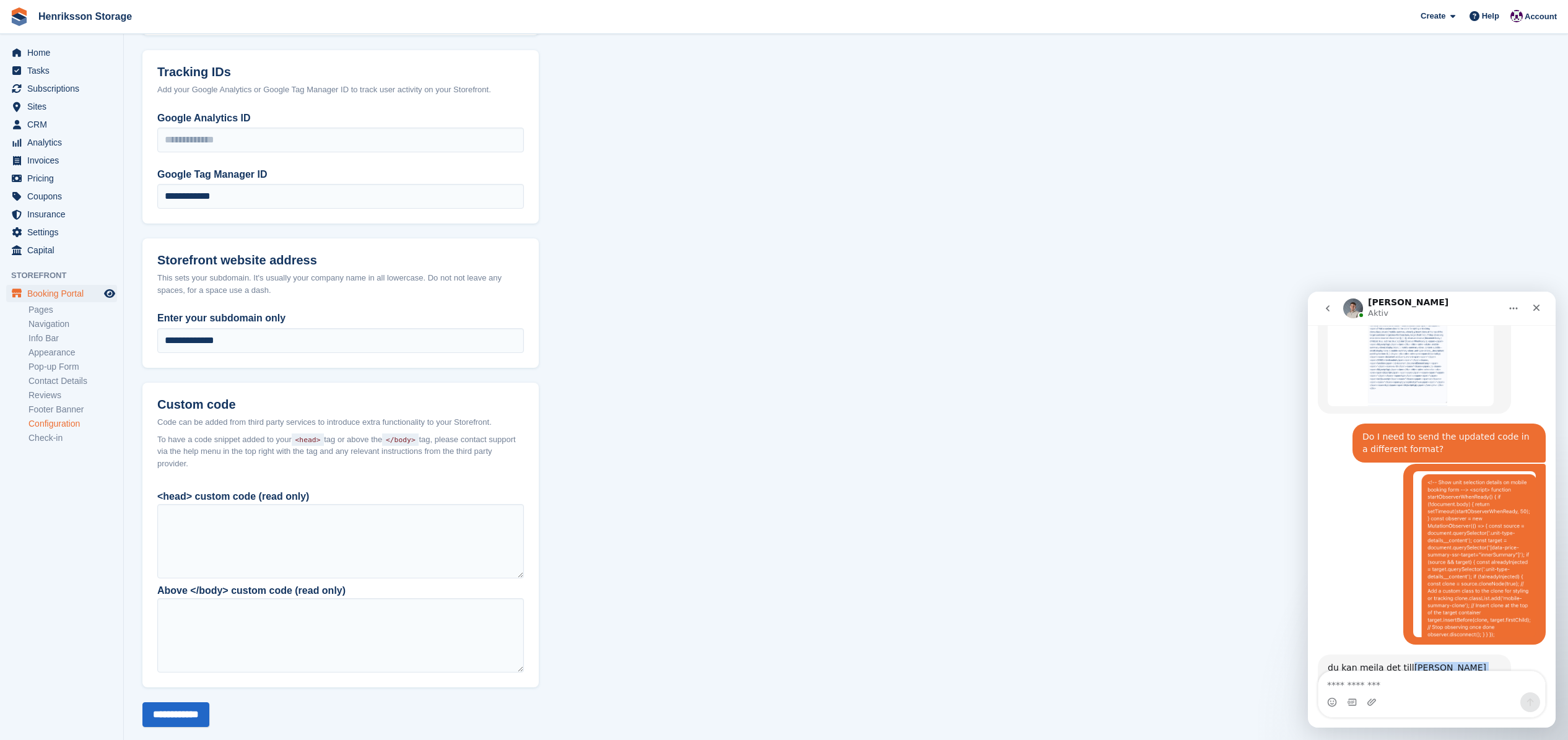
drag, startPoint x: 1487, startPoint y: 593, endPoint x: 1408, endPoint y: 602, distance: 79.5
click at [1407, 655] on div "du kan mejla det till [PERSON_NAME][EMAIL_ADDRESS][DOMAIN_NAME] [PERSON_NAME] •…" at bounding box center [1415, 674] width 194 height 39
copy link "[PERSON_NAME][EMAIL_ADDRESS][DOMAIN_NAME]"
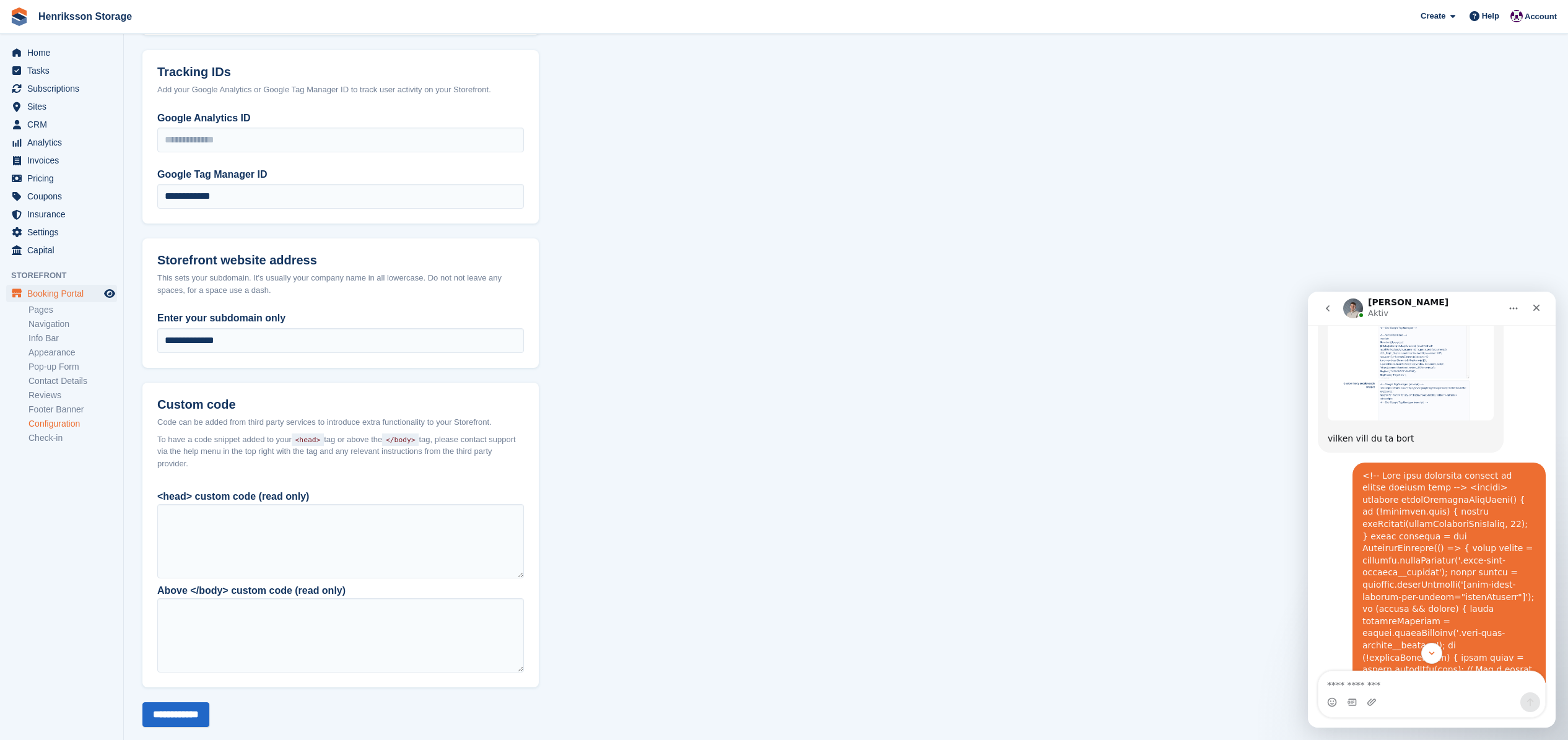
scroll to position [1501, 0]
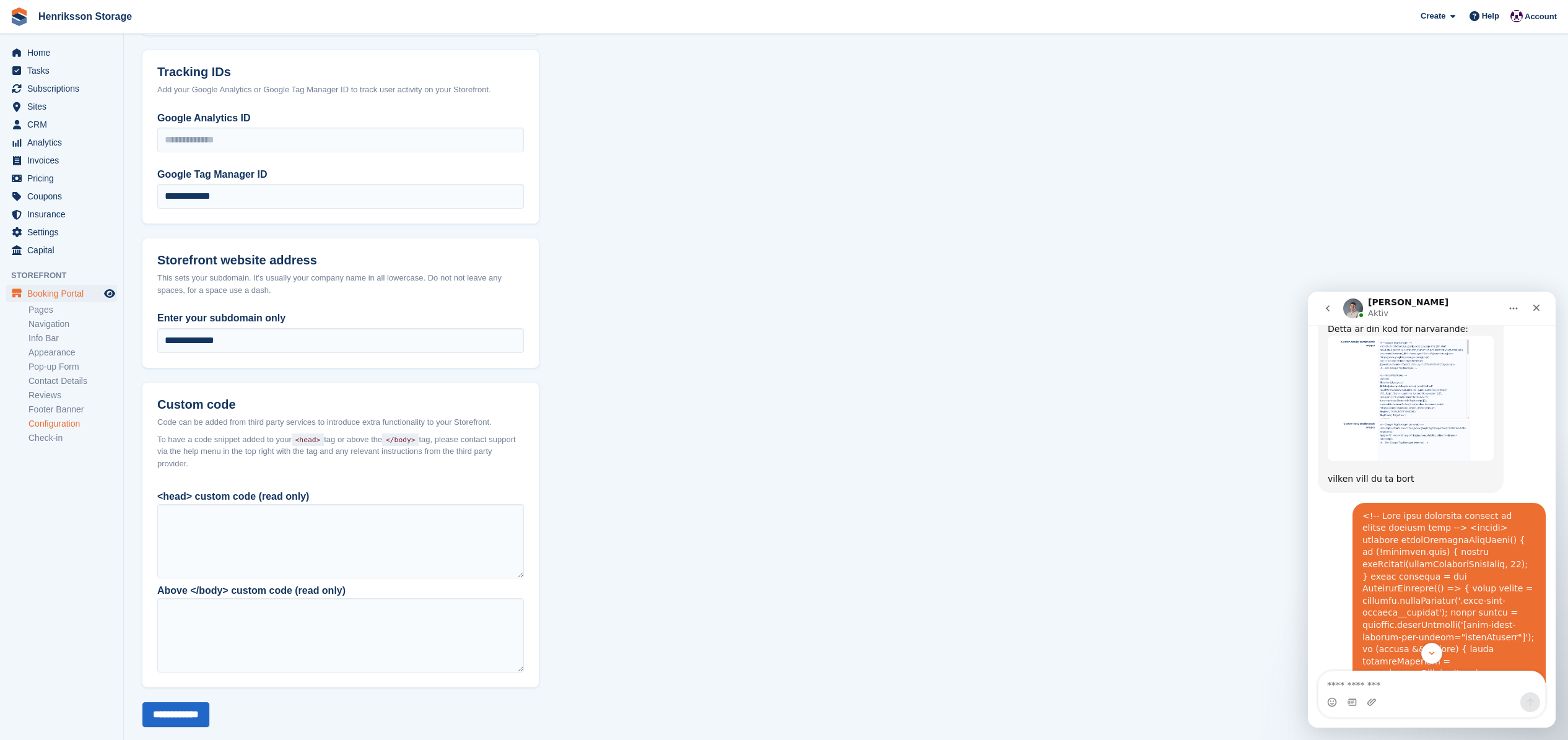
drag, startPoint x: 1460, startPoint y: 473, endPoint x: 1358, endPoint y: 423, distance: 113.6
copy div "<!-- Show unit selection details on mobile booking form --> <script> function s…"
click at [807, 562] on section "**********" at bounding box center [846, 53] width 1444 height 1414
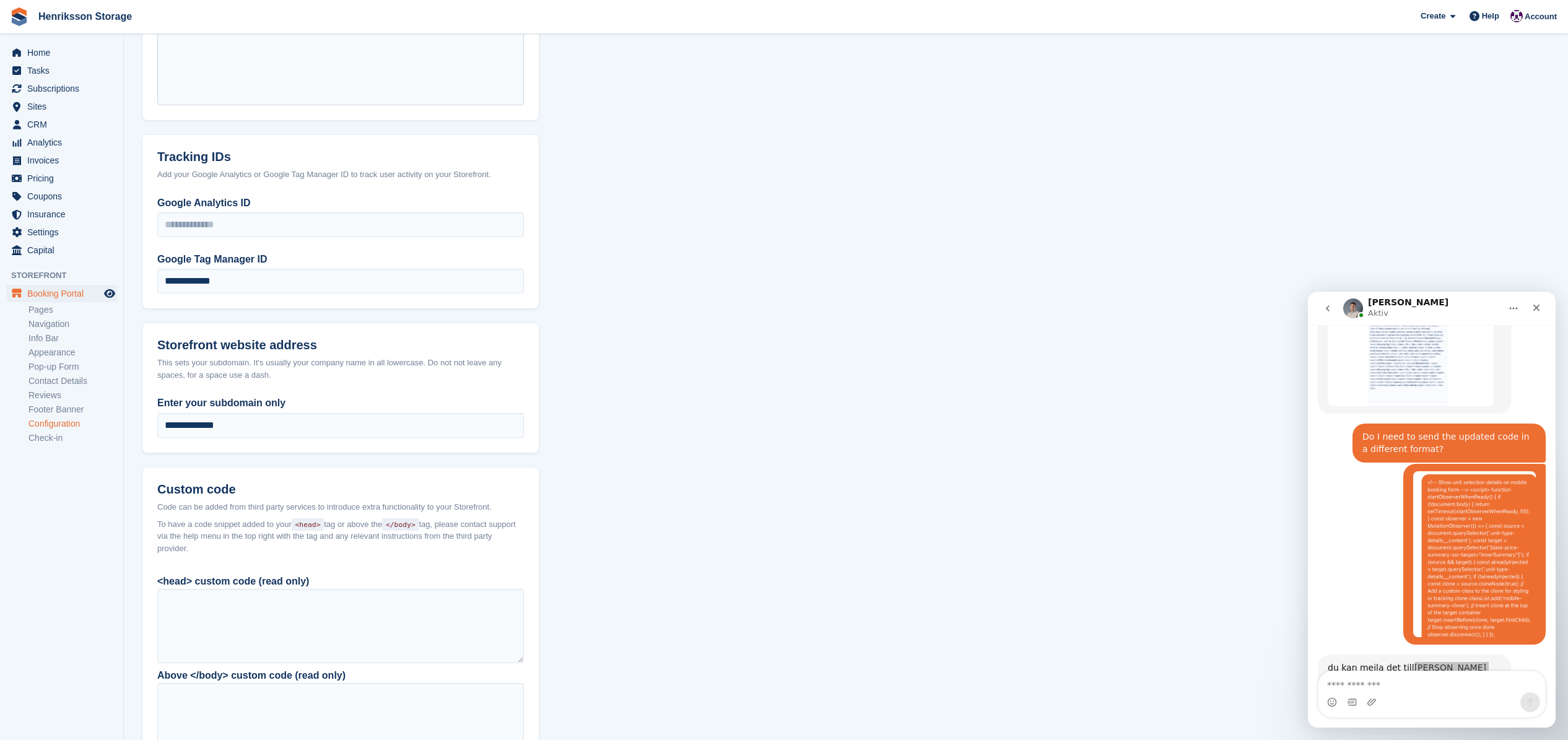
scroll to position [673, 0]
